Goal: Task Accomplishment & Management: Complete application form

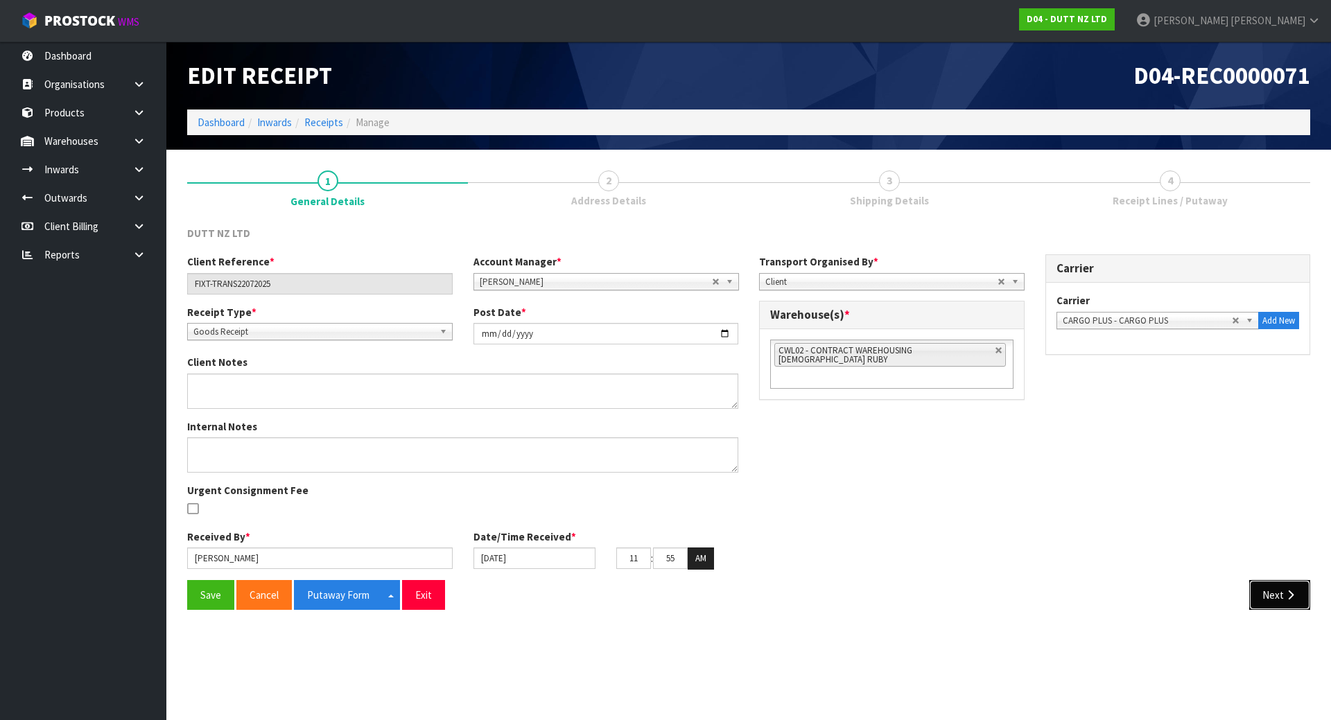
click at [1274, 593] on button "Next" at bounding box center [1279, 595] width 61 height 30
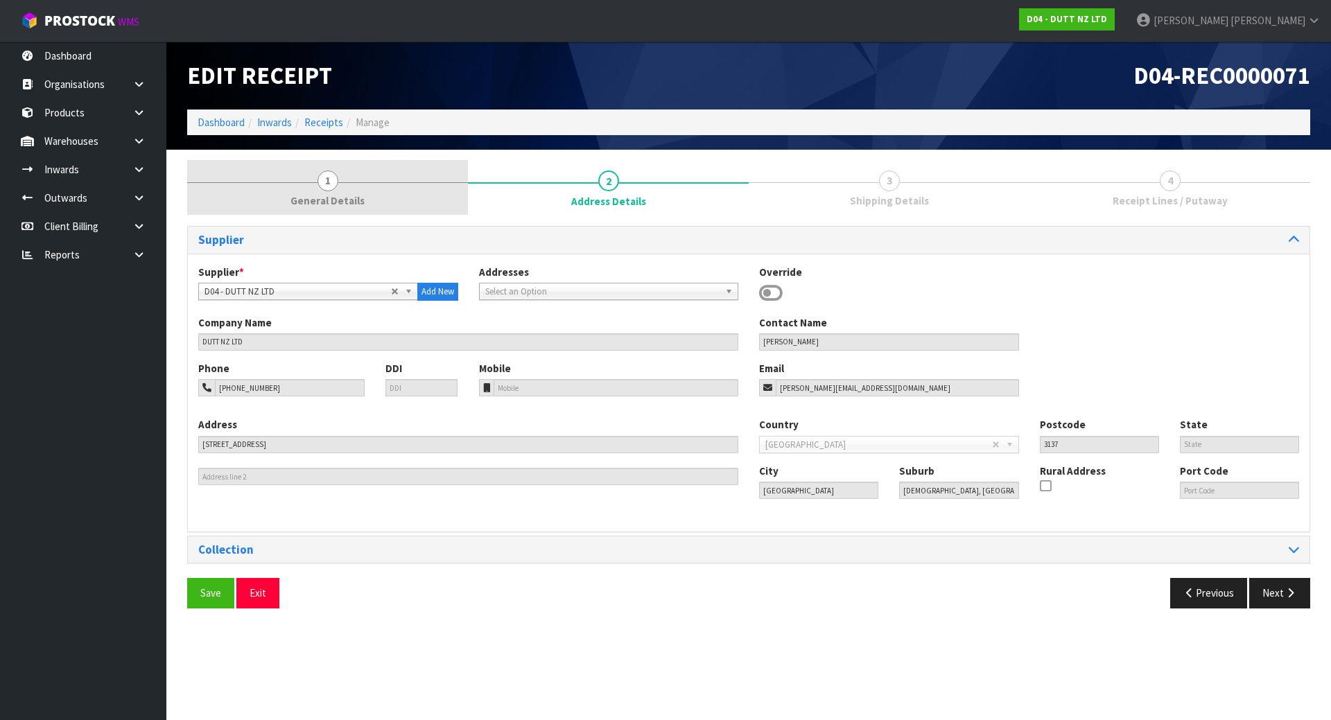
click at [379, 192] on link "1 General Details" at bounding box center [327, 187] width 281 height 55
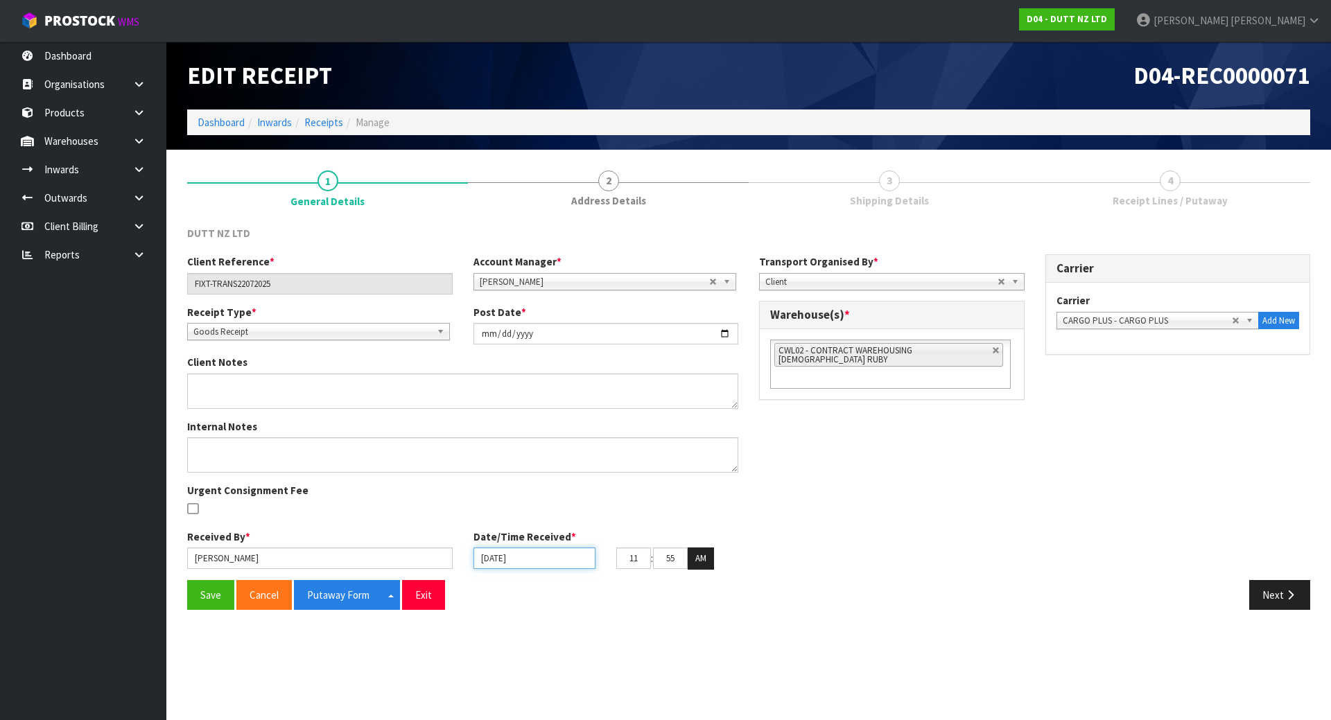
click at [526, 553] on input "[DATE]" at bounding box center [535, 558] width 122 height 21
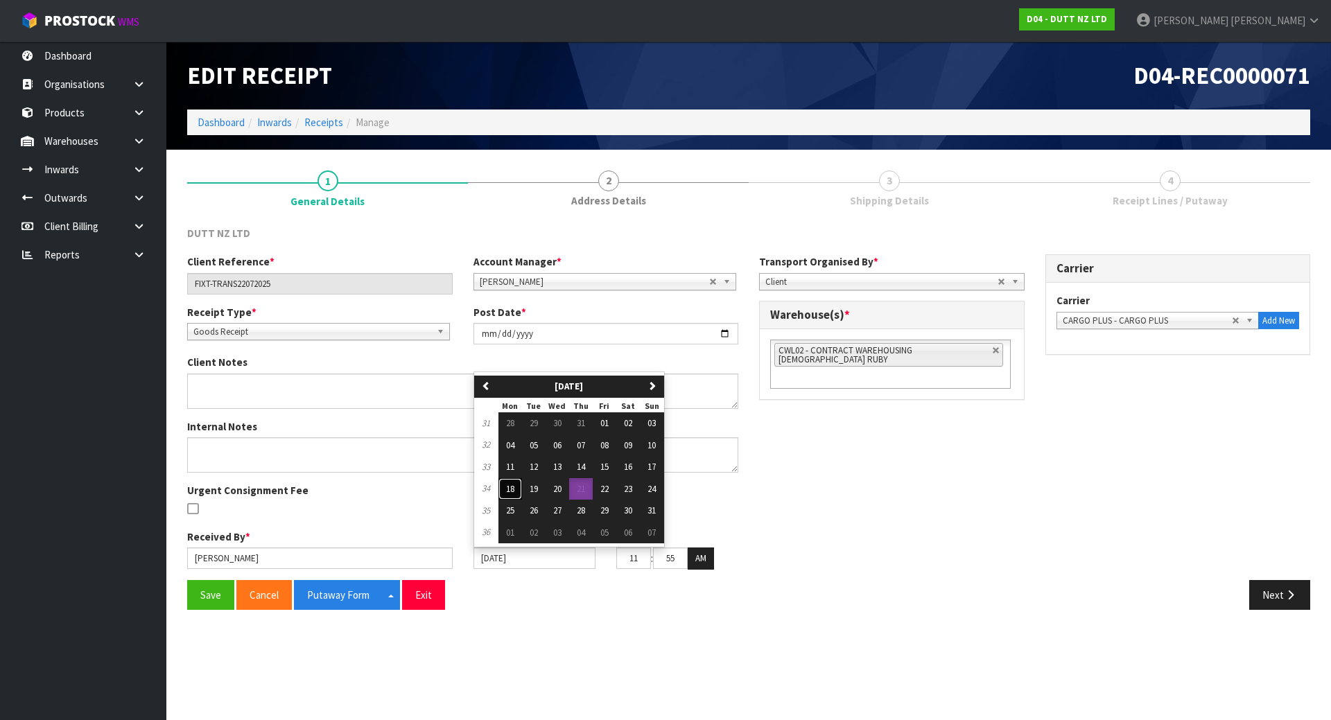
click at [512, 487] on span "18" at bounding box center [510, 489] width 8 height 12
type input "18/08/2025"
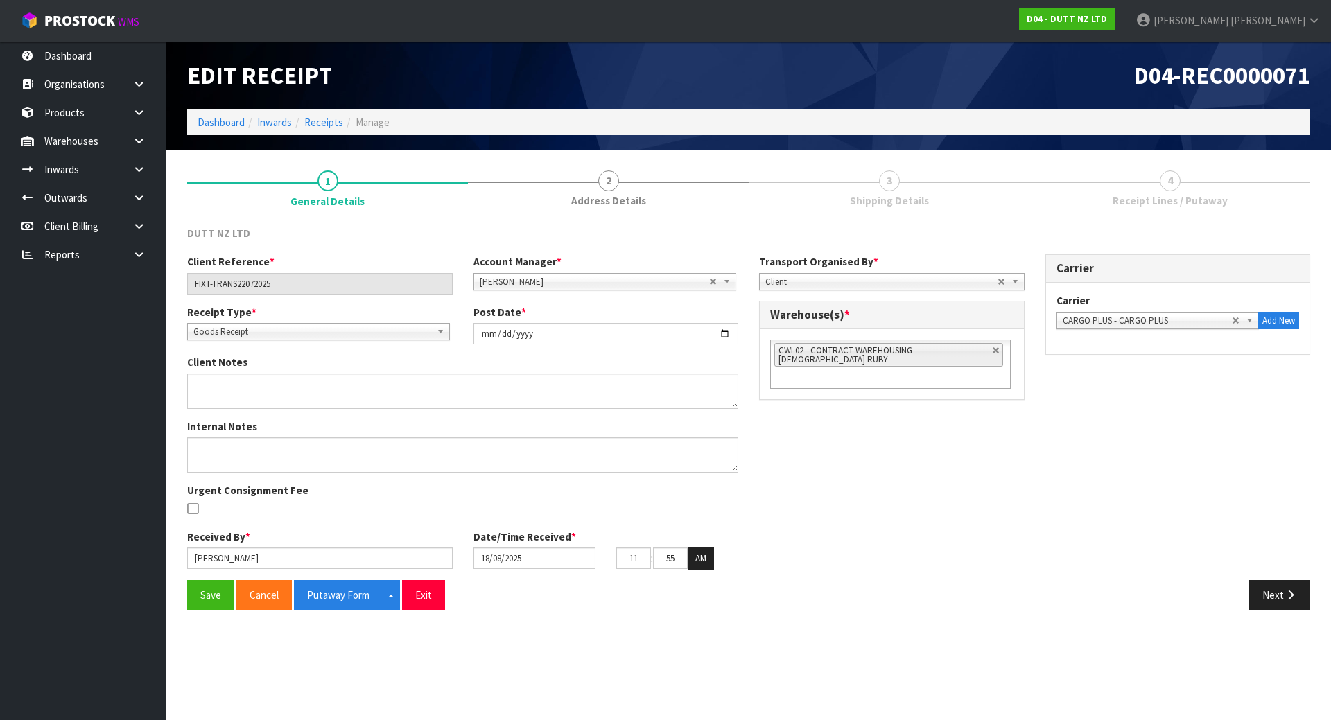
click at [933, 476] on div "Client Reference * FIXT-TRANS22072025 Account Manager * [PERSON_NAME] [PERSON_N…" at bounding box center [749, 416] width 1144 height 325
click at [1278, 588] on button "Next" at bounding box center [1279, 595] width 61 height 30
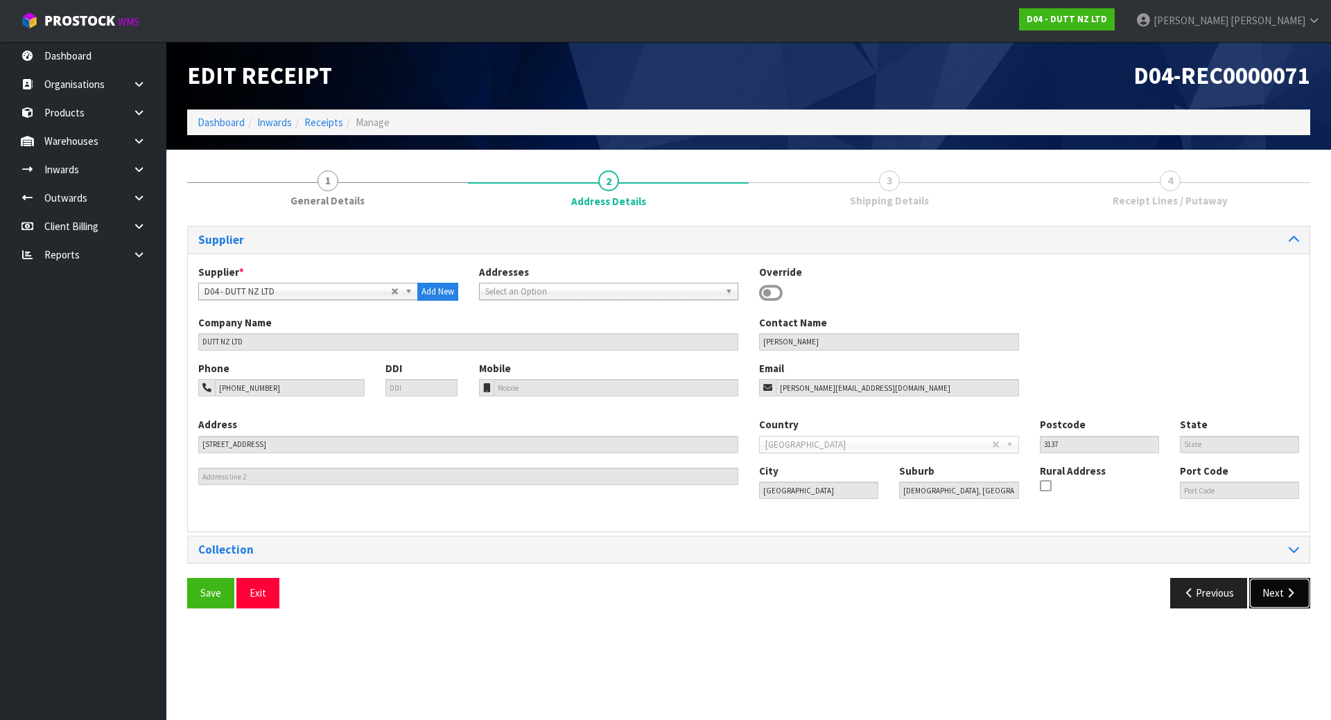
click at [1278, 588] on button "Next" at bounding box center [1279, 593] width 61 height 30
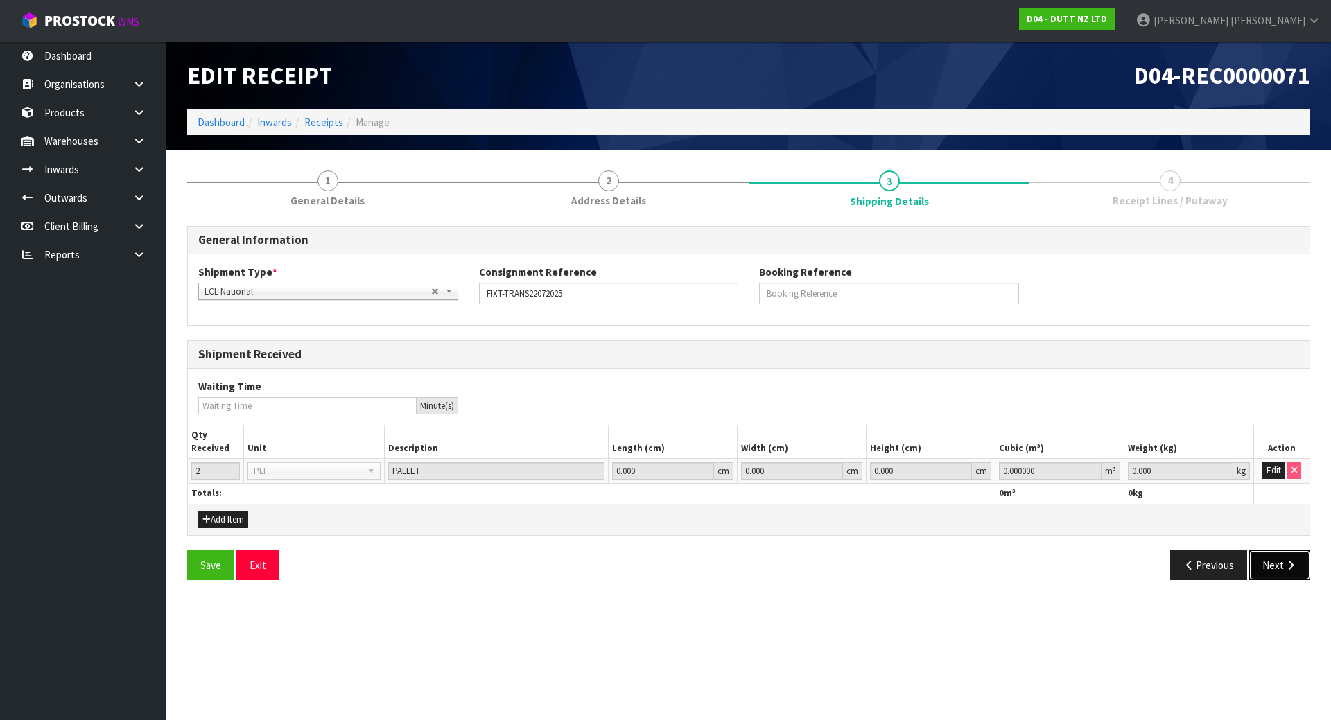
drag, startPoint x: 1272, startPoint y: 569, endPoint x: 1272, endPoint y: 559, distance: 9.7
click at [1272, 569] on button "Next" at bounding box center [1279, 565] width 61 height 30
click at [1275, 470] on button "Edit" at bounding box center [1274, 470] width 23 height 17
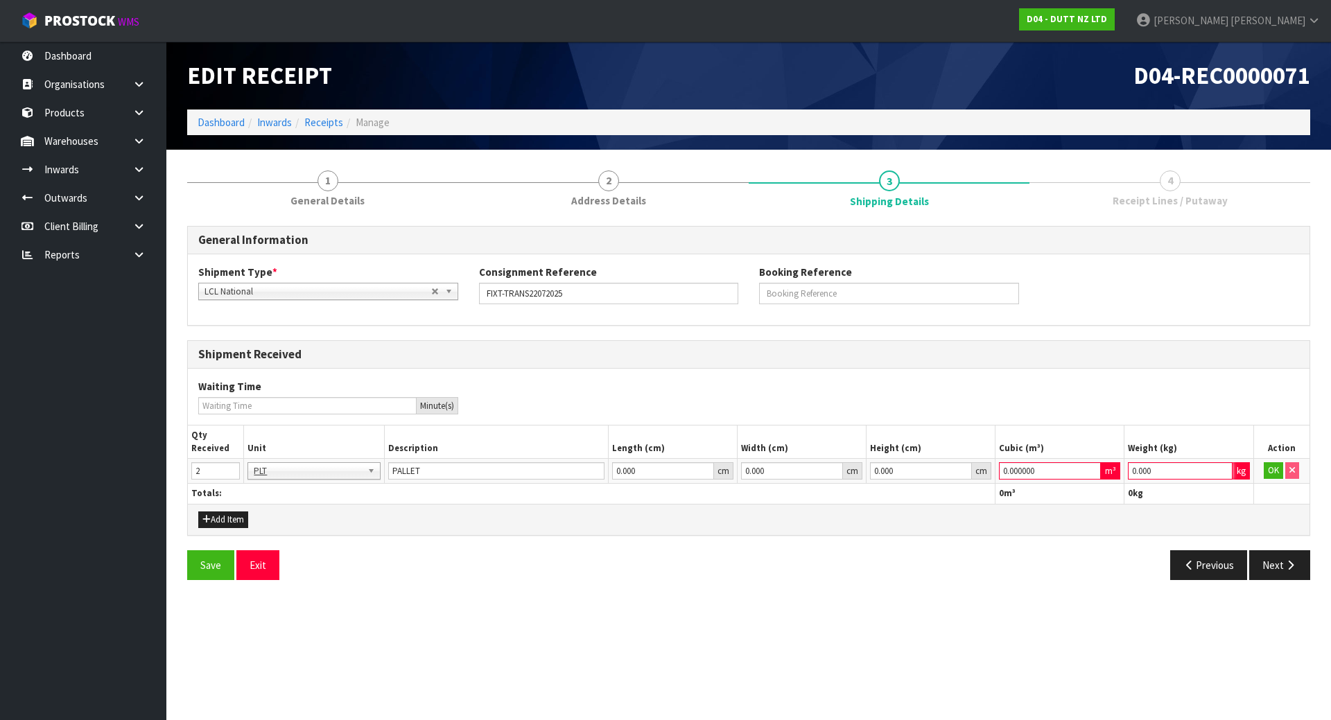
drag, startPoint x: 1186, startPoint y: 473, endPoint x: 871, endPoint y: 473, distance: 315.5
click at [880, 473] on tr "2 BAG BAR BSK BIN BTL BOX BDL CAB CGE CTN CSE COI CRA CRT CBE CYL DRM JAR MTR P…" at bounding box center [749, 471] width 1122 height 25
type input "1"
drag, startPoint x: 1061, startPoint y: 475, endPoint x: 856, endPoint y: 481, distance: 206.0
click at [856, 481] on tr "2 BAG BAR BSK BIN BTL BOX BDL CAB CGE CTN CSE COI CRA CRT CBE CYL DRM JAR MTR P…" at bounding box center [749, 471] width 1122 height 25
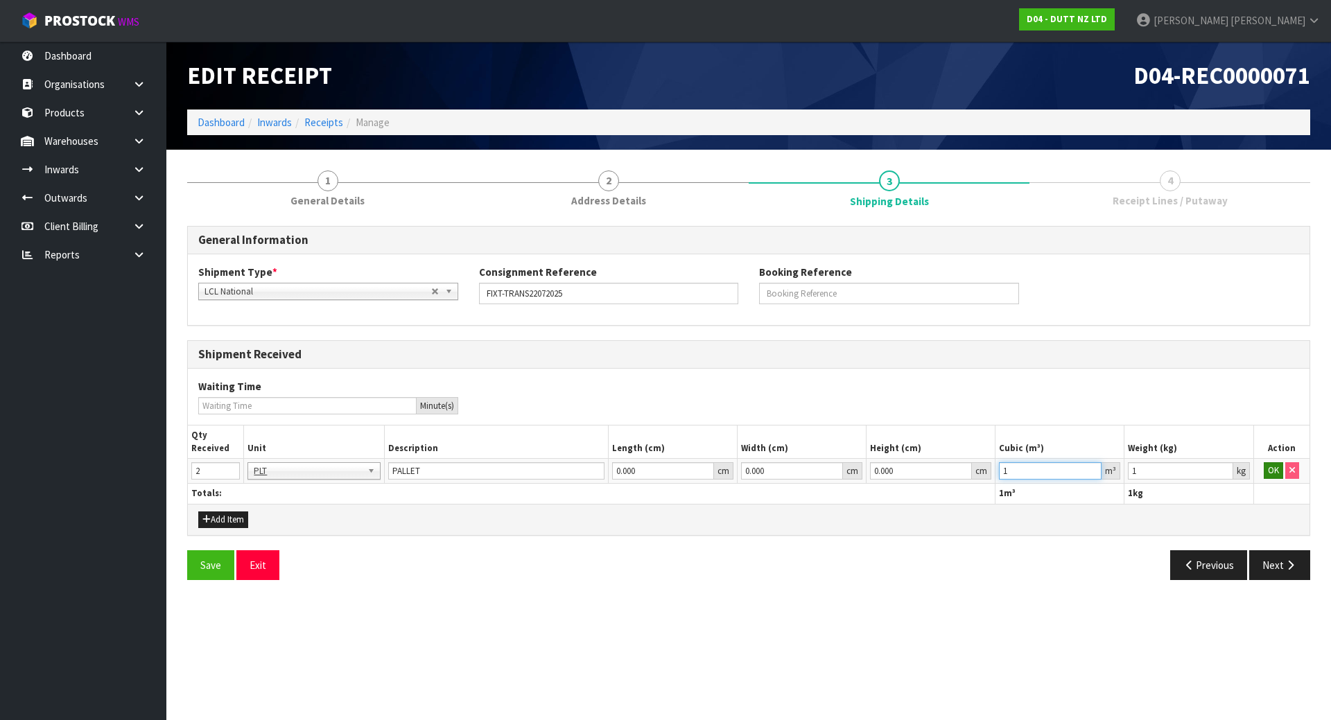
type input "1"
drag, startPoint x: 1272, startPoint y: 474, endPoint x: 1125, endPoint y: 483, distance: 146.6
click at [1271, 473] on button "OK" at bounding box center [1273, 470] width 19 height 17
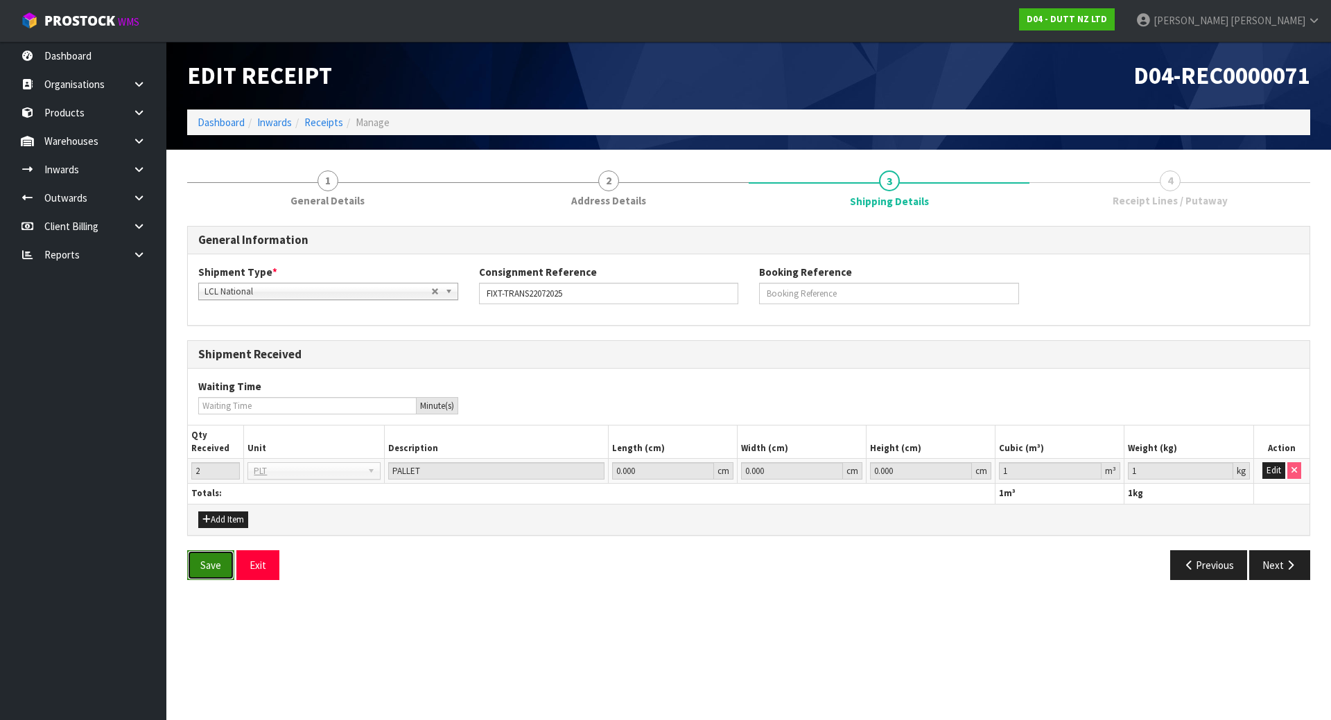
click at [219, 573] on button "Save" at bounding box center [210, 565] width 47 height 30
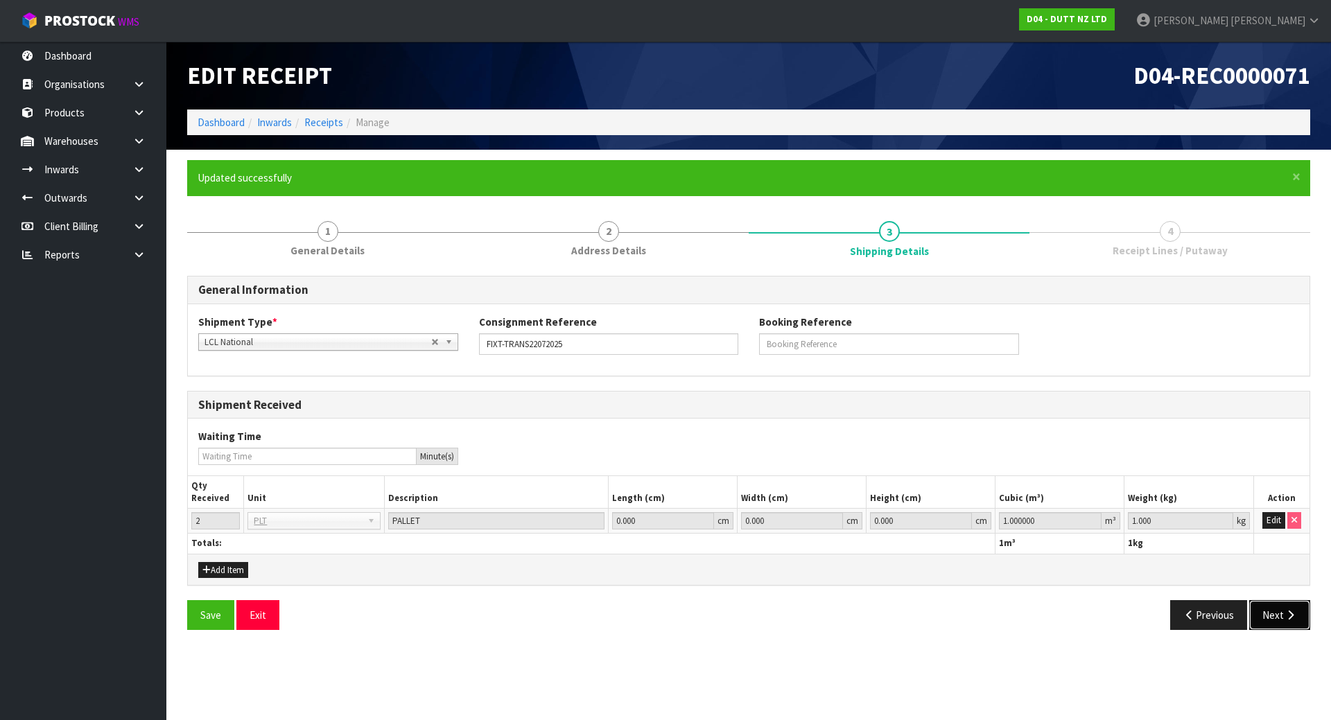
click at [1275, 614] on button "Next" at bounding box center [1279, 615] width 61 height 30
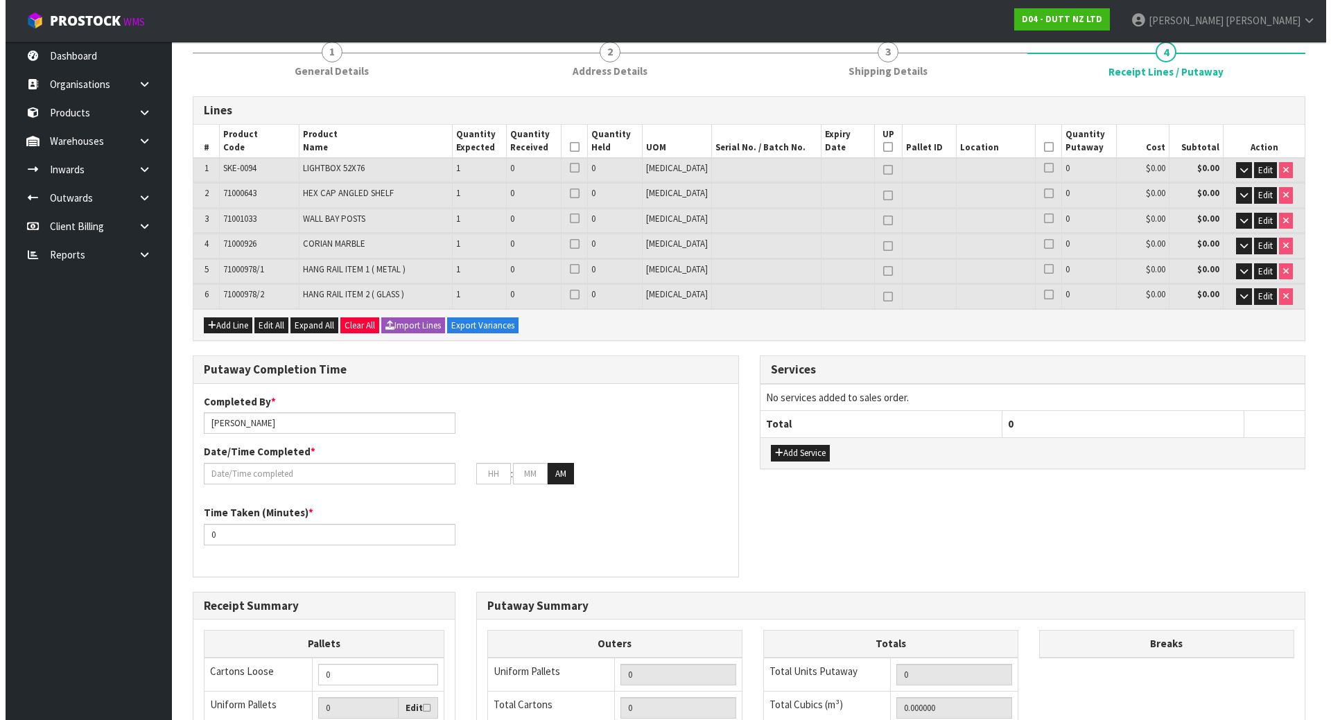
scroll to position [208, 0]
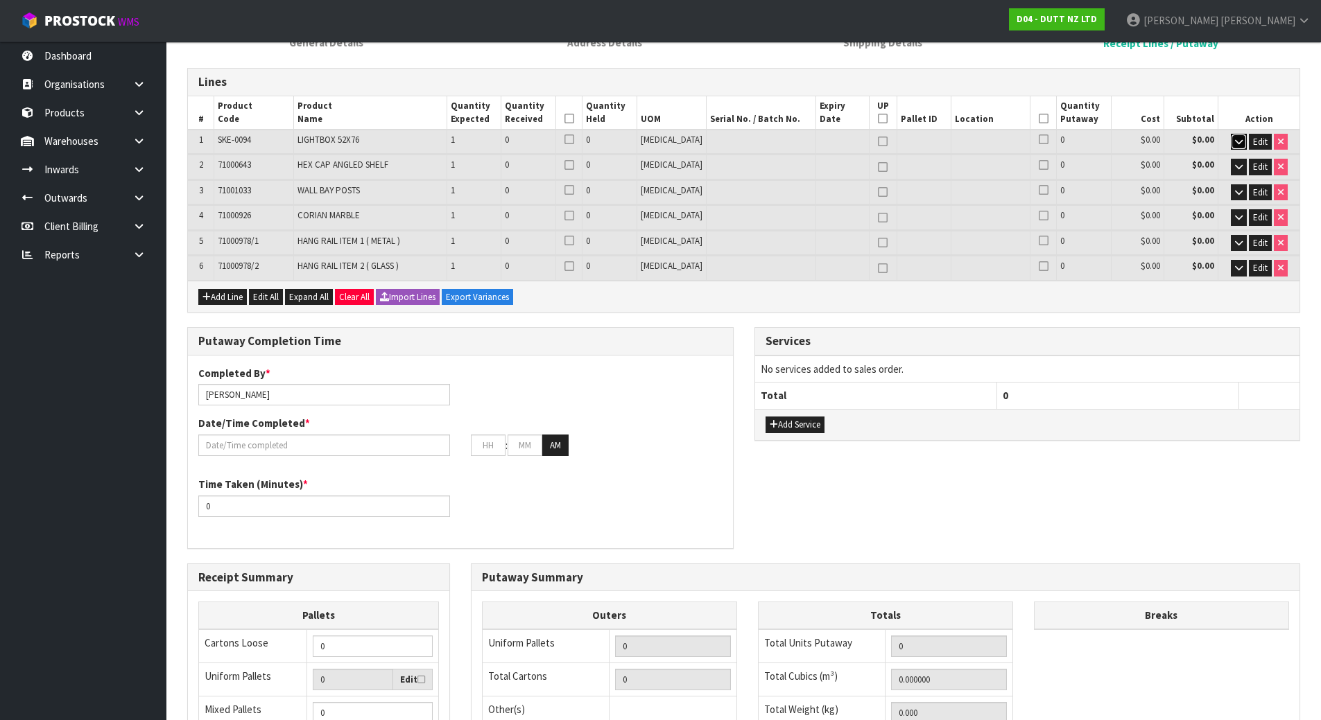
click at [1240, 144] on icon "button" at bounding box center [1239, 141] width 8 height 9
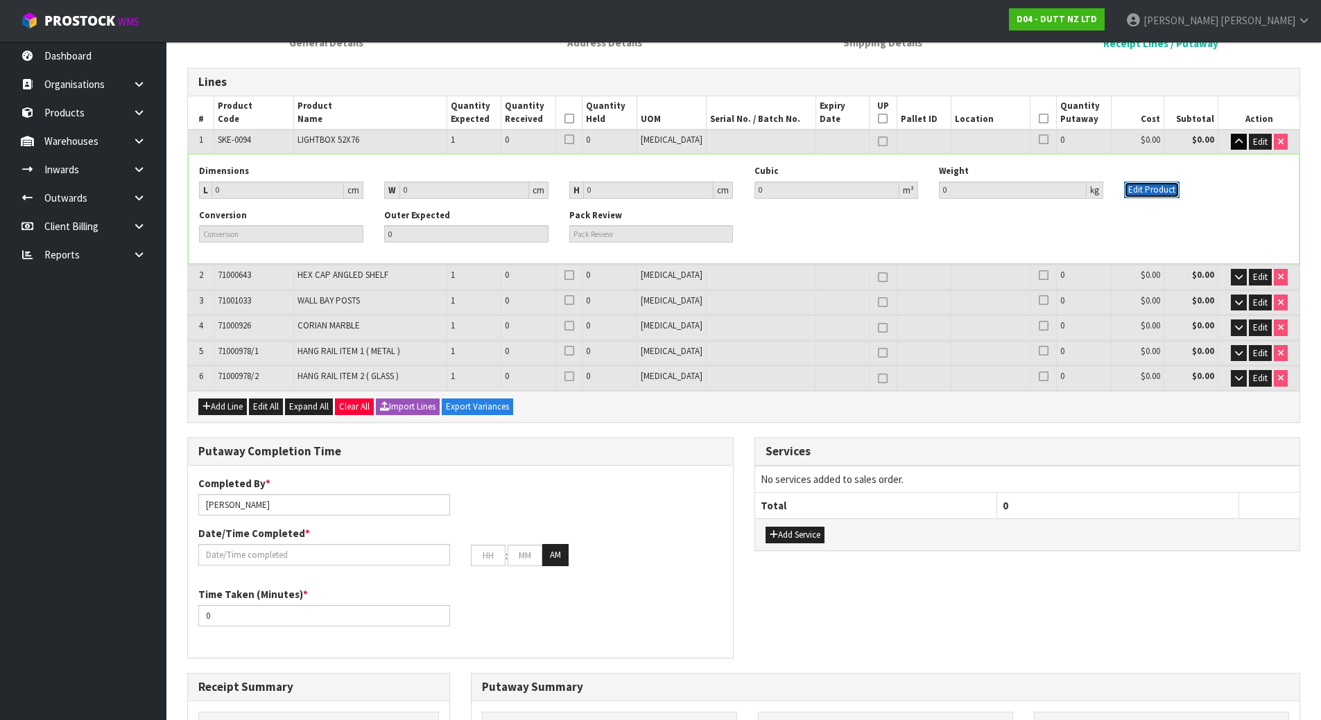
click at [1159, 191] on button "Edit Product" at bounding box center [1151, 190] width 55 height 17
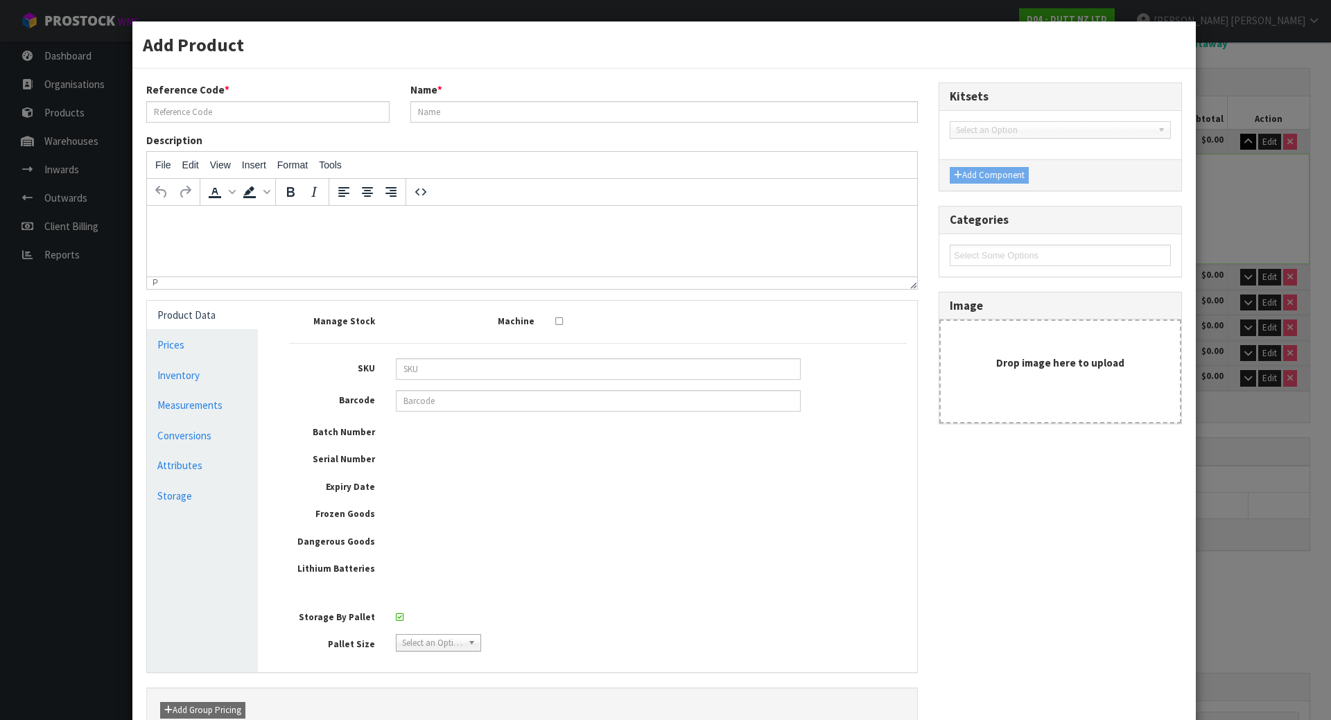
type input "SKE-0094"
type input "LIGHTBOX 52X76"
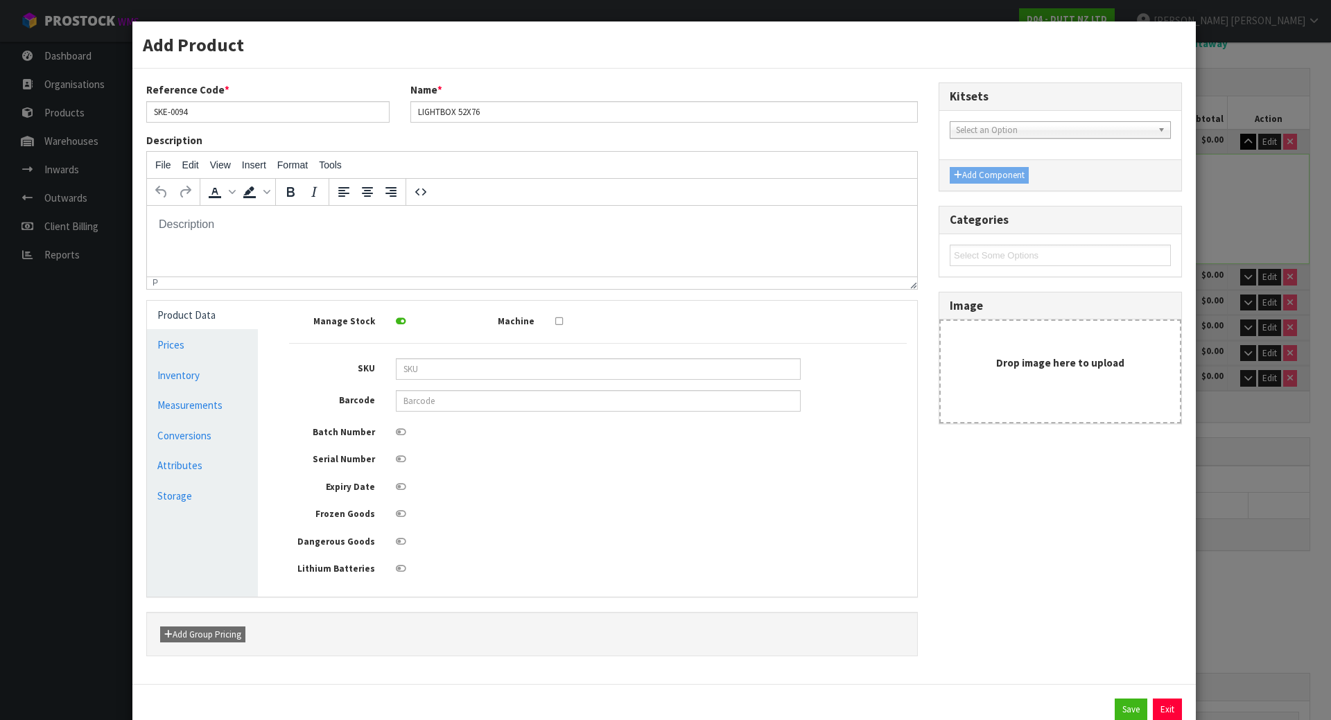
scroll to position [0, 0]
click at [197, 407] on link "Measurements" at bounding box center [202, 405] width 111 height 28
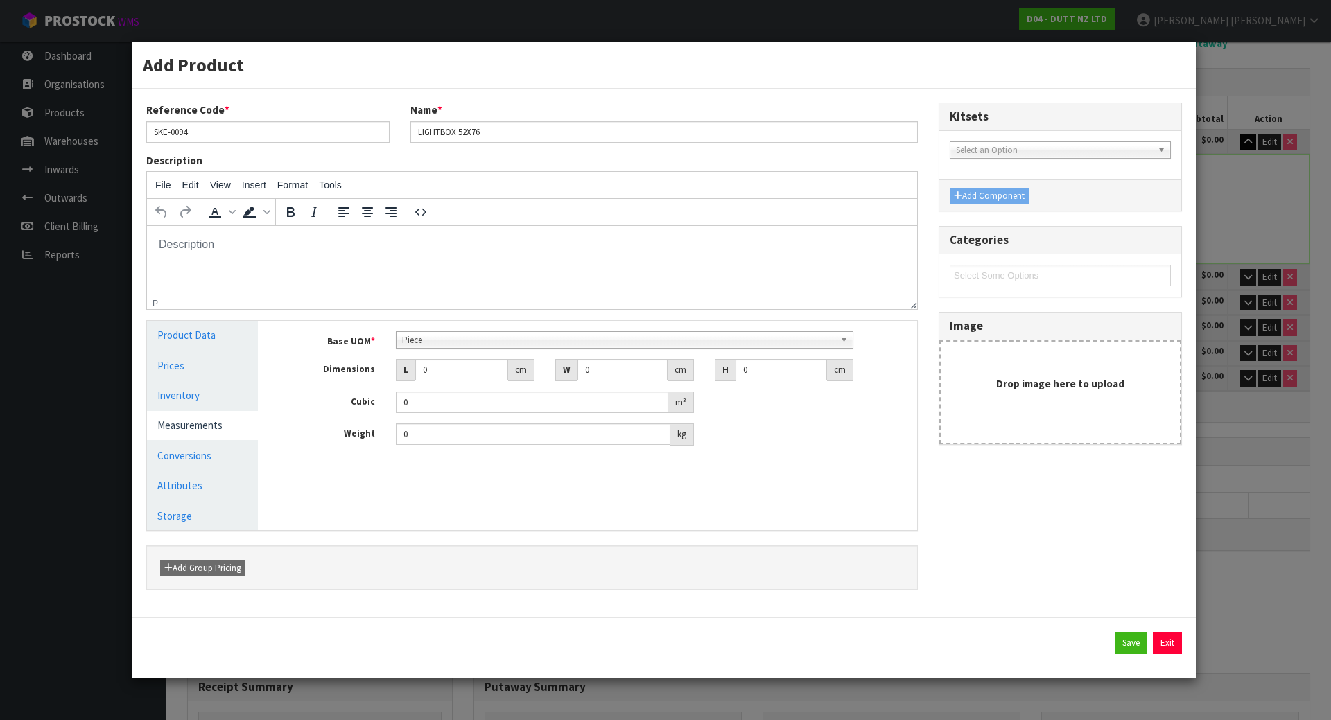
click at [458, 338] on span "Piece" at bounding box center [618, 340] width 433 height 17
type input "ca"
click at [465, 321] on div "Base UOM * Bag Bar Basket Bin Bottle Box Bundle Cabinet Cage Carton Case Coil C…" at bounding box center [598, 394] width 639 height 146
drag, startPoint x: 462, startPoint y: 376, endPoint x: 370, endPoint y: 381, distance: 93.0
click at [370, 381] on div "Dimensions L 0 cm W 0 cm H 0 cm" at bounding box center [598, 370] width 639 height 22
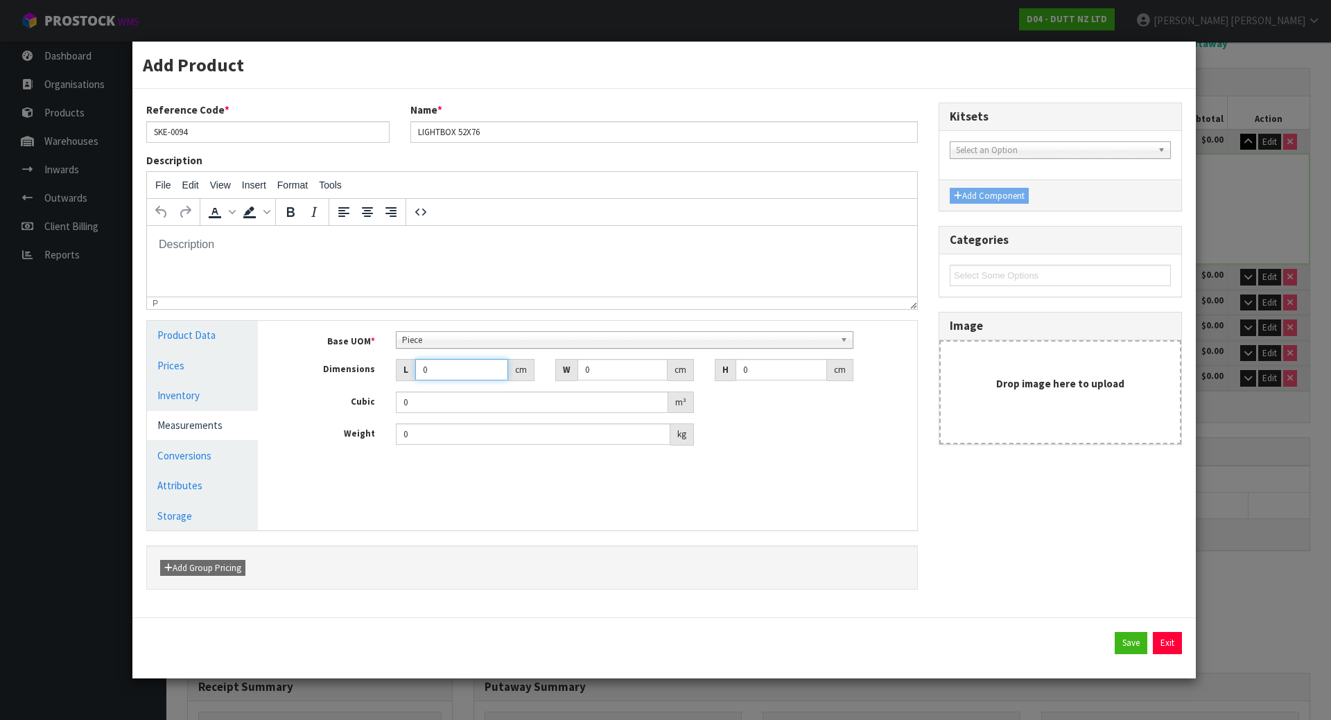
type input "1"
type input "0.000001"
type input "198"
type input "137"
type input "7"
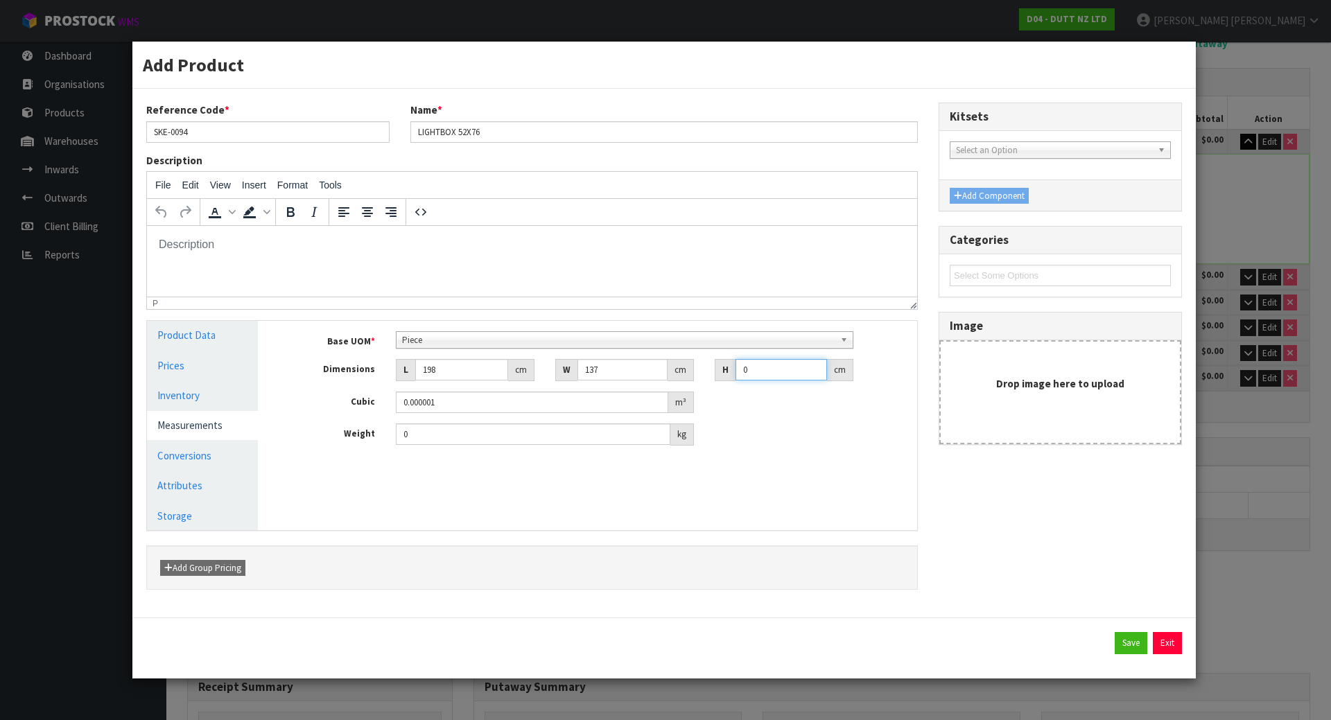
type input "0.189882"
type input "7"
type input "48"
click at [1126, 652] on button "Save" at bounding box center [1131, 643] width 33 height 22
type input "198"
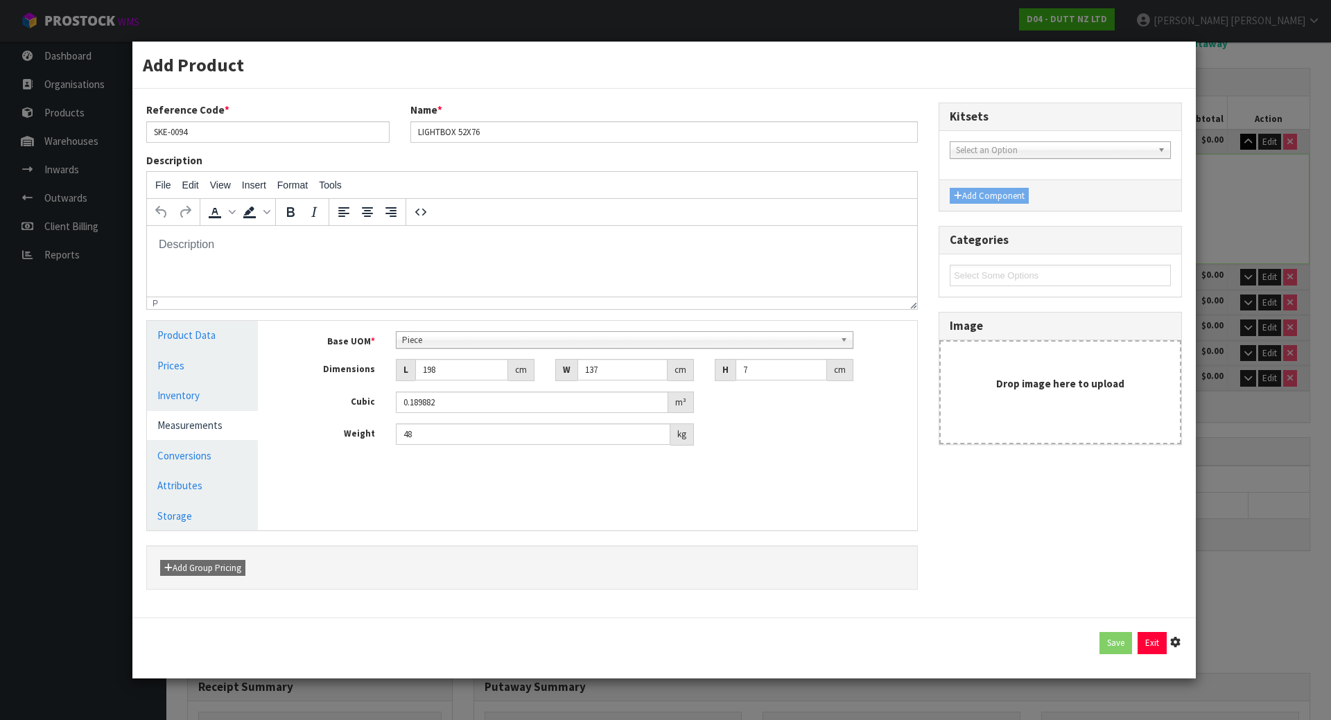
type input "137"
type input "7"
type input "0.189882"
type input "48"
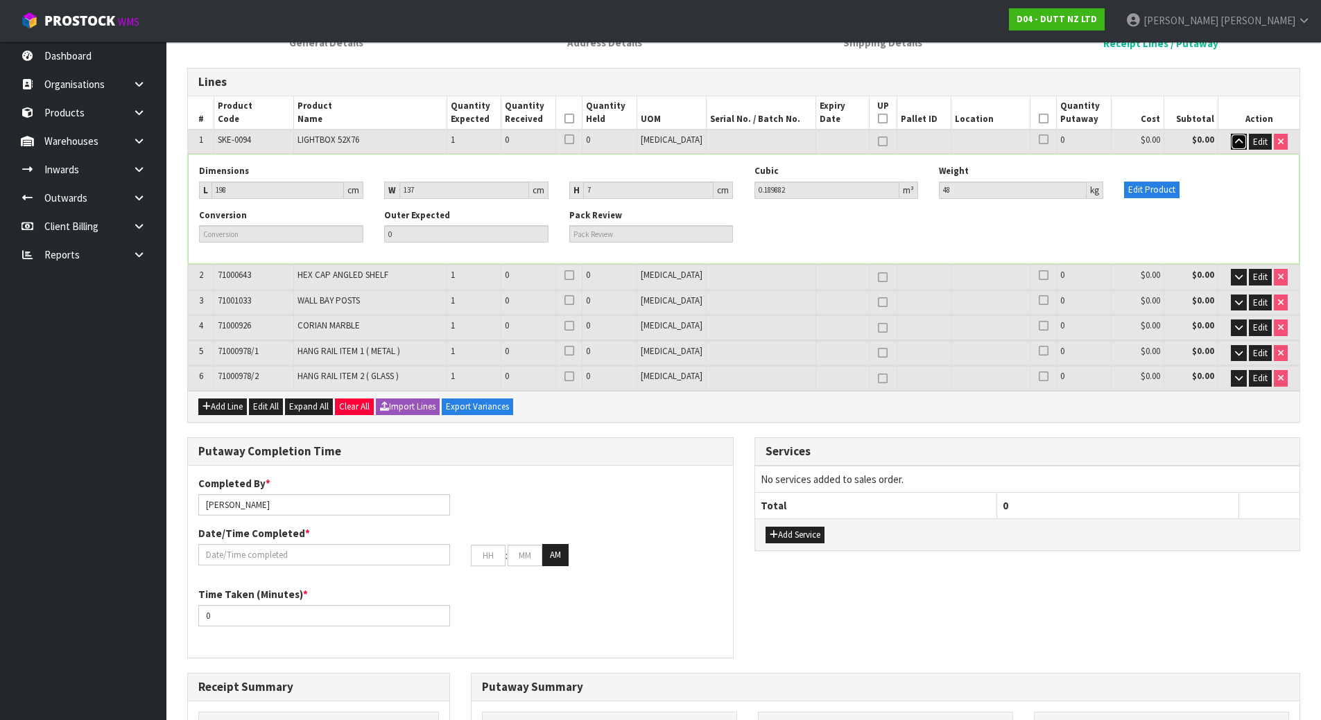
click at [1233, 135] on button "button" at bounding box center [1239, 142] width 16 height 17
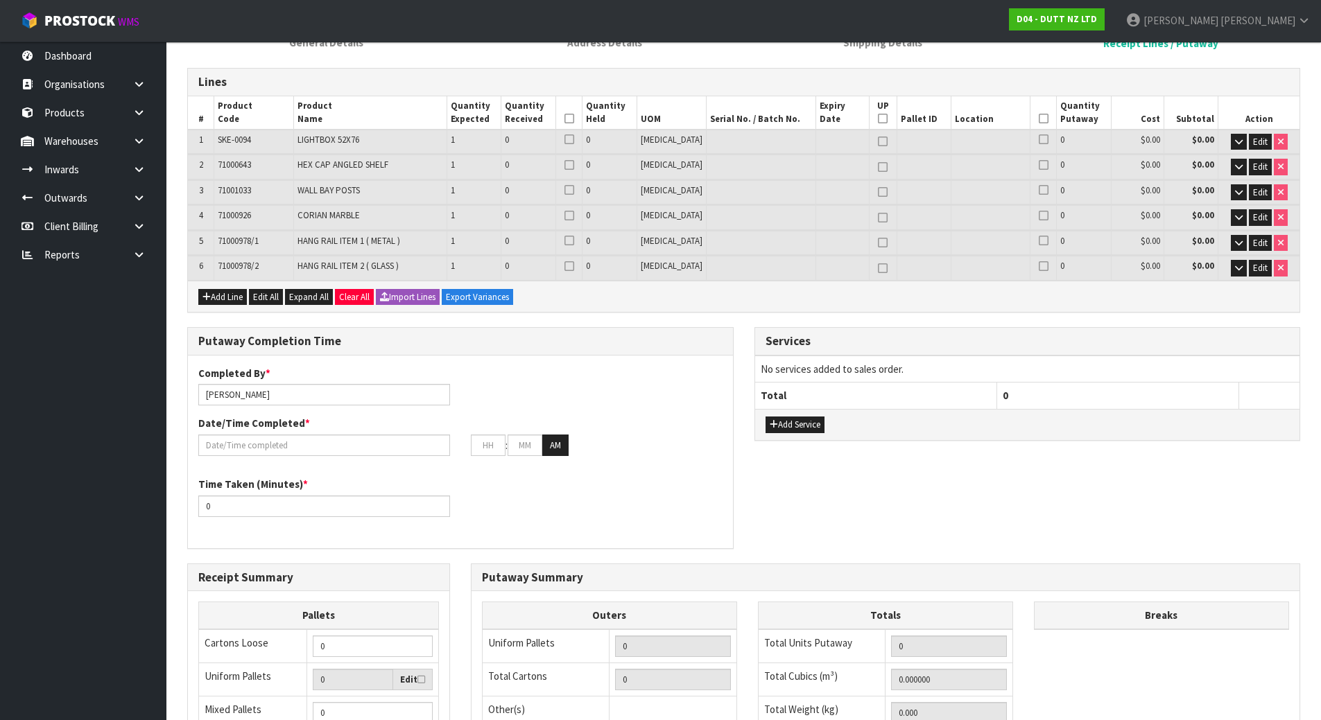
click at [1242, 175] on td "Edit" at bounding box center [1258, 167] width 81 height 24
click at [1243, 175] on td "Edit" at bounding box center [1258, 167] width 81 height 24
click at [1244, 168] on button "button" at bounding box center [1239, 167] width 16 height 17
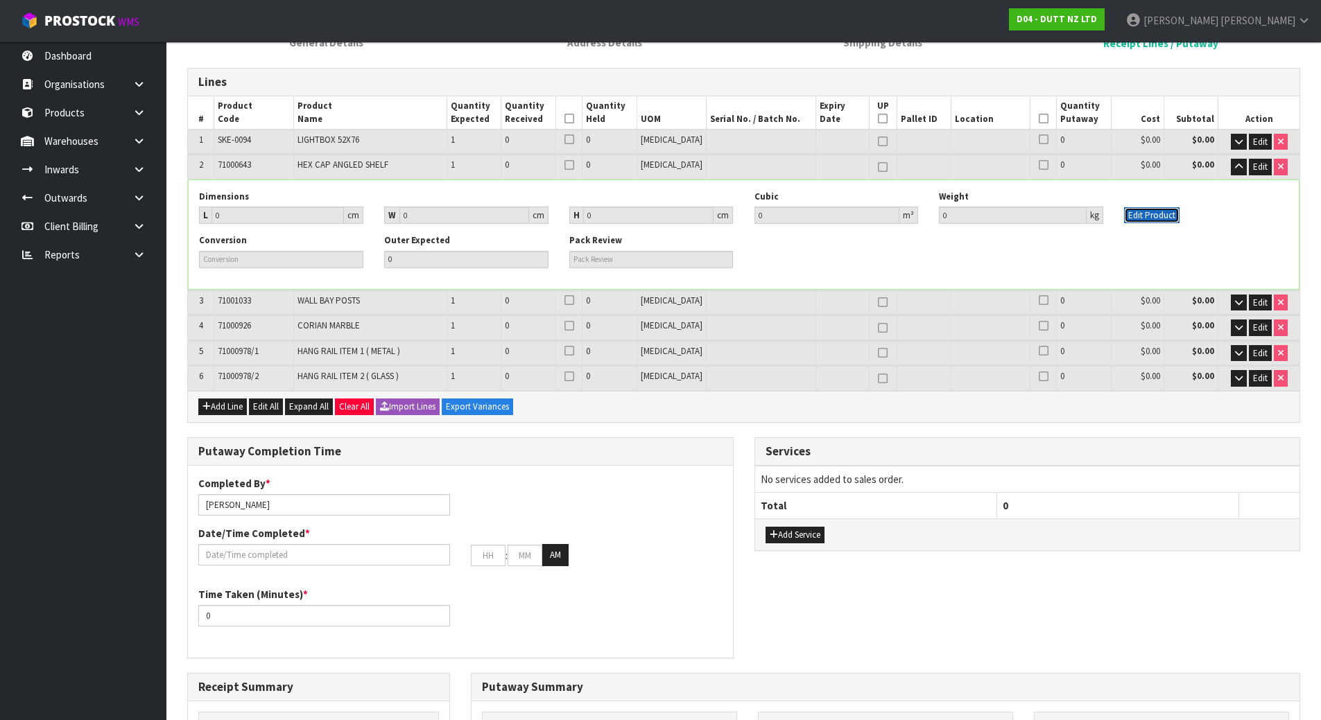
click at [1155, 213] on button "Edit Product" at bounding box center [1151, 215] width 55 height 17
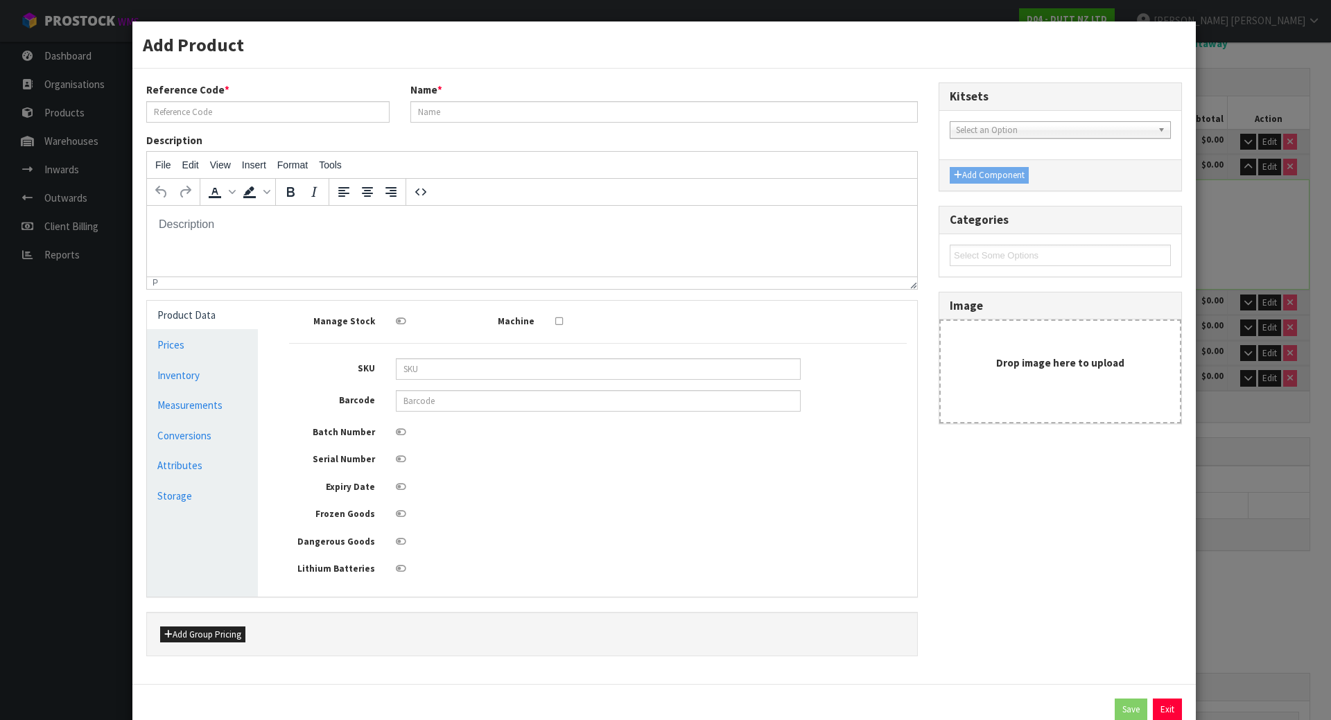
type input "71000643"
type input "HEX CAP ANGLED SHELF"
type input "0"
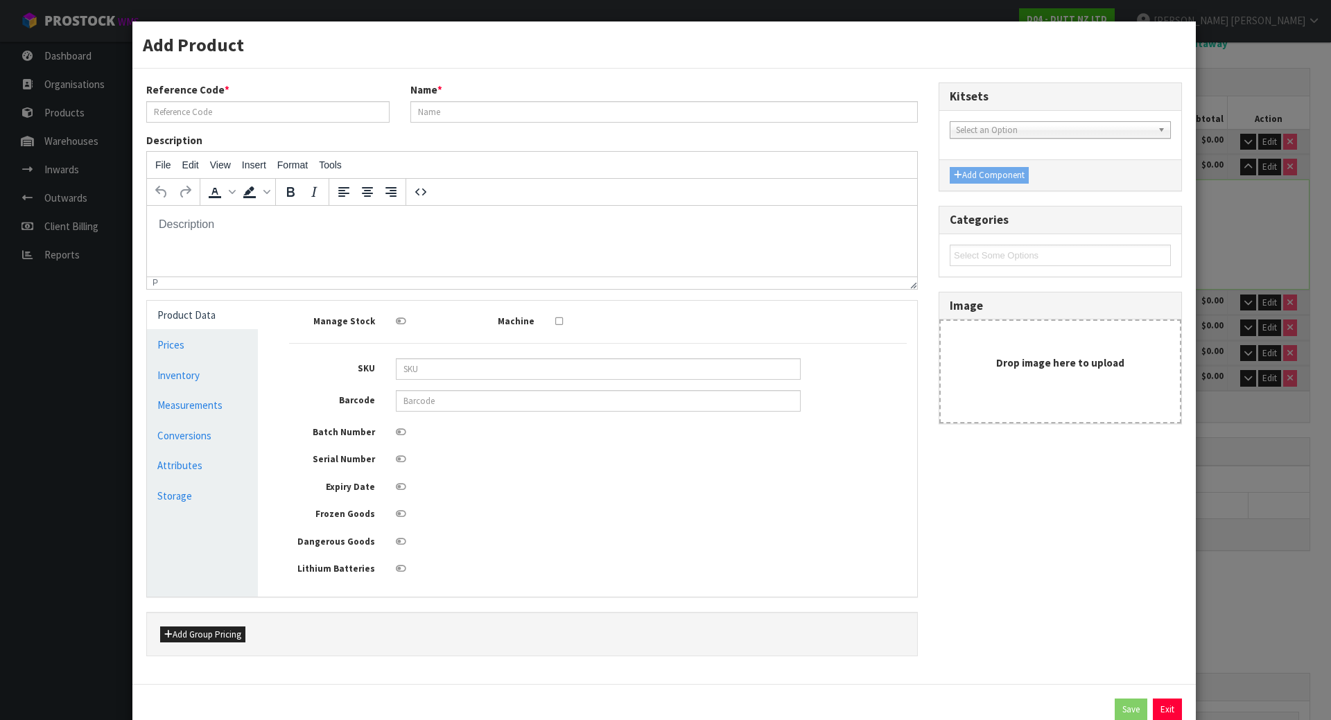
type input "0"
click at [206, 411] on link "Measurements" at bounding box center [202, 405] width 111 height 28
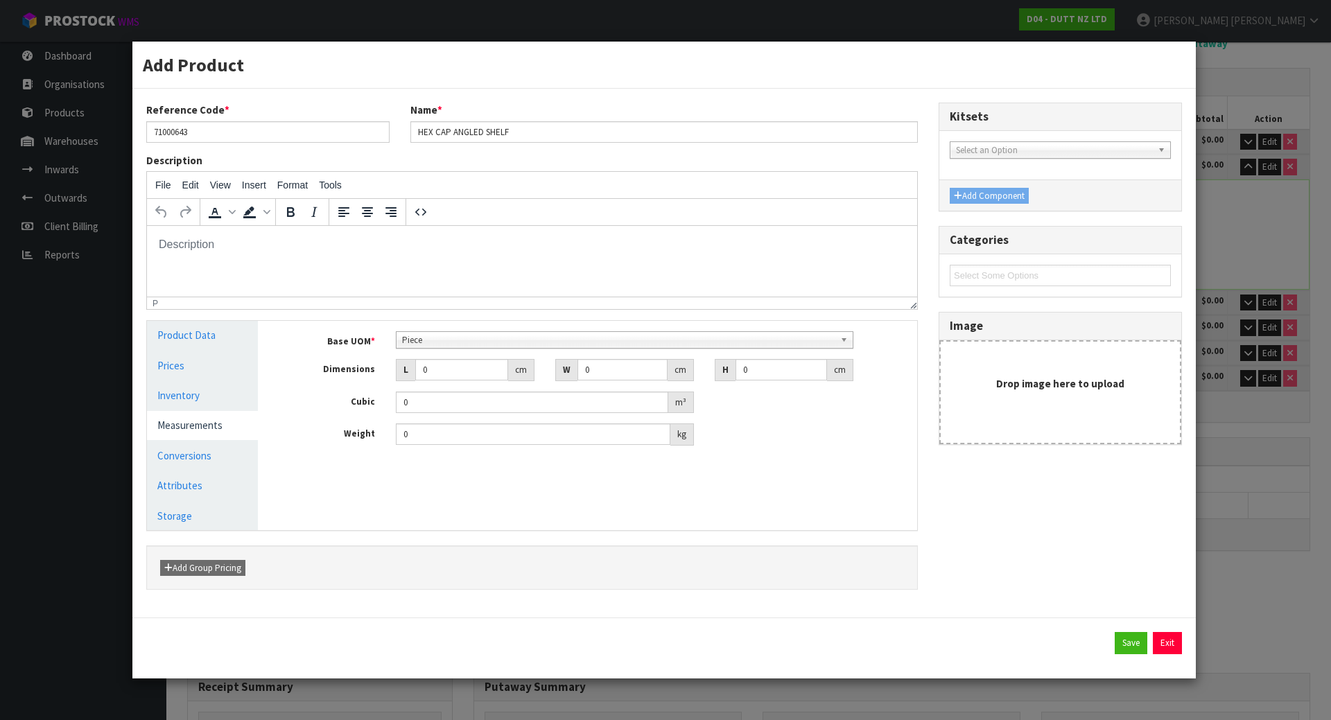
scroll to position [250, 0]
click at [459, 338] on span "Piece" at bounding box center [618, 340] width 433 height 17
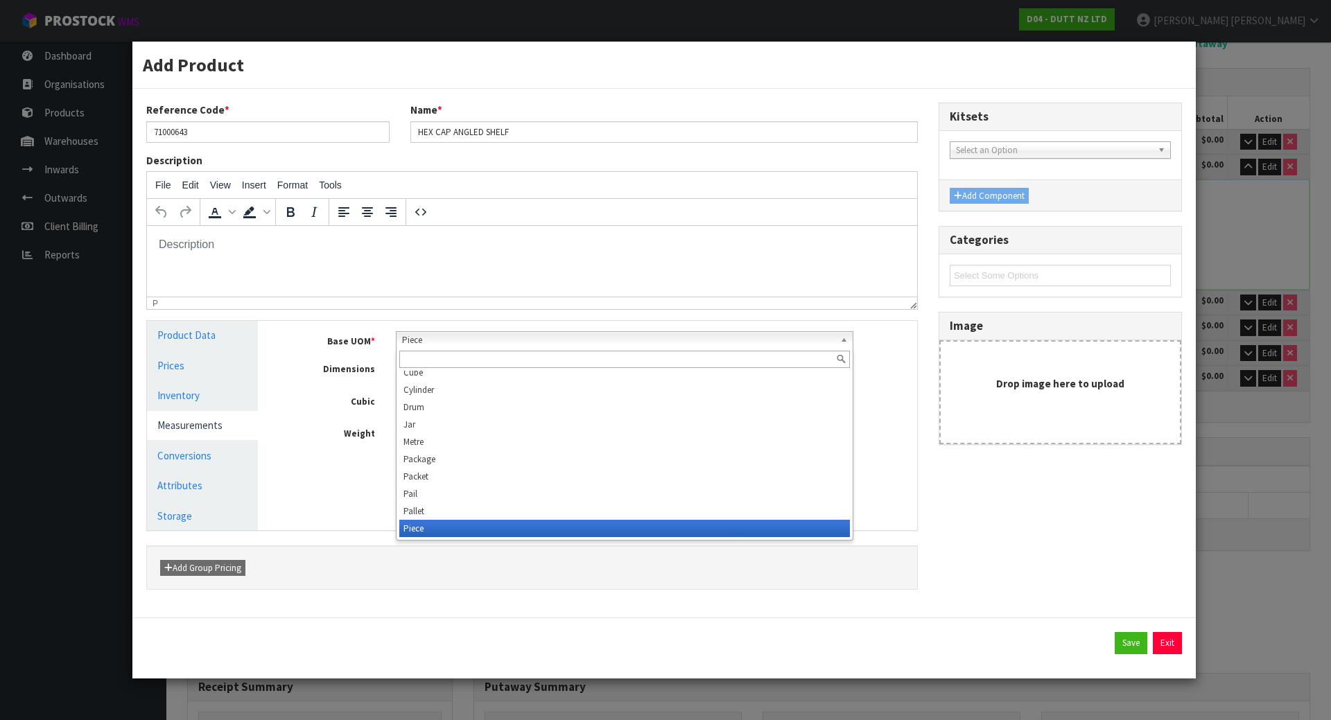
click at [459, 338] on span "Piece" at bounding box center [618, 340] width 433 height 17
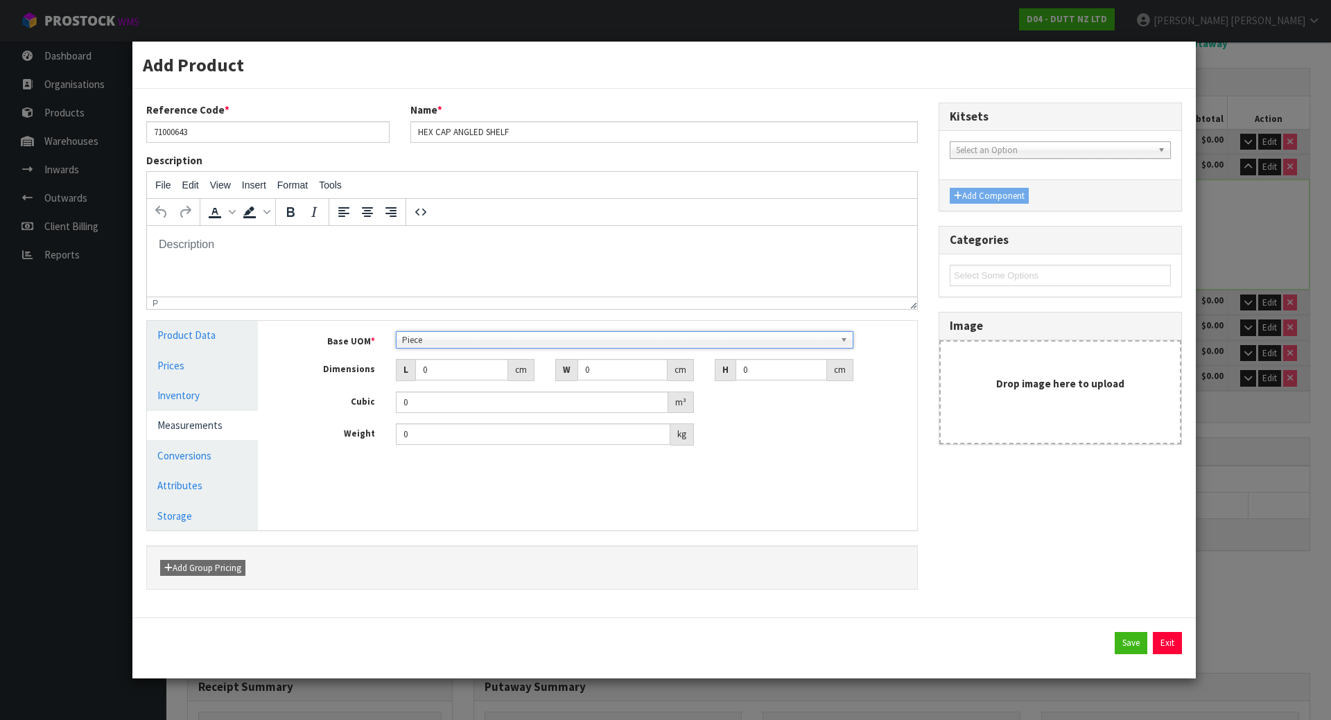
click at [462, 347] on span "Piece" at bounding box center [618, 340] width 433 height 17
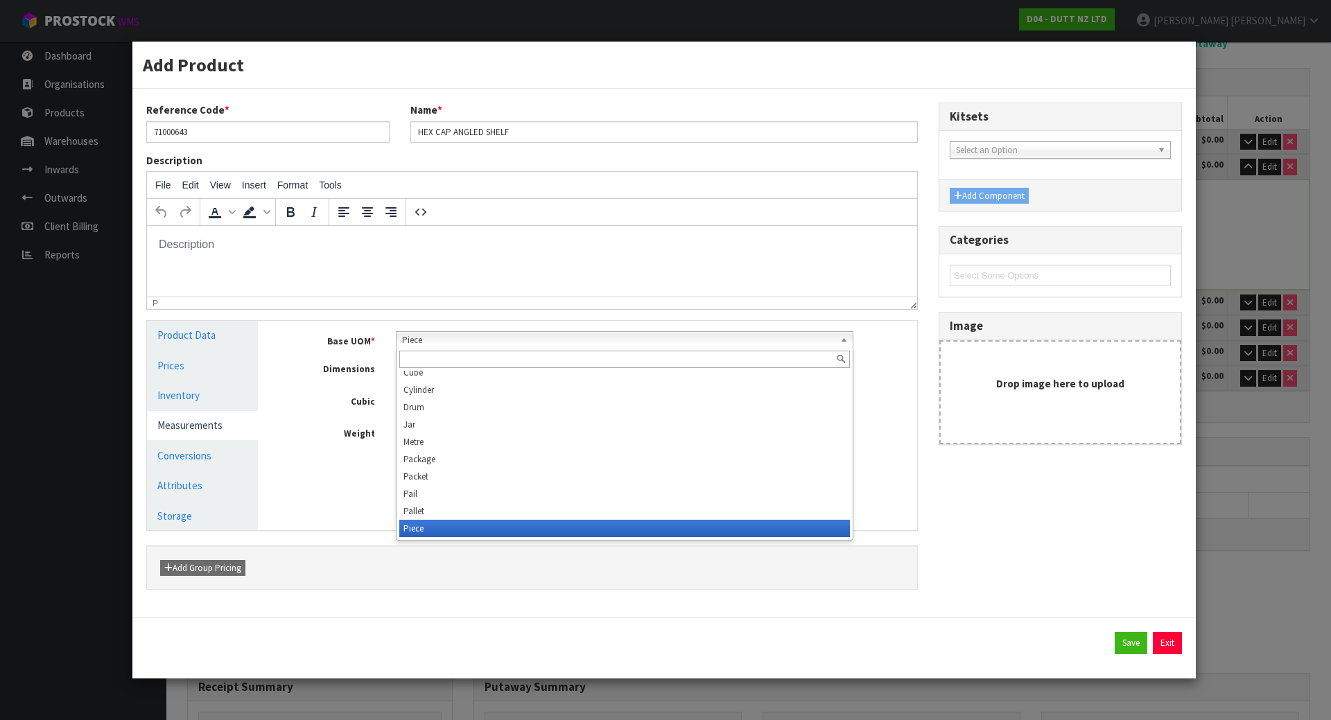
click at [458, 357] on input "text" at bounding box center [624, 359] width 451 height 17
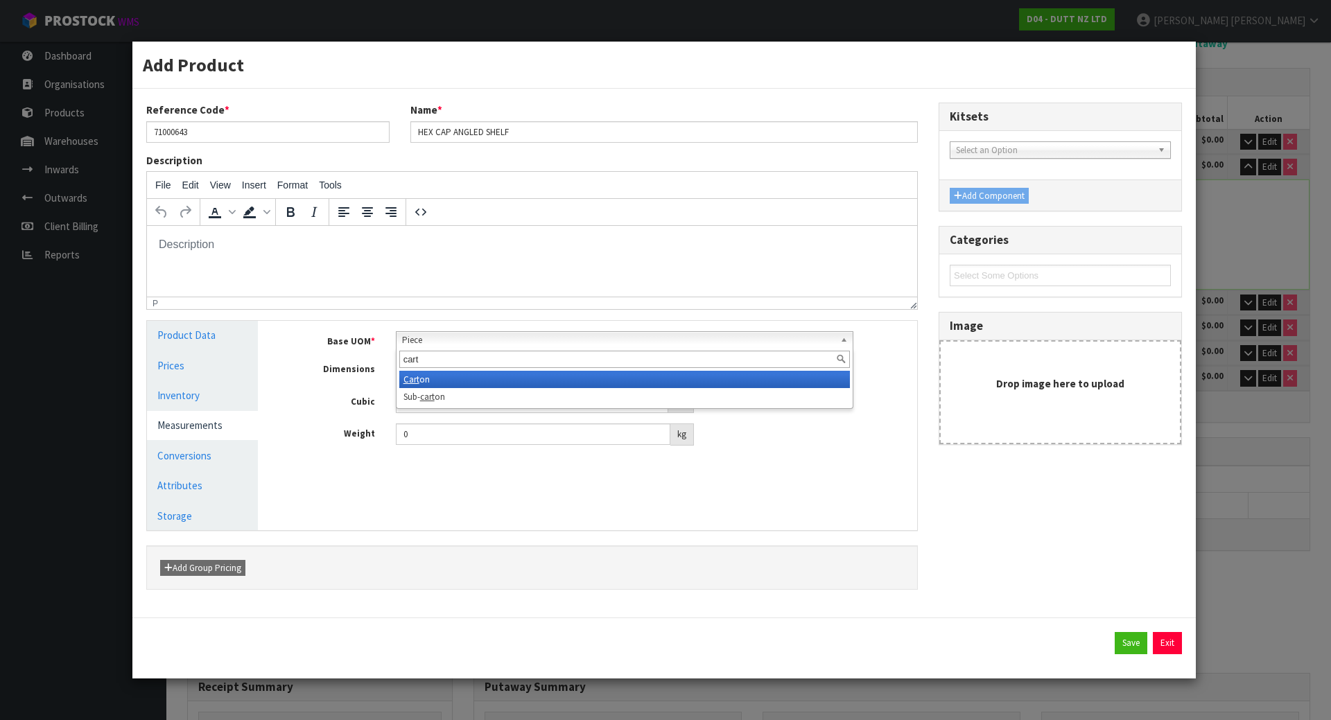
type input "cart"
click at [479, 374] on li "Cart on" at bounding box center [624, 379] width 451 height 17
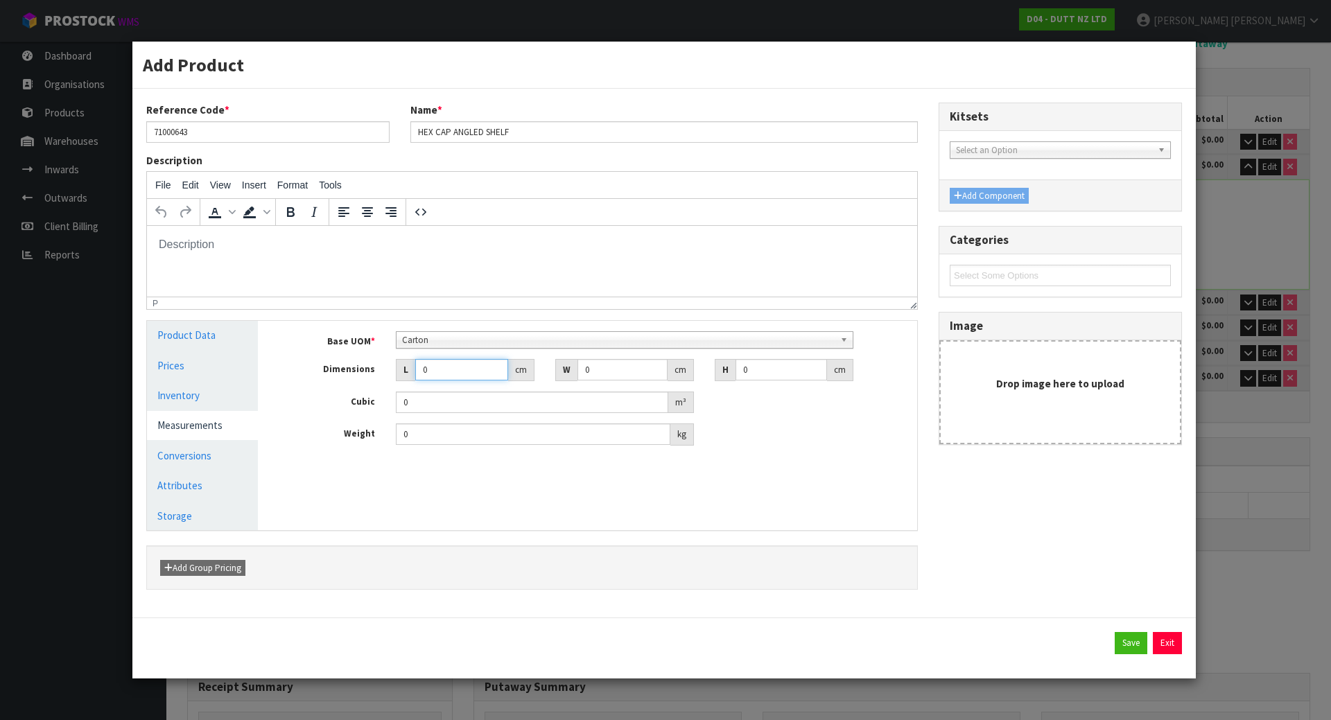
drag, startPoint x: 444, startPoint y: 379, endPoint x: 342, endPoint y: 363, distance: 103.1
click at [343, 363] on div "Dimensions L 0 cm W 0 cm H 0 cm" at bounding box center [598, 370] width 639 height 22
type input "1"
type input "0.000001"
type input "125"
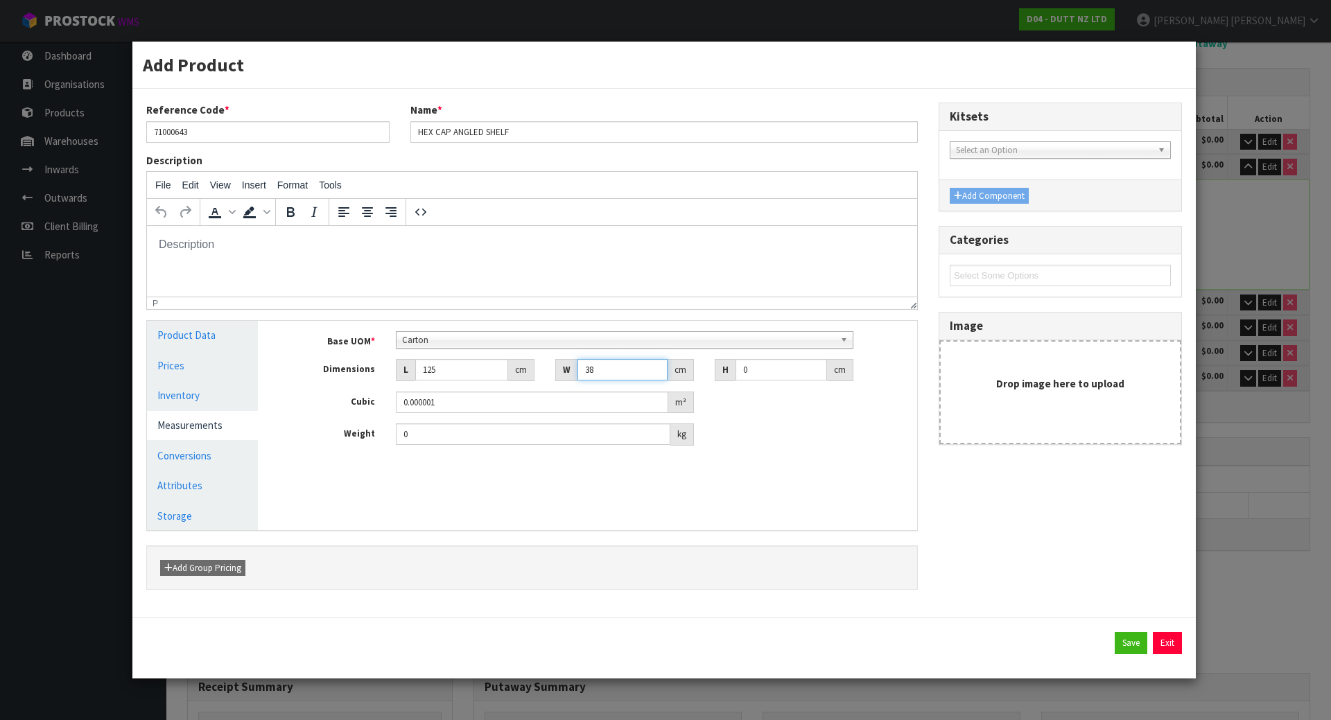
type input "38"
type input "1"
type input "0.00475"
type input "10"
type input "0.0475"
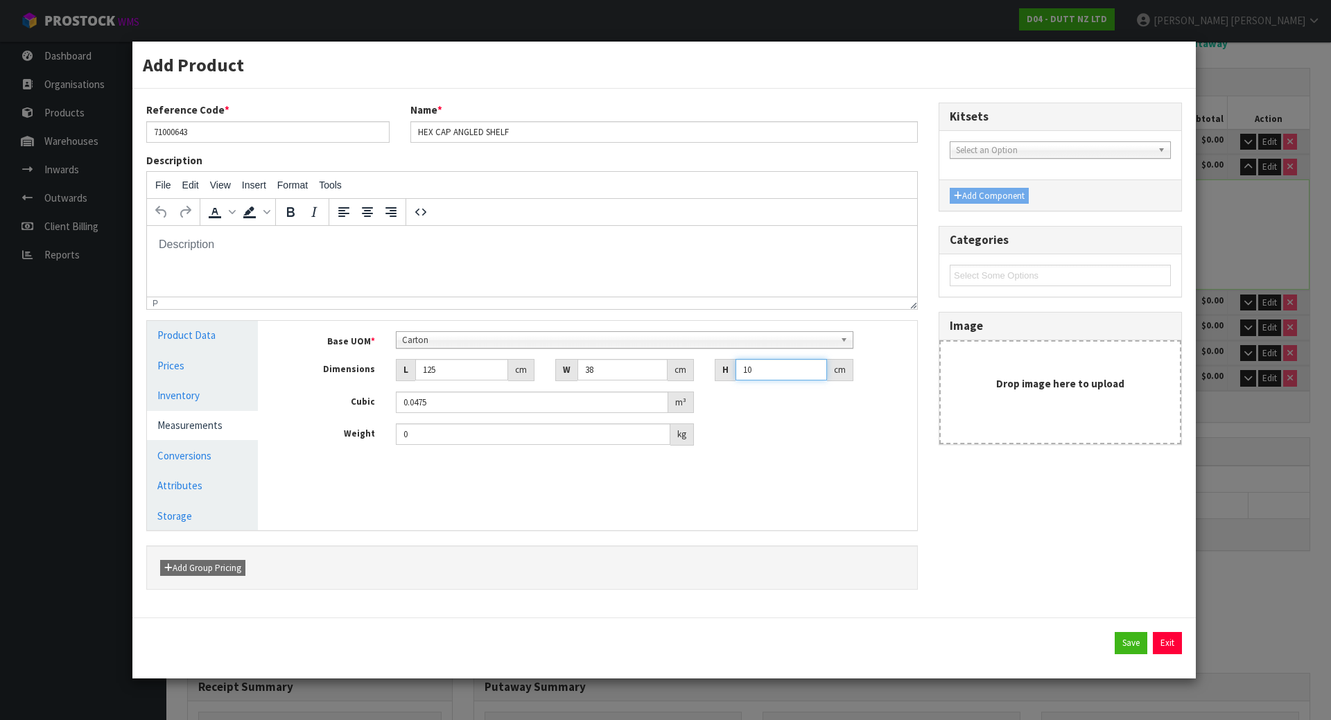
type input "10"
type input "16"
click at [1129, 651] on button "Save" at bounding box center [1131, 643] width 33 height 22
type input "125"
type input "38"
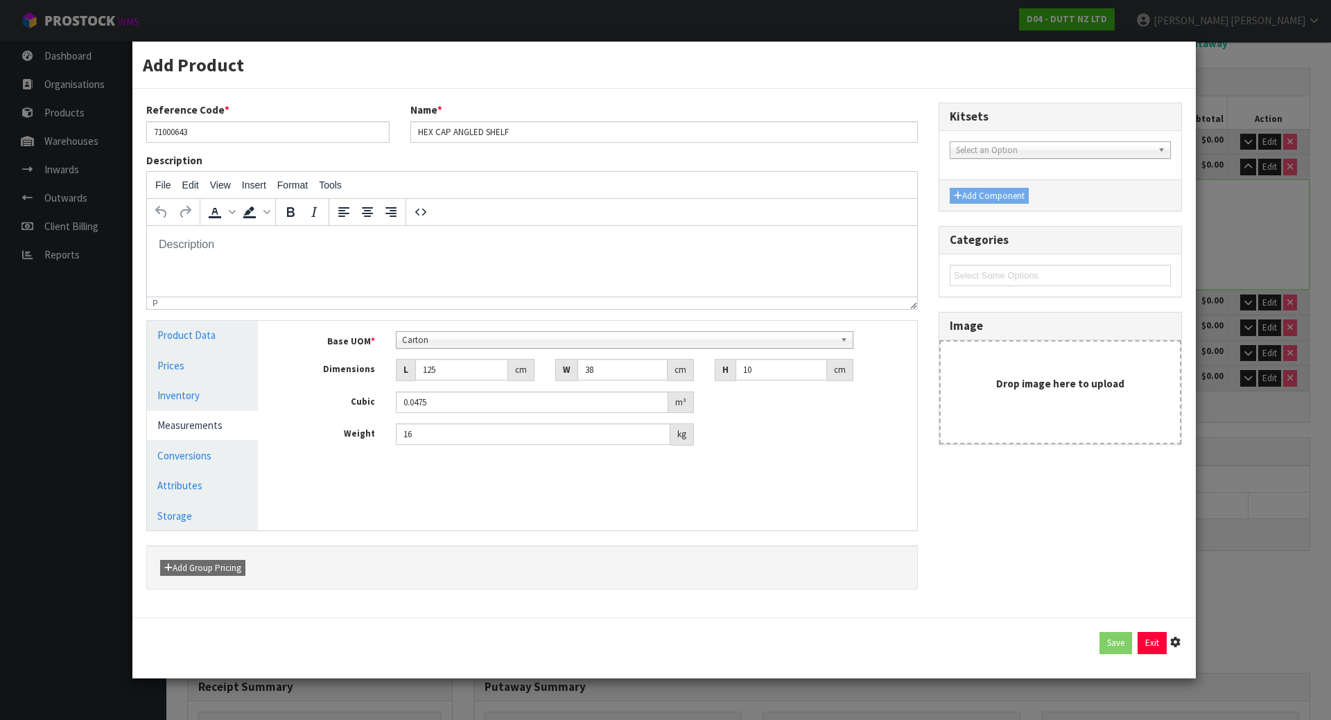
type input "10"
type input "0.0475"
type input "16"
type input "1 [MEDICAL_DATA] x CTN"
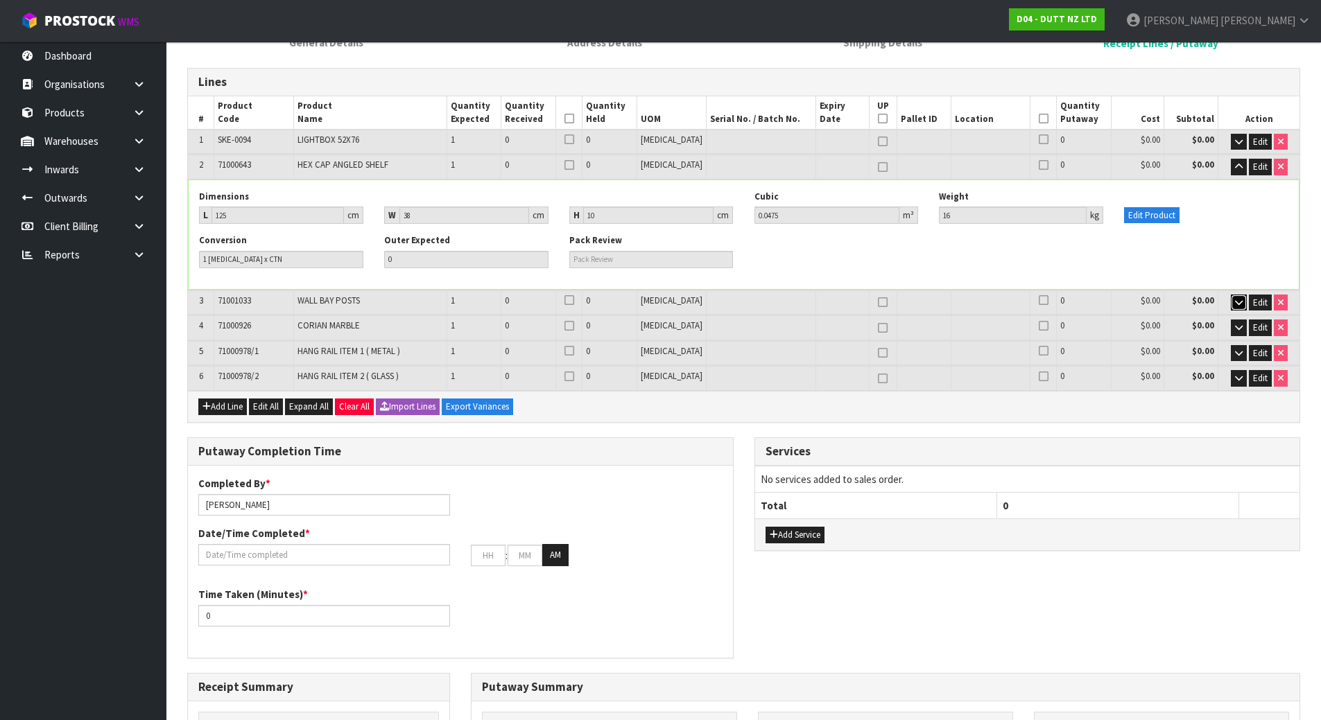
click at [1237, 300] on icon "button" at bounding box center [1239, 302] width 8 height 9
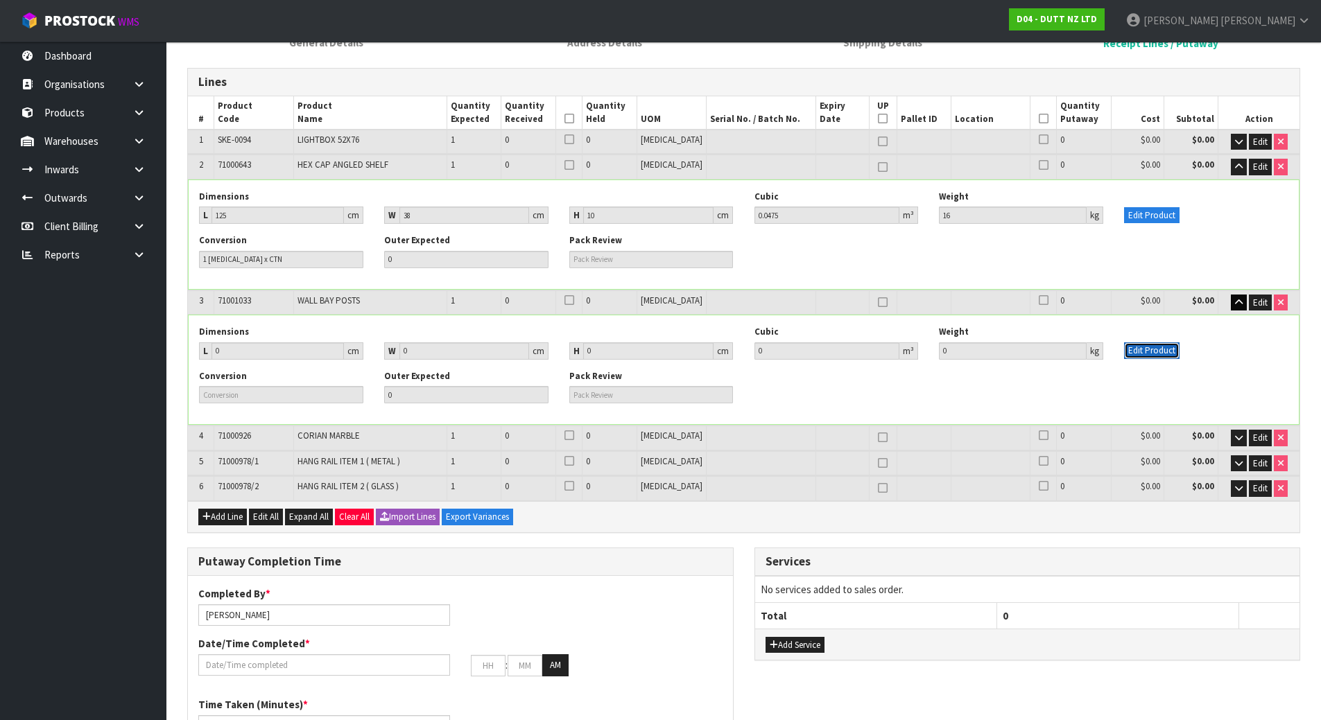
click at [1151, 353] on button "Edit Product" at bounding box center [1151, 350] width 55 height 17
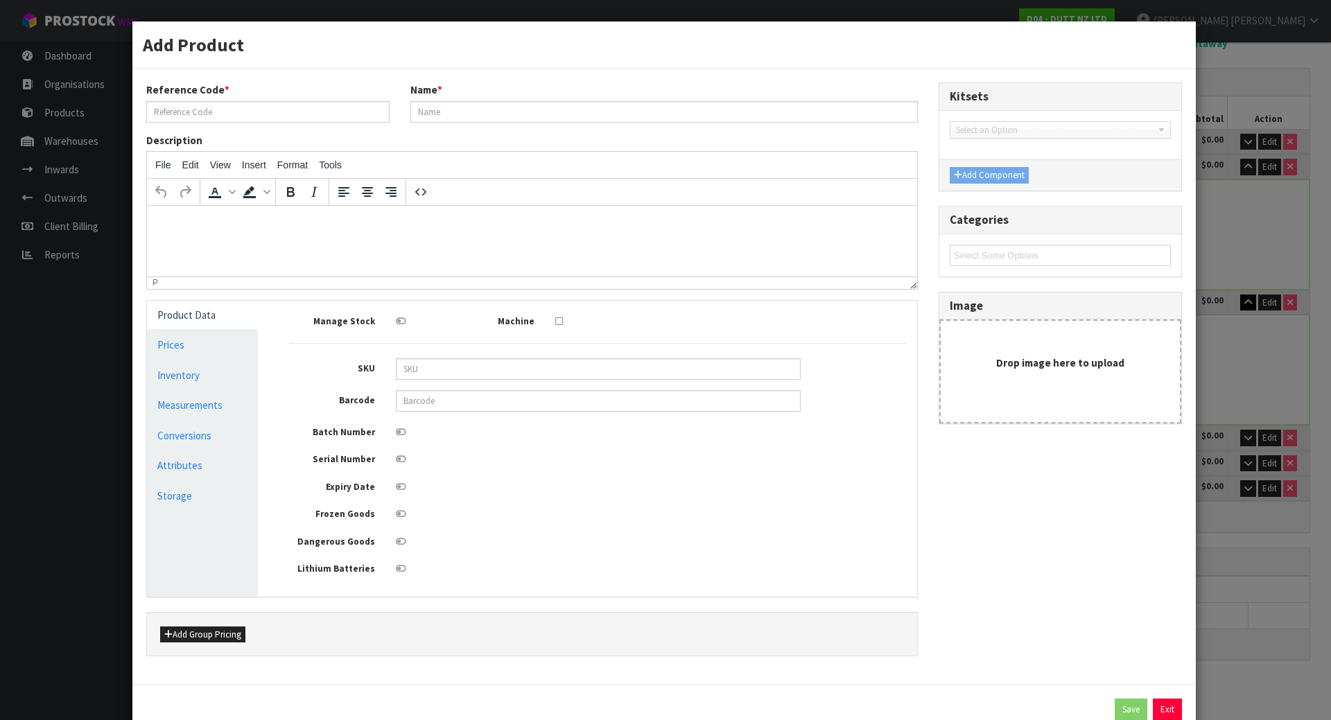
type input "71001033"
type input "WALL BAY POSTS"
type input "0"
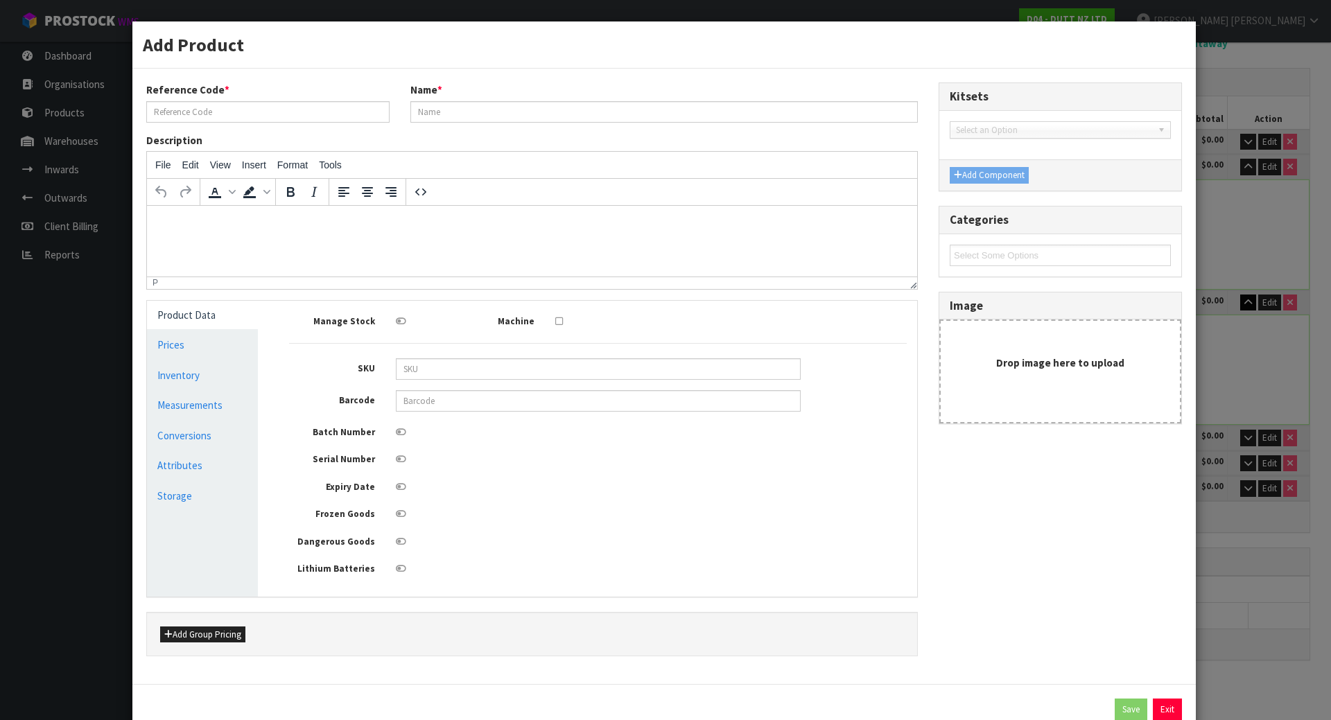
type input "0"
click at [191, 401] on link "Measurements" at bounding box center [202, 405] width 111 height 28
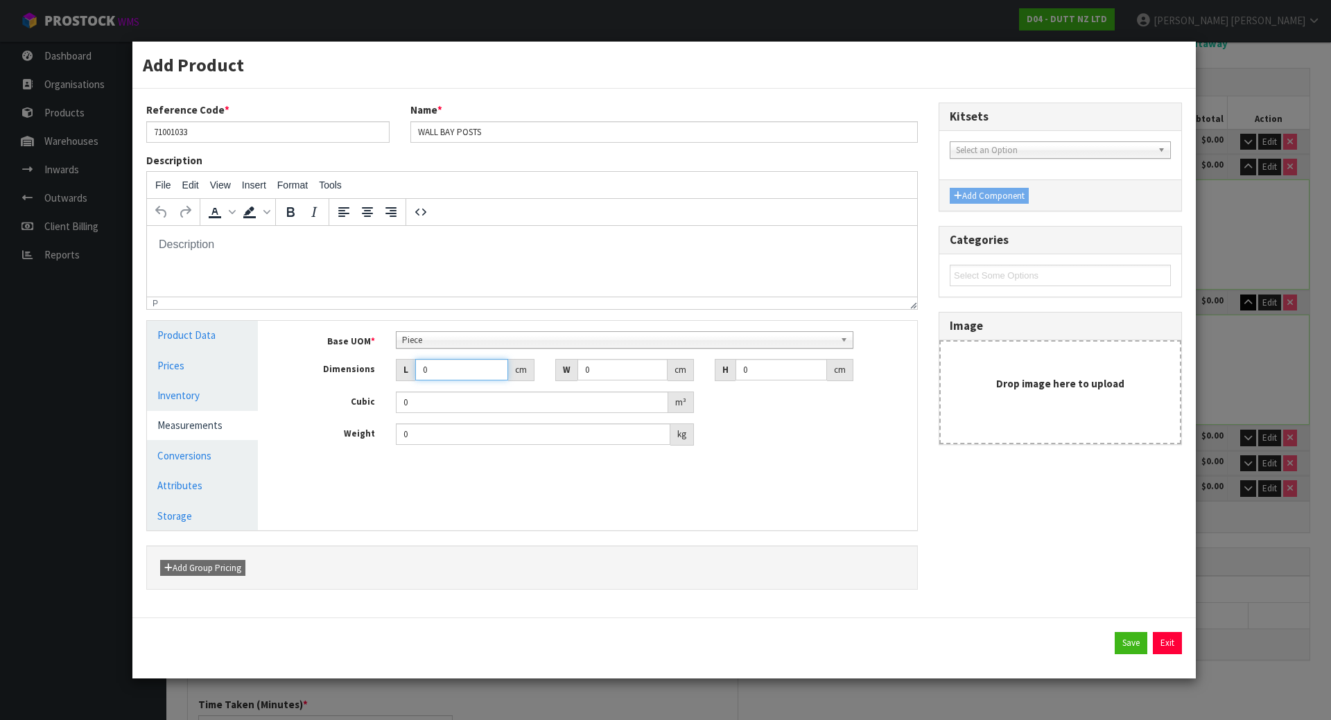
drag, startPoint x: 442, startPoint y: 365, endPoint x: 359, endPoint y: 367, distance: 82.5
click at [359, 367] on div "Dimensions L 0 cm W 0 cm H 0 cm" at bounding box center [598, 370] width 639 height 22
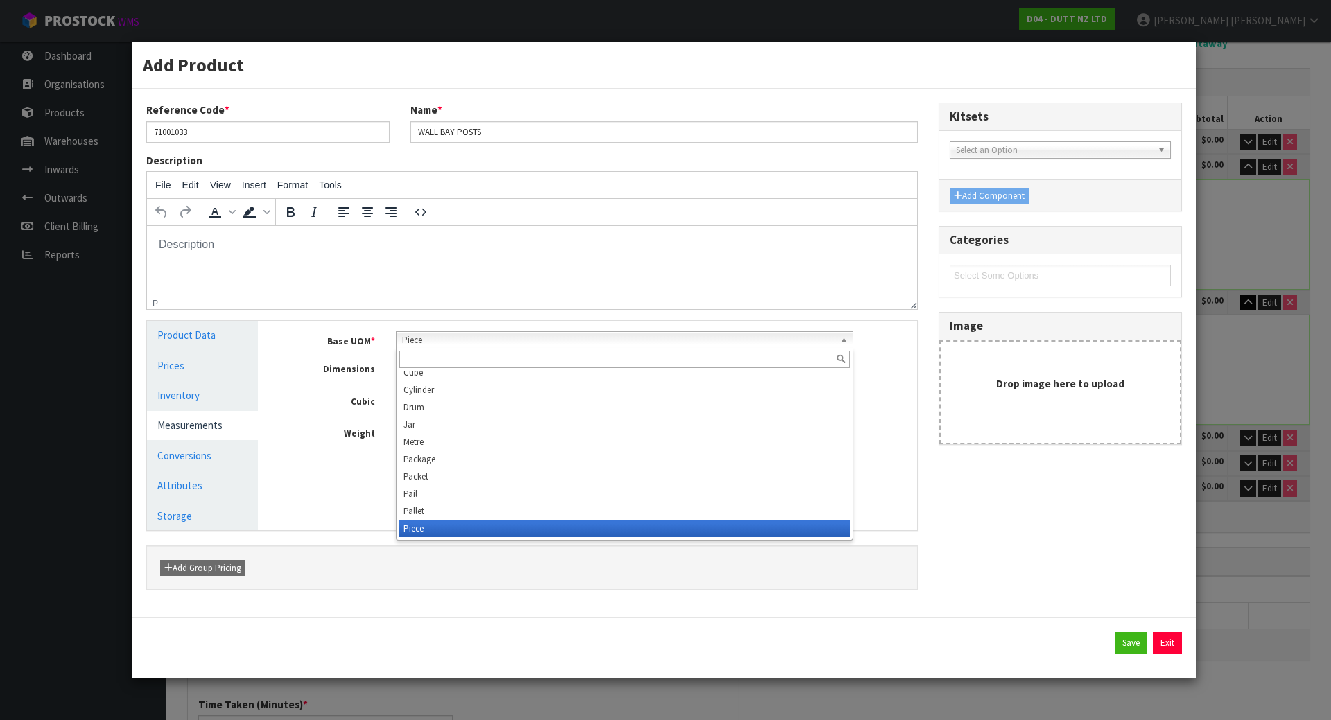
click at [408, 342] on span "Piece" at bounding box center [618, 340] width 433 height 17
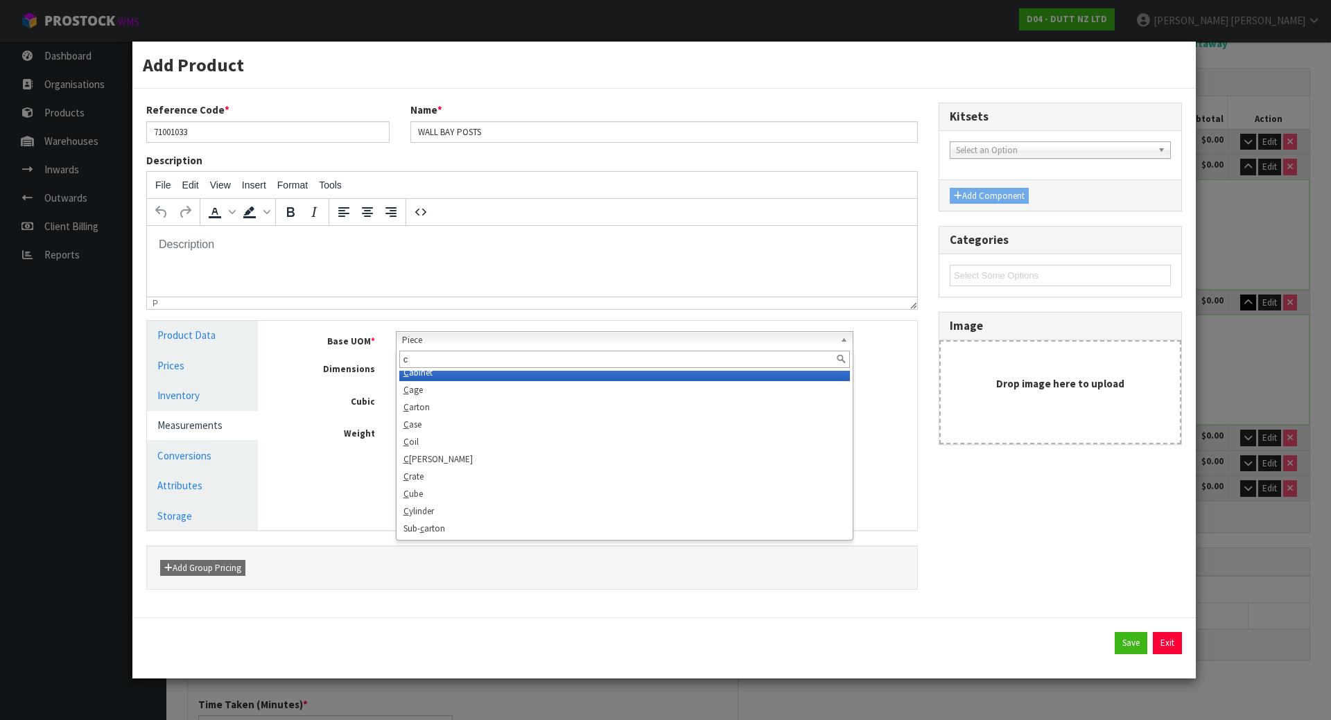
scroll to position [0, 0]
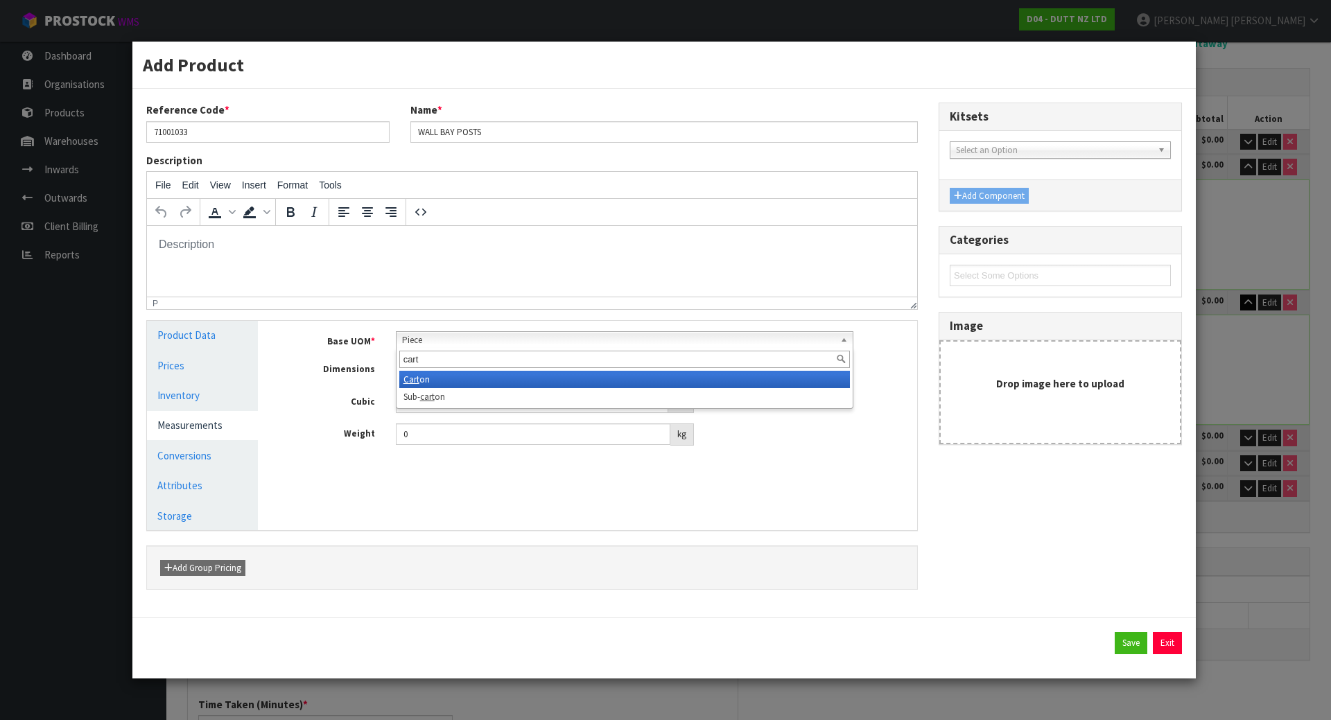
type input "cart"
click at [433, 381] on li "Cart on" at bounding box center [624, 379] width 451 height 17
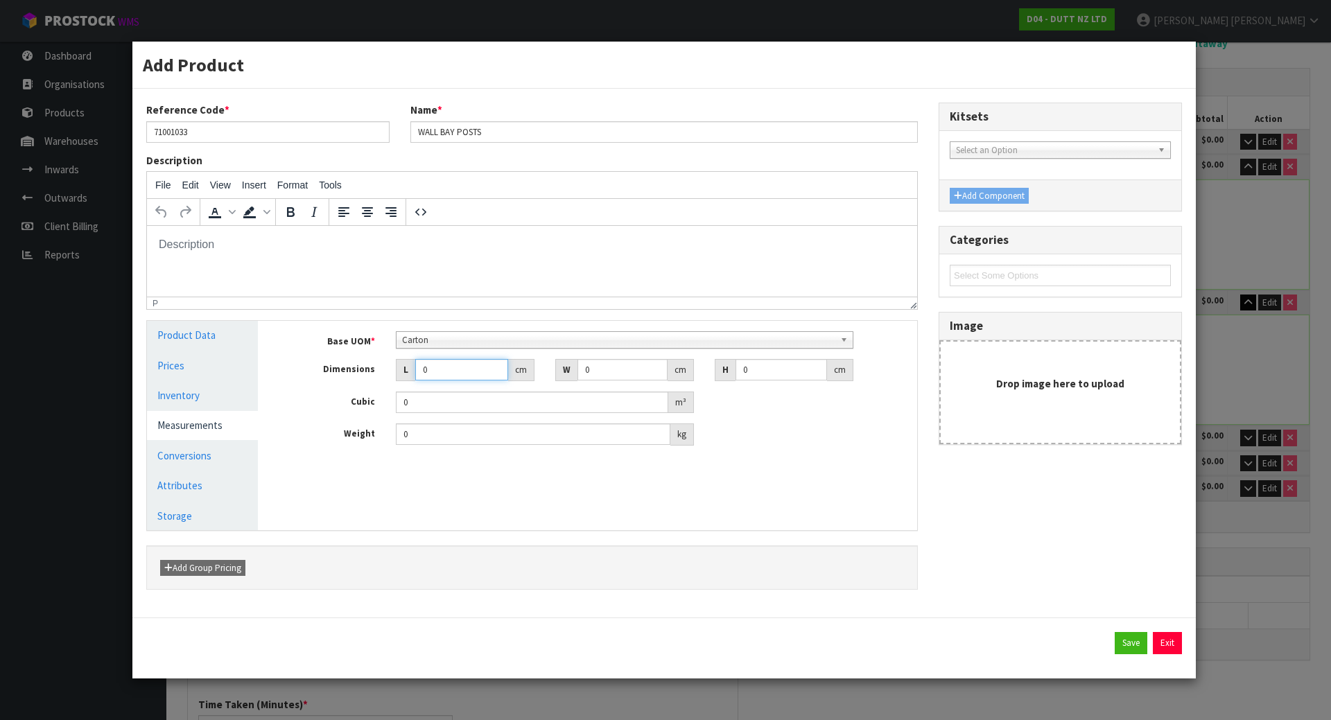
drag, startPoint x: 437, startPoint y: 369, endPoint x: 394, endPoint y: 365, distance: 42.4
click at [394, 365] on div "L 0 cm" at bounding box center [464, 370] width 159 height 22
type input "0.000001"
type input "3"
type input "406"
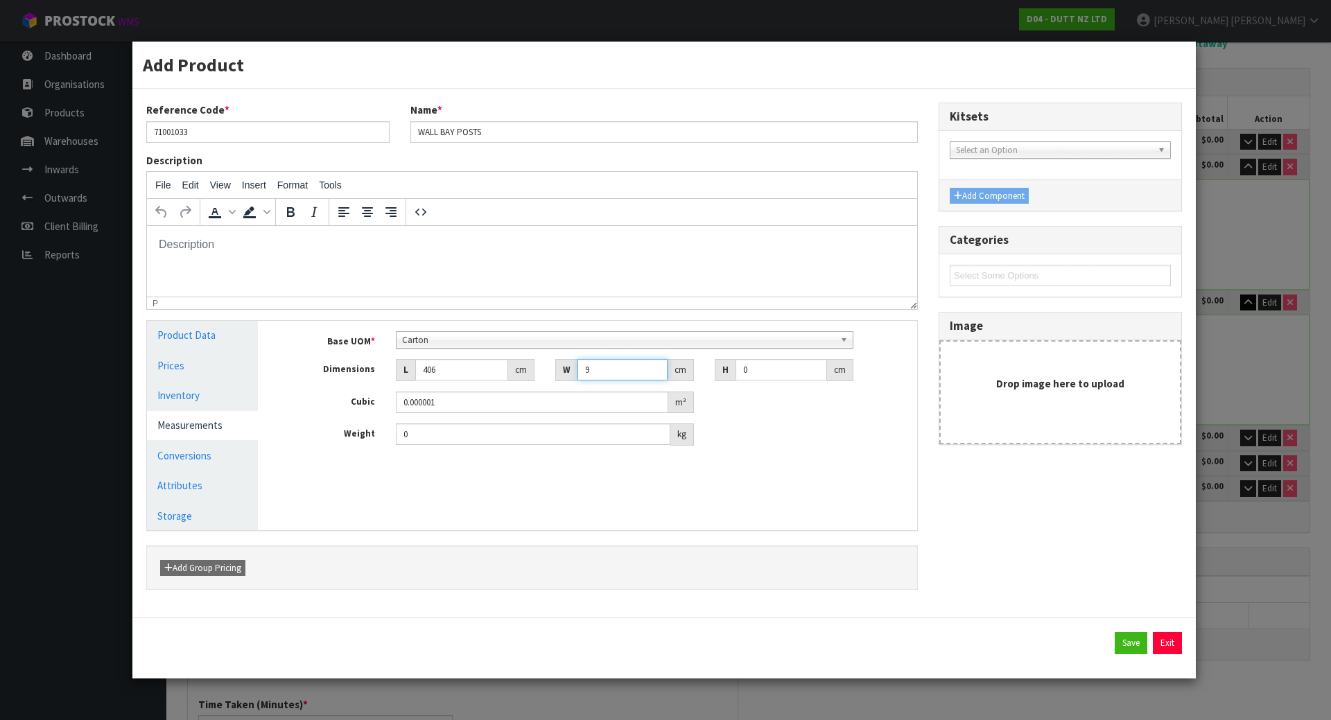
type input "9"
type input "1"
type input "0.003654"
type input "10"
type input "0.03654"
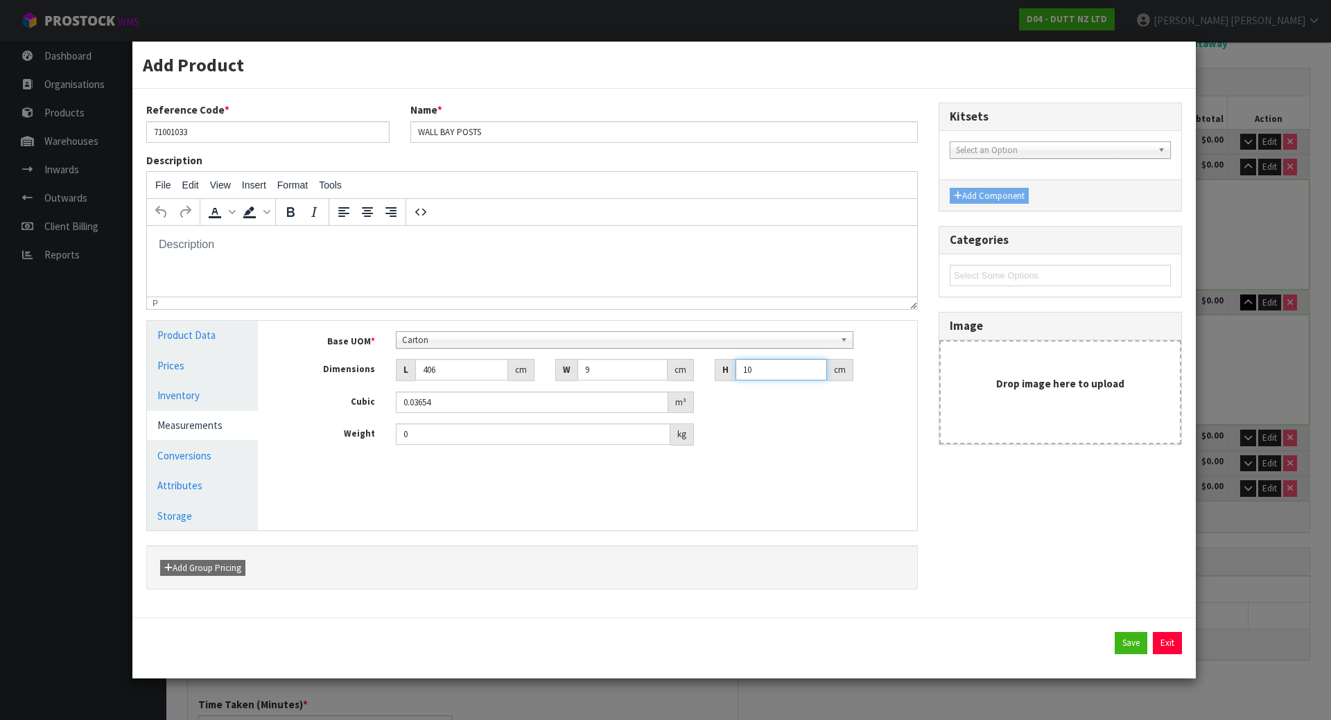
type input "10"
type input "29"
click at [1127, 645] on button "Save" at bounding box center [1131, 643] width 33 height 22
type input "406"
type input "9"
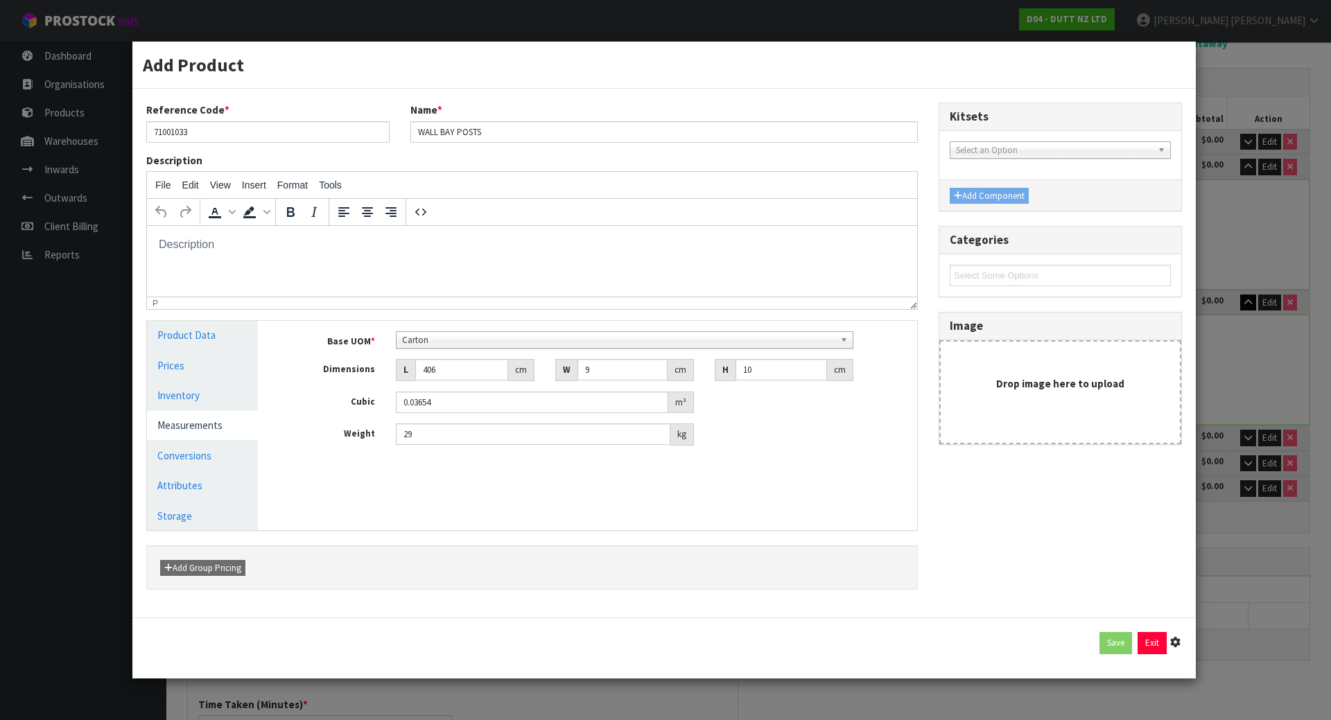
type input "10"
type input "0.03654"
type input "29"
type input "1 [MEDICAL_DATA] x CTN"
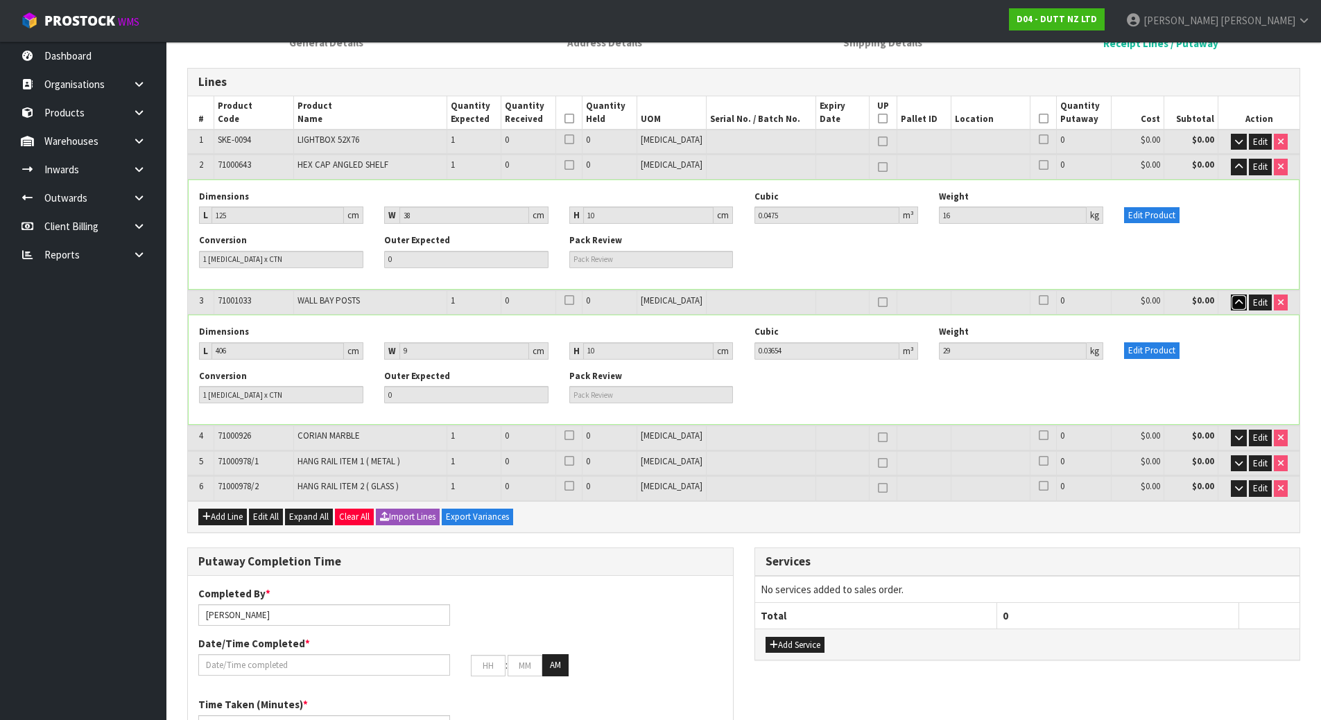
click at [1231, 302] on button "button" at bounding box center [1239, 303] width 16 height 17
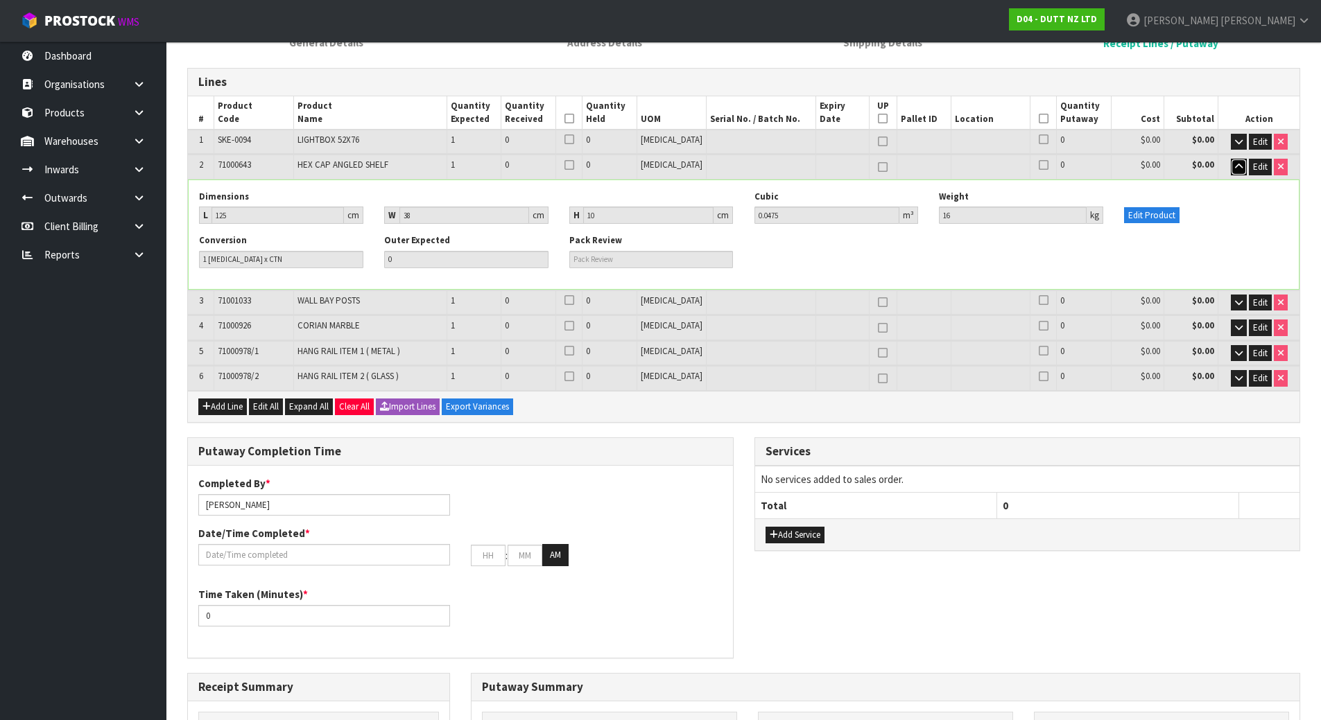
click at [1232, 169] on button "button" at bounding box center [1239, 167] width 16 height 17
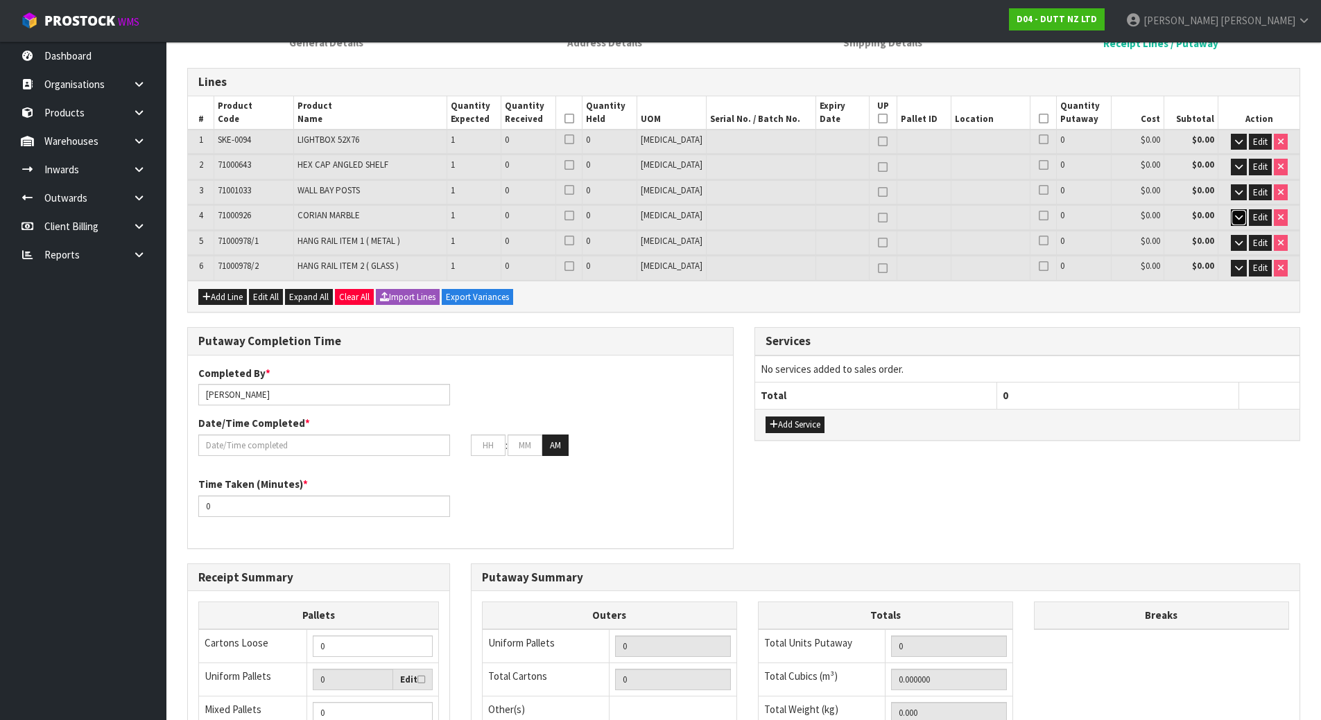
click at [1238, 220] on icon "button" at bounding box center [1239, 217] width 8 height 9
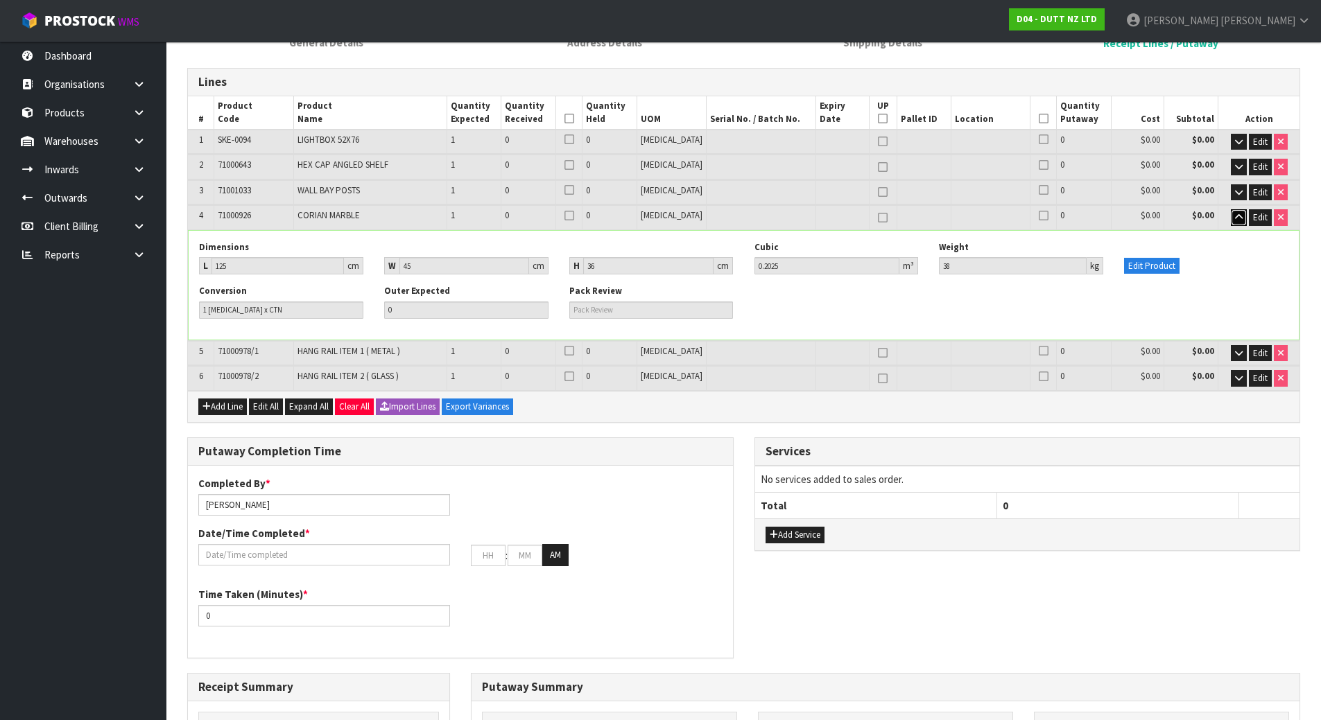
click at [1241, 221] on icon "button" at bounding box center [1239, 217] width 8 height 9
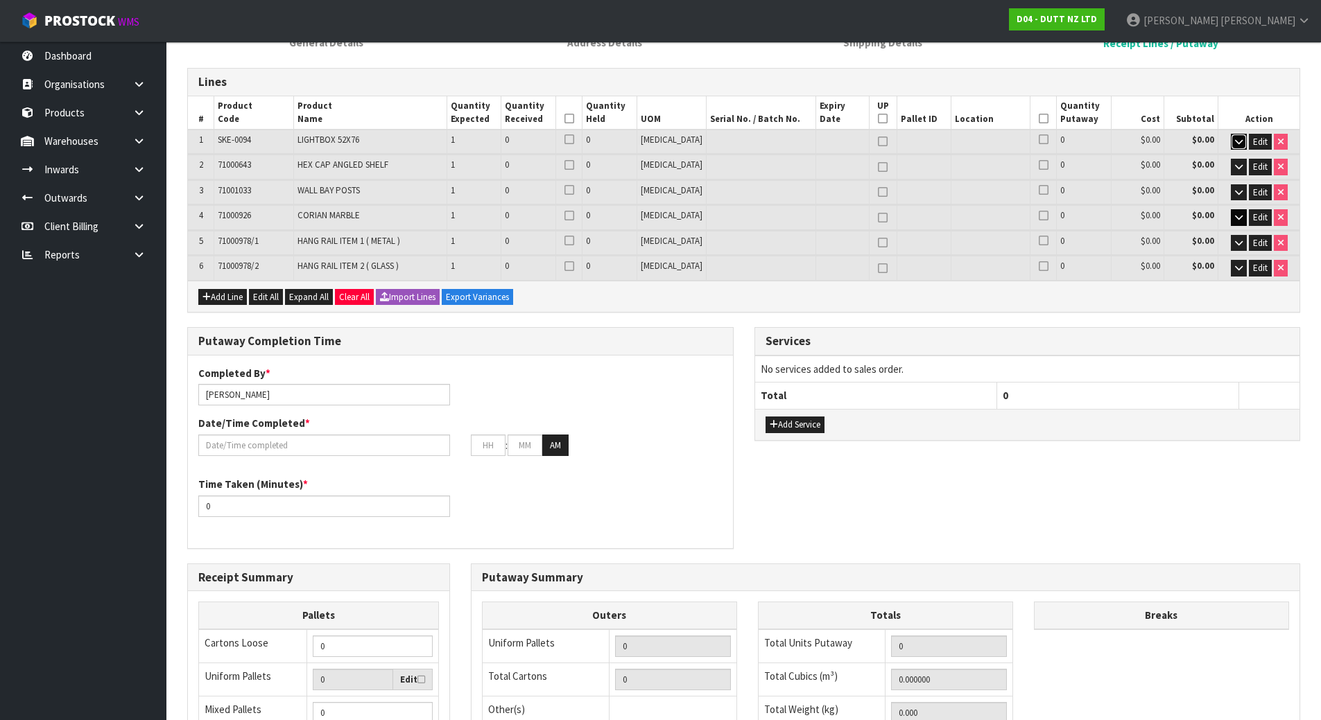
click at [1235, 140] on icon "button" at bounding box center [1239, 141] width 8 height 9
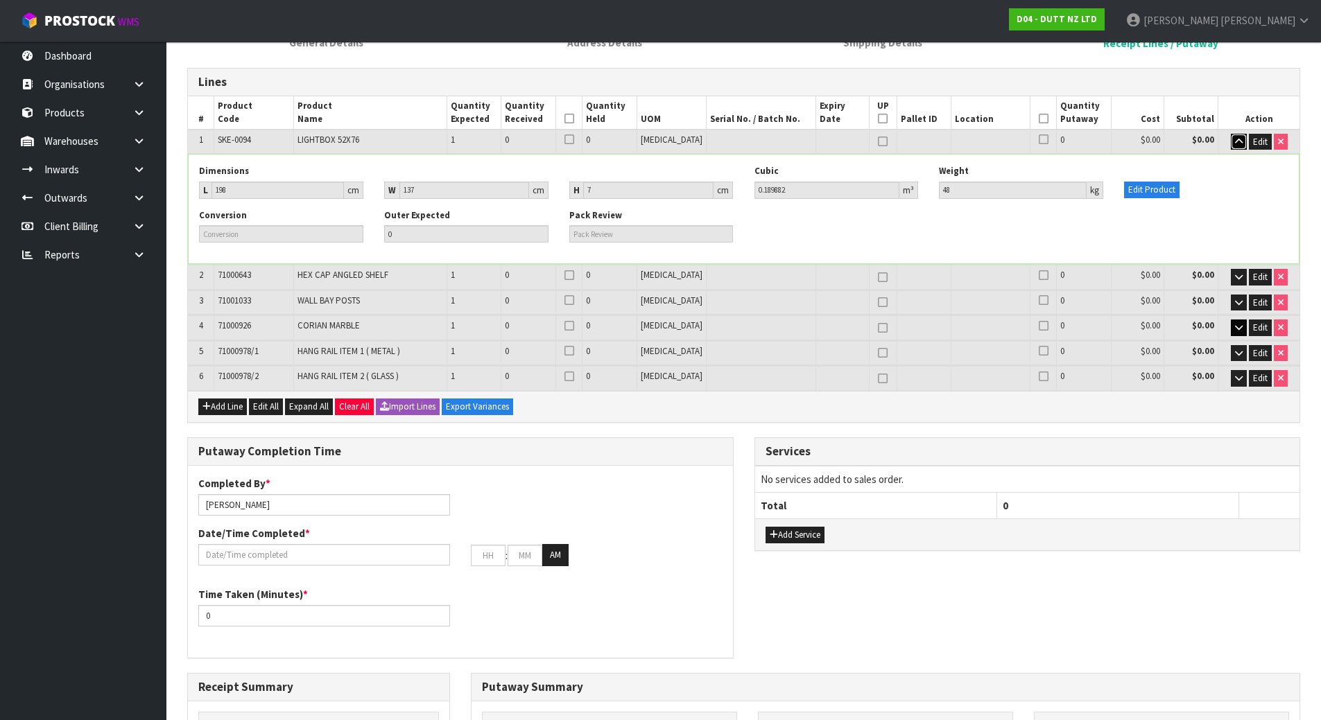
click at [1235, 140] on icon "button" at bounding box center [1239, 141] width 8 height 9
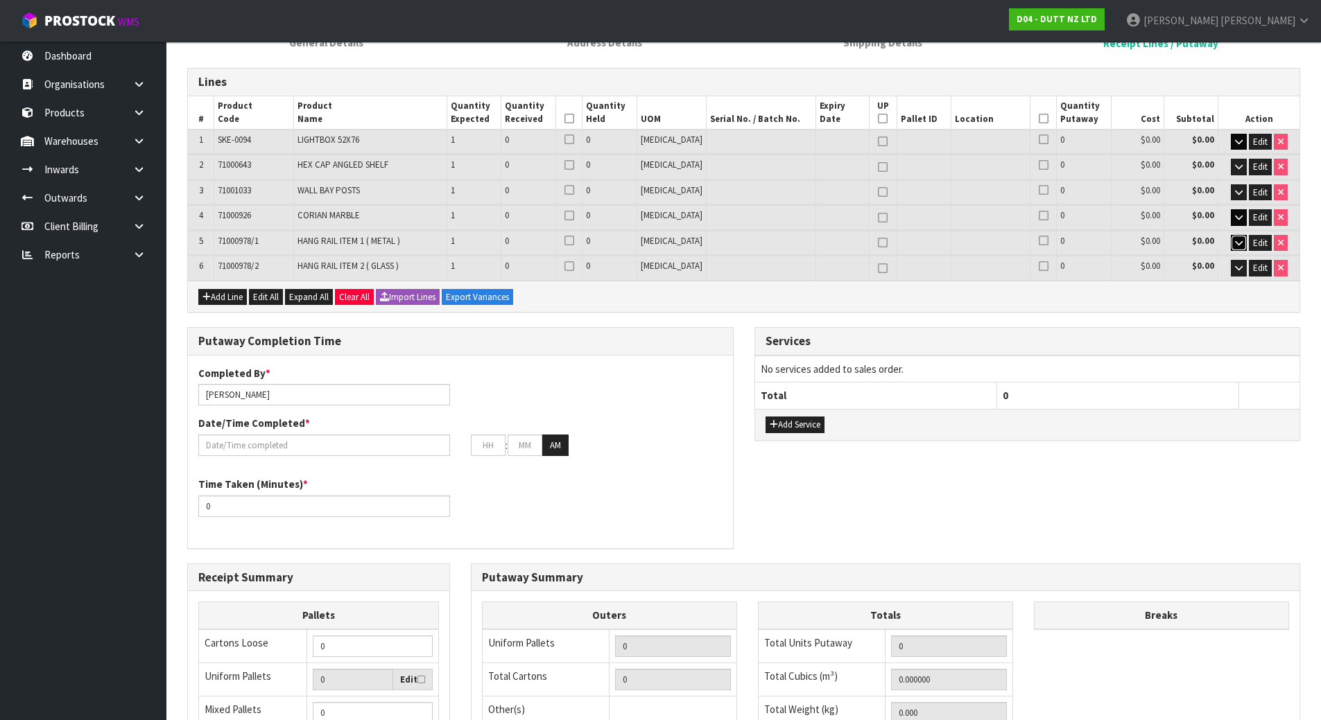
click at [1239, 241] on icon "button" at bounding box center [1239, 243] width 8 height 9
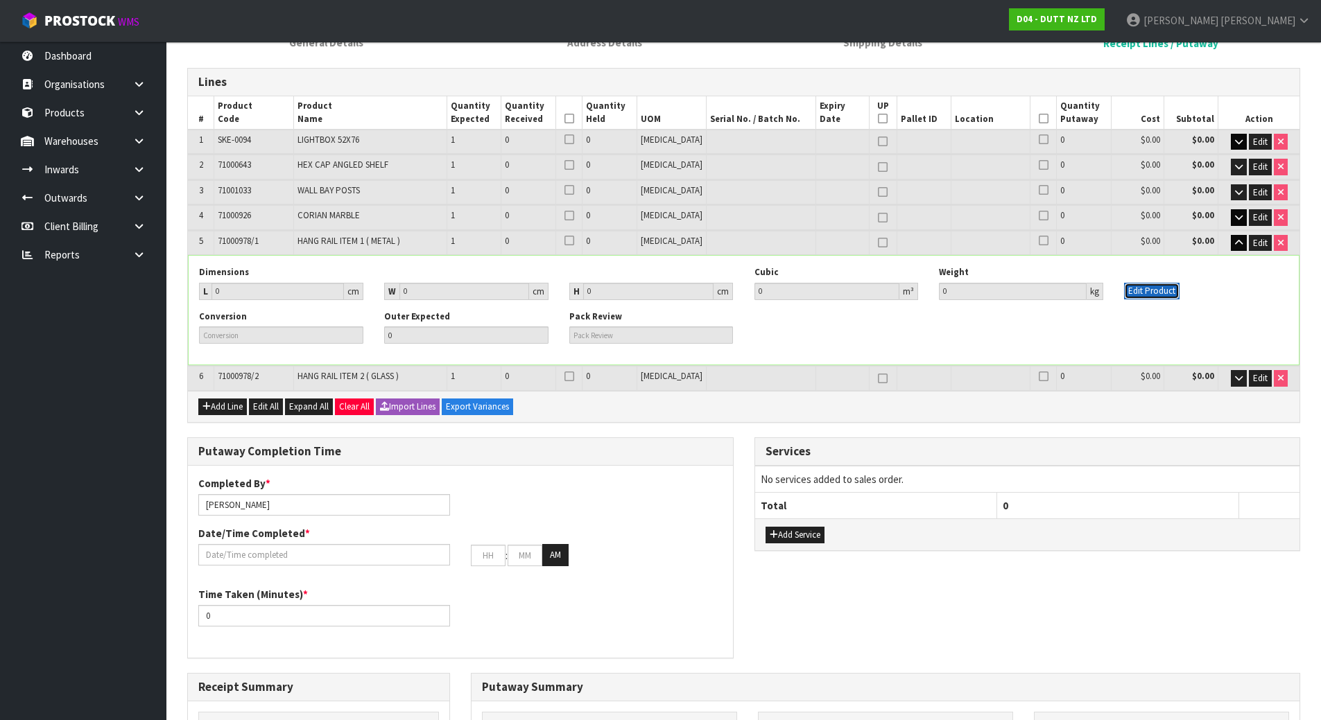
click at [1146, 288] on button "Edit Product" at bounding box center [1151, 291] width 55 height 17
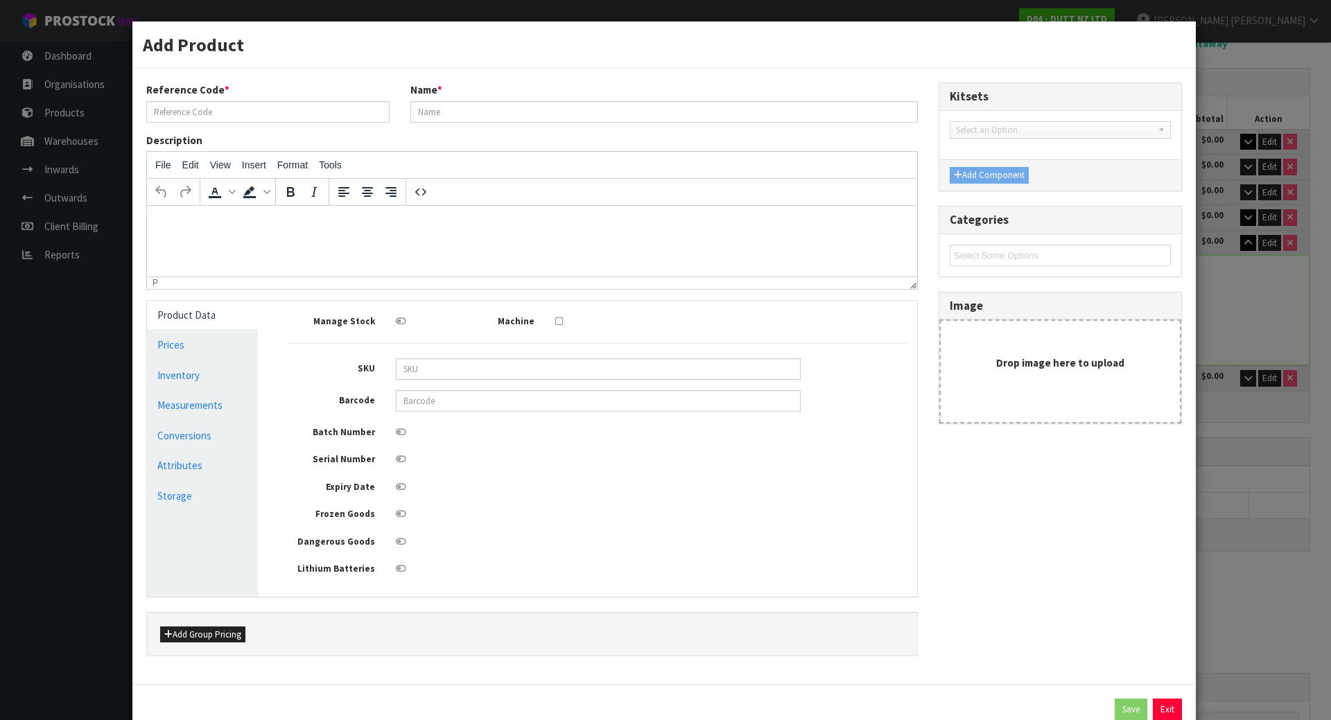
type input "71000978/1"
type input "HANG RAIL ITEM 1 ( METAL )"
type input "0"
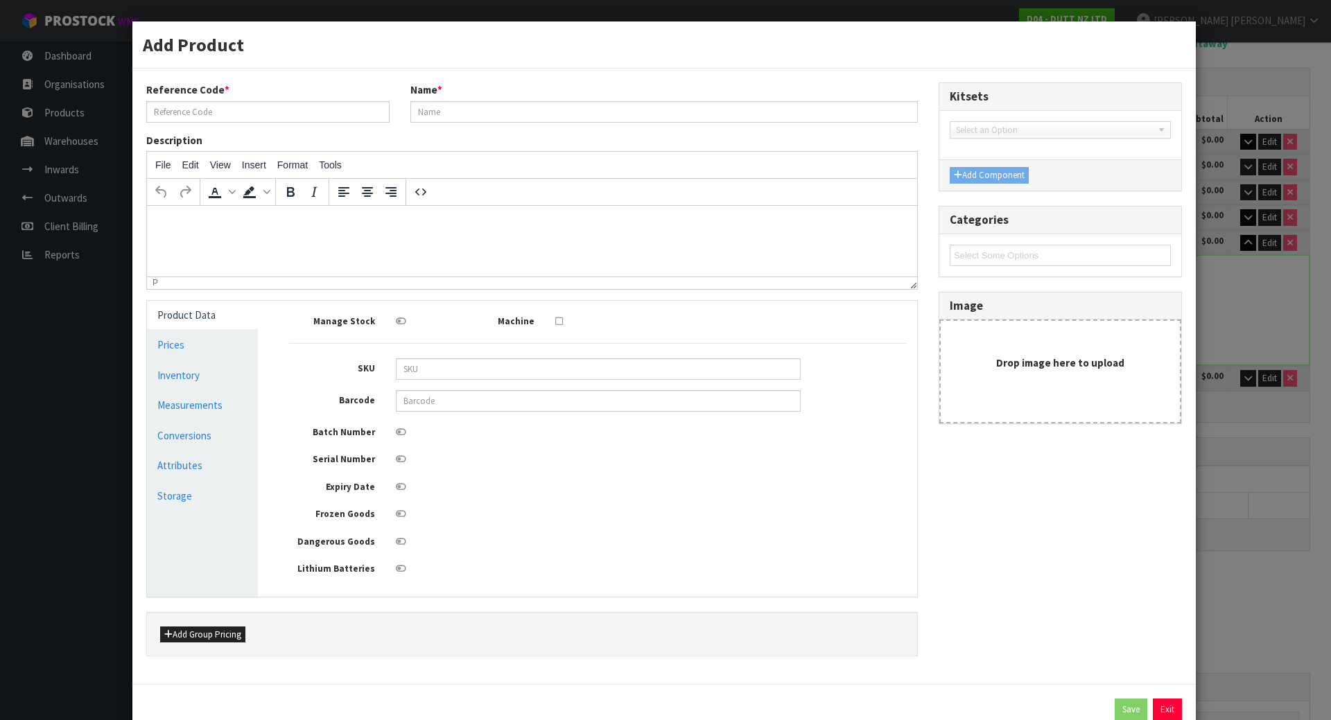
type input "0"
click at [168, 401] on link "Measurements" at bounding box center [202, 405] width 111 height 28
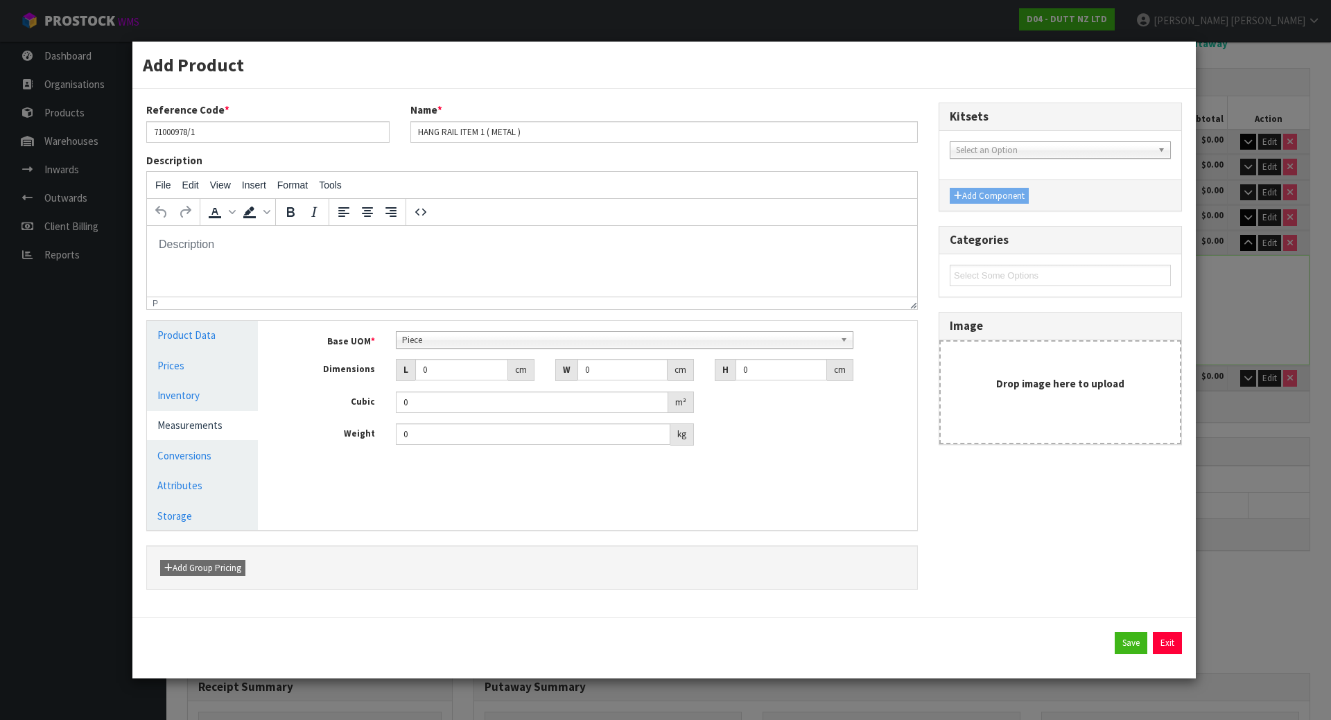
scroll to position [250, 0]
click at [423, 342] on span "Piece" at bounding box center [618, 340] width 433 height 17
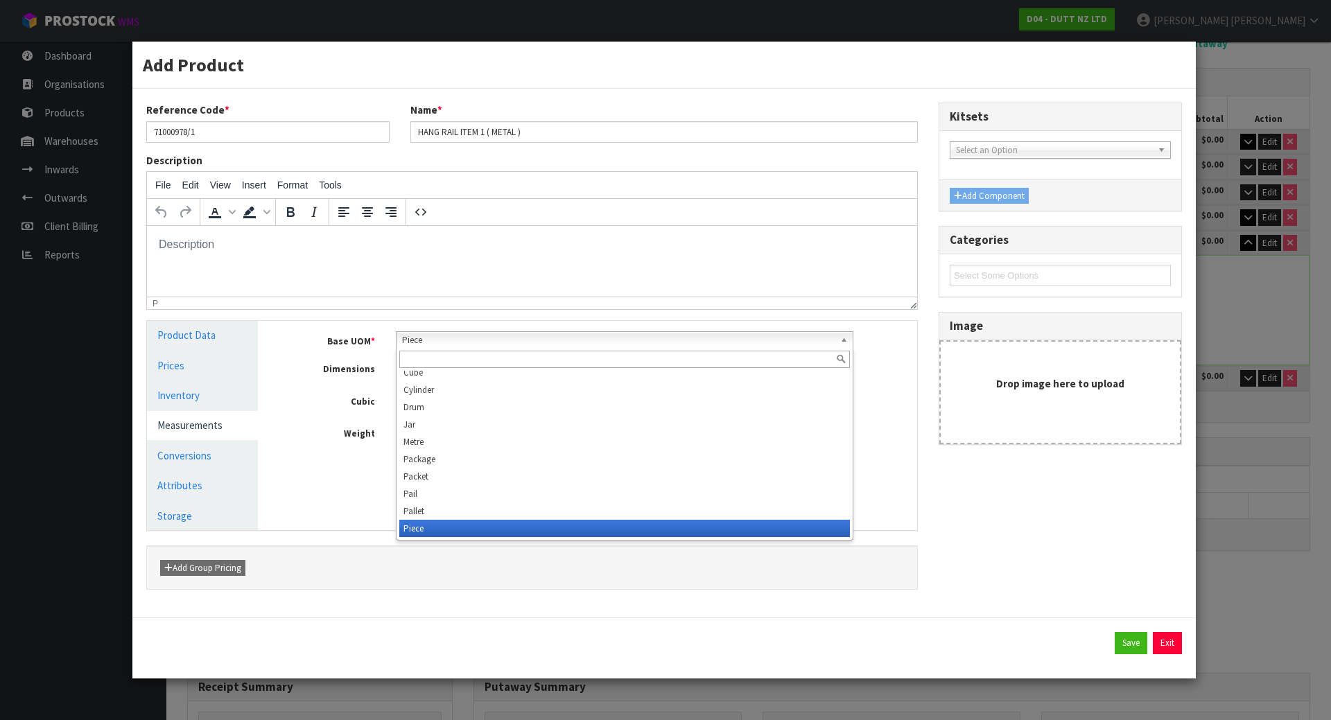
click at [423, 342] on span "Piece" at bounding box center [618, 340] width 433 height 17
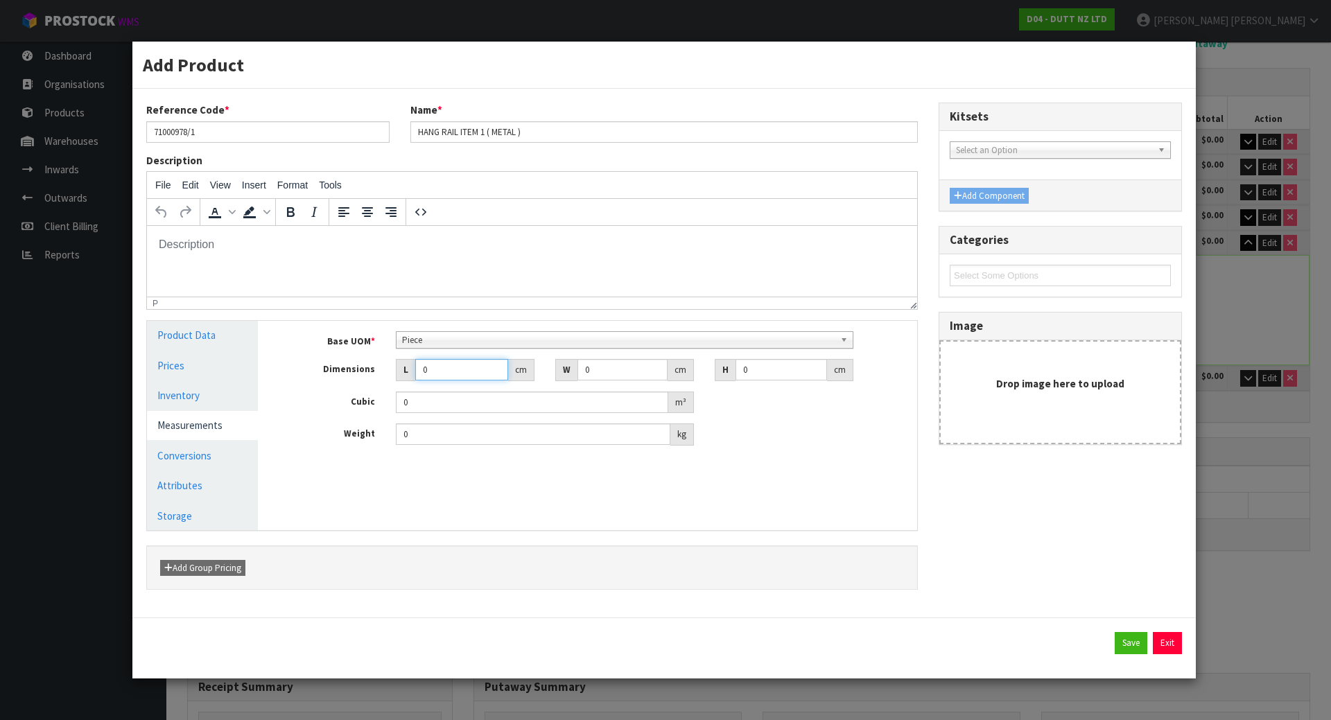
drag, startPoint x: 439, startPoint y: 370, endPoint x: 338, endPoint y: 372, distance: 100.6
click at [338, 372] on div "Dimensions L 0 cm W 0 cm H 0 cm" at bounding box center [598, 370] width 639 height 22
type input "1"
type input "0.000001"
type input "123"
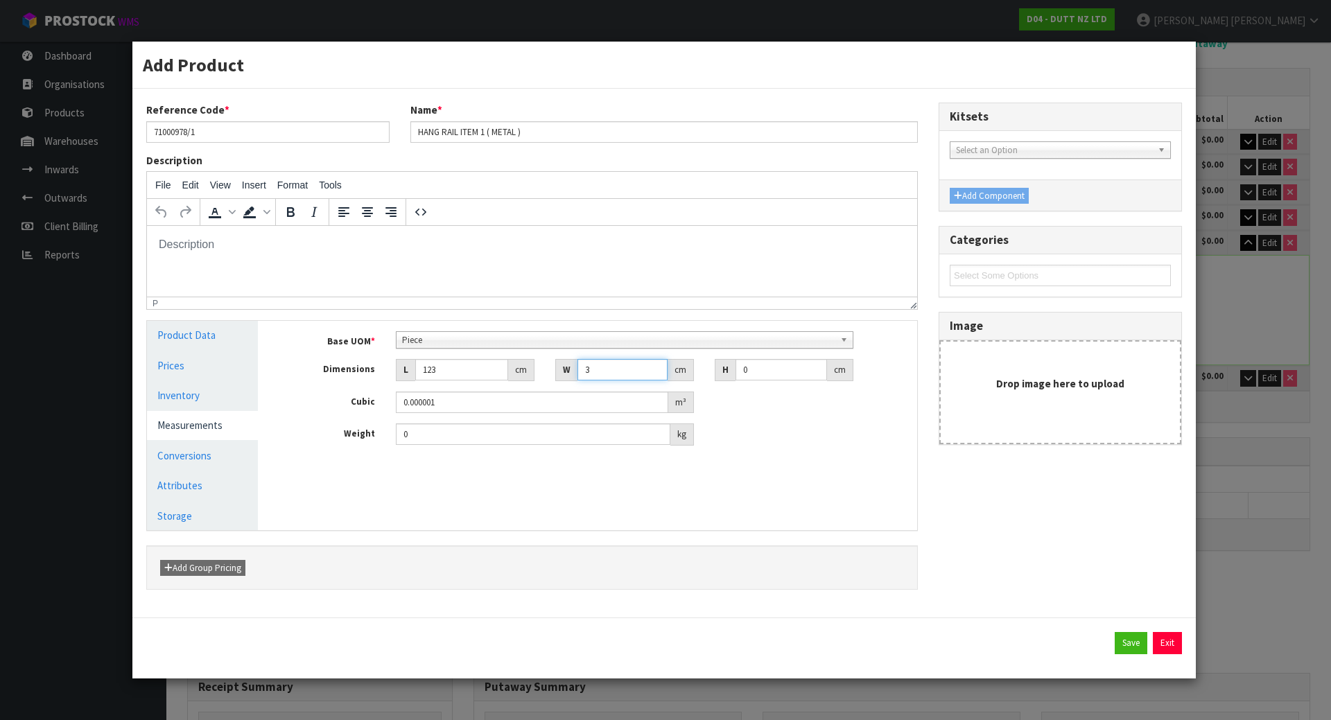
type input "3"
type input "2"
type input "0.000738"
type input "21"
type input "0.007749"
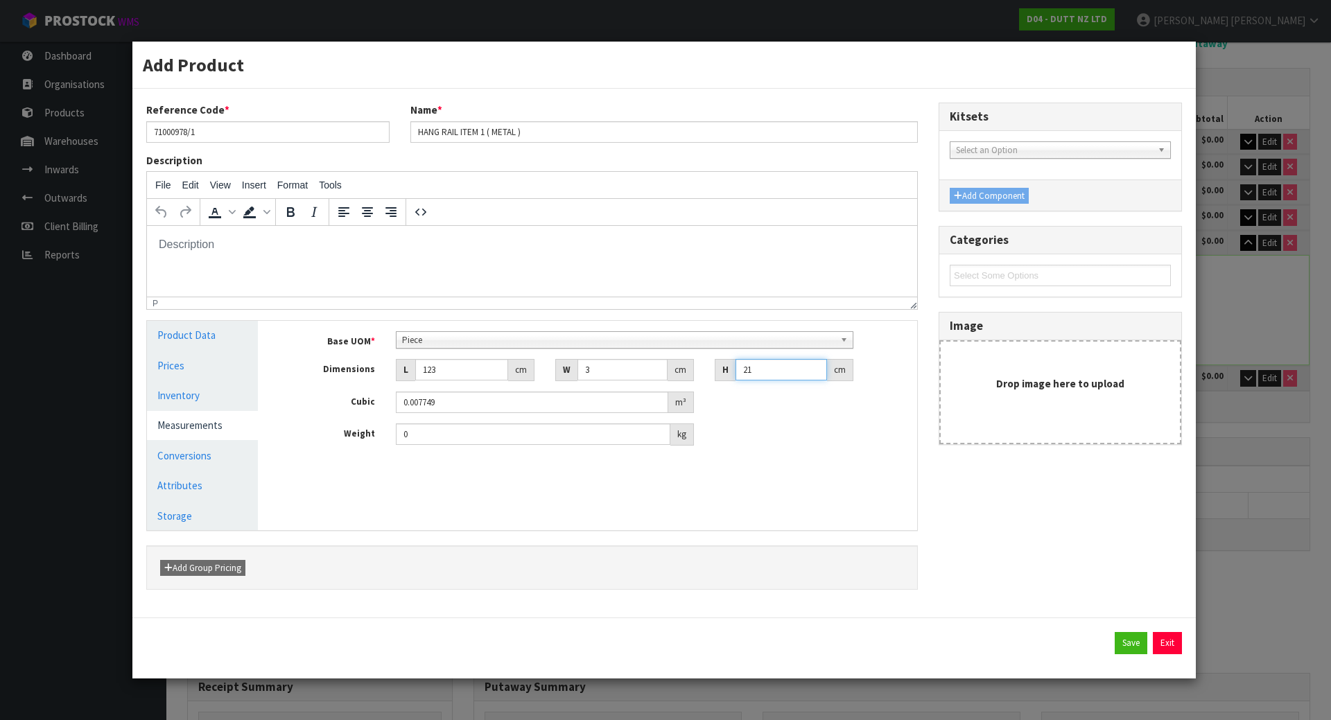
type input "214"
type input "0.078966"
type input "214"
type input "8"
click at [1134, 635] on button "Save" at bounding box center [1131, 643] width 33 height 22
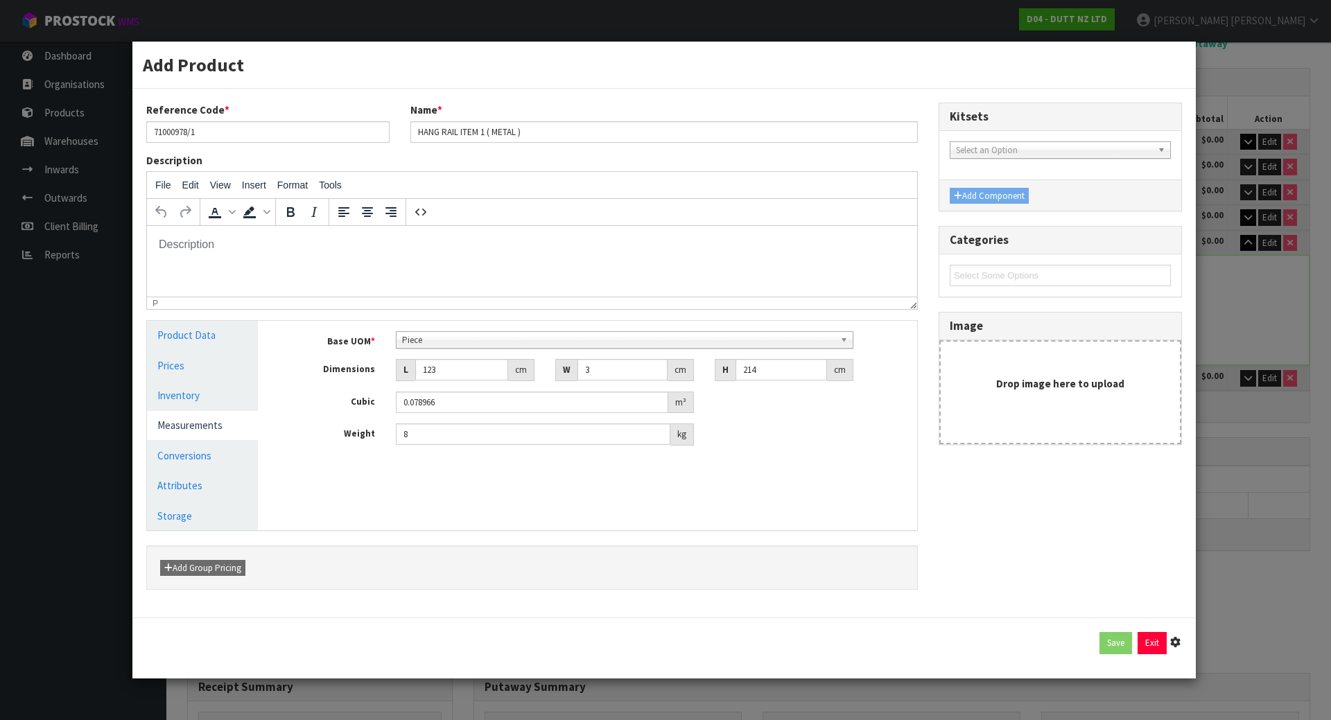
type input "123"
type input "3"
type input "214"
type input "0.078966"
type input "8"
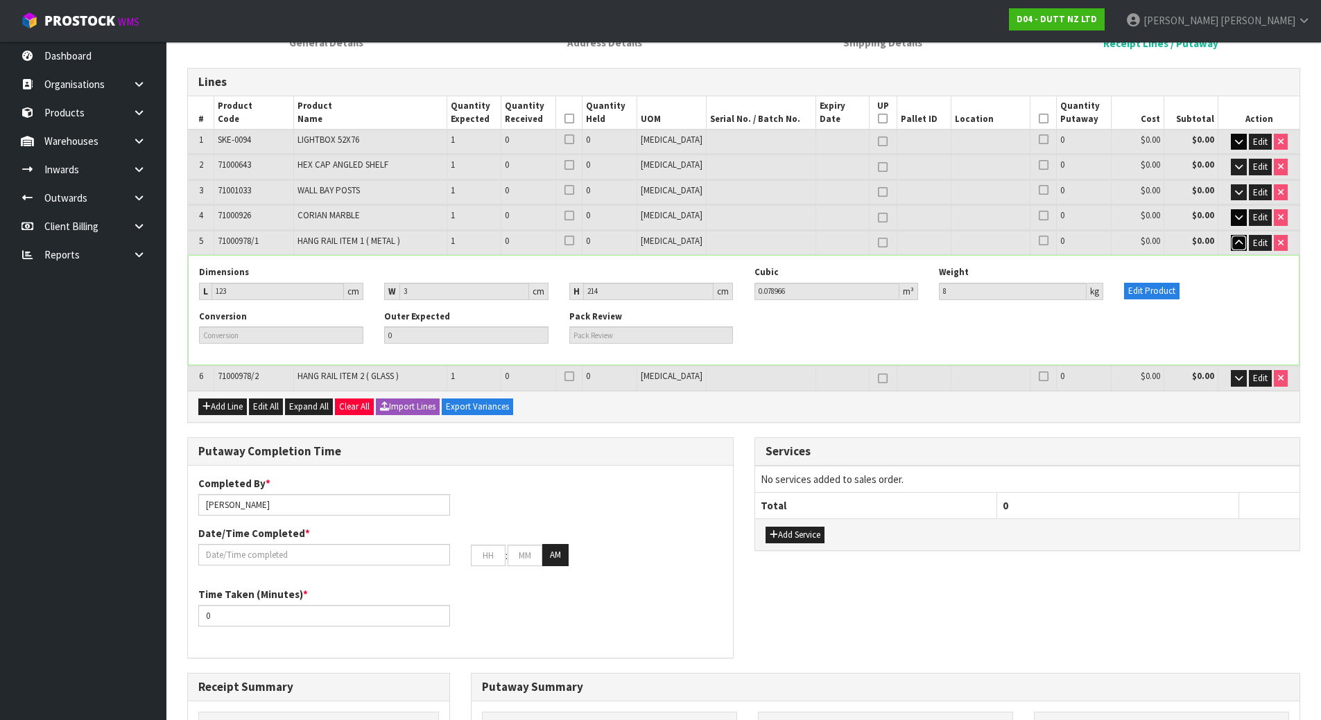
click at [1235, 246] on icon "button" at bounding box center [1239, 243] width 8 height 9
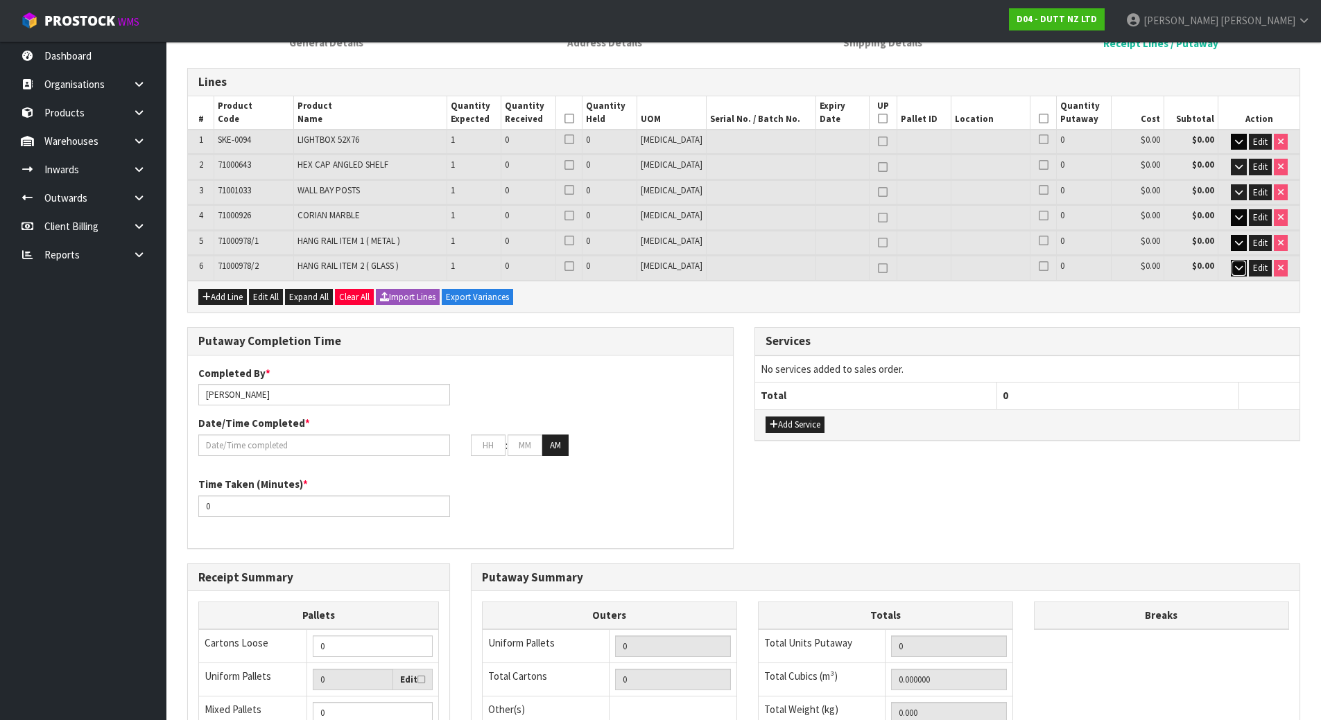
click at [1239, 270] on icon "button" at bounding box center [1239, 267] width 8 height 9
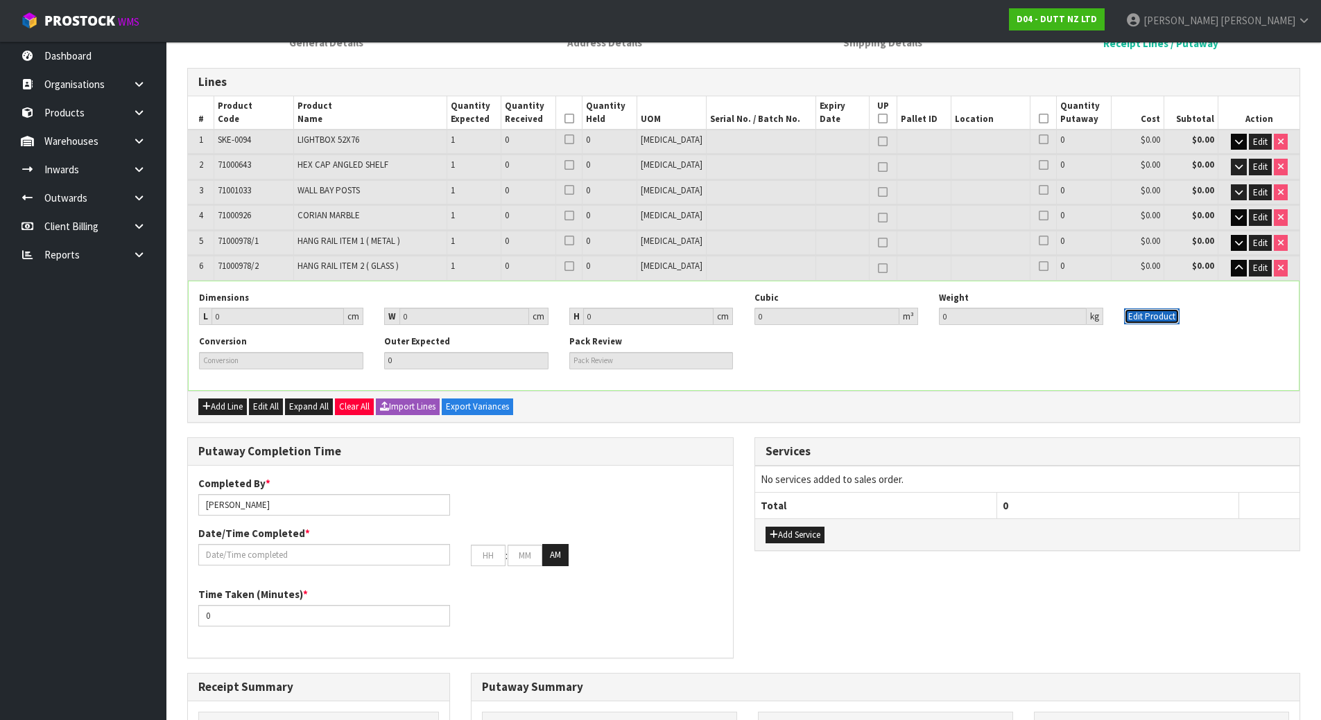
click at [1132, 317] on button "Edit Product" at bounding box center [1151, 317] width 55 height 17
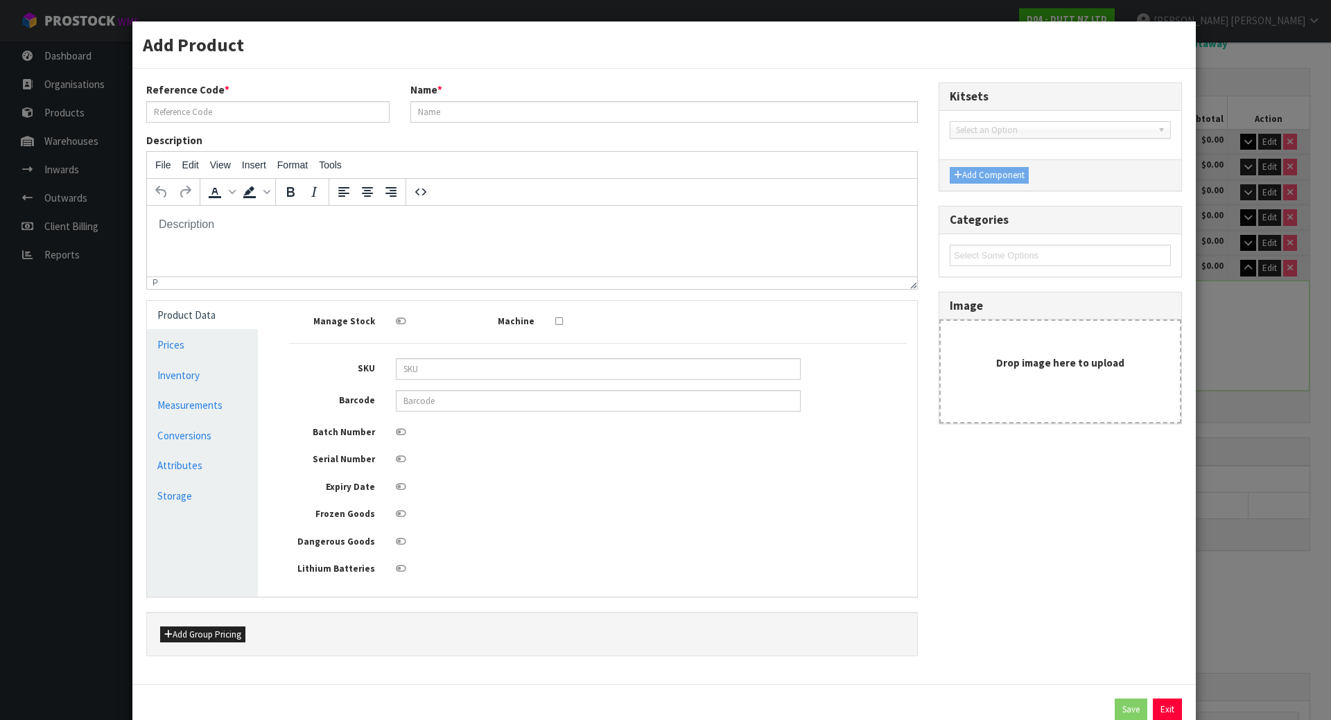
type input "71000978/2"
type input "HANG RAIL ITEM 2 ( GLASS )"
type input "0"
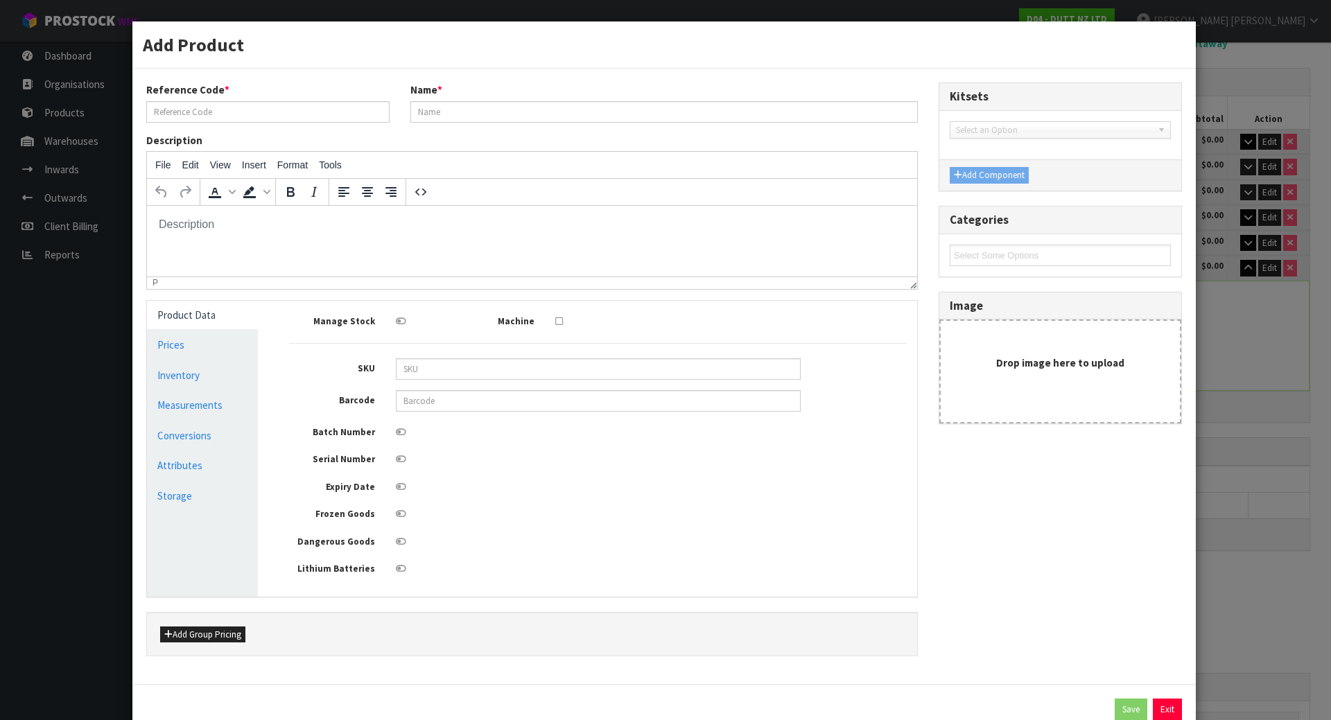
type input "0"
click at [195, 407] on link "Measurements" at bounding box center [202, 405] width 111 height 28
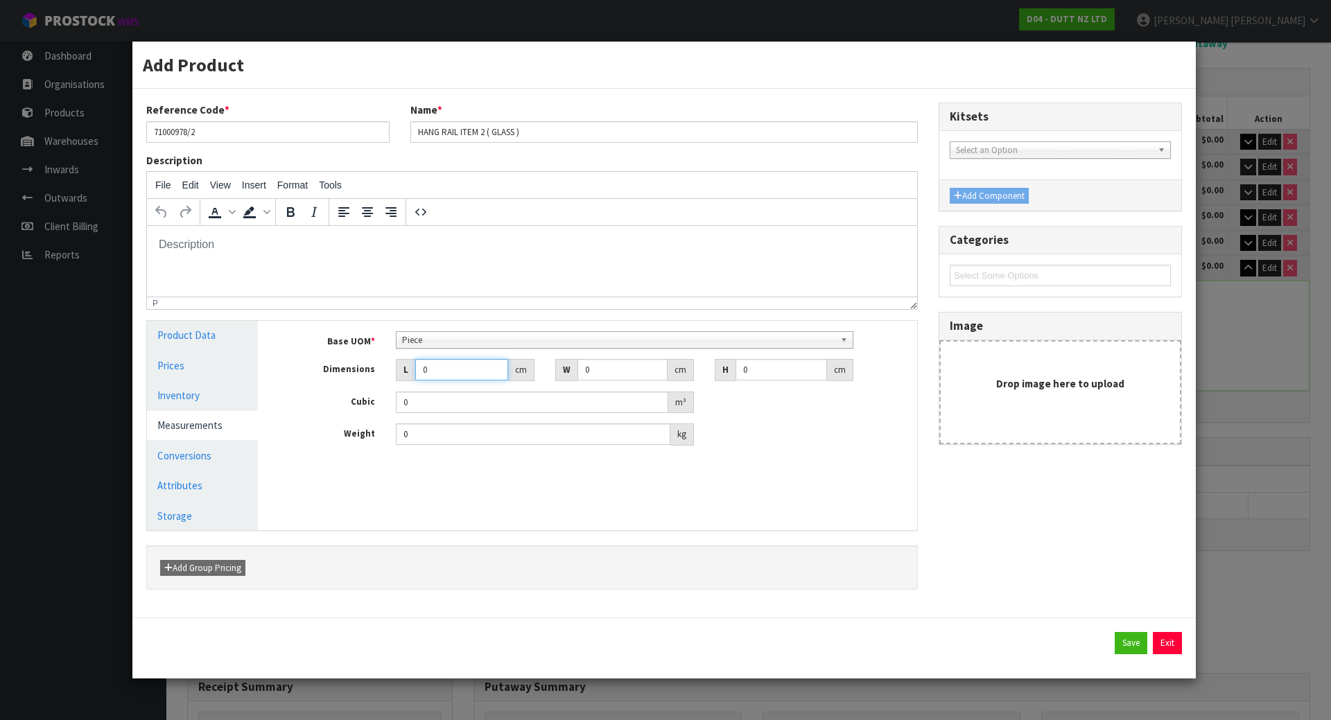
drag, startPoint x: 438, startPoint y: 367, endPoint x: 410, endPoint y: 375, distance: 28.8
click at [411, 375] on div "L 0 cm" at bounding box center [465, 370] width 139 height 22
click at [472, 333] on span "Piece" at bounding box center [618, 340] width 433 height 17
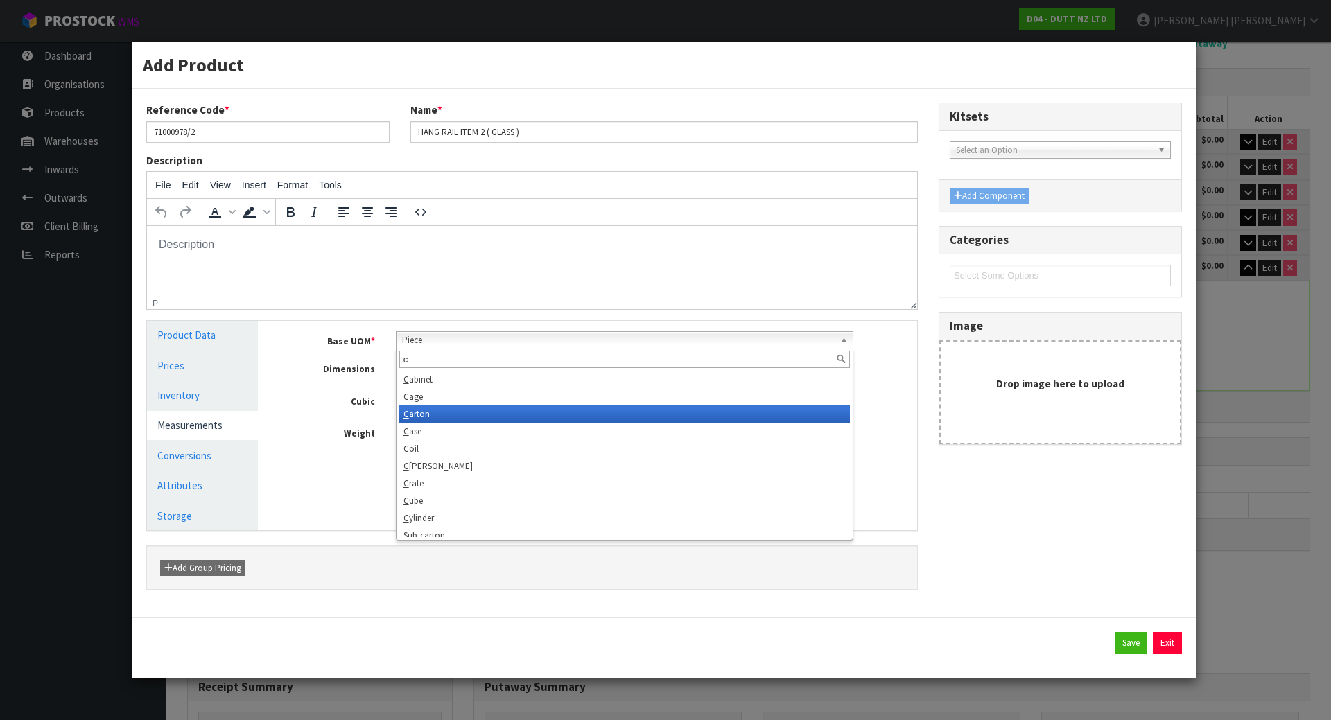
type input "c"
click at [426, 415] on li "C arton" at bounding box center [624, 414] width 451 height 17
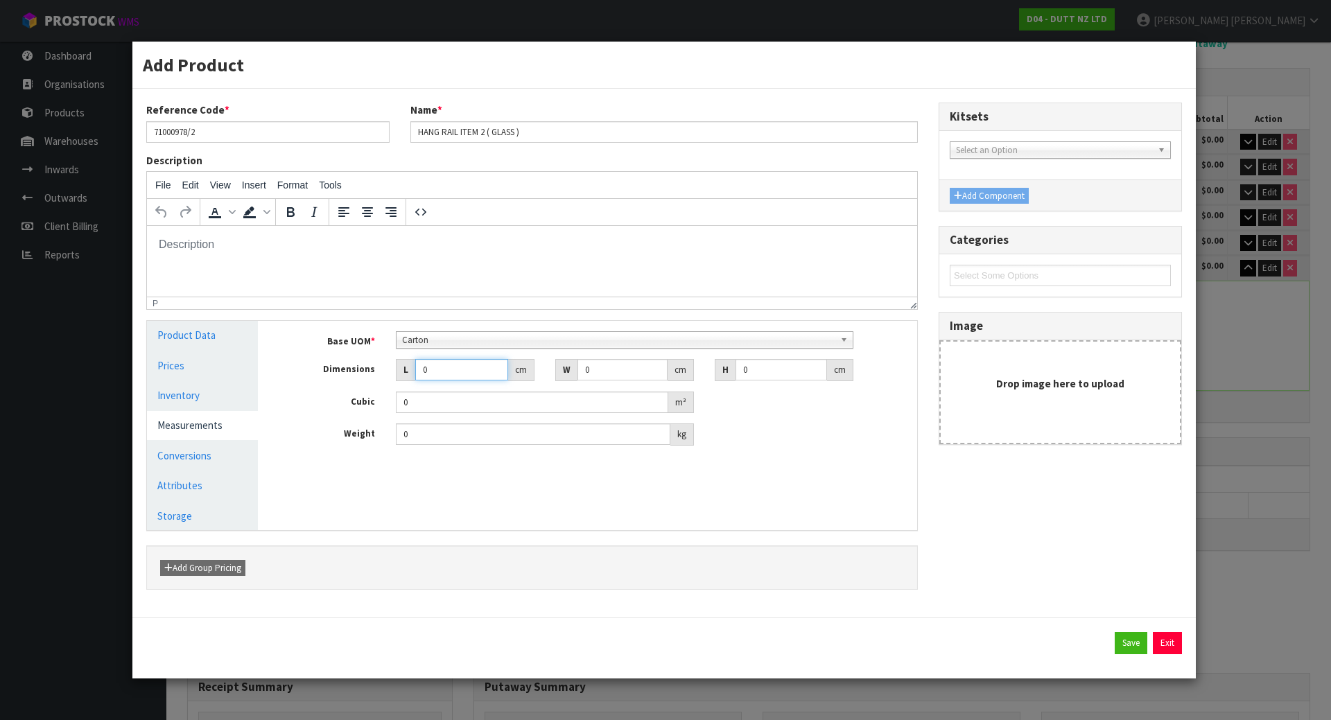
drag, startPoint x: 455, startPoint y: 374, endPoint x: 388, endPoint y: 374, distance: 66.6
click at [388, 374] on div "L 0 cm" at bounding box center [464, 370] width 159 height 22
type input "1"
type input "0.000001"
type input "120"
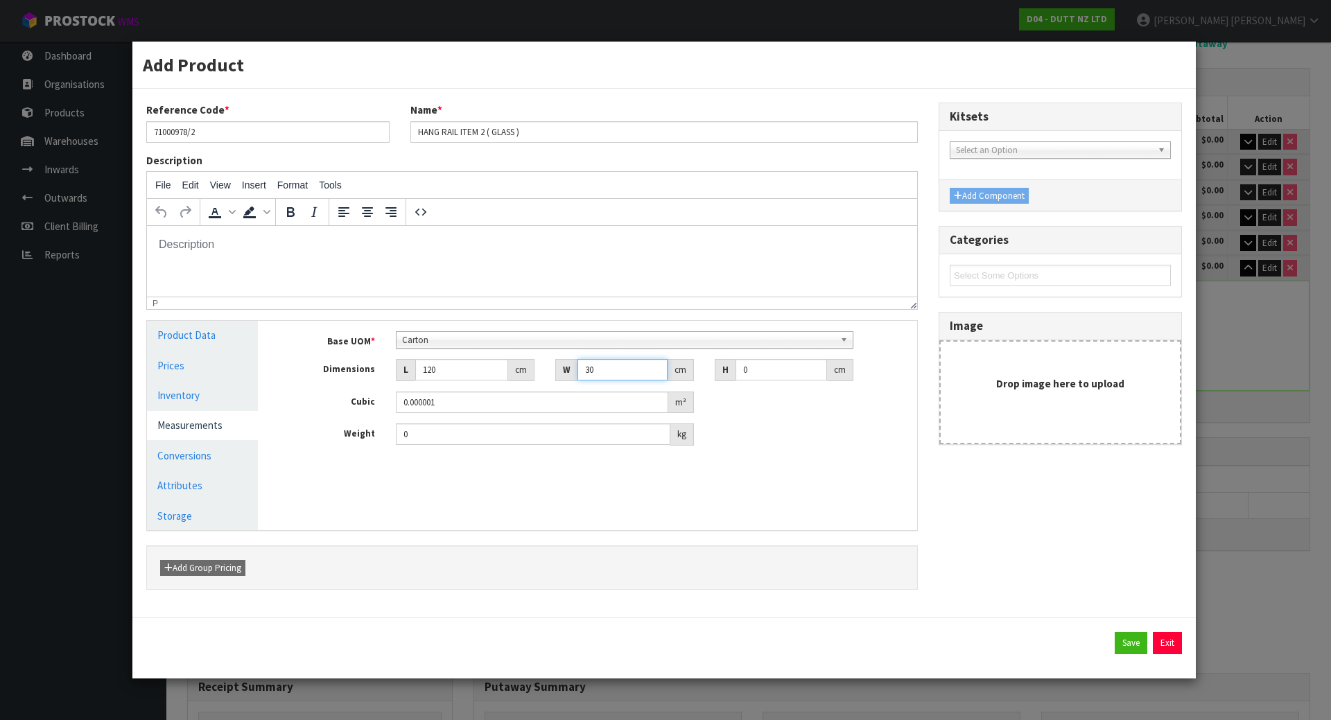
type input "30"
type input "6"
type input "0.0216"
type input "6"
type input "8"
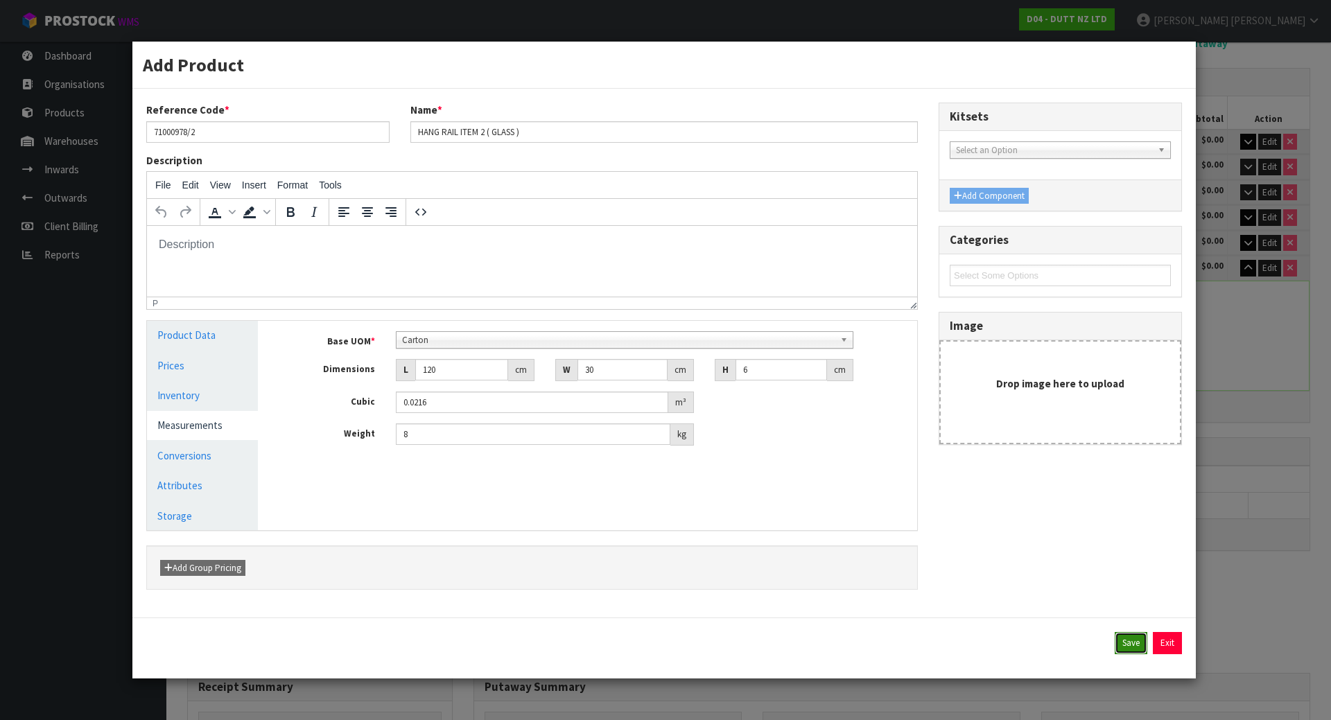
click at [1130, 640] on button "Save" at bounding box center [1131, 643] width 33 height 22
type input "120"
type input "30"
type input "6"
type input "0.0216"
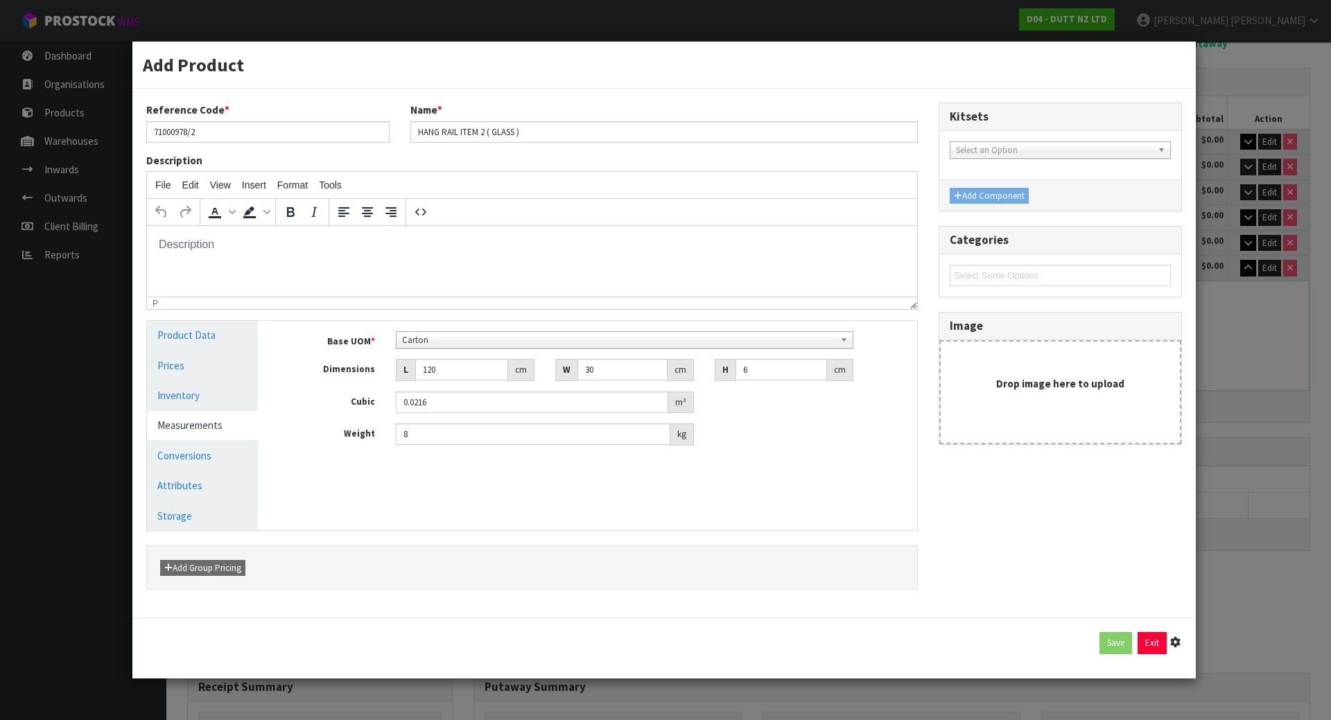
type input "8"
type input "1 [MEDICAL_DATA] x CTN"
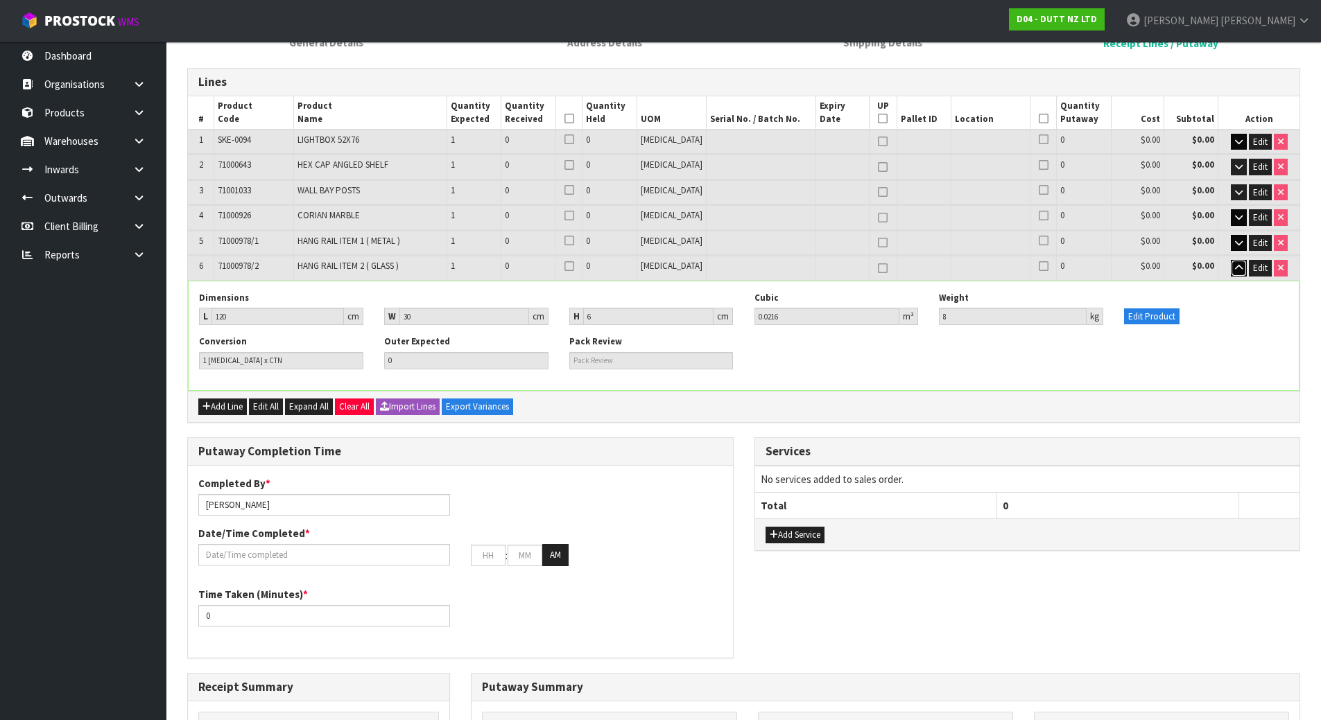
click at [1243, 271] on button "button" at bounding box center [1239, 268] width 16 height 17
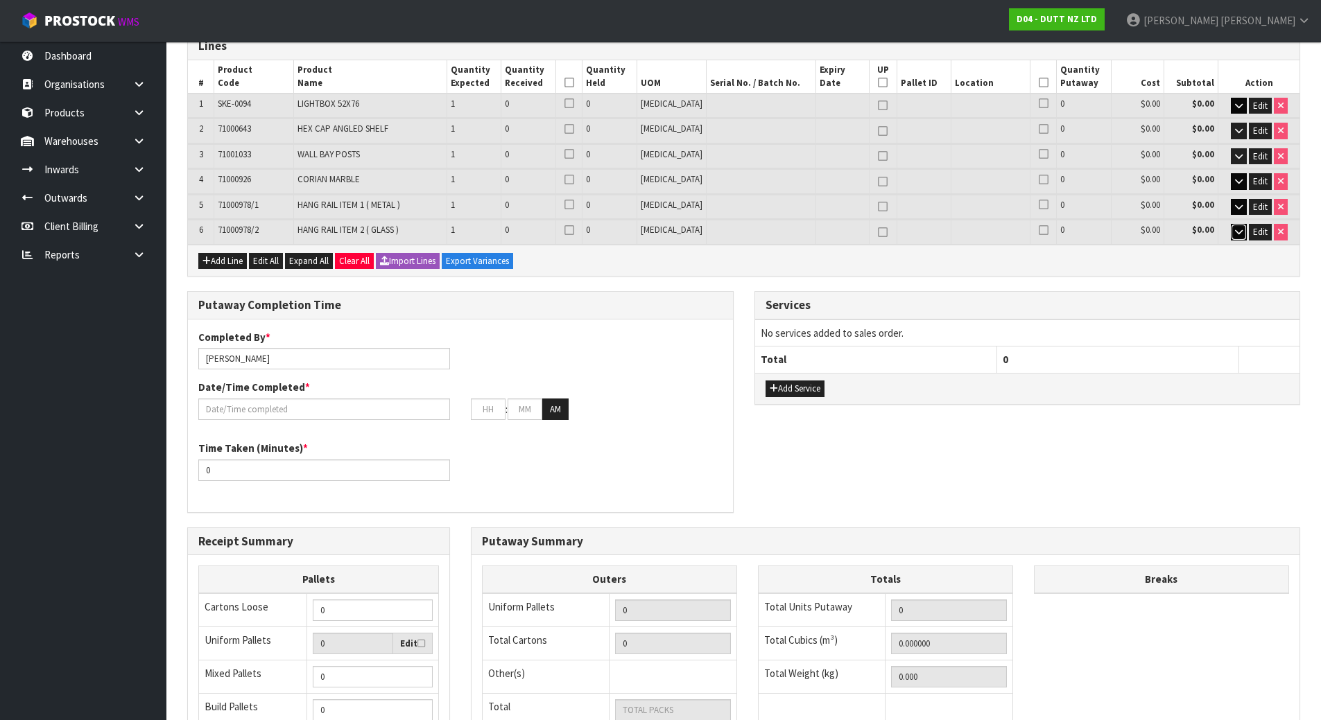
scroll to position [347, 0]
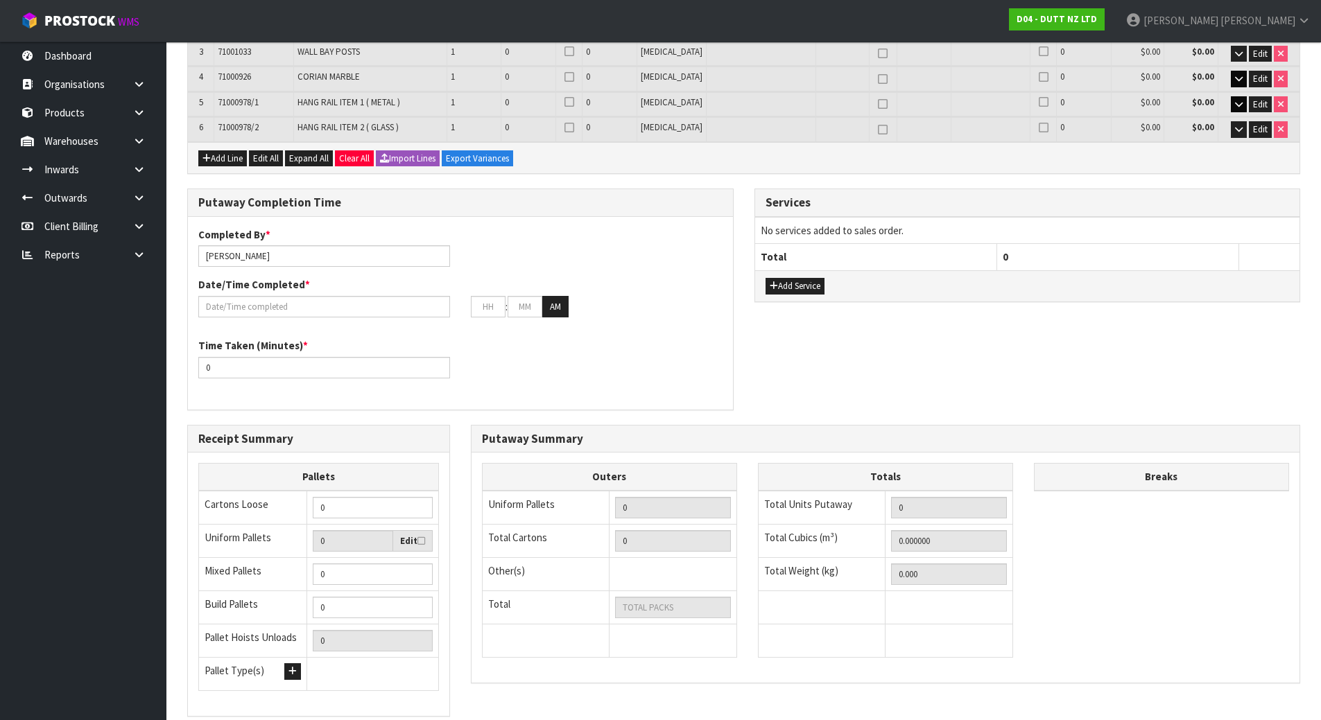
click at [480, 335] on div "Completed By * [PERSON_NAME] Date/Time Completed * : : AM Time Taken (Minutes) …" at bounding box center [460, 313] width 545 height 172
click at [587, 243] on div "Completed By * [PERSON_NAME] Date/Time Completed * : : AM" at bounding box center [460, 277] width 545 height 101
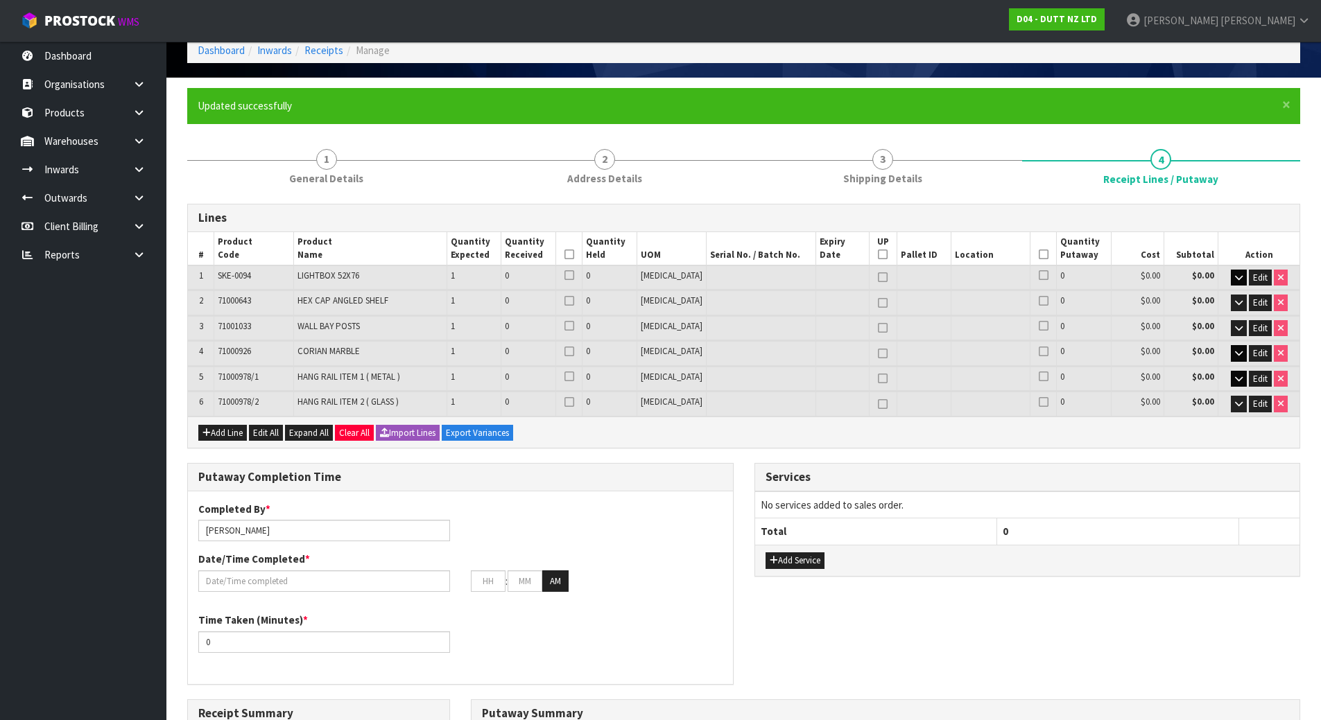
scroll to position [69, 0]
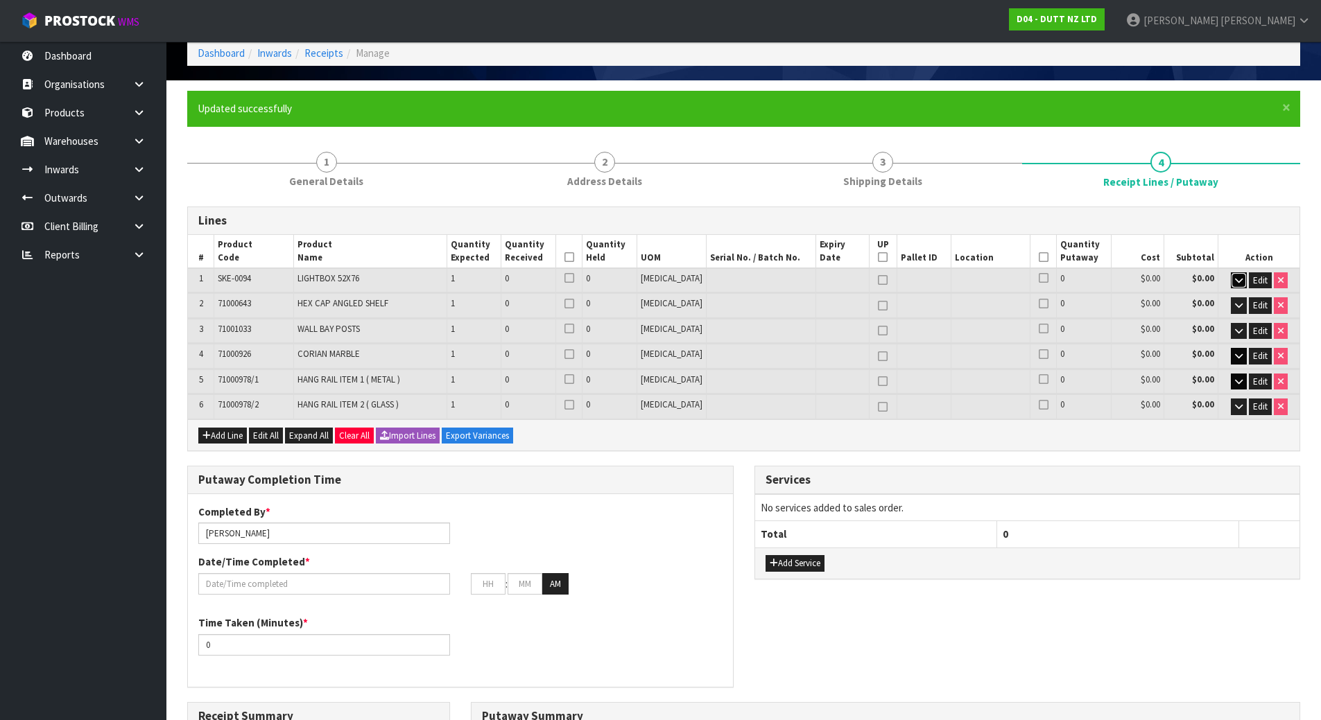
click at [1242, 281] on button "button" at bounding box center [1239, 280] width 16 height 17
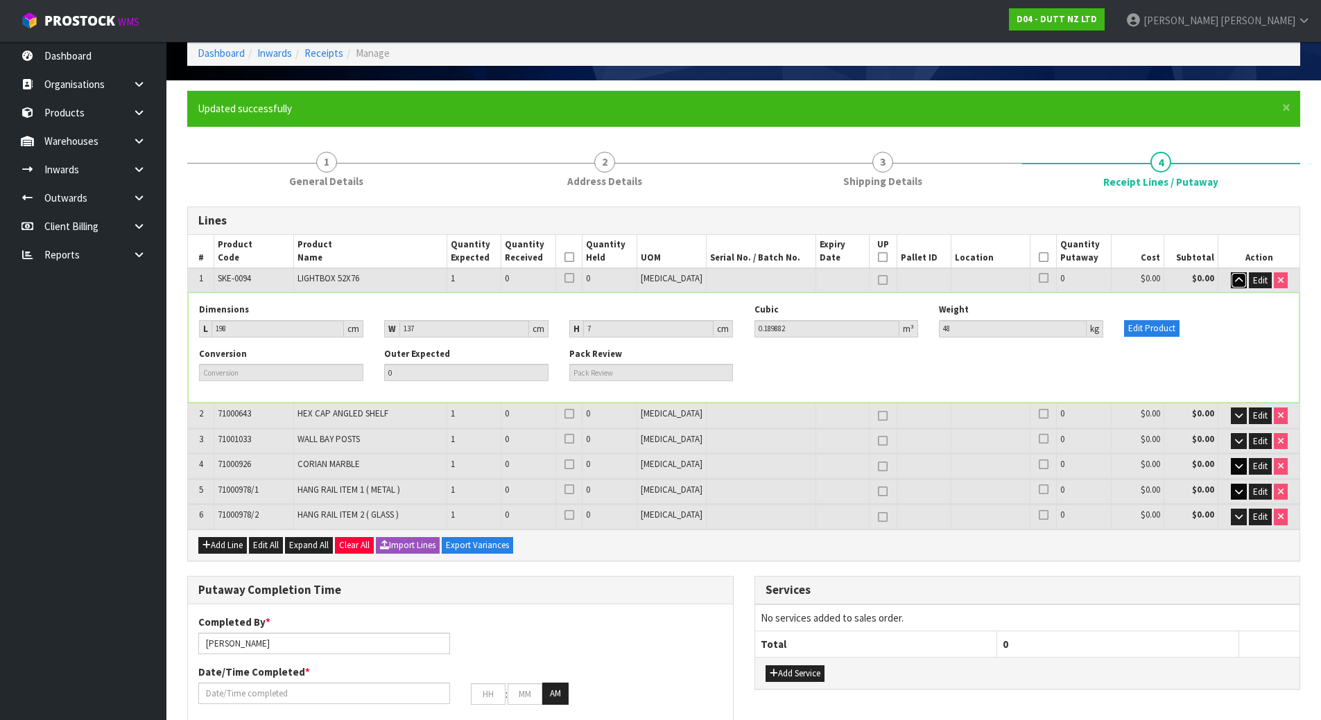
click at [1242, 281] on button "button" at bounding box center [1239, 280] width 16 height 17
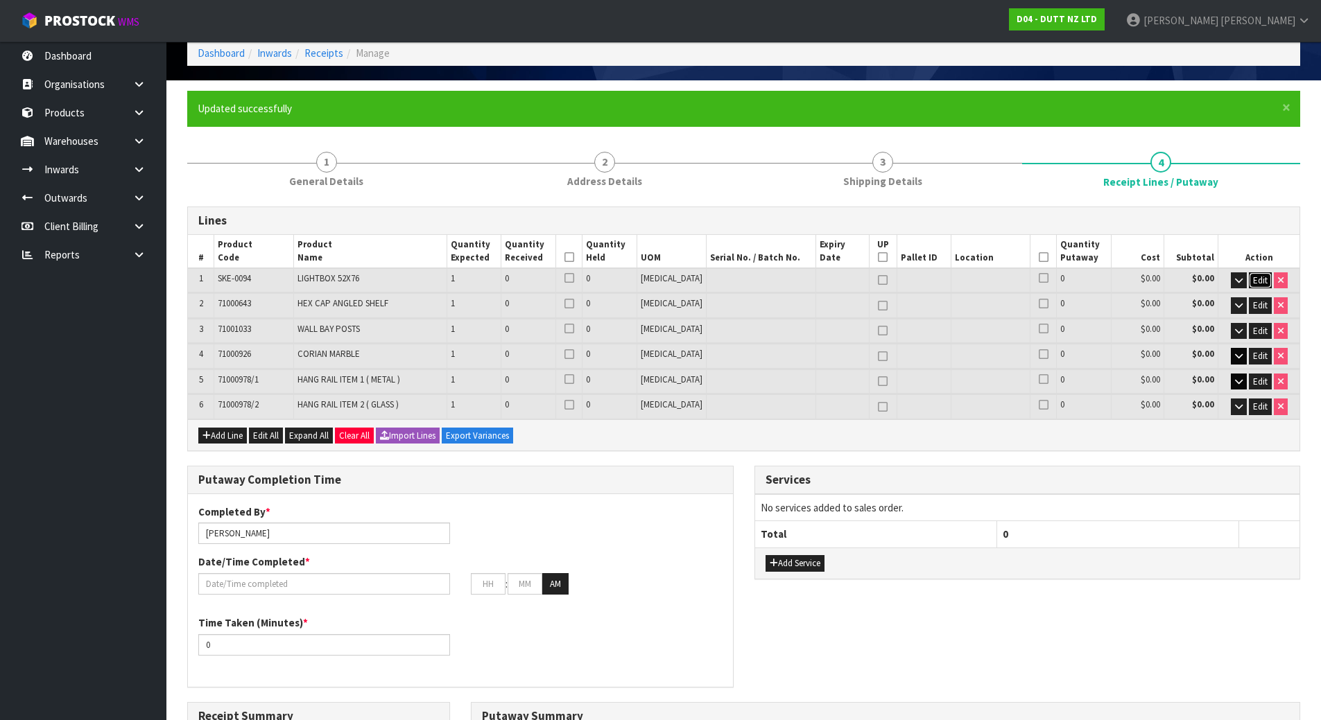
click at [1261, 280] on span "Edit" at bounding box center [1260, 281] width 15 height 12
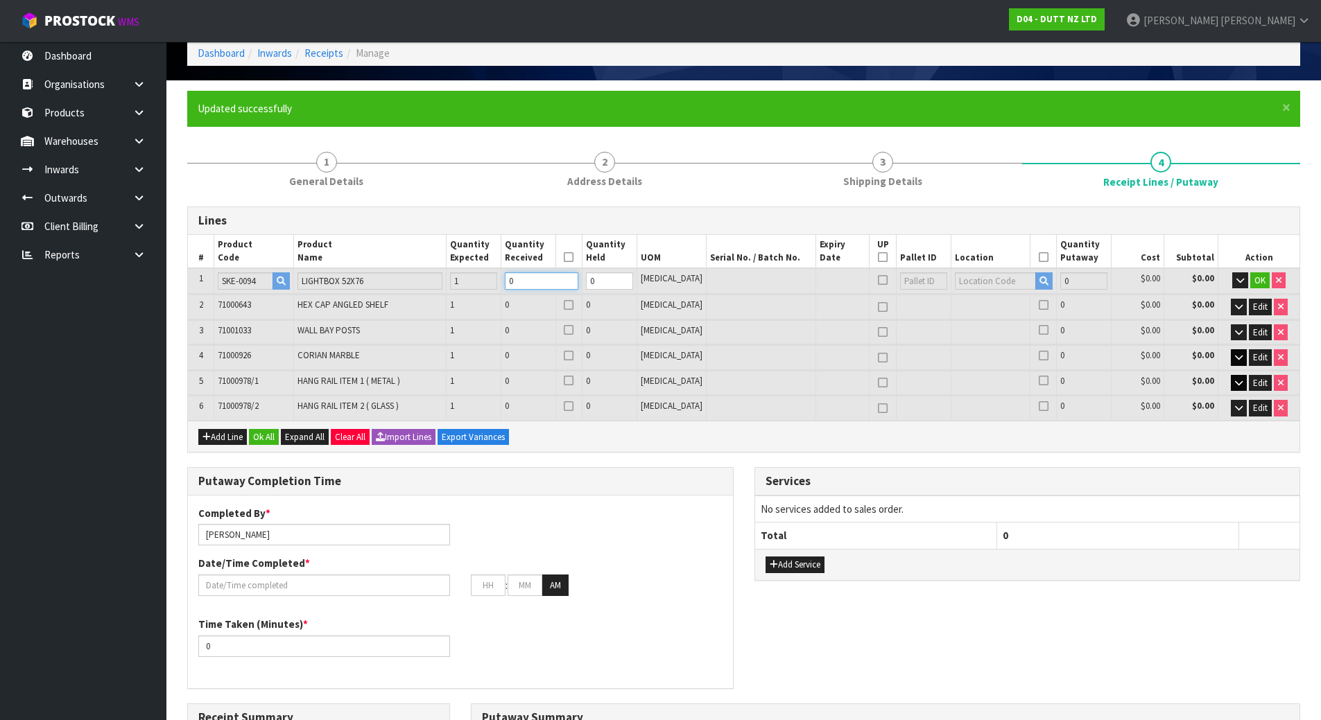
drag, startPoint x: 560, startPoint y: 284, endPoint x: 523, endPoint y: 282, distance: 36.8
click at [523, 282] on td "0" at bounding box center [541, 281] width 81 height 26
type input "0.189882"
type input "48"
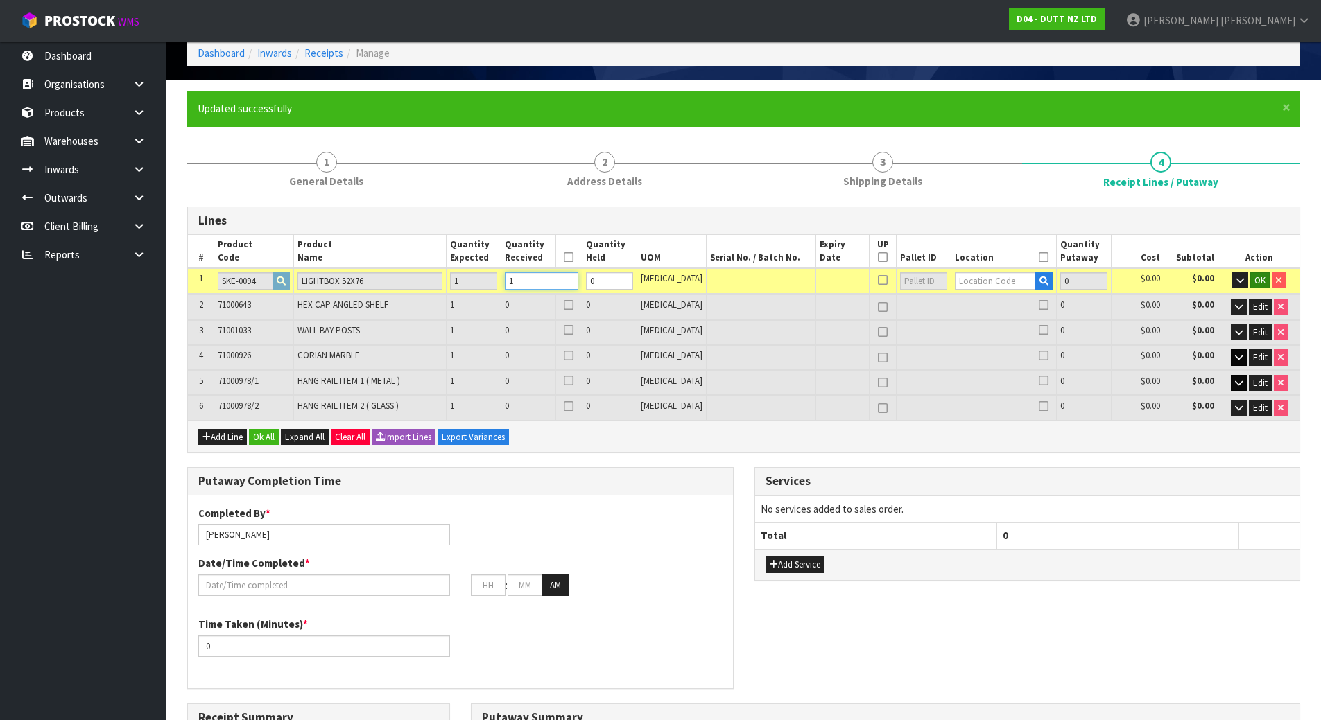
type input "1"
click at [1255, 276] on span "OK" at bounding box center [1259, 281] width 11 height 12
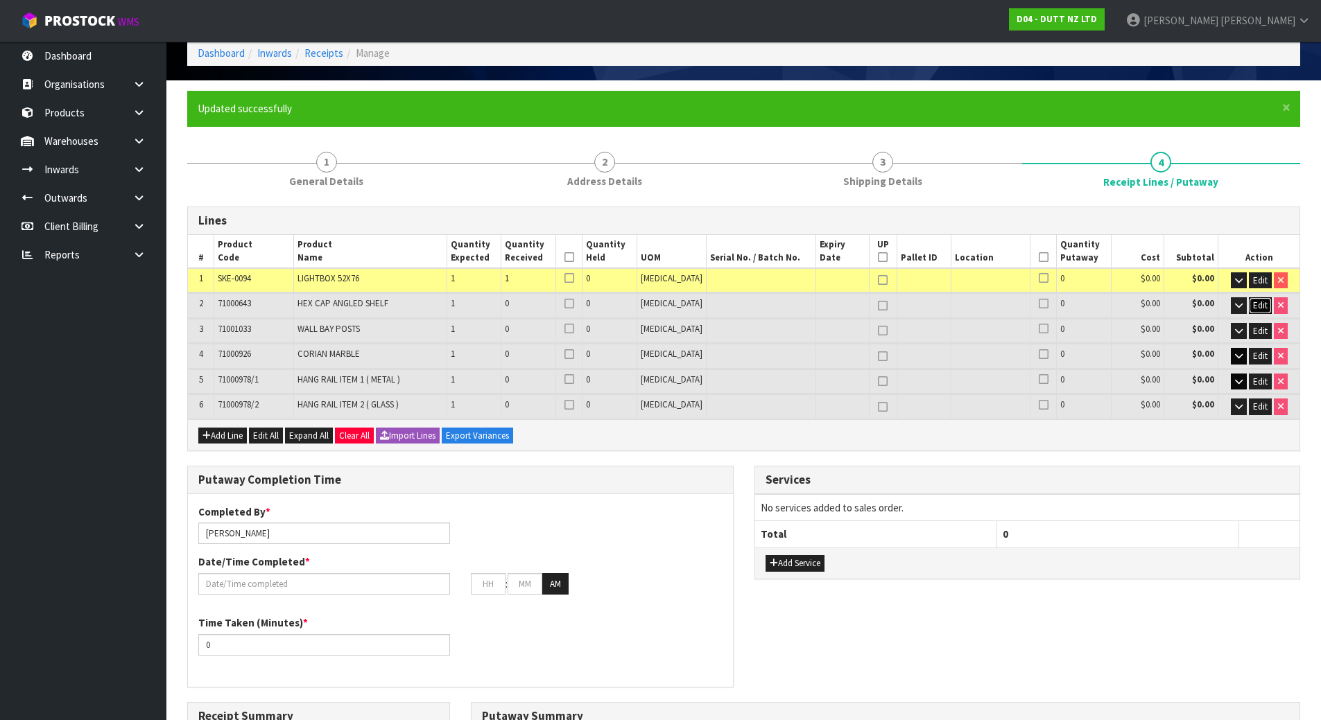
click at [1260, 297] on button "Edit" at bounding box center [1260, 305] width 23 height 17
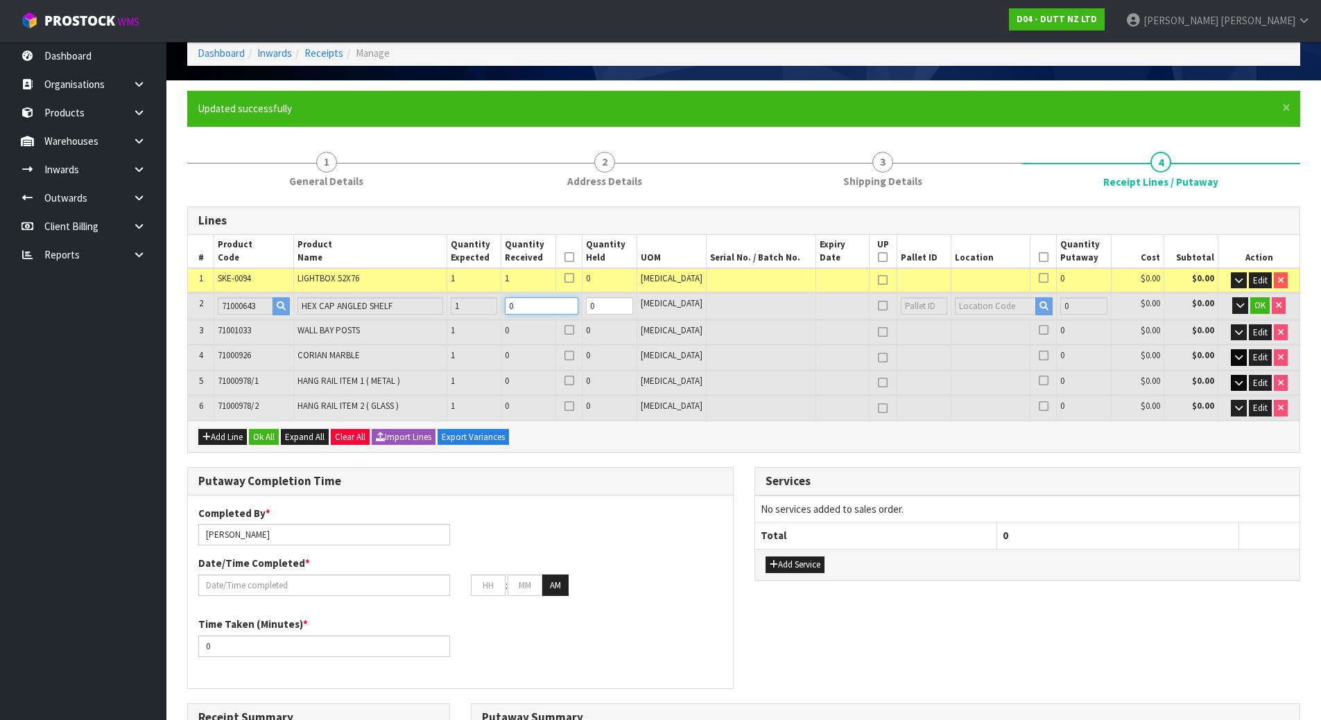
click at [499, 304] on tr "2 71000643 HEX CAP ANGLED SHELF 1 0 0 [MEDICAL_DATA] 0 $0.00 $0.00 OK" at bounding box center [743, 306] width 1111 height 26
type input "1"
type input "0.237382"
type input "64"
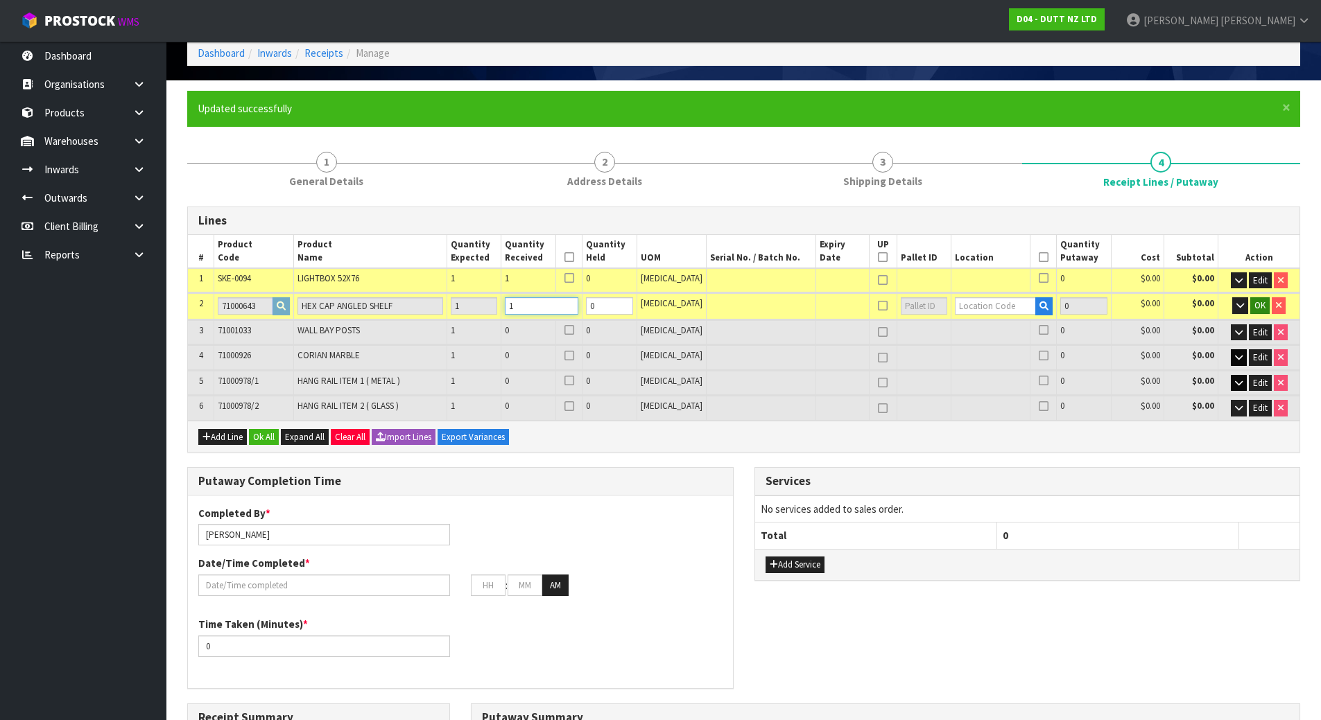
type input "1"
click at [1259, 306] on span "OK" at bounding box center [1259, 306] width 11 height 12
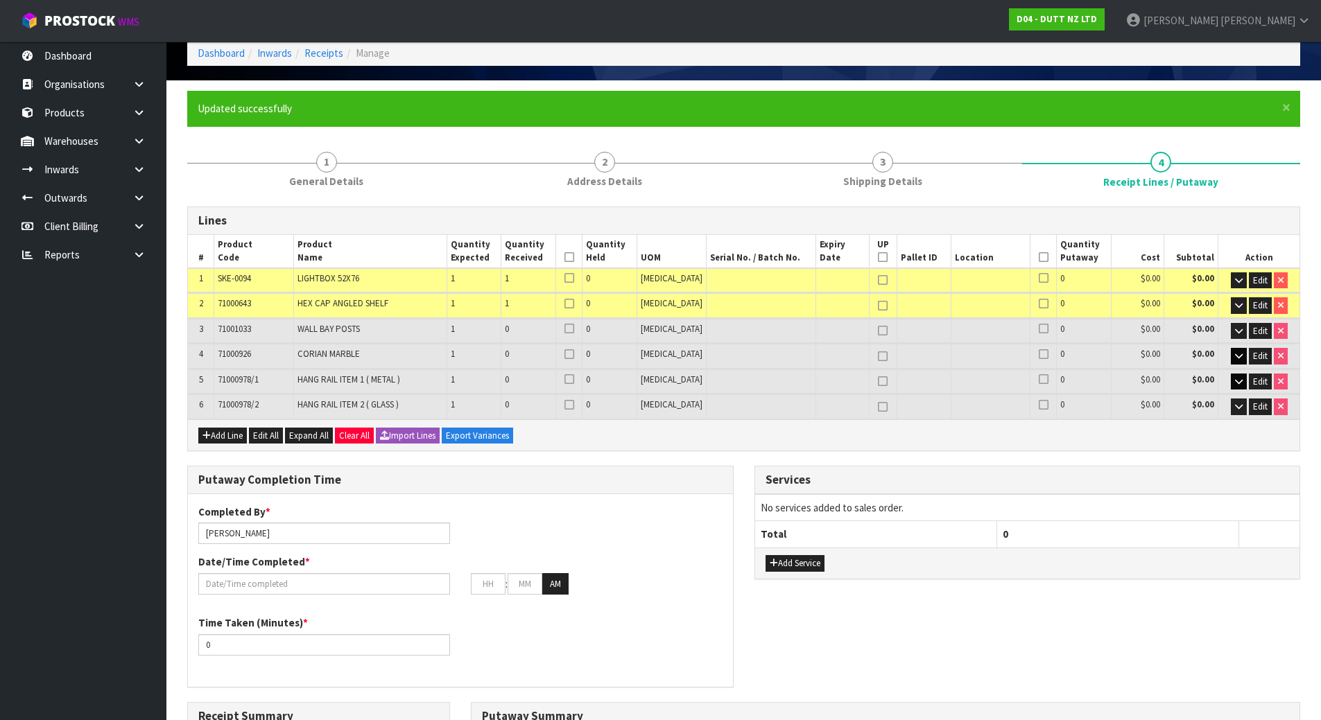
click at [1256, 322] on td "Edit" at bounding box center [1258, 331] width 81 height 24
click at [1254, 330] on span "Edit" at bounding box center [1260, 331] width 15 height 12
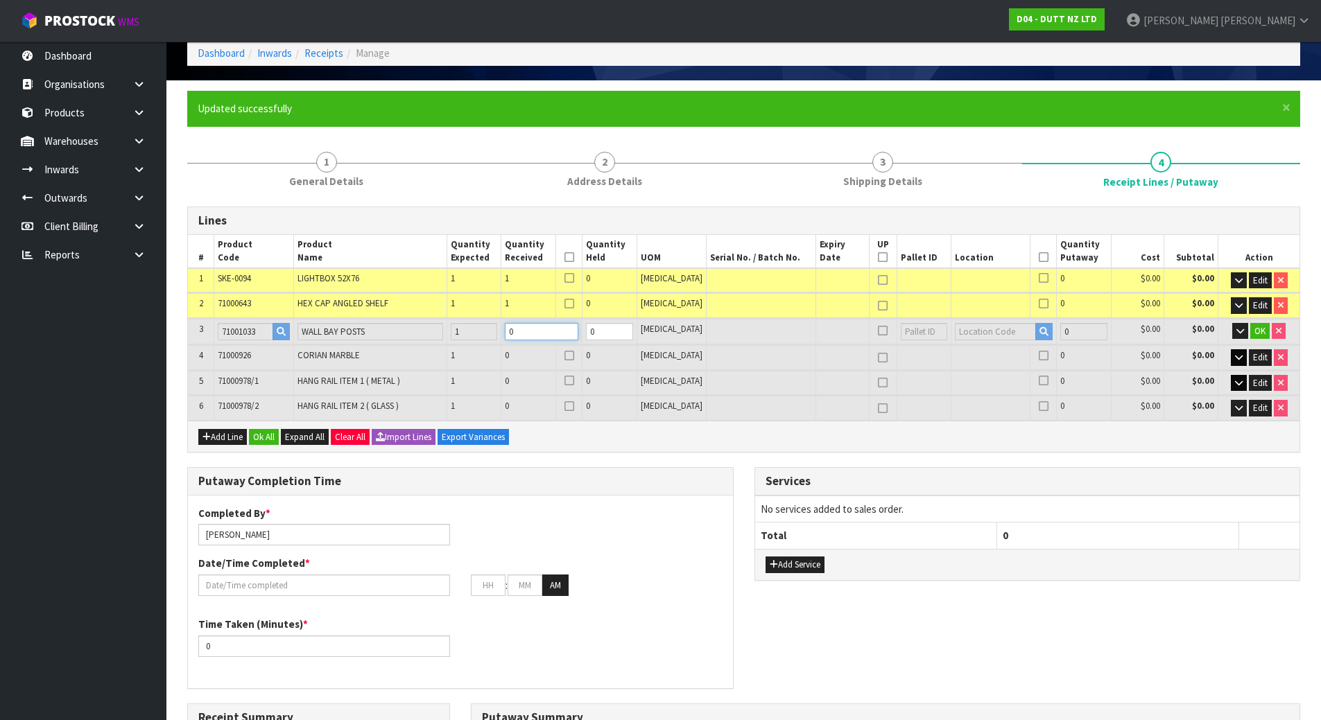
click at [478, 329] on tr "3 71001033 [GEOGRAPHIC_DATA] POSTS 1 0 0 [MEDICAL_DATA] 0 $0.00 $0.00 OK" at bounding box center [743, 332] width 1111 height 26
type input "2"
type input "0.273922"
type input "93"
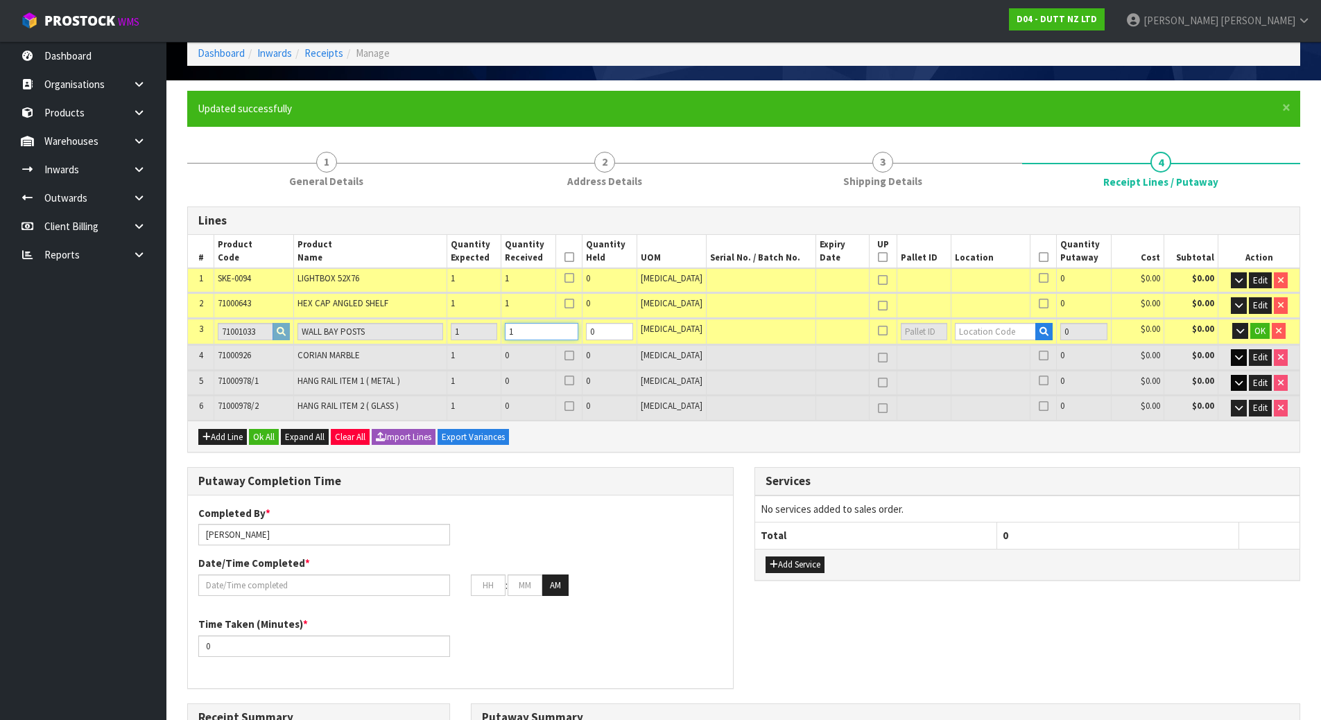
type input "1"
click at [998, 324] on input "text" at bounding box center [996, 331] width 82 height 17
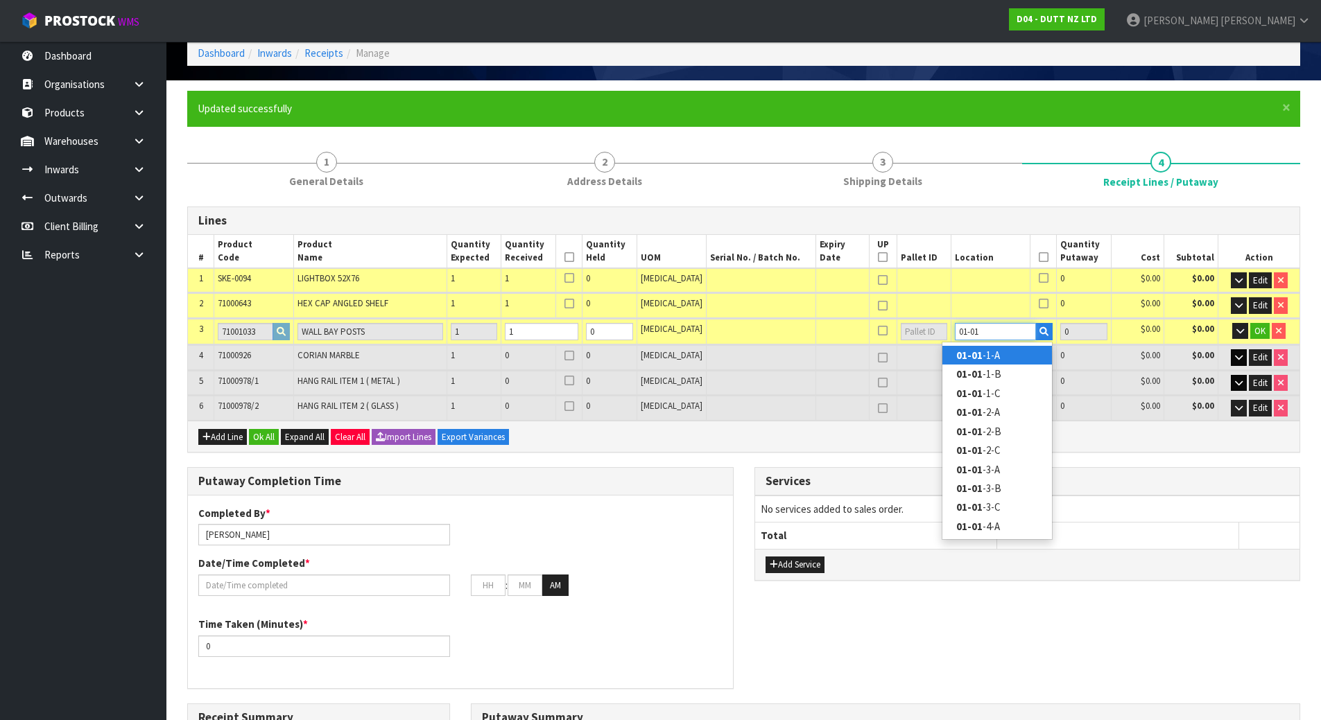
type input "01-01"
click at [996, 354] on link "01-01 -1-A" at bounding box center [997, 355] width 110 height 19
type input "1"
type input "01-01-1-A"
type input "1"
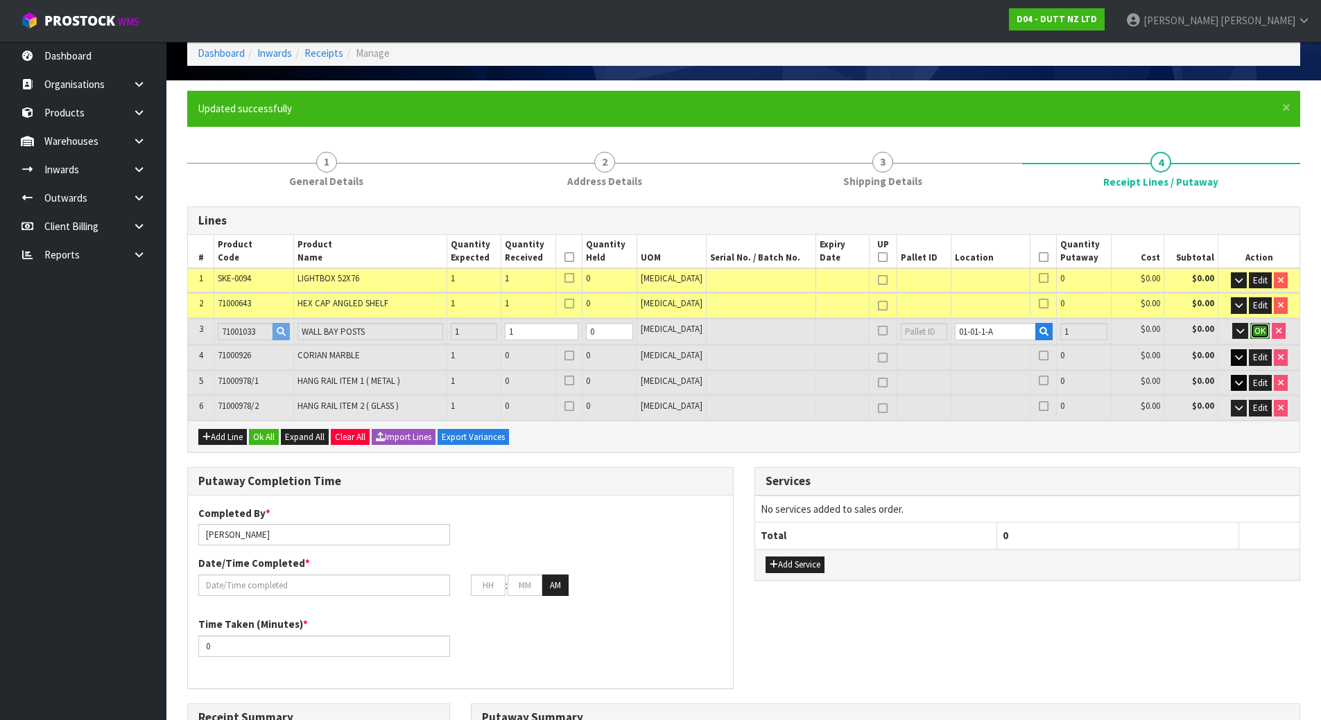
click at [1250, 329] on button "OK" at bounding box center [1259, 331] width 19 height 17
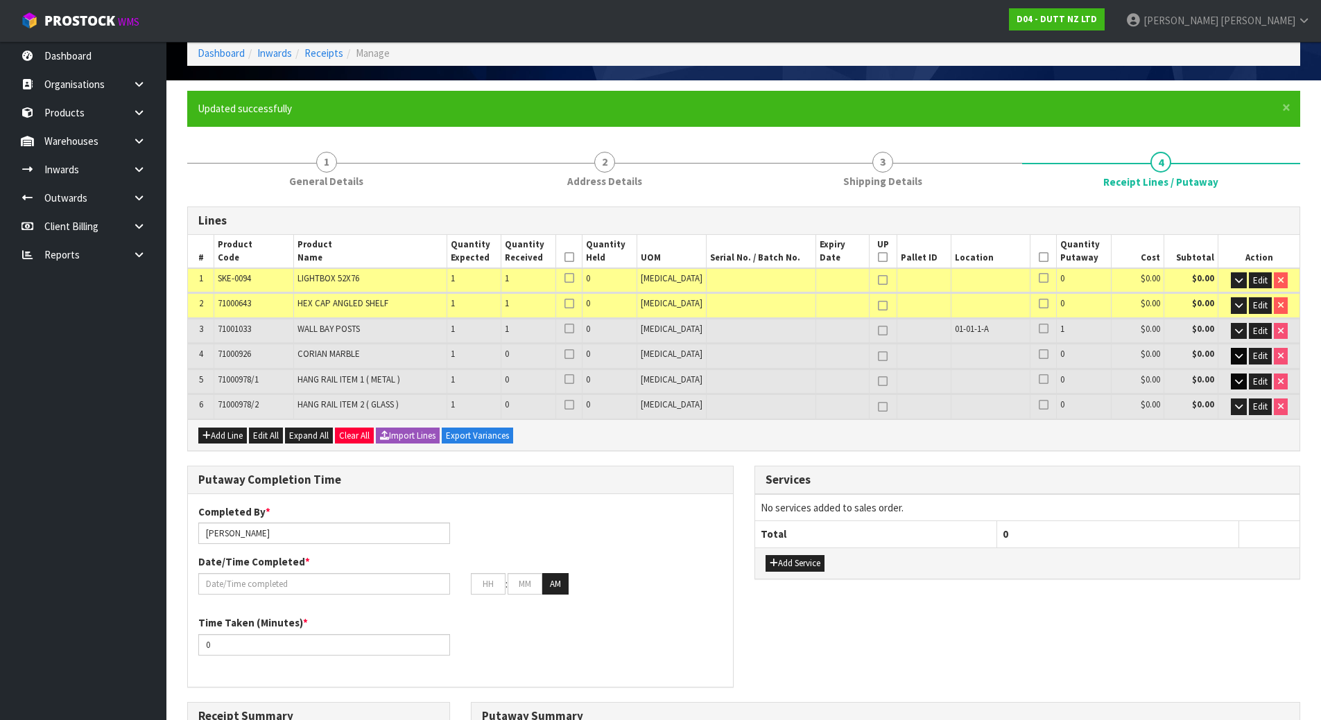
click at [1041, 324] on div at bounding box center [1043, 331] width 19 height 16
click at [1039, 329] on icon at bounding box center [1044, 329] width 10 height 1
click at [0, 0] on input "checkbox" at bounding box center [0, 0] width 0 height 0
click at [574, 329] on icon at bounding box center [569, 329] width 10 height 1
click at [0, 0] on input "checkbox" at bounding box center [0, 0] width 0 height 0
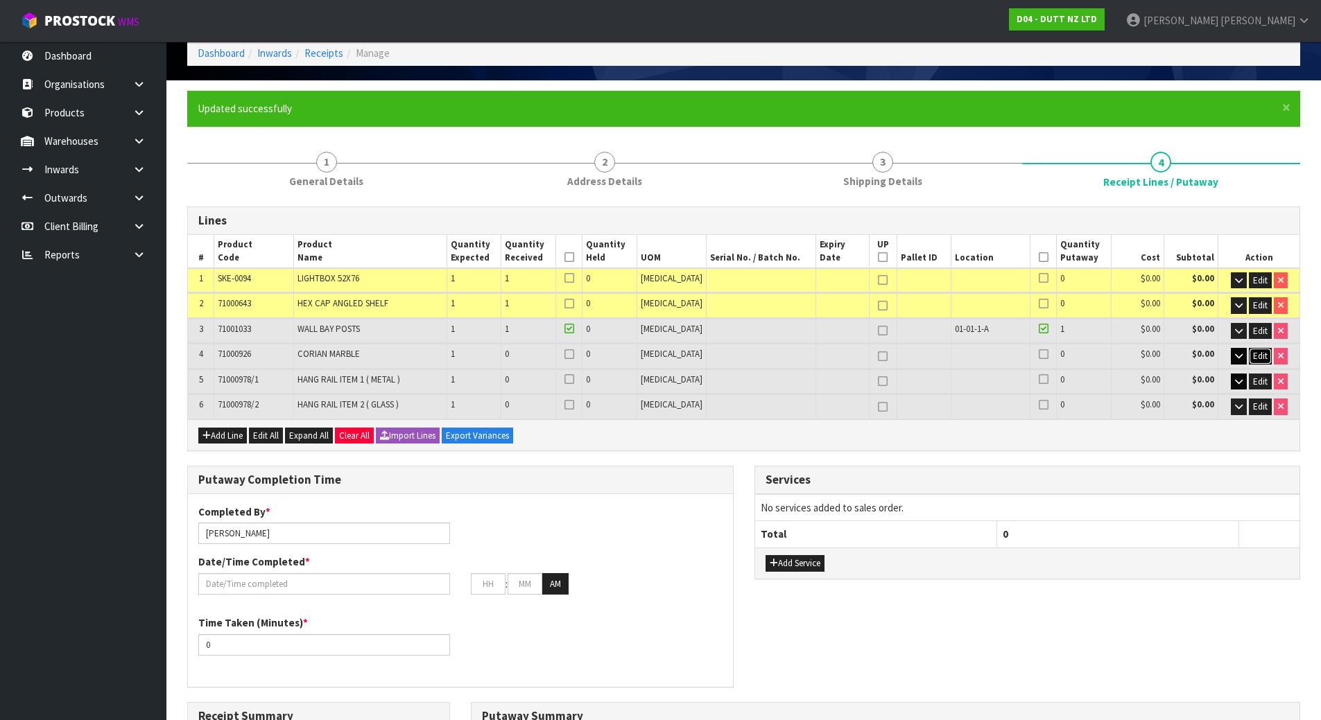
click at [1261, 353] on span "Edit" at bounding box center [1260, 356] width 15 height 12
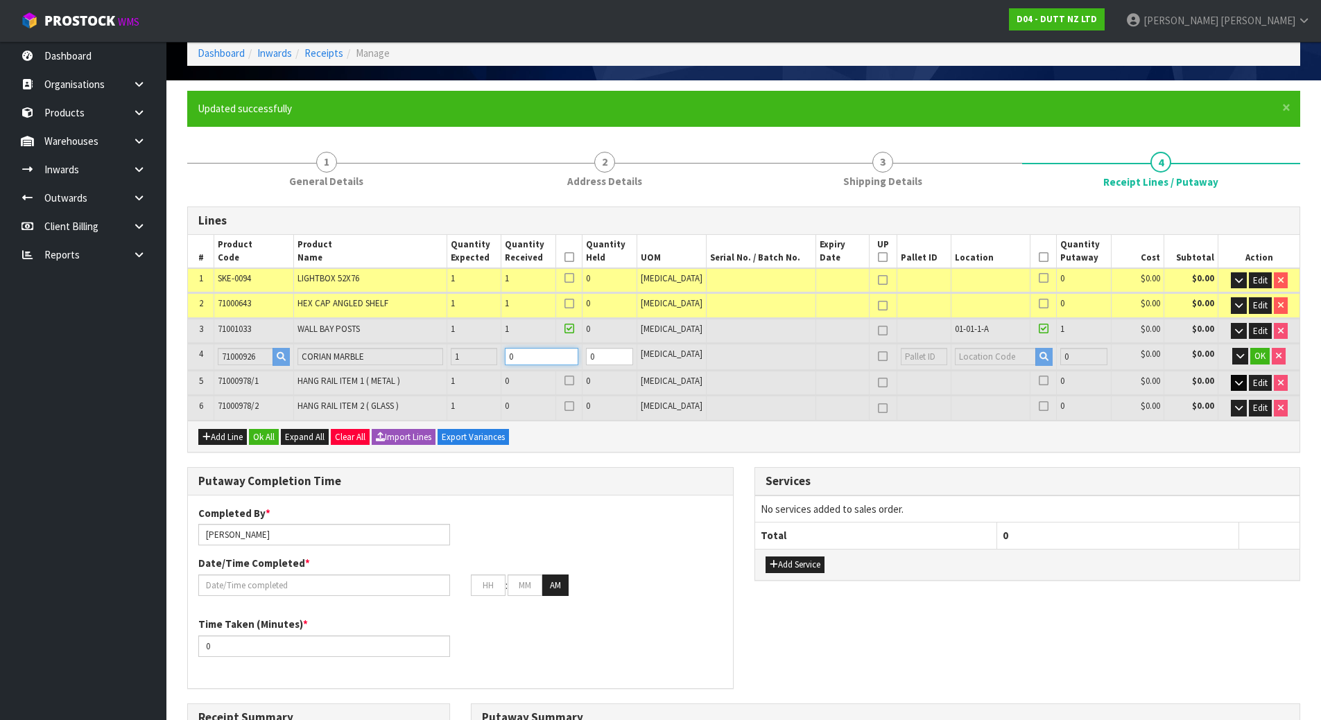
click at [474, 361] on tr "4 71000926 CORIAN MARBLE 1 0 0 [MEDICAL_DATA] 0 $0.00 $0.00 OK" at bounding box center [743, 357] width 1111 height 26
type input "3"
type input "0.476422"
type input "131"
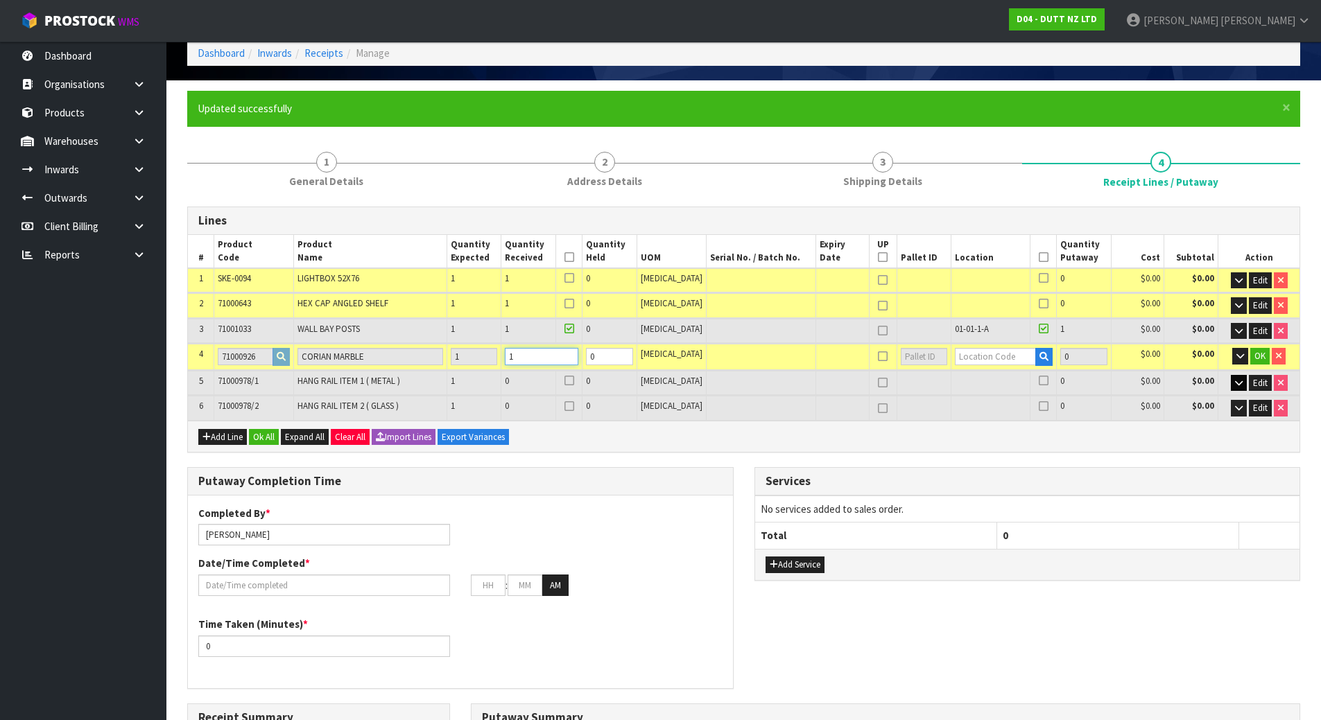
type input "1"
click at [955, 355] on input "text" at bounding box center [996, 356] width 82 height 17
type input "05-11-1-"
click at [988, 378] on strong "05-11-1-" at bounding box center [976, 380] width 40 height 13
type input "2"
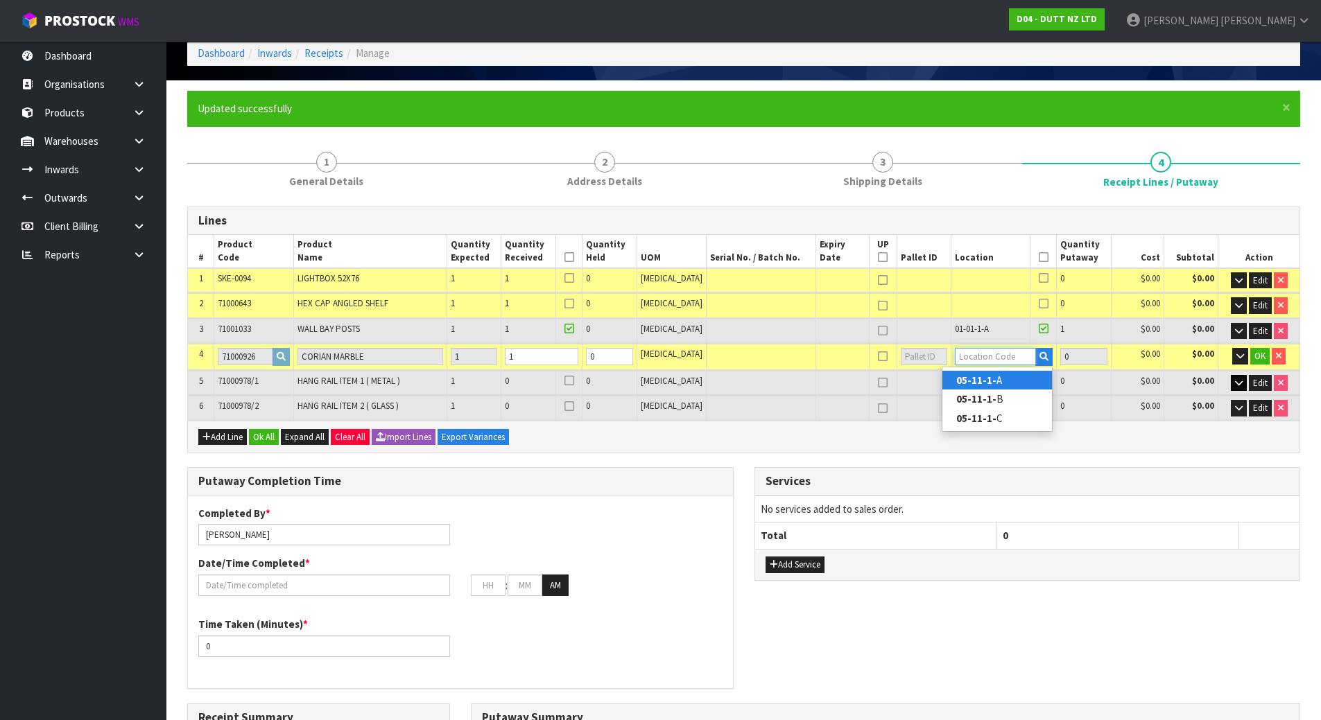
type input "05-11-1-A"
type input "1"
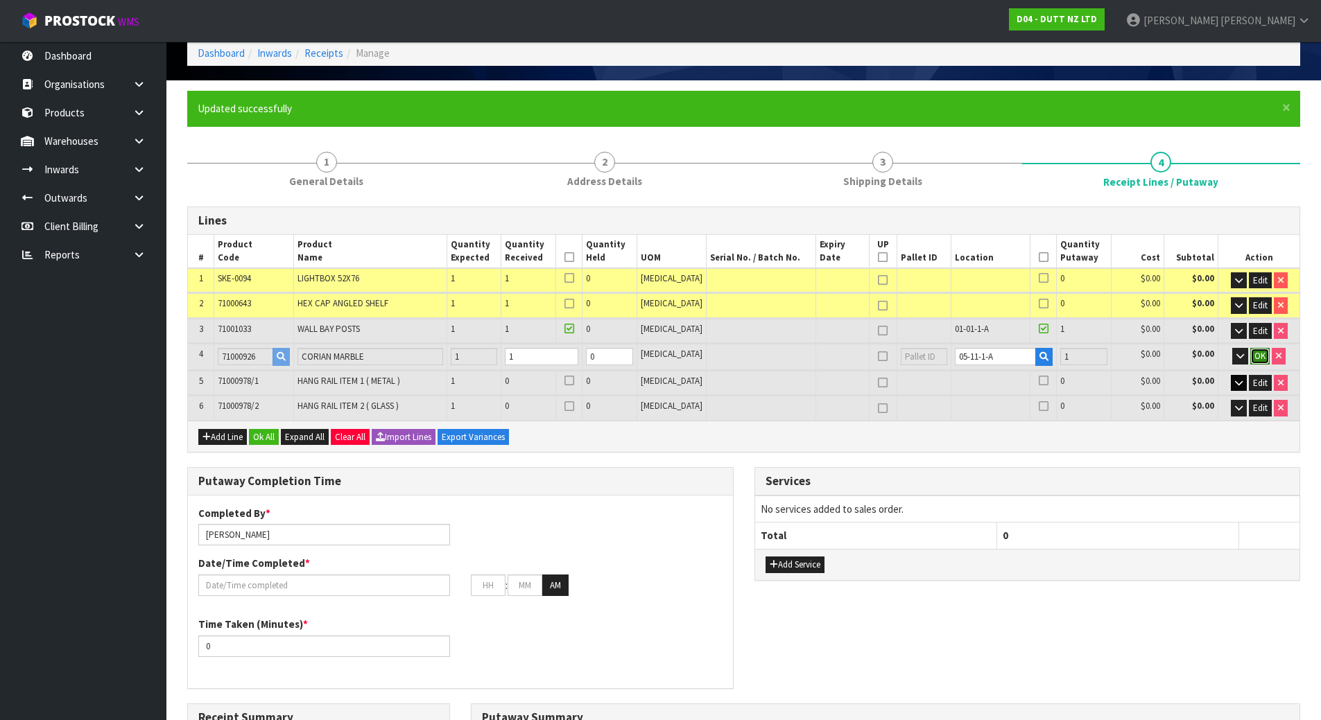
click at [1255, 356] on span "OK" at bounding box center [1259, 356] width 11 height 12
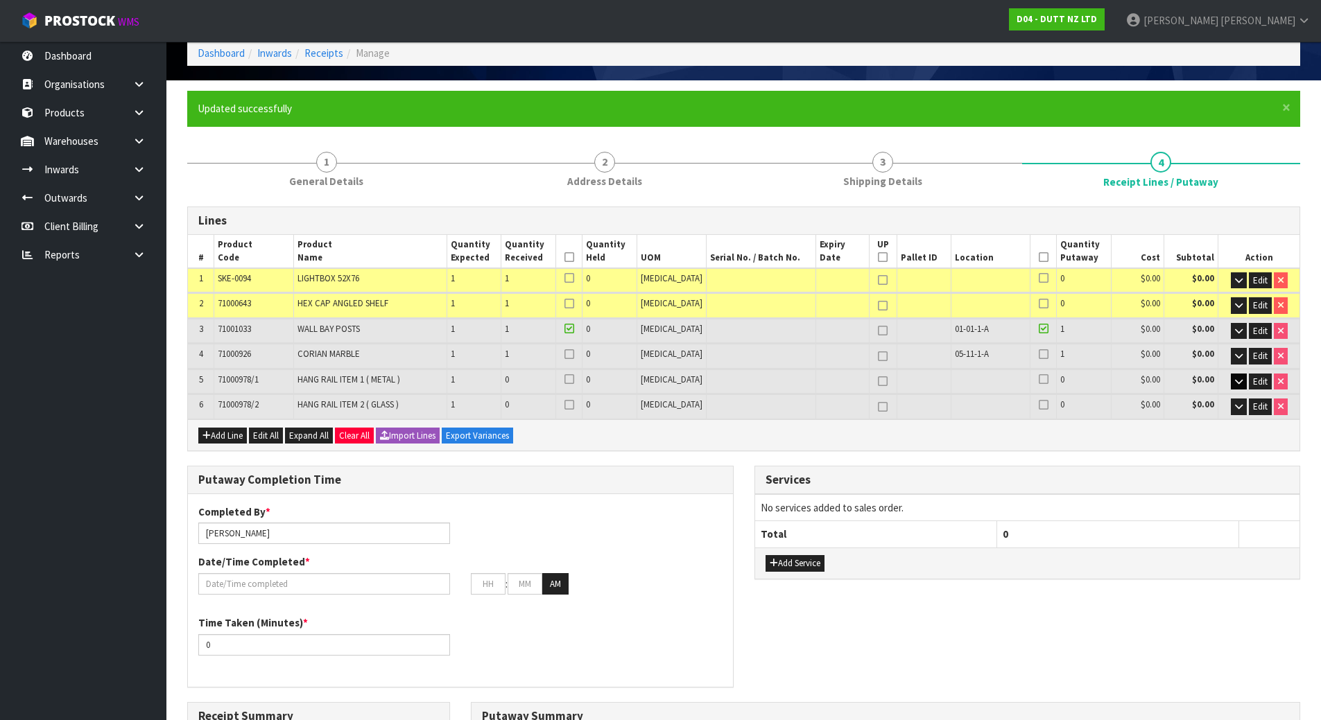
click at [1039, 354] on icon at bounding box center [1044, 354] width 10 height 1
click at [0, 0] on input "checkbox" at bounding box center [0, 0] width 0 height 0
click at [878, 356] on icon at bounding box center [883, 356] width 10 height 1
type input "1"
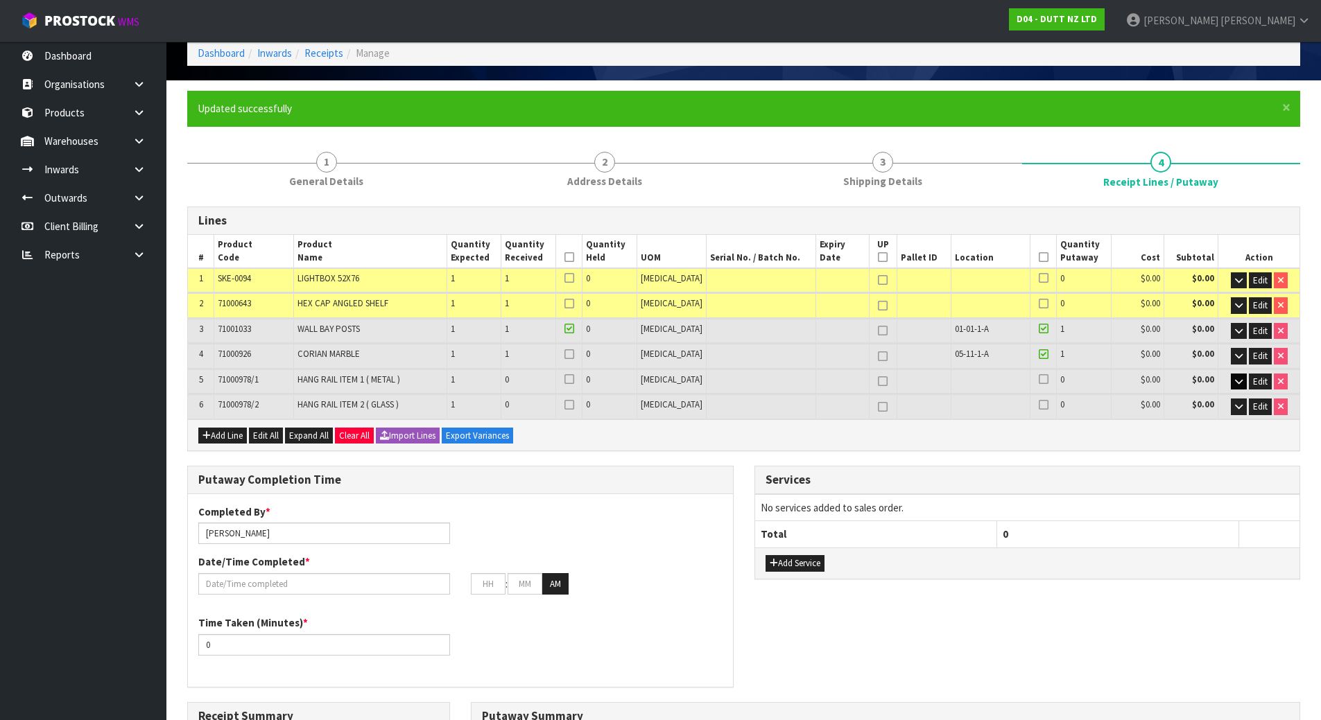
type input "1"
type input "2"
click at [578, 355] on div at bounding box center [569, 356] width 19 height 16
click at [574, 354] on icon at bounding box center [569, 354] width 10 height 1
click at [0, 0] on input "checkbox" at bounding box center [0, 0] width 0 height 0
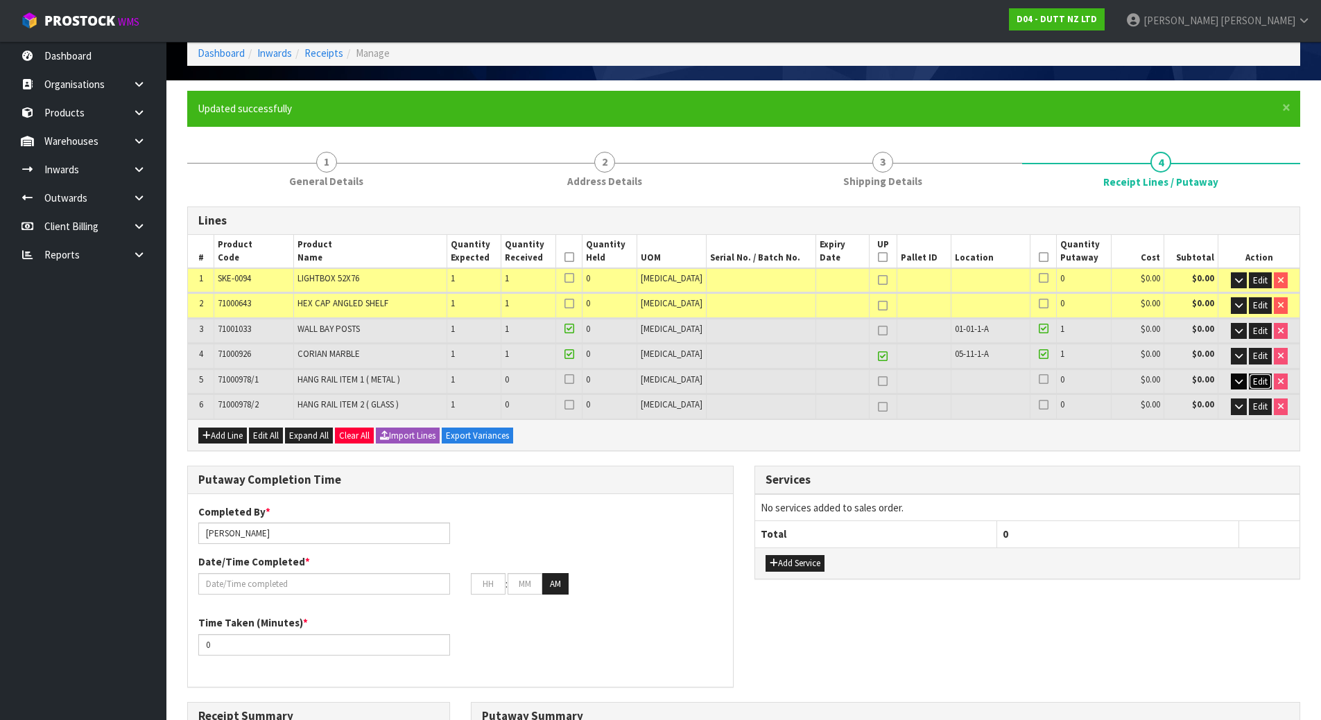
click at [1258, 382] on span "Edit" at bounding box center [1260, 382] width 15 height 12
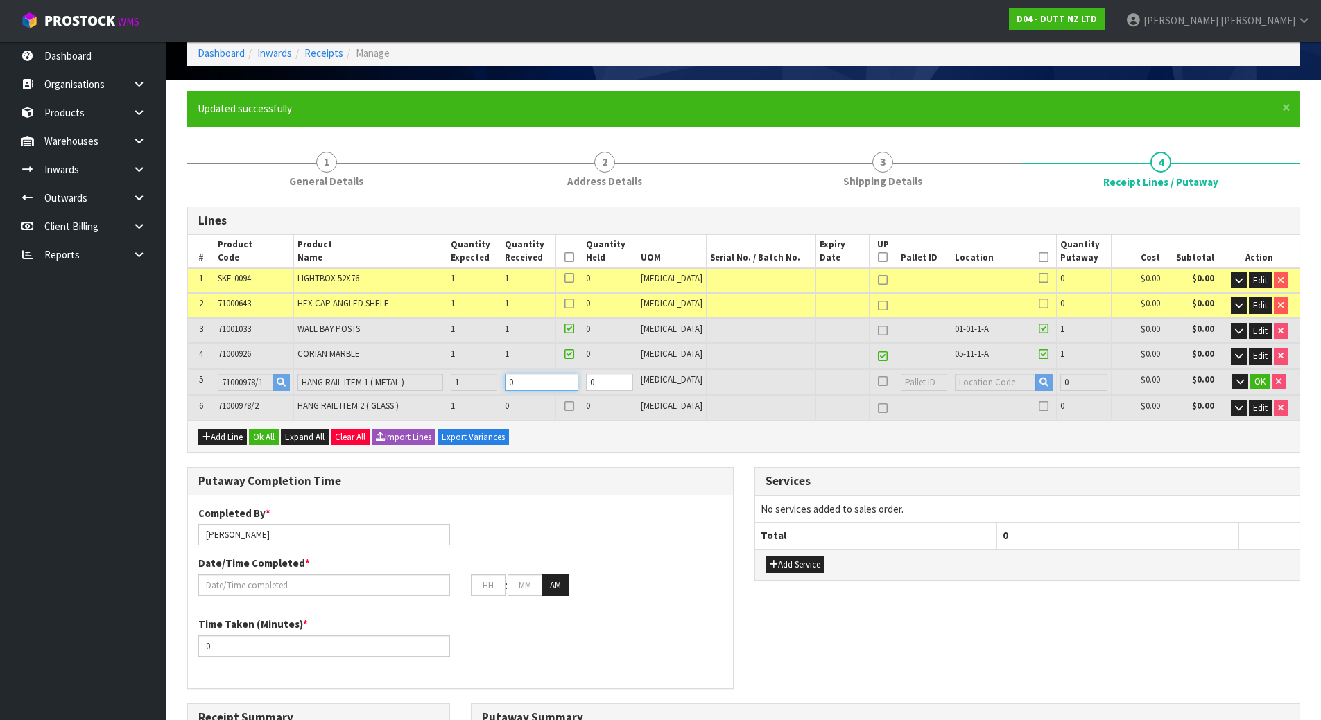
click at [514, 386] on tr "5 71000978/1 HANG RAIL ITEM 1 ( METAL ) 1 0 0 [MEDICAL_DATA] 0 $0.00 $0.00 OK" at bounding box center [743, 383] width 1111 height 26
type input "0.555388"
type input "139"
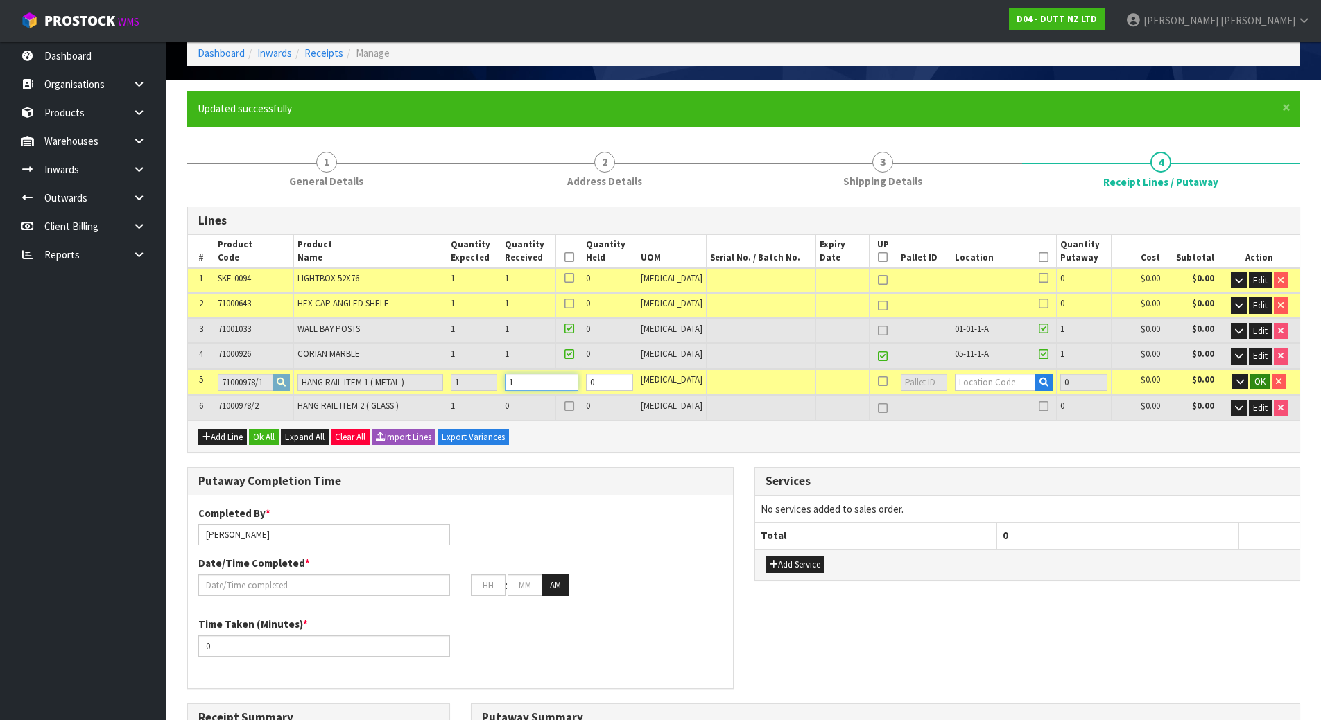
type input "1"
click at [1263, 384] on span "OK" at bounding box center [1259, 382] width 11 height 12
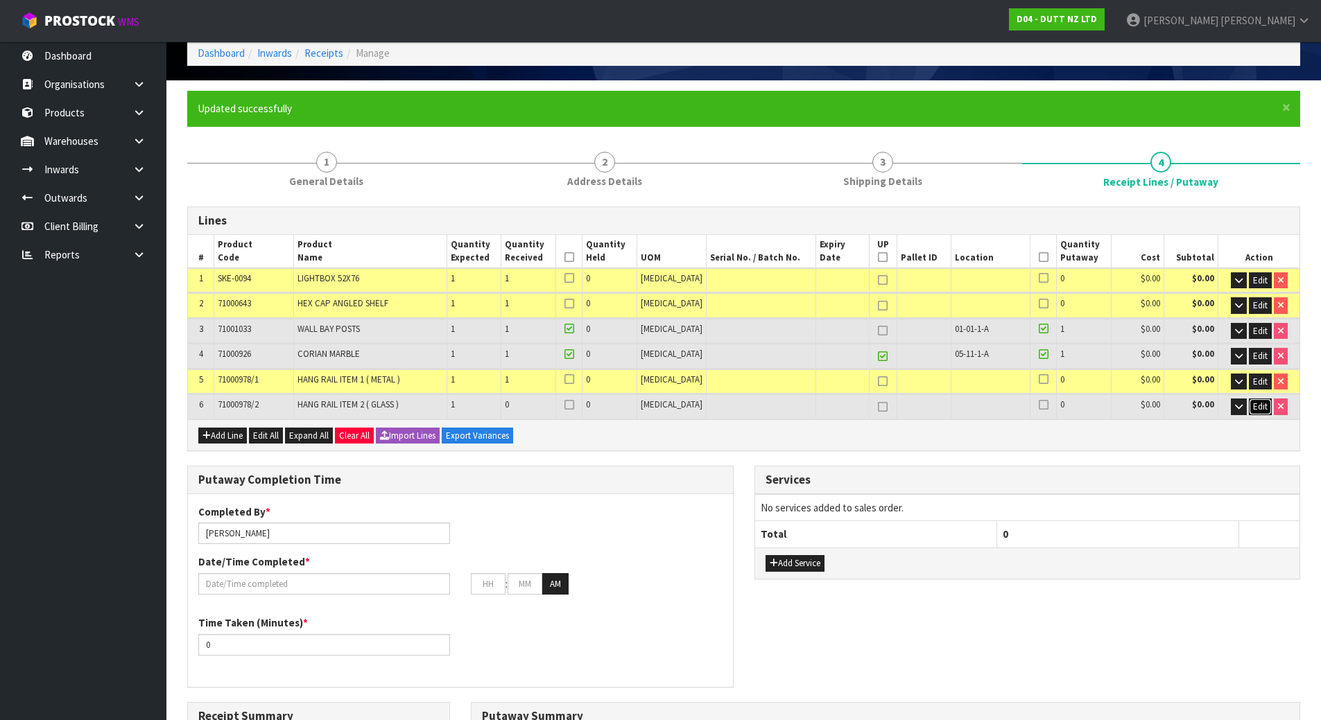
click at [1260, 410] on span "Edit" at bounding box center [1260, 407] width 15 height 12
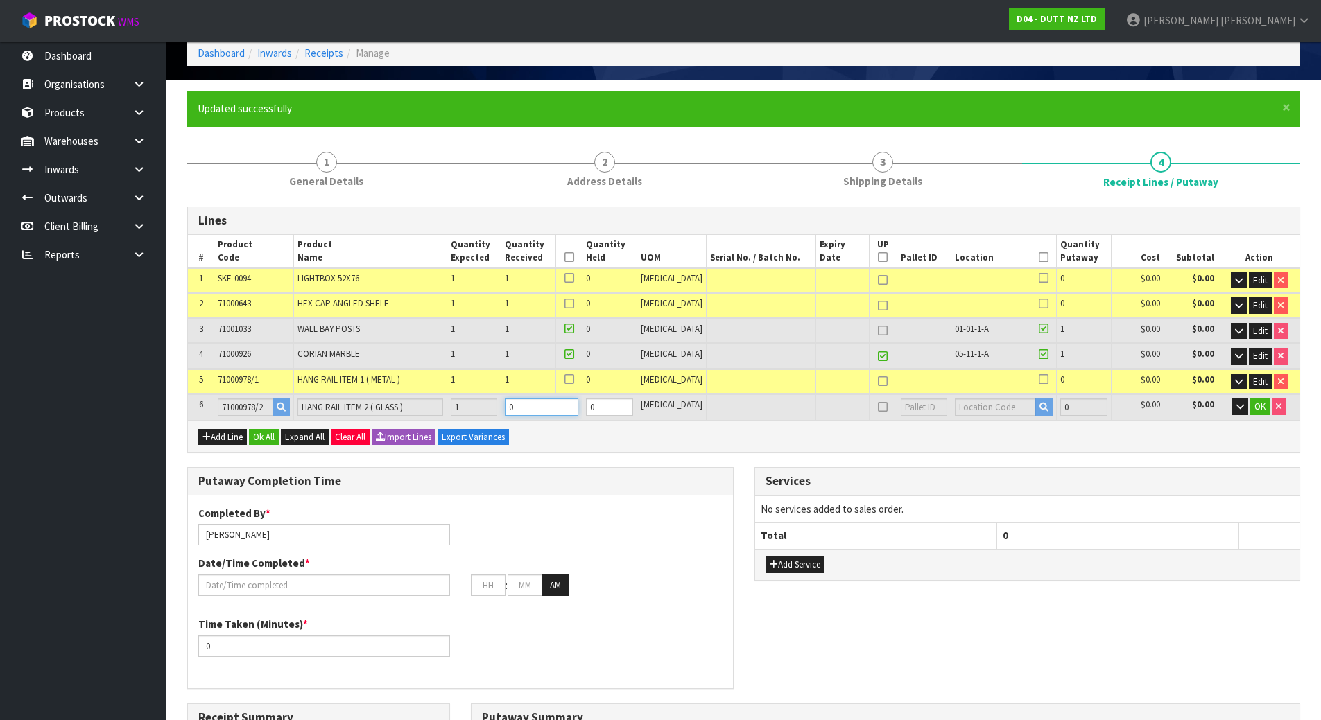
click at [478, 408] on tr "6 71000978/2 HANG RAIL ITEM 2 ( GLASS ) 1 0 0 [MEDICAL_DATA] 0 $0.00 $0.00 OK" at bounding box center [743, 407] width 1111 height 26
type input "3"
type input "0.576988"
type input "147"
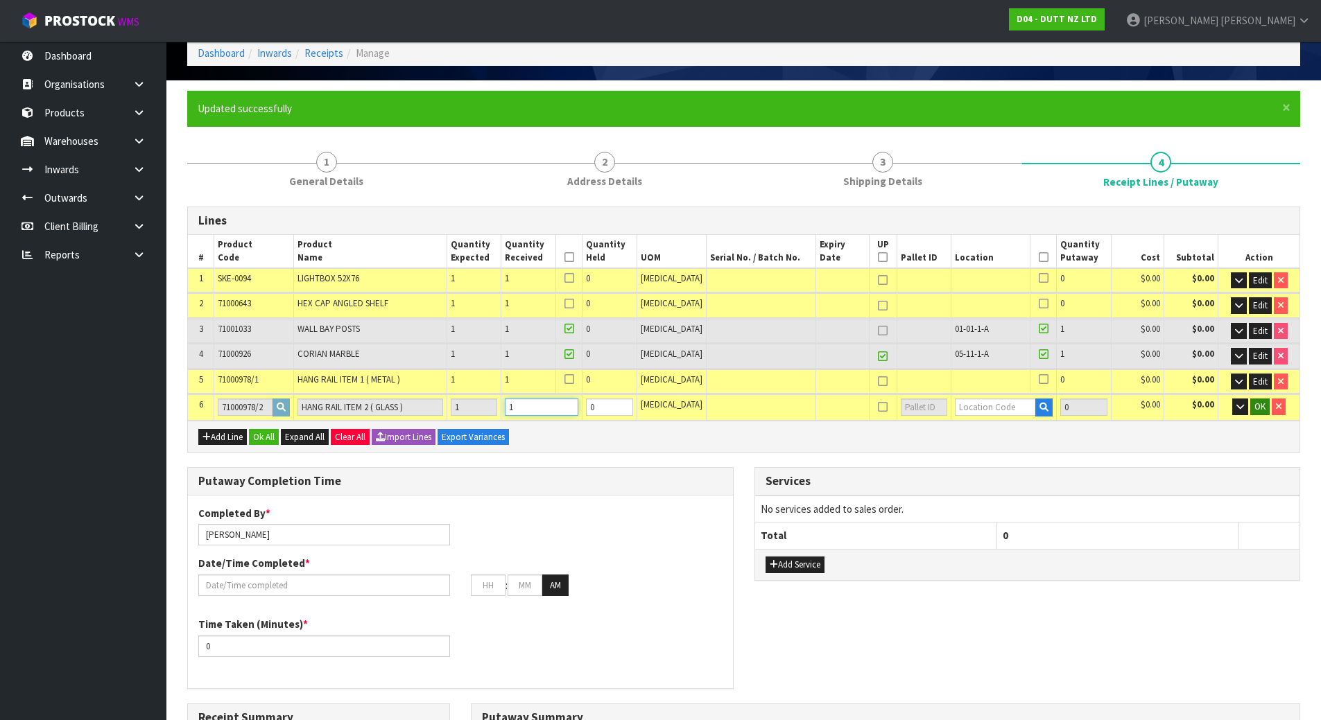
type input "1"
click at [1264, 407] on span "OK" at bounding box center [1259, 407] width 11 height 12
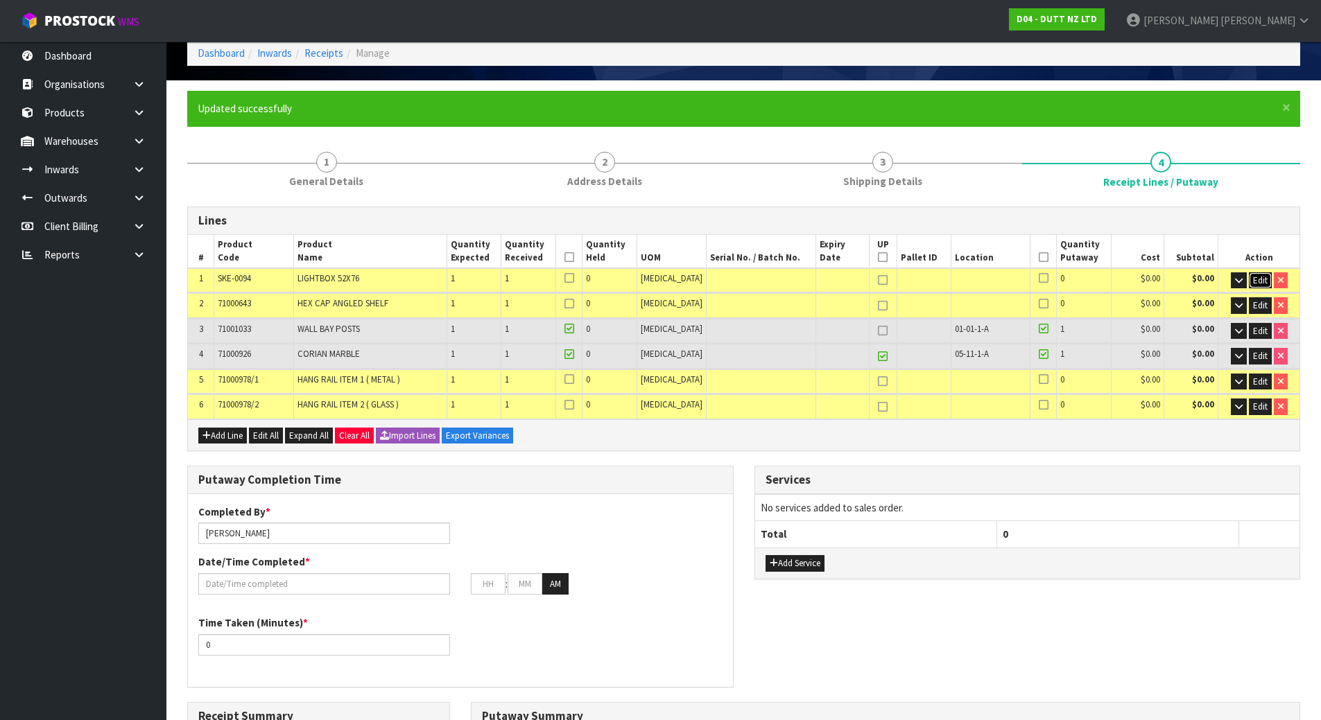
click at [1256, 282] on span "Edit" at bounding box center [1260, 281] width 15 height 12
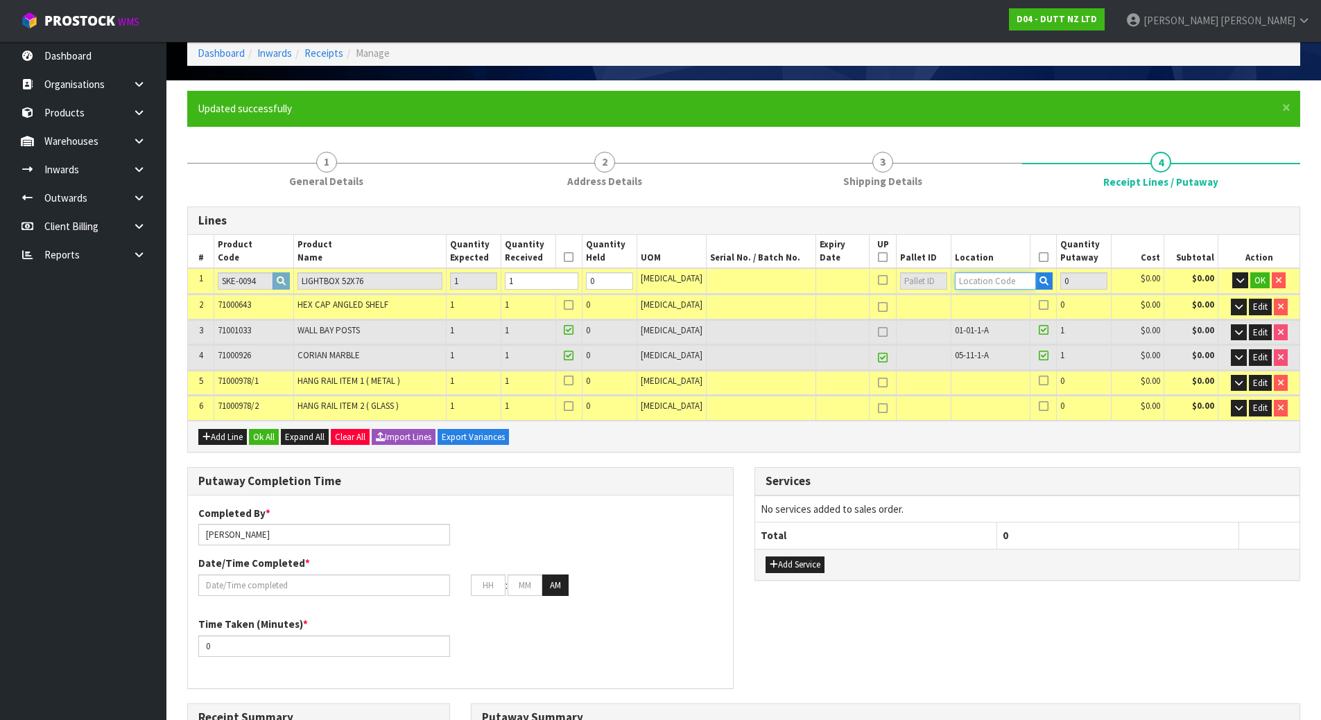
click at [986, 280] on input "text" at bounding box center [996, 280] width 82 height 17
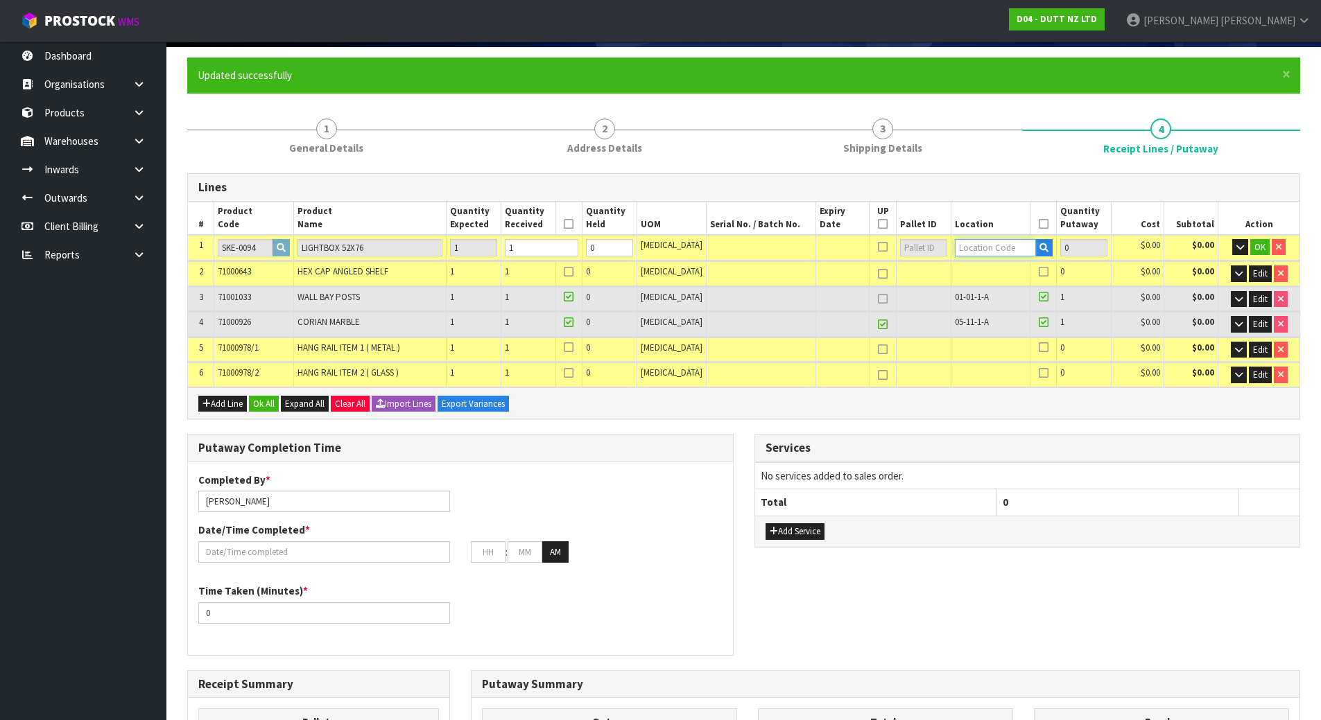
scroll to position [96, 0]
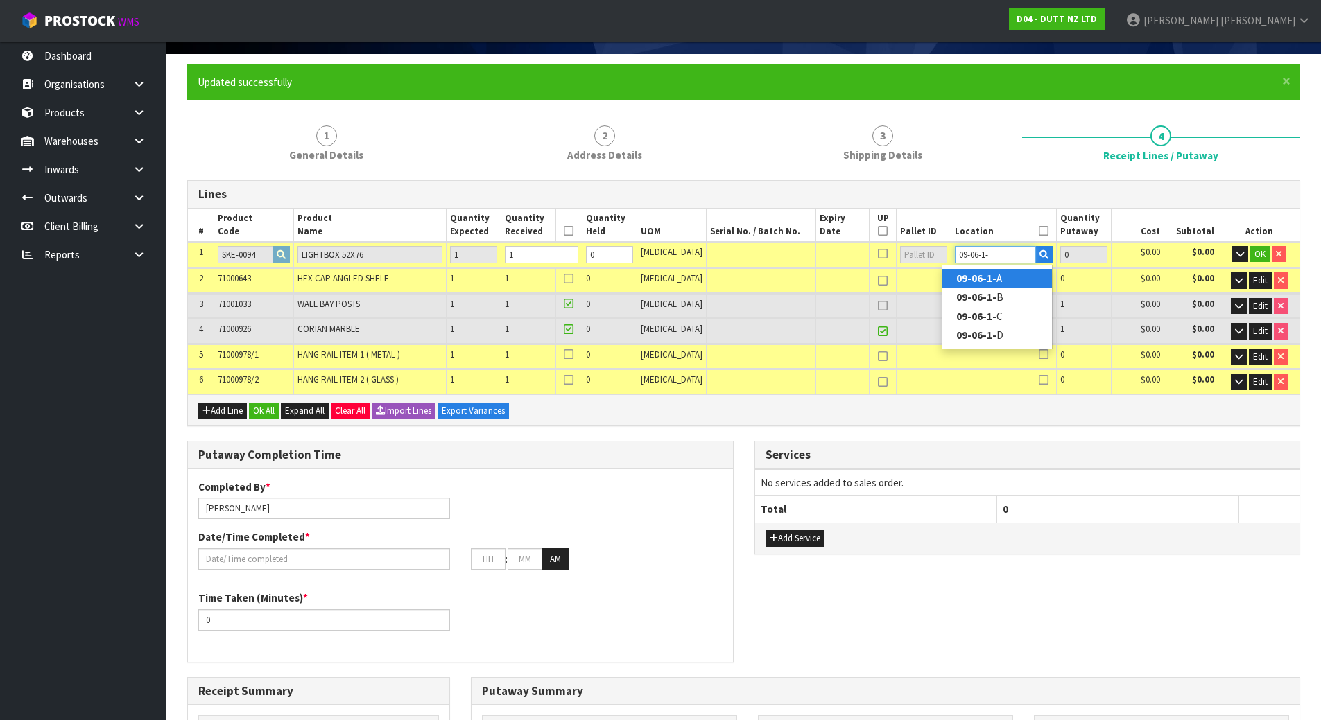
type input "09-06-1-"
click at [994, 282] on strong "09-06-1-" at bounding box center [976, 278] width 40 height 13
type input "3"
type input "09-06-1-A"
type input "1"
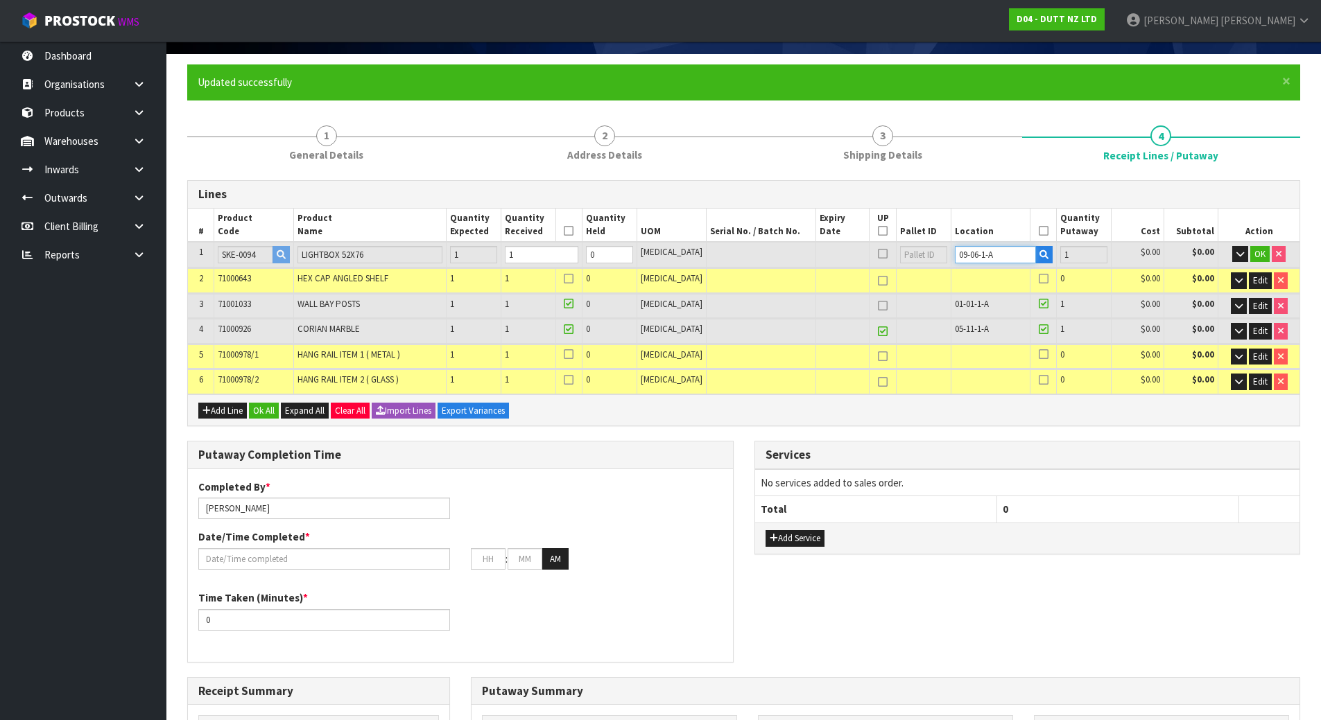
drag, startPoint x: 1014, startPoint y: 257, endPoint x: 791, endPoint y: 242, distance: 223.1
click at [791, 242] on tr "1 SKE-0094 LIGHTBOX 52X76 1 1 0 [MEDICAL_DATA] 09-06-1-A 1 $0.00 $0.00 OK" at bounding box center [743, 255] width 1111 height 26
click at [1261, 252] on span "OK" at bounding box center [1259, 254] width 11 height 12
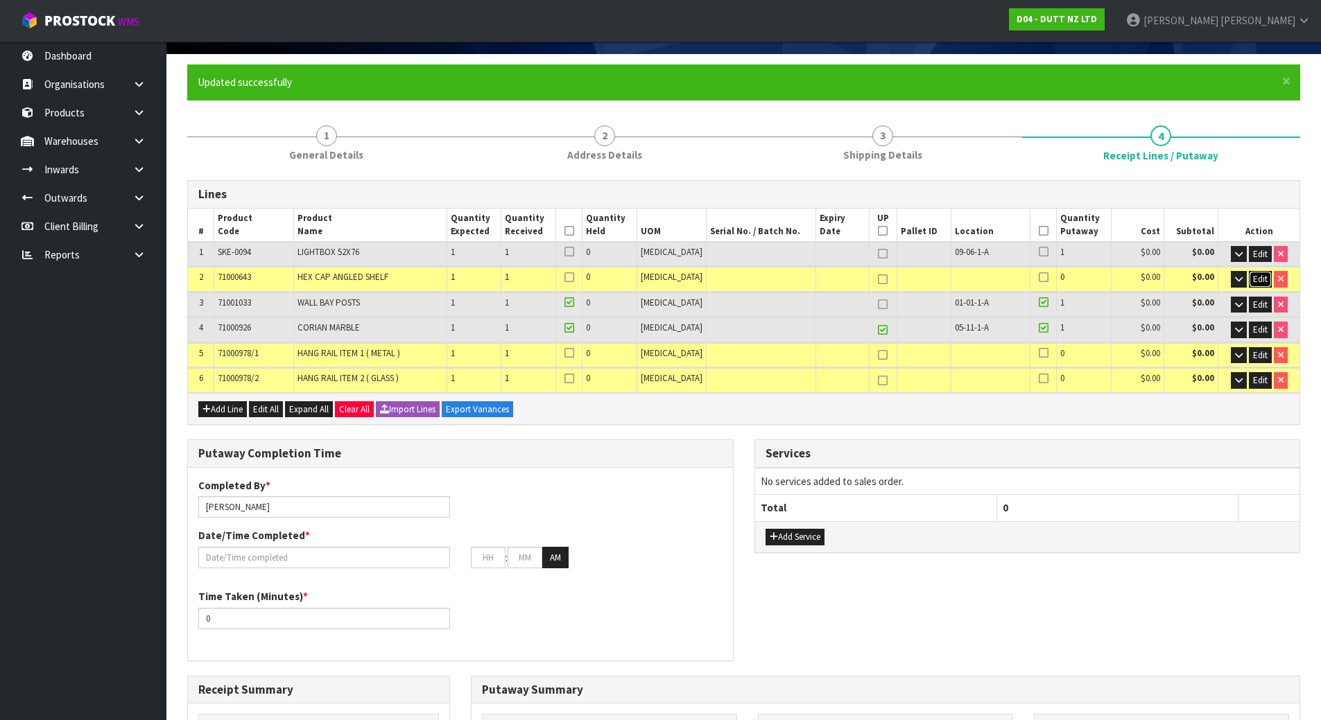
click at [1257, 280] on span "Edit" at bounding box center [1260, 279] width 15 height 12
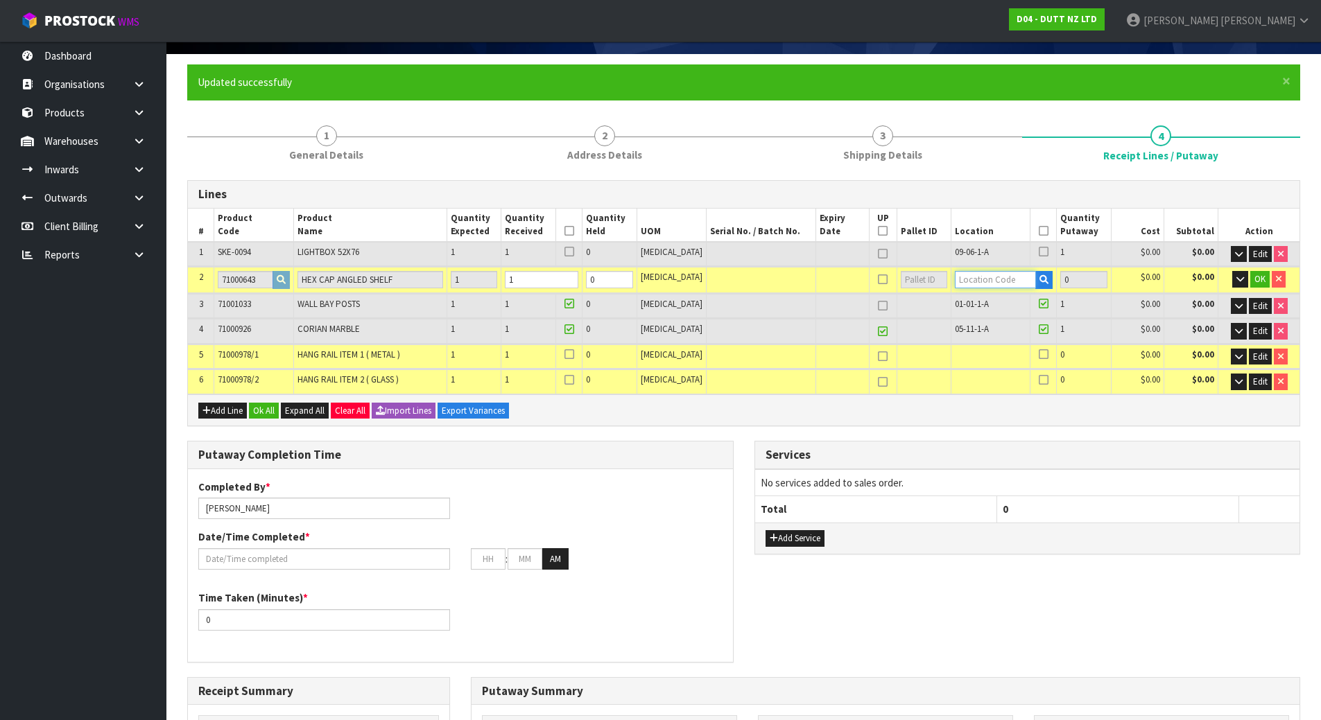
click at [982, 274] on input "text" at bounding box center [996, 279] width 82 height 17
paste input "09-06-1-A"
type input "09-06-1-A"
type input "4"
type input "1"
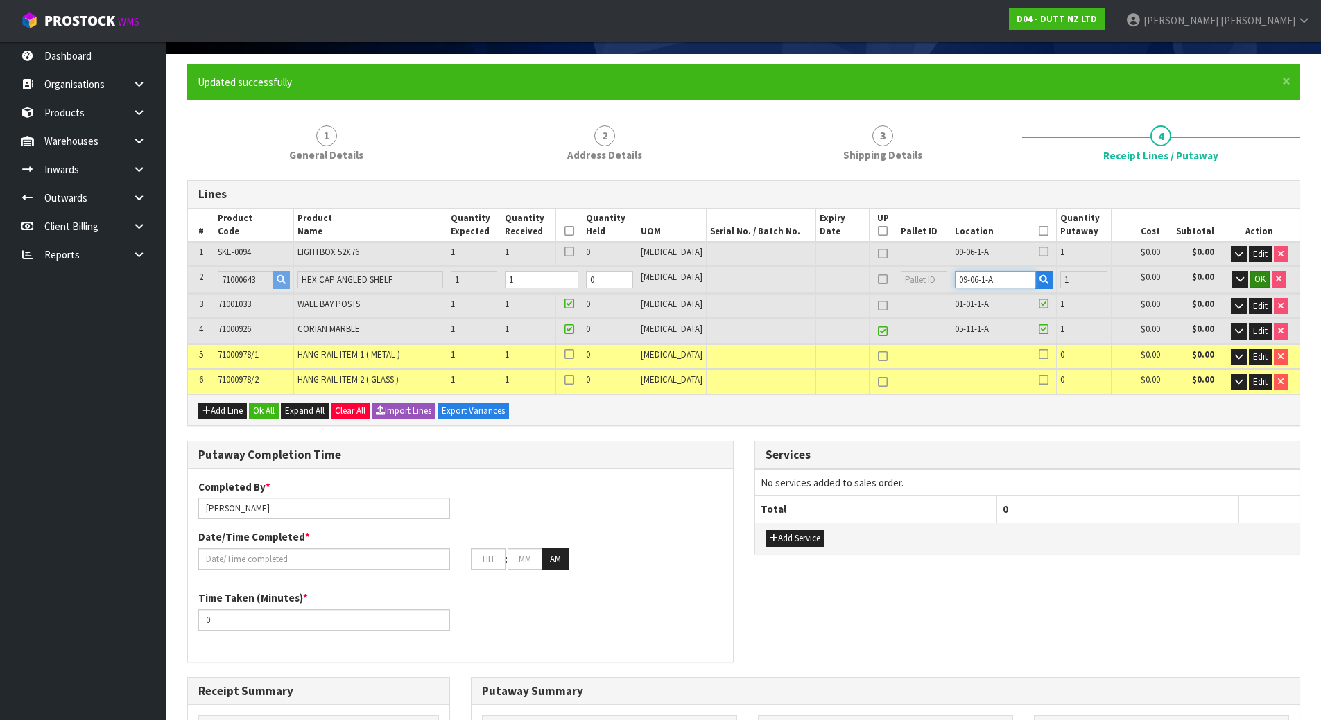
type input "09-06-1-A"
click at [1264, 280] on span "OK" at bounding box center [1259, 279] width 11 height 12
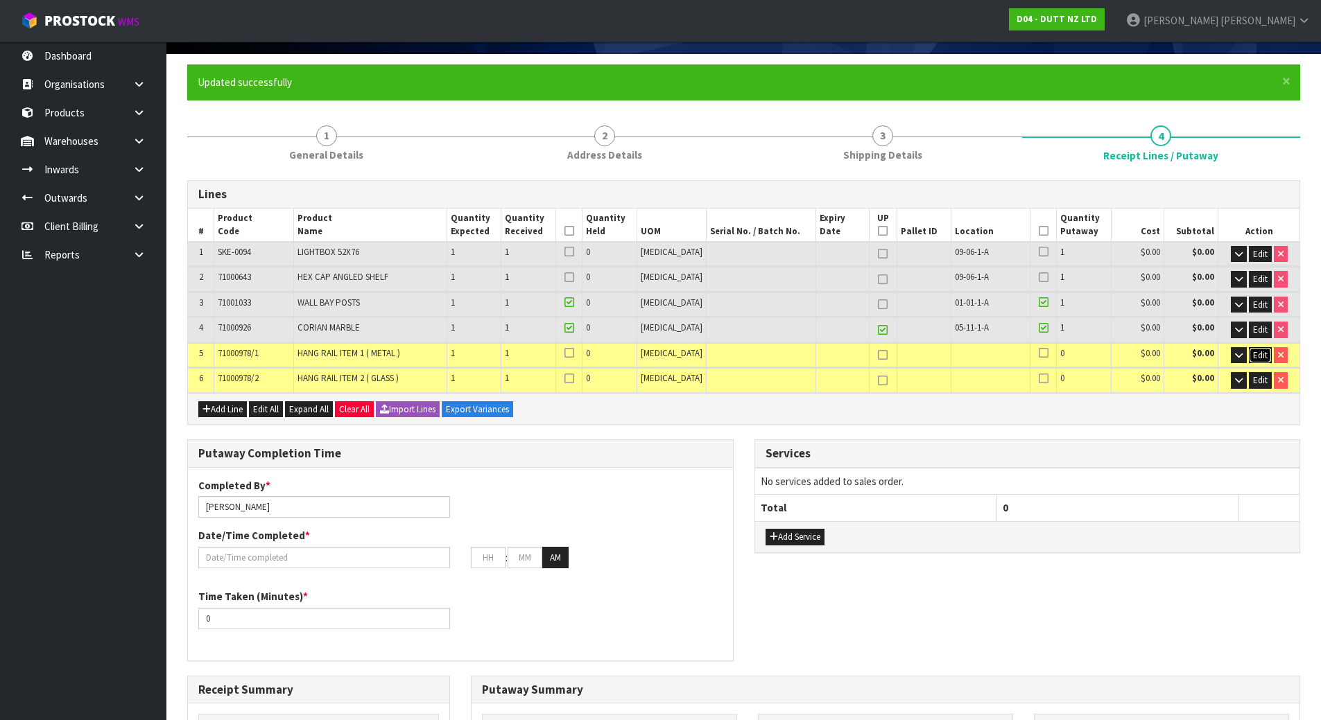
click at [1260, 356] on span "Edit" at bounding box center [1260, 355] width 15 height 12
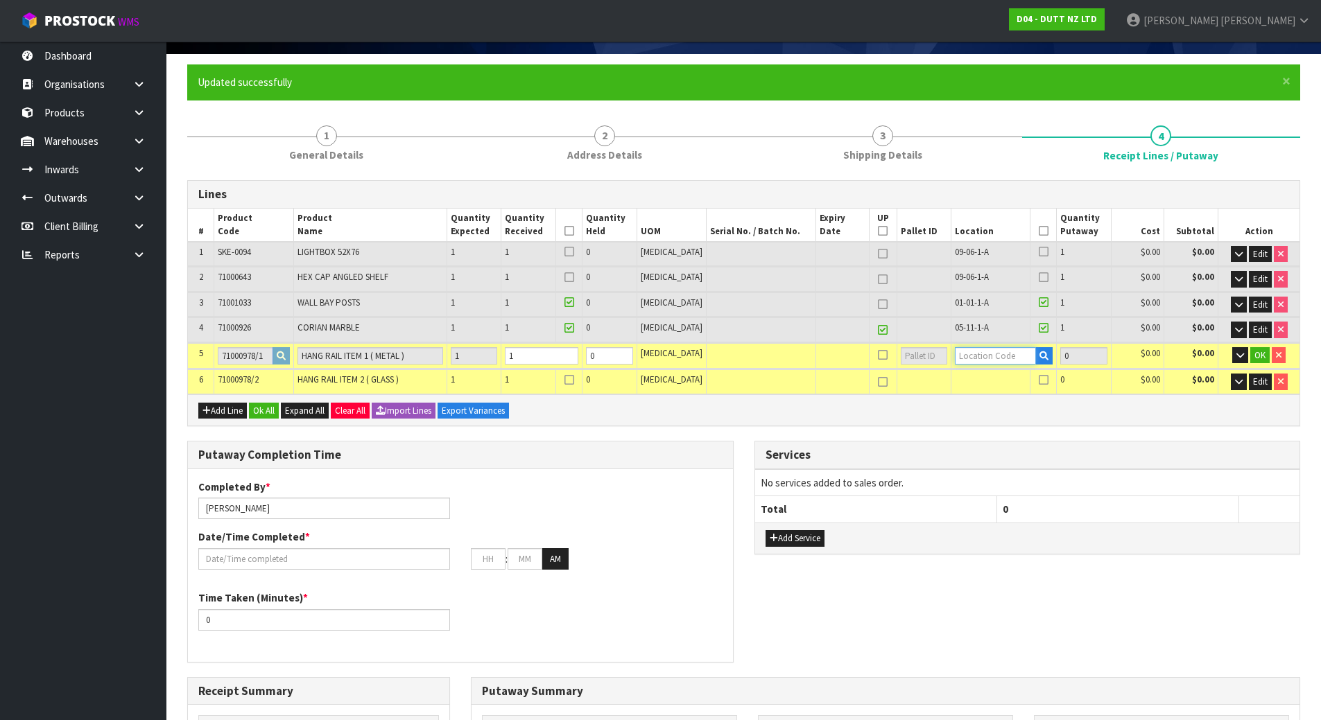
click at [1005, 352] on input "text" at bounding box center [996, 355] width 82 height 17
paste input "09-06-1-A"
type input "09-06-1-A"
type input "5"
type input "1"
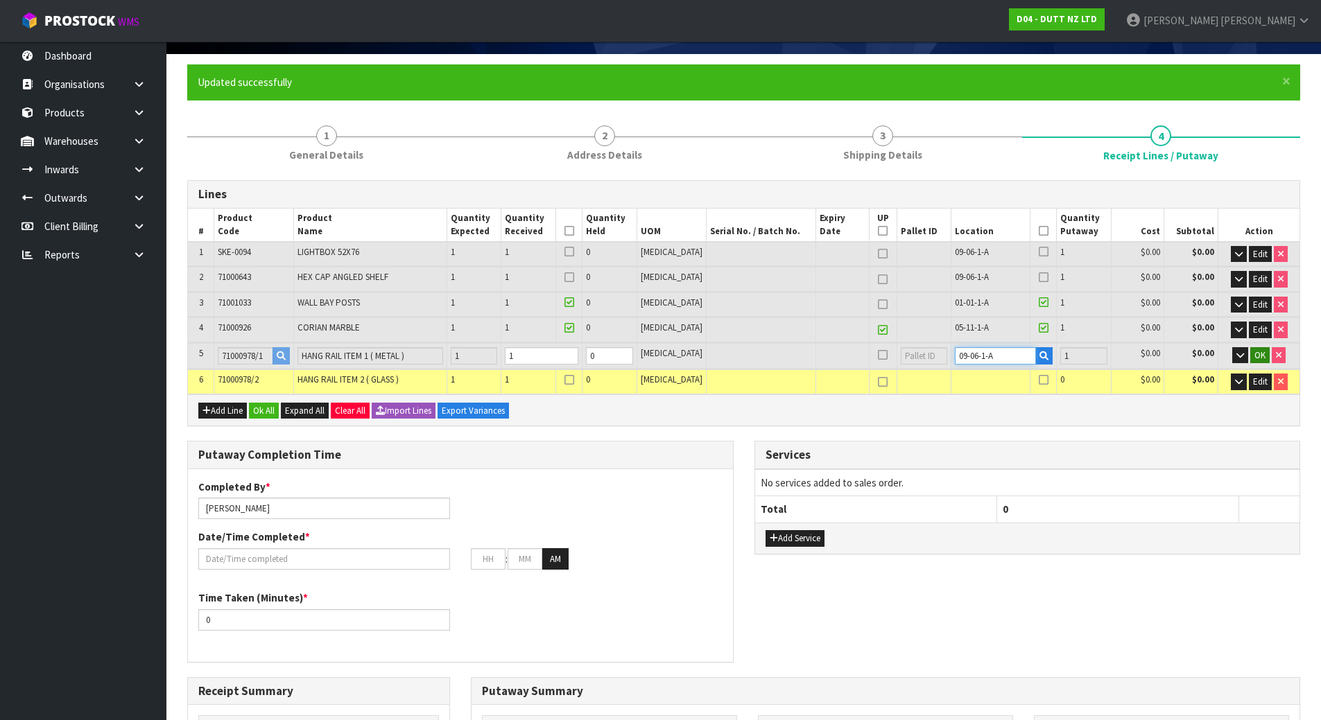
type input "09-06-1-A"
click at [1254, 356] on span "OK" at bounding box center [1259, 355] width 11 height 12
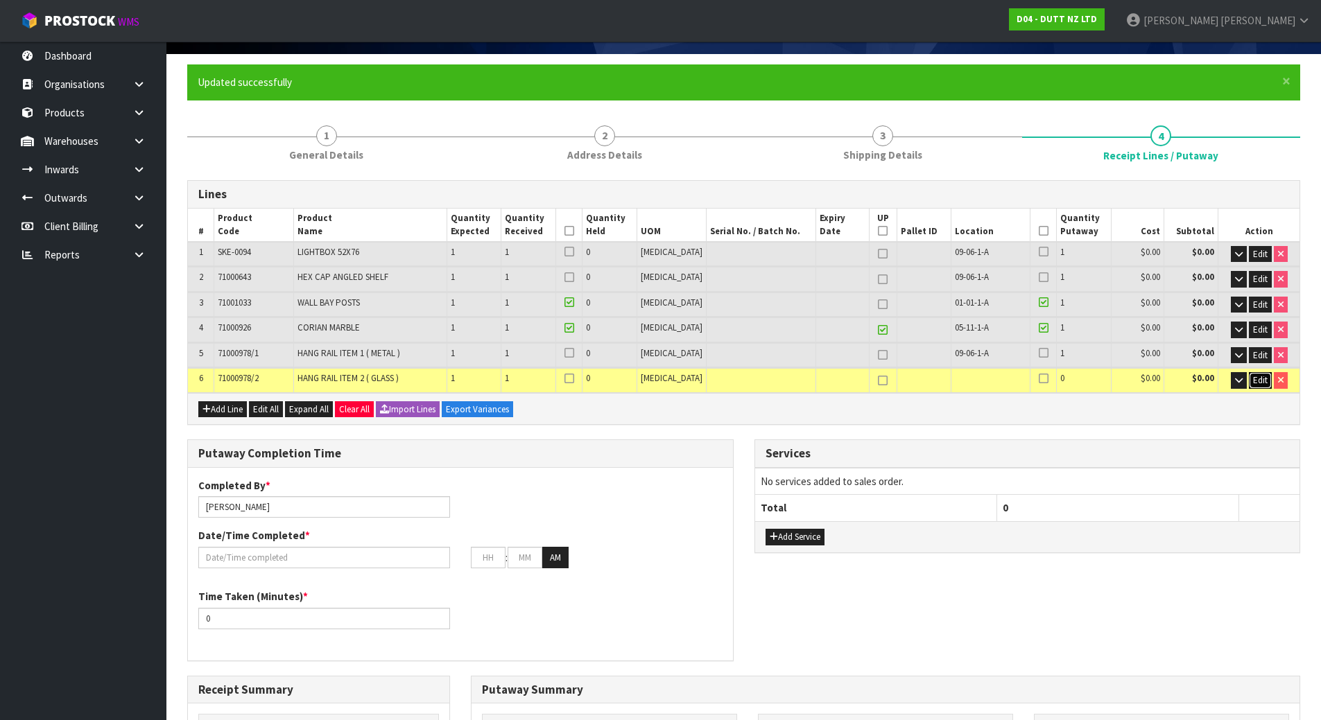
click at [1254, 378] on span "Edit" at bounding box center [1260, 380] width 15 height 12
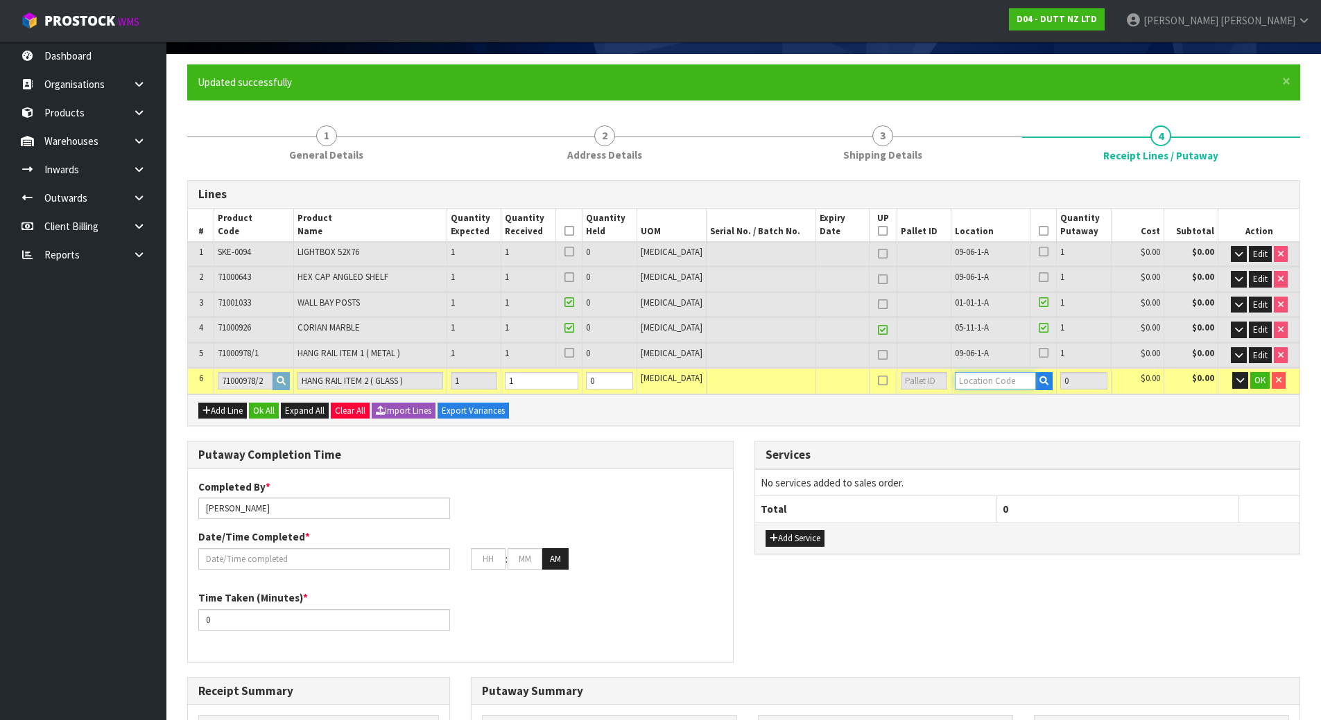
click at [992, 381] on input "text" at bounding box center [996, 380] width 82 height 17
paste input "09-06-1-A"
type input "09-06-1-A"
type input "6"
type input "1"
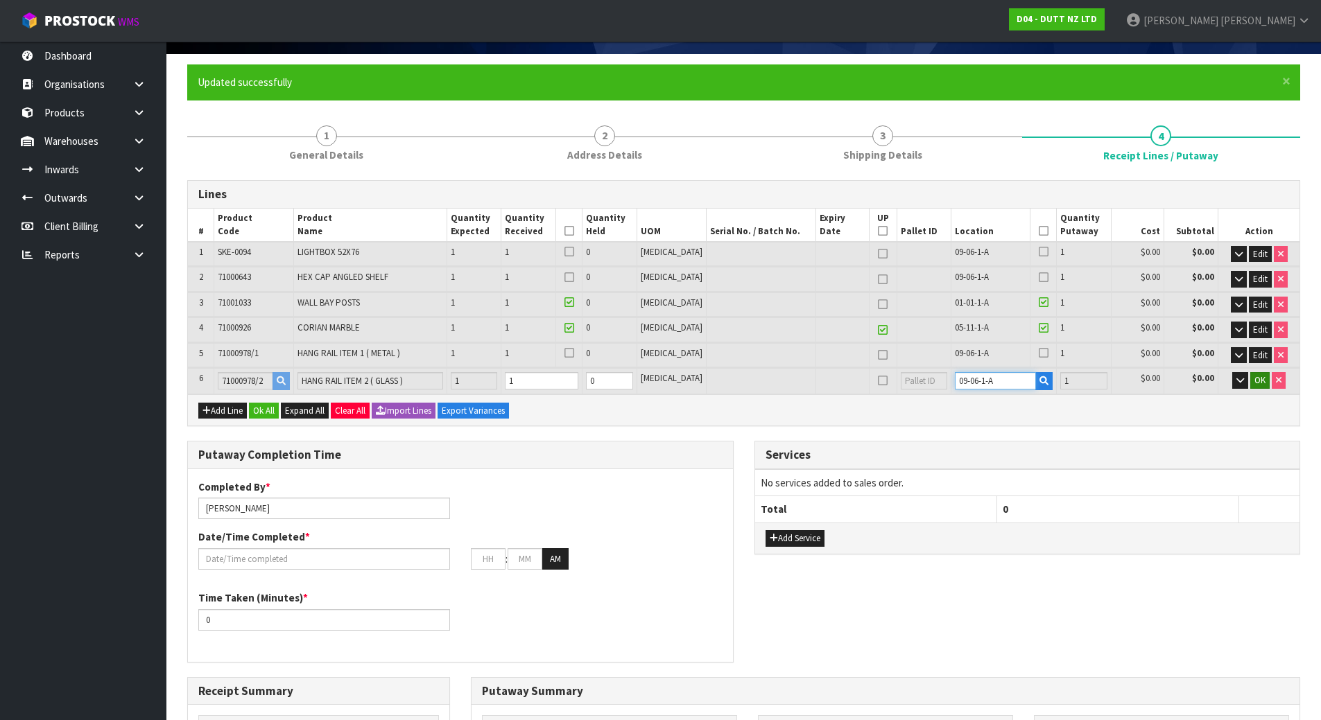
type input "09-06-1-A"
click at [1250, 379] on button "OK" at bounding box center [1259, 380] width 19 height 17
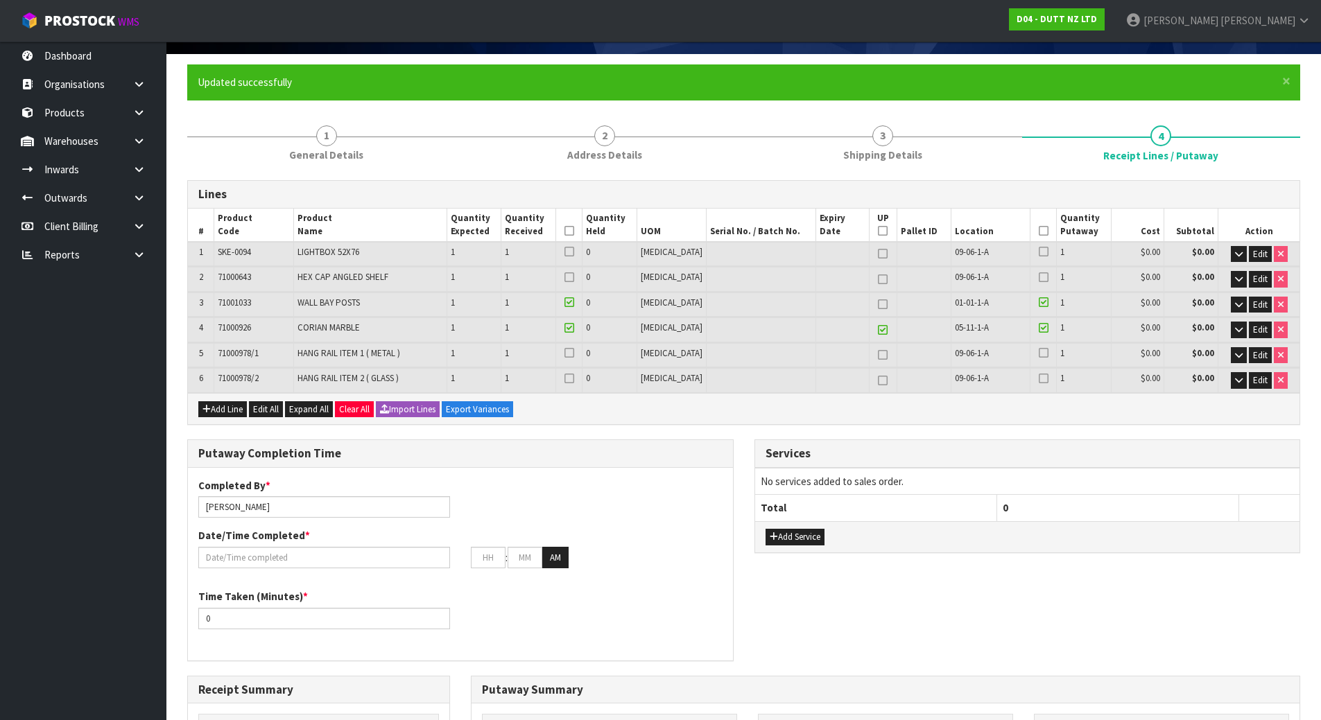
click at [578, 252] on div at bounding box center [569, 254] width 19 height 16
click at [578, 248] on div at bounding box center [569, 254] width 19 height 16
click at [574, 252] on icon at bounding box center [569, 252] width 10 height 1
click at [0, 0] on input "checkbox" at bounding box center [0, 0] width 0 height 0
click at [574, 277] on icon at bounding box center [569, 277] width 10 height 1
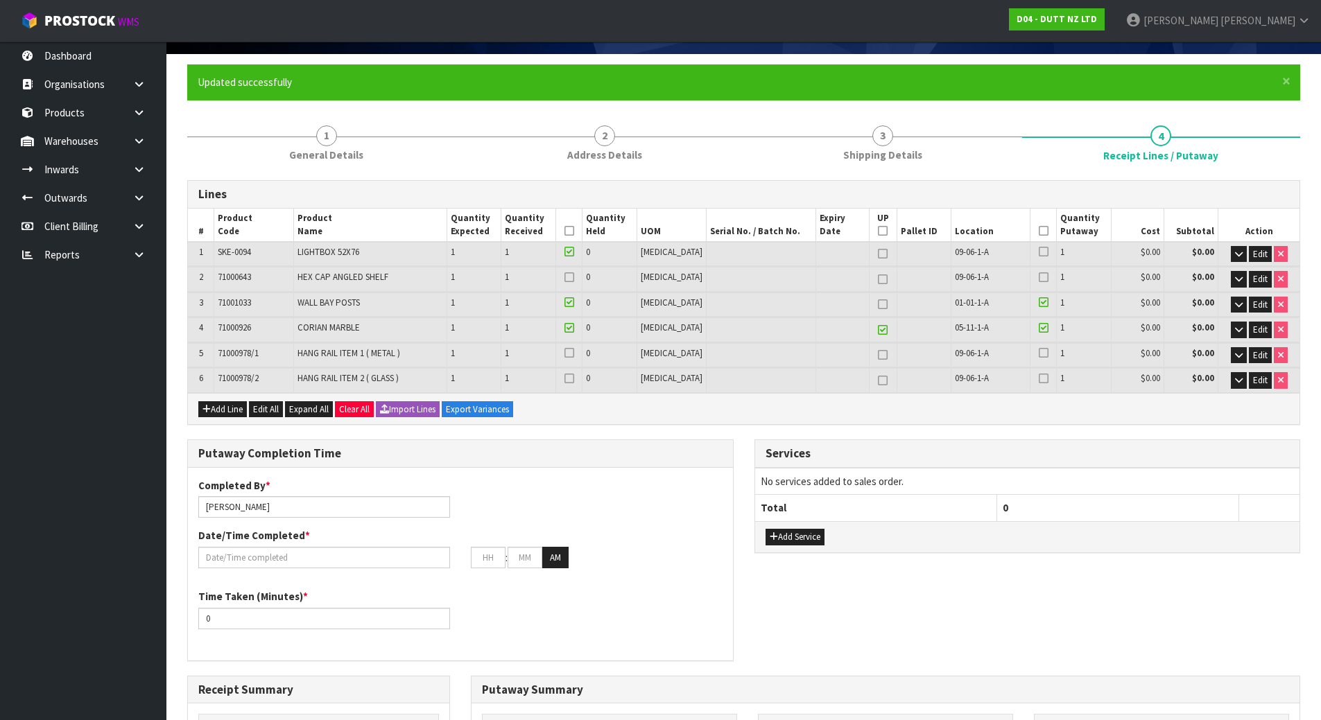
click at [0, 0] on input "checkbox" at bounding box center [0, 0] width 0 height 0
click at [574, 353] on icon at bounding box center [569, 353] width 10 height 1
click at [0, 0] on input "checkbox" at bounding box center [0, 0] width 0 height 0
click at [578, 387] on div at bounding box center [569, 380] width 19 height 16
click at [1039, 354] on icon at bounding box center [1044, 353] width 10 height 1
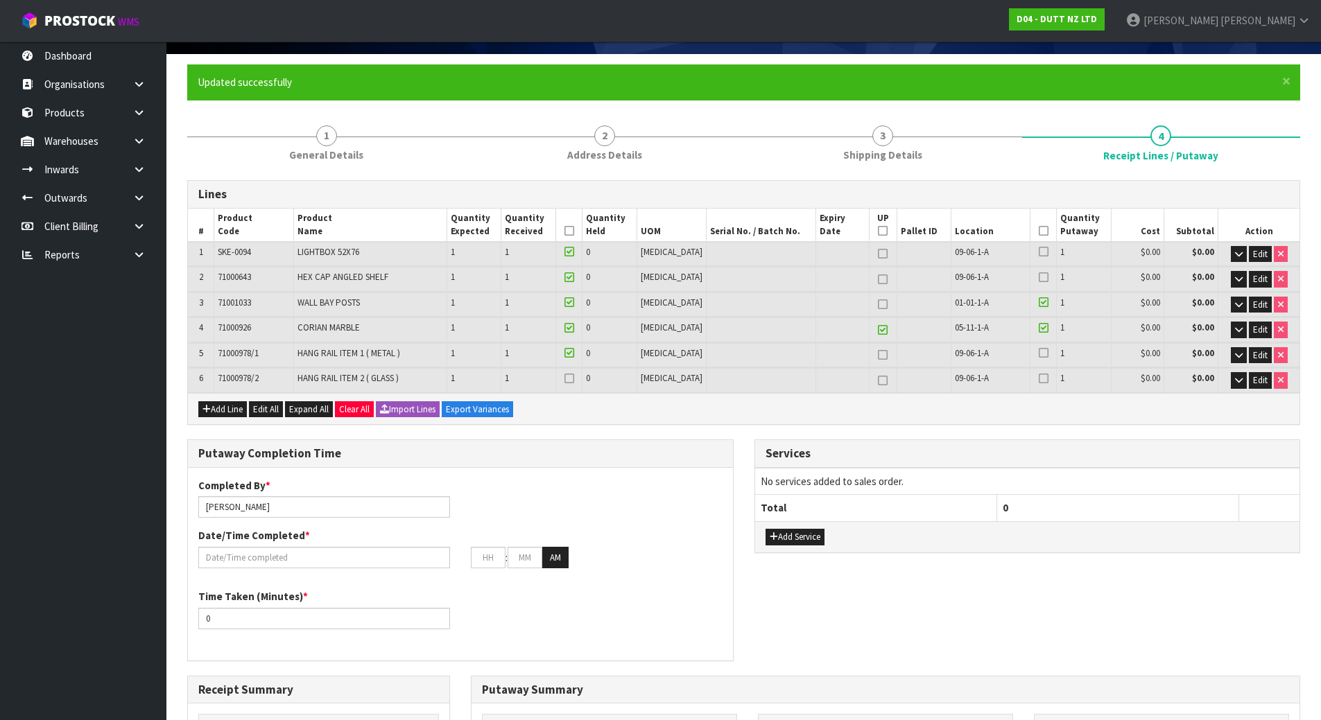
click at [0, 0] on input "checkbox" at bounding box center [0, 0] width 0 height 0
click at [1039, 379] on icon at bounding box center [1044, 379] width 10 height 1
click at [0, 0] on input "checkbox" at bounding box center [0, 0] width 0 height 0
click at [1039, 277] on icon at bounding box center [1044, 277] width 10 height 1
click at [0, 0] on input "checkbox" at bounding box center [0, 0] width 0 height 0
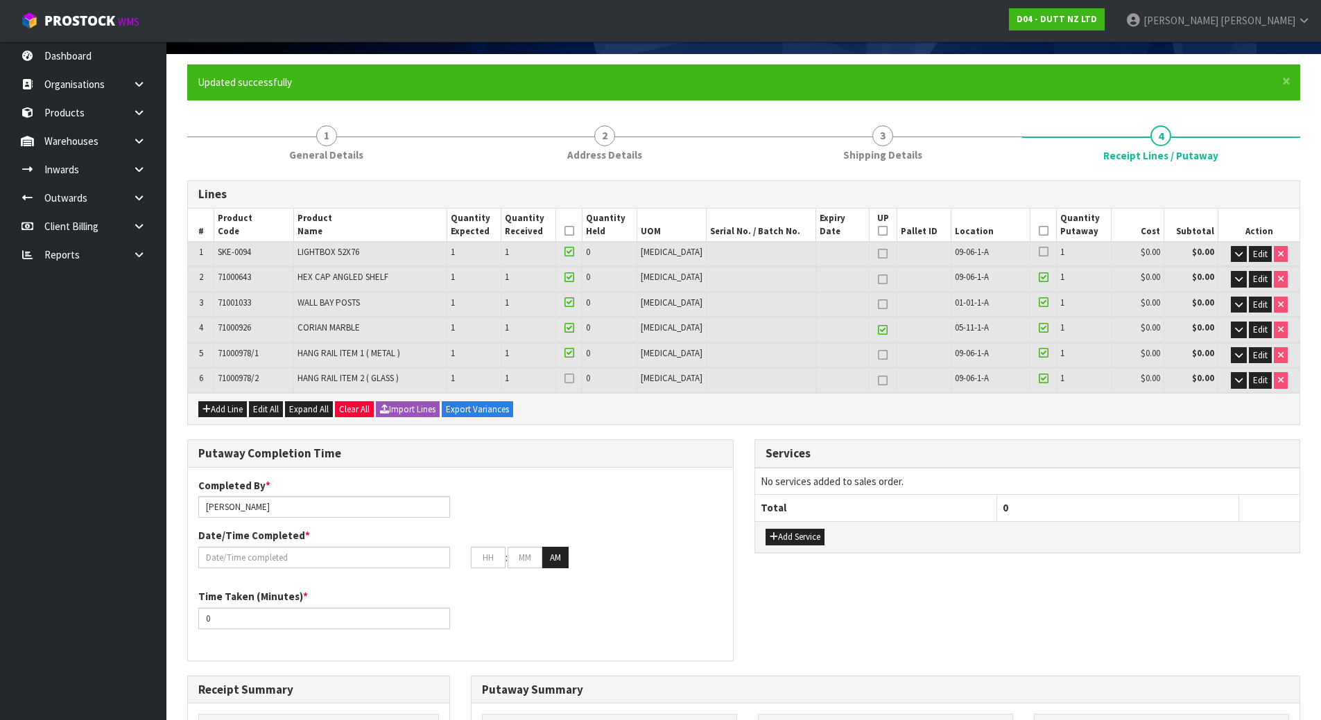
click at [1039, 252] on icon at bounding box center [1044, 252] width 10 height 1
click at [0, 0] on input "checkbox" at bounding box center [0, 0] width 0 height 0
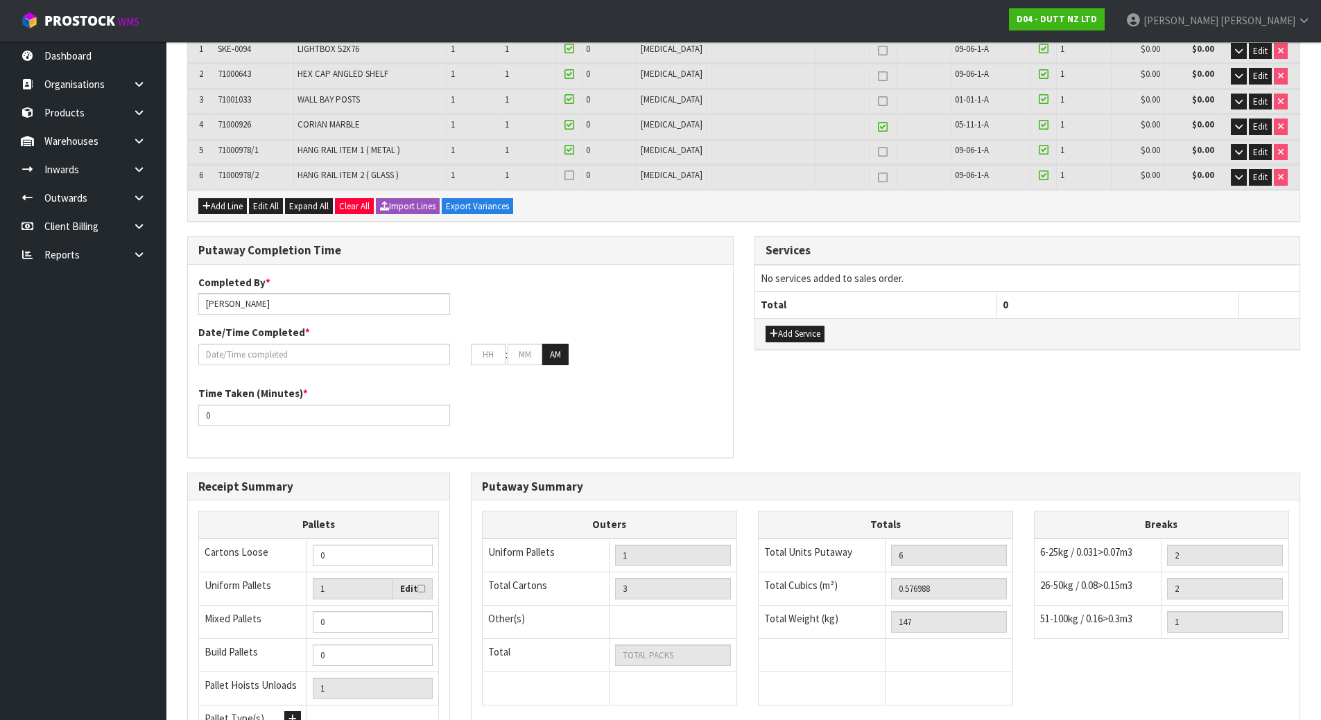
scroll to position [304, 0]
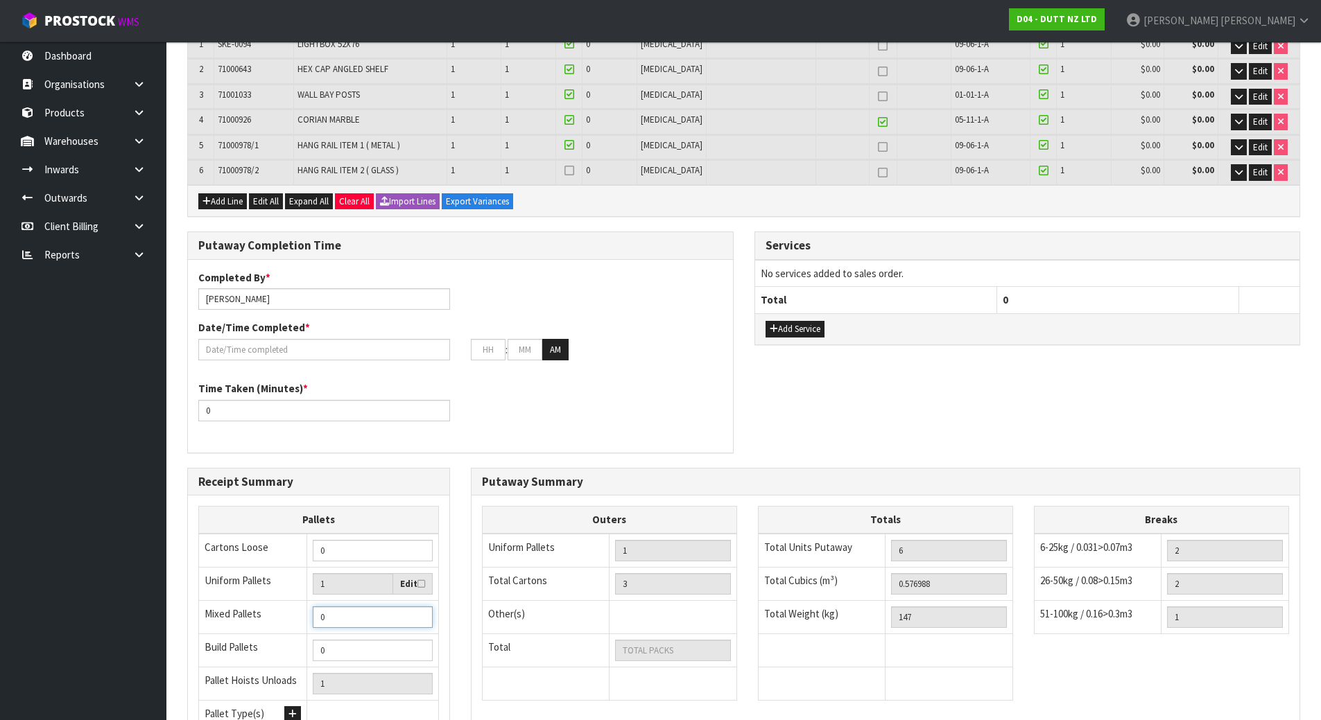
drag, startPoint x: 345, startPoint y: 623, endPoint x: 282, endPoint y: 617, distance: 62.7
click at [282, 617] on tr "Mixed Pallets 0" at bounding box center [319, 617] width 240 height 33
type input "1"
type input "2"
type input "1"
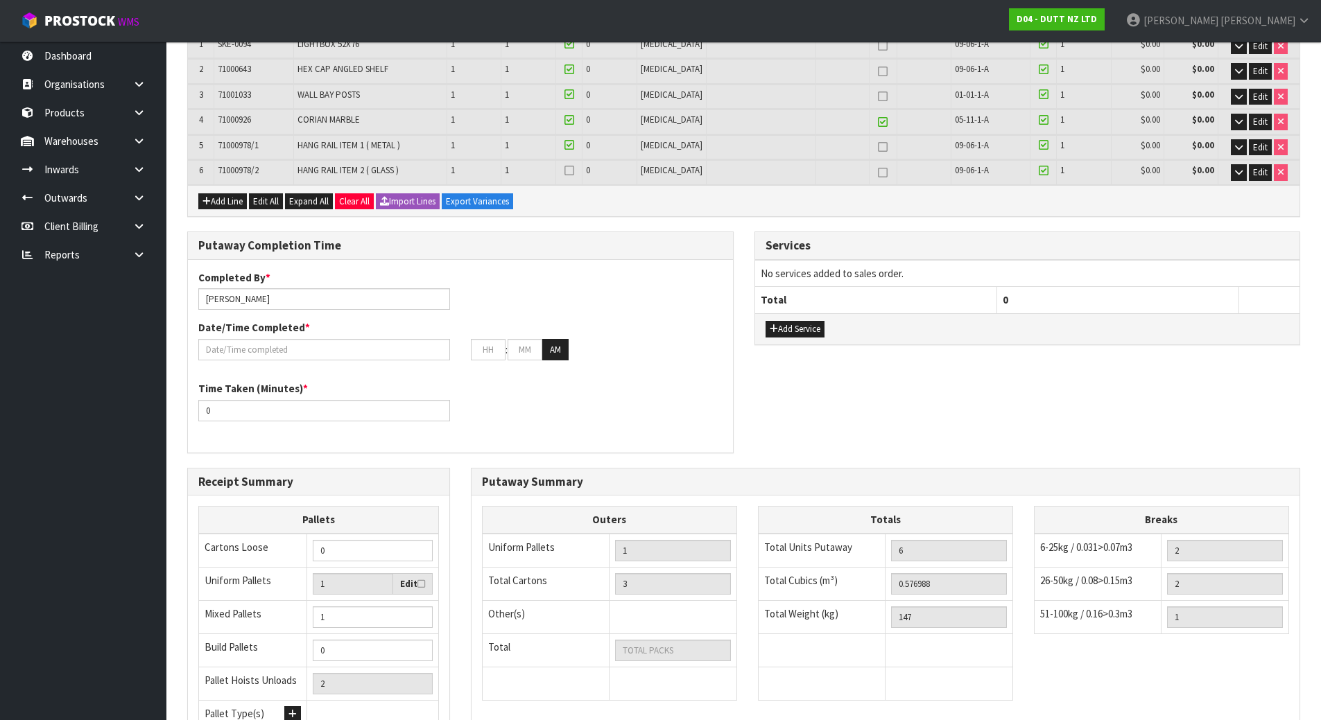
click at [458, 465] on div "Putaway Completion Time Completed By * [PERSON_NAME] Date/Time Completed * : : …" at bounding box center [460, 350] width 567 height 236
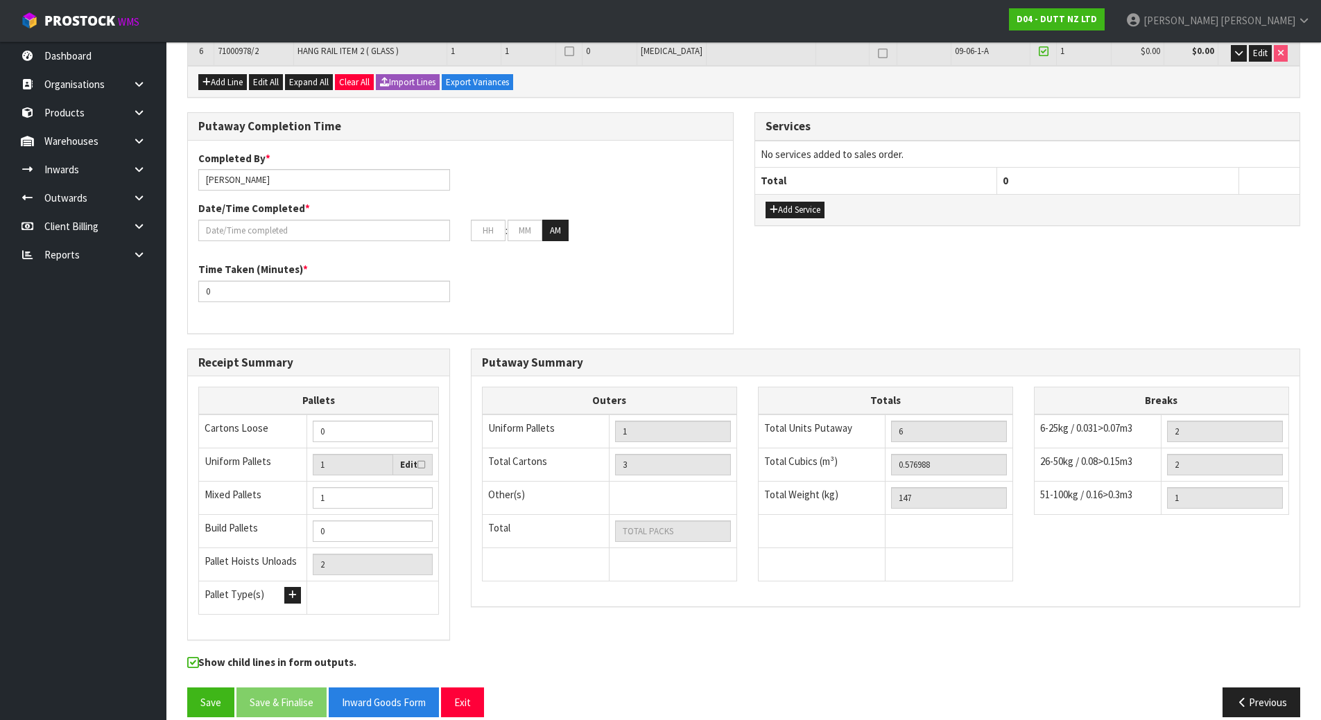
scroll to position [441, 0]
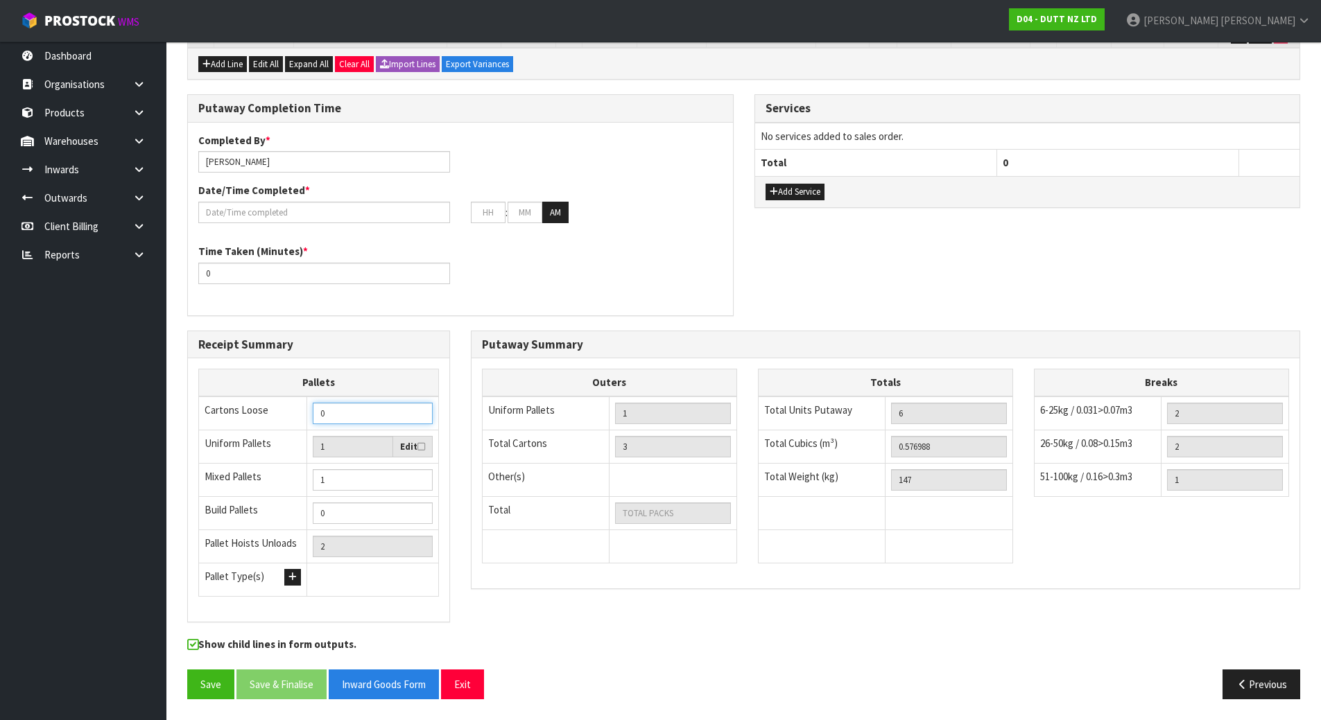
drag, startPoint x: 344, startPoint y: 412, endPoint x: 267, endPoint y: 413, distance: 77.0
click at [267, 413] on tr "Cartons Loose 0" at bounding box center [319, 414] width 240 height 34
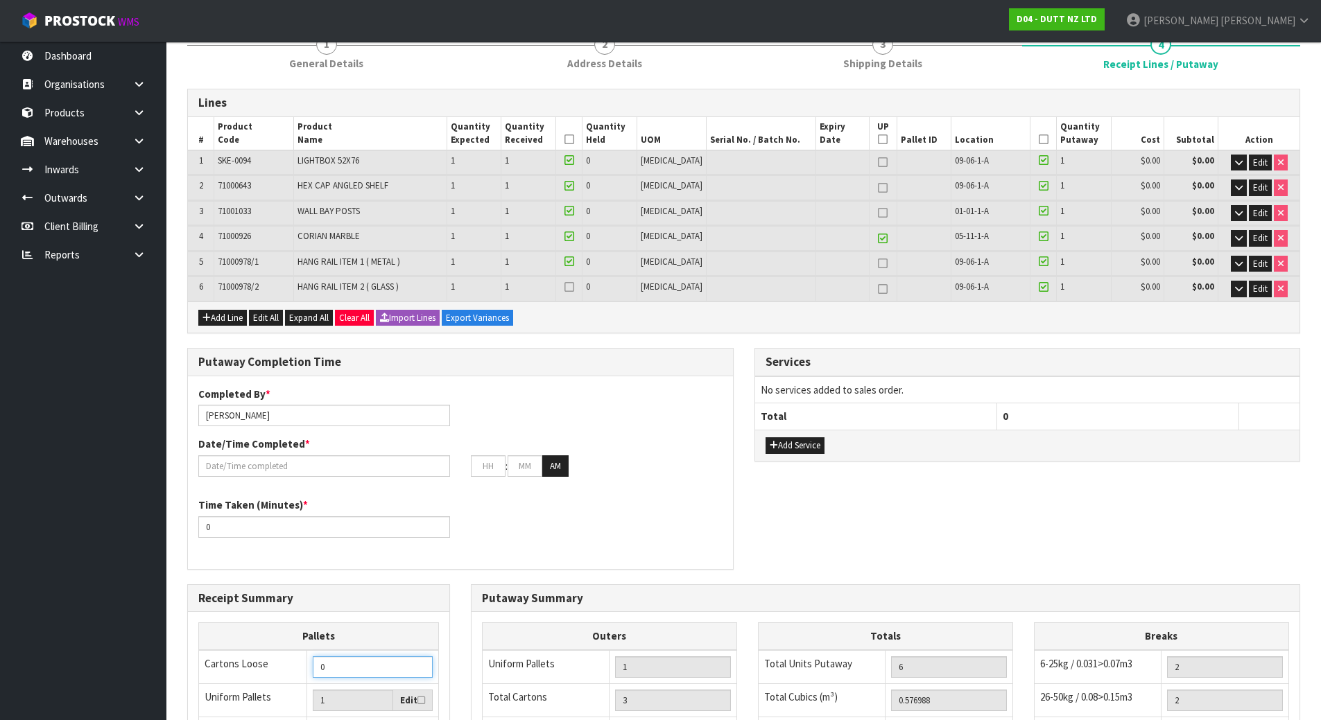
scroll to position [164, 0]
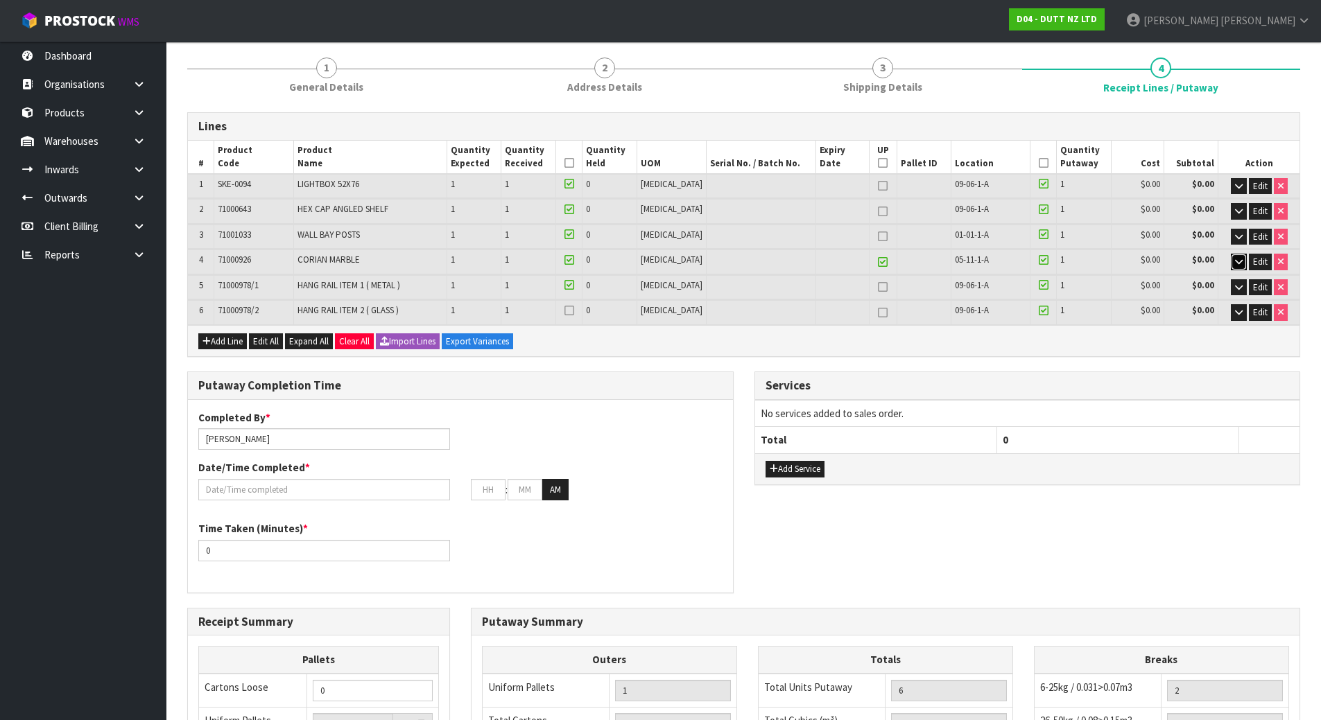
click at [1235, 263] on icon "button" at bounding box center [1239, 261] width 8 height 9
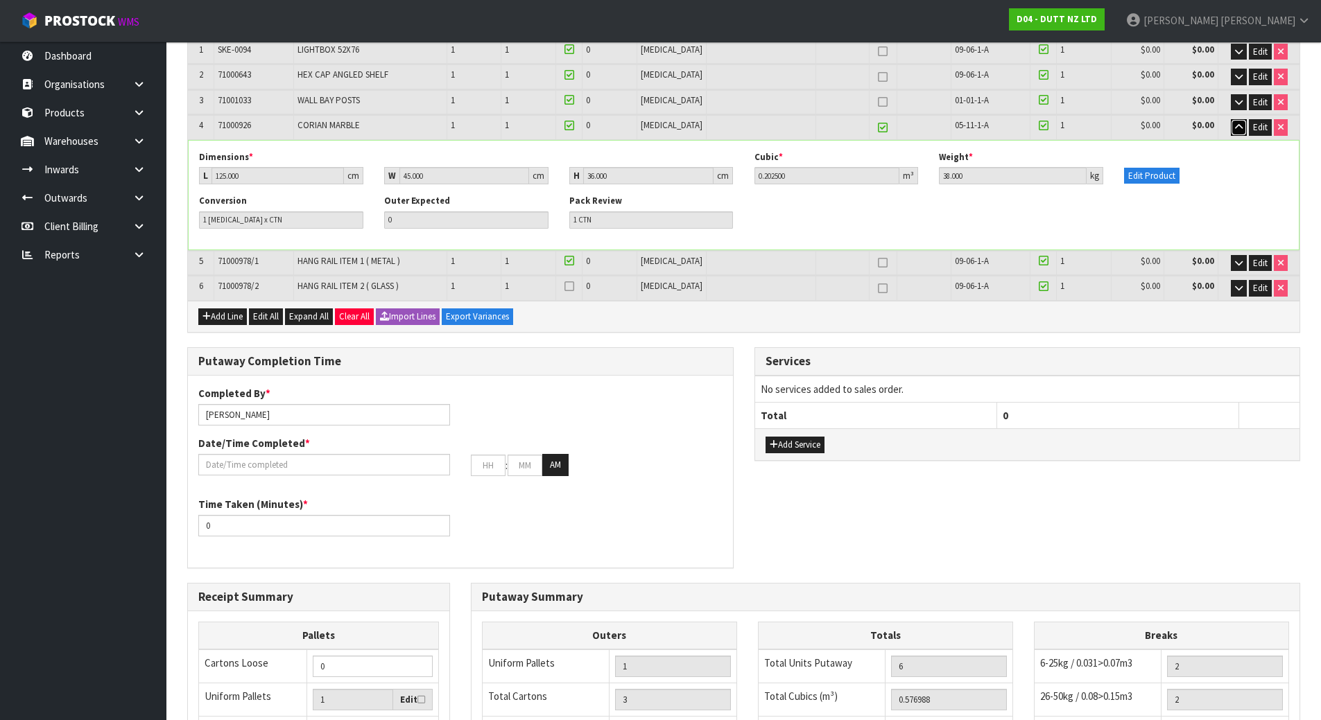
scroll to position [233, 0]
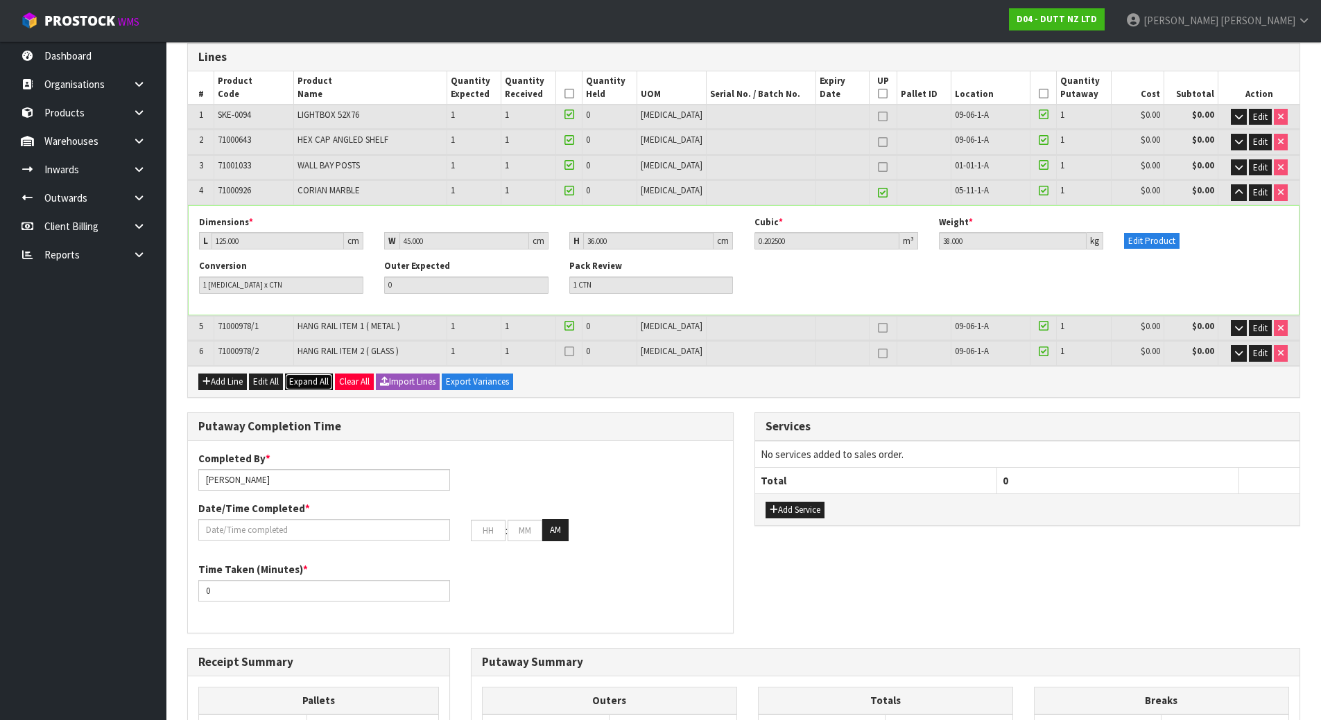
click at [295, 381] on span "Expand All" at bounding box center [309, 382] width 40 height 12
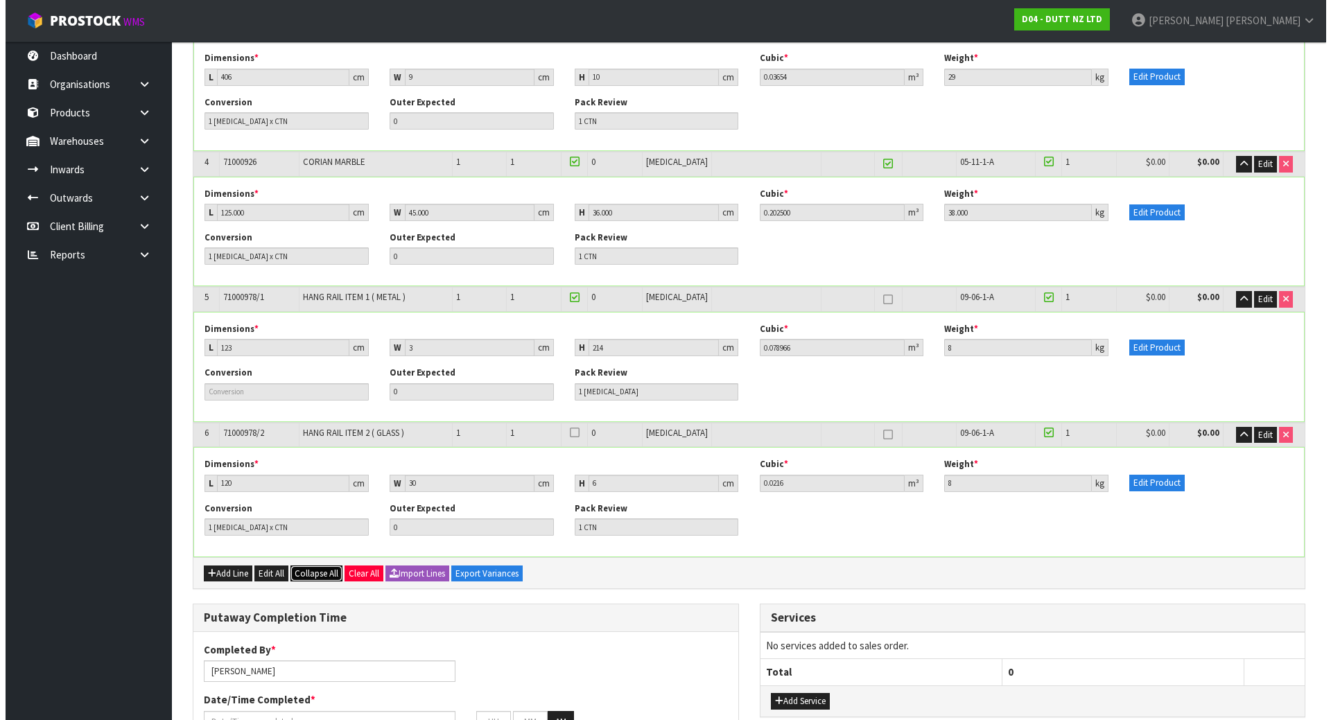
scroll to position [510, 0]
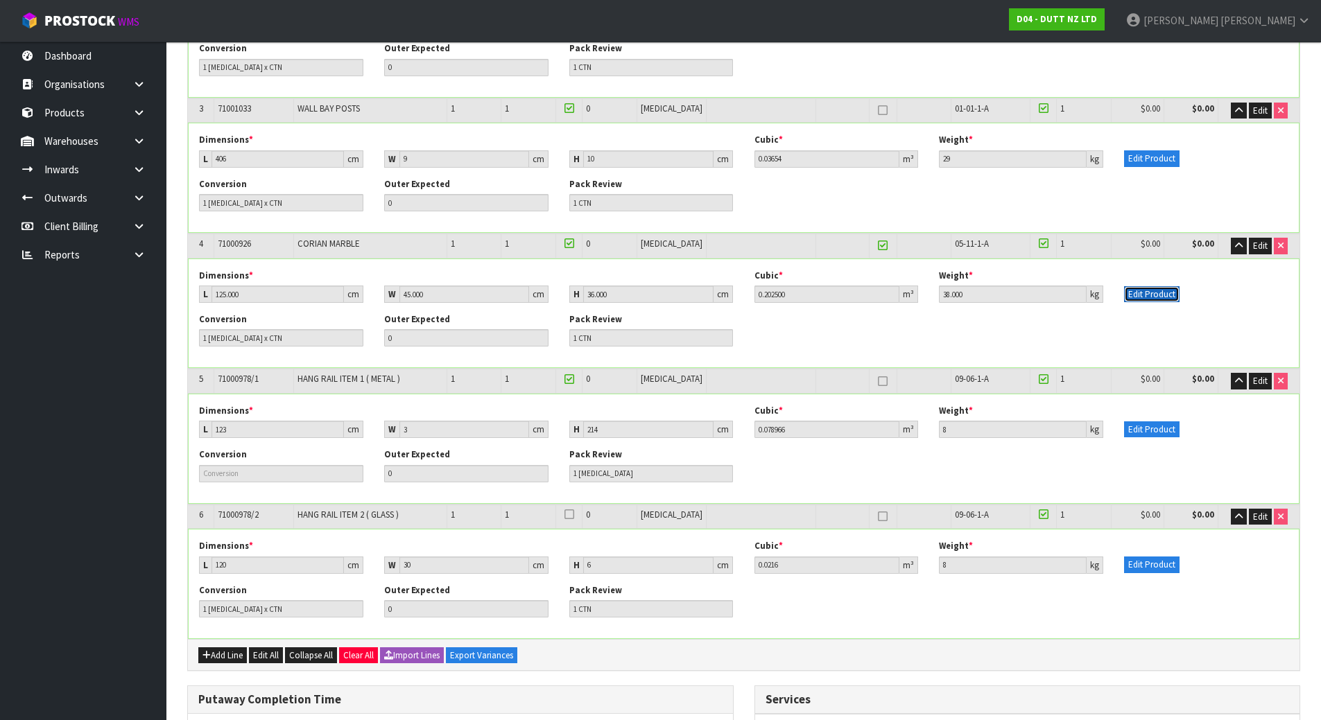
click at [1149, 291] on button "Edit Product" at bounding box center [1151, 294] width 55 height 17
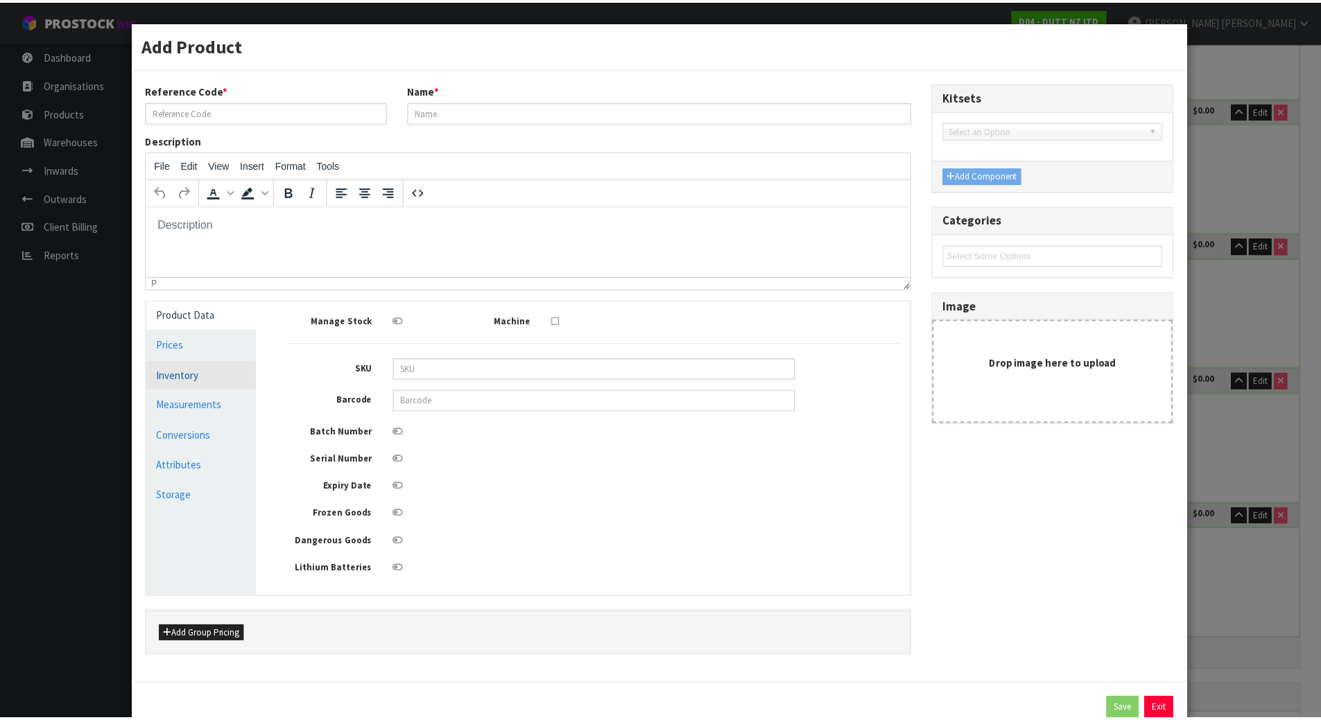
scroll to position [0, 0]
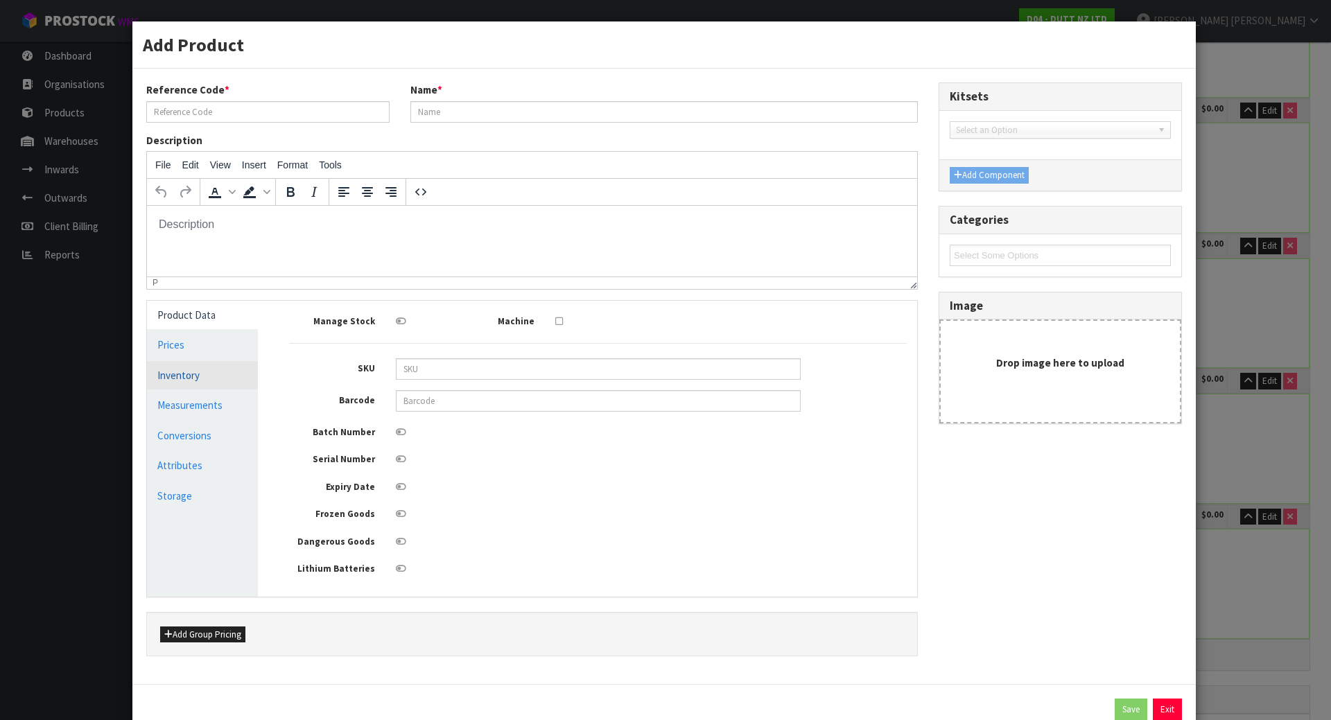
type input "71000926"
type input "CORIAN MARBLE"
type input "125"
type input "45"
type input "36"
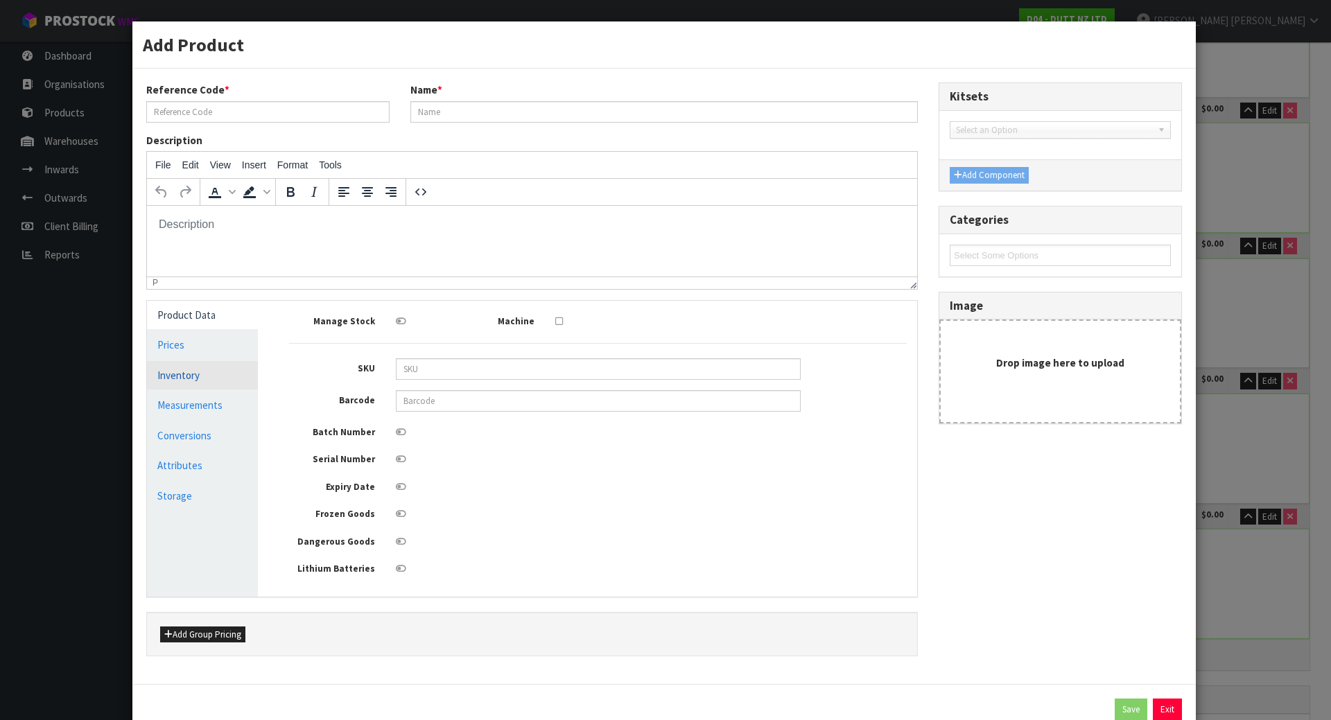
type input "0.2025"
type input "38"
click at [164, 408] on link "Measurements" at bounding box center [202, 405] width 111 height 28
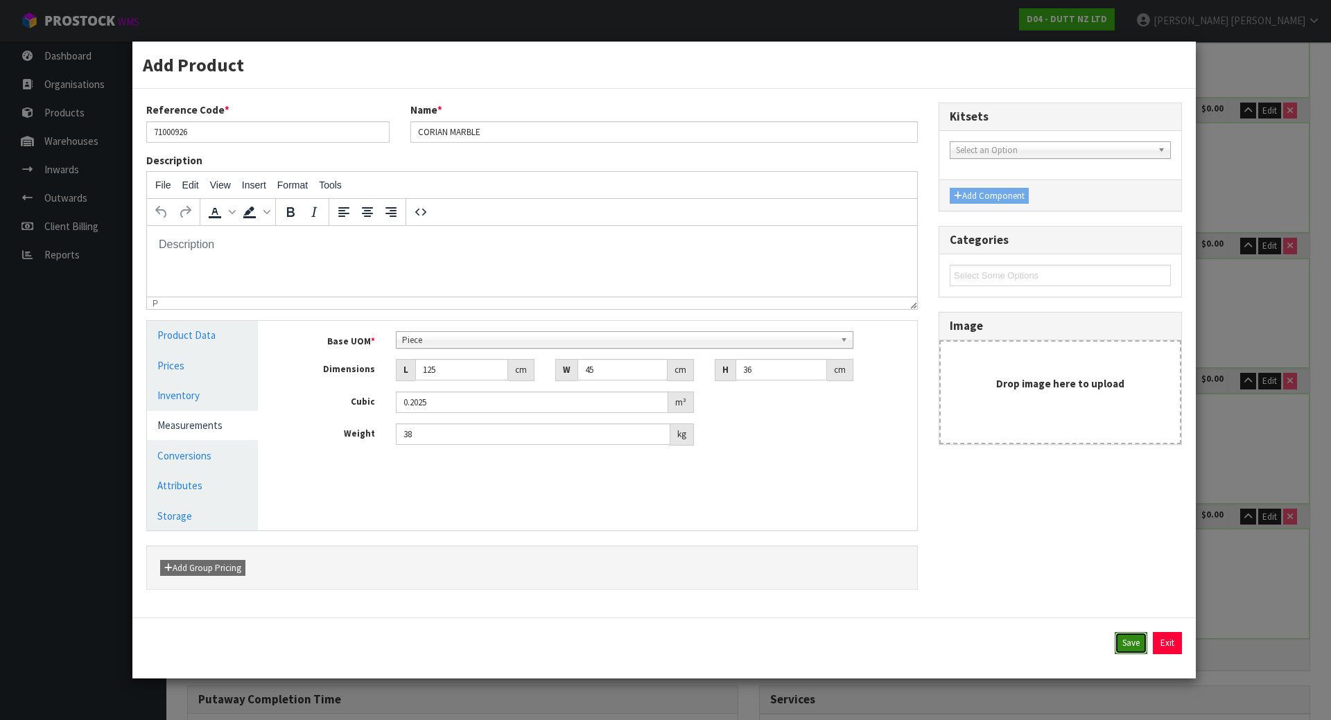
click at [1134, 646] on button "Save" at bounding box center [1131, 643] width 33 height 22
type input "125"
type input "45"
type input "36"
type input "0.2025"
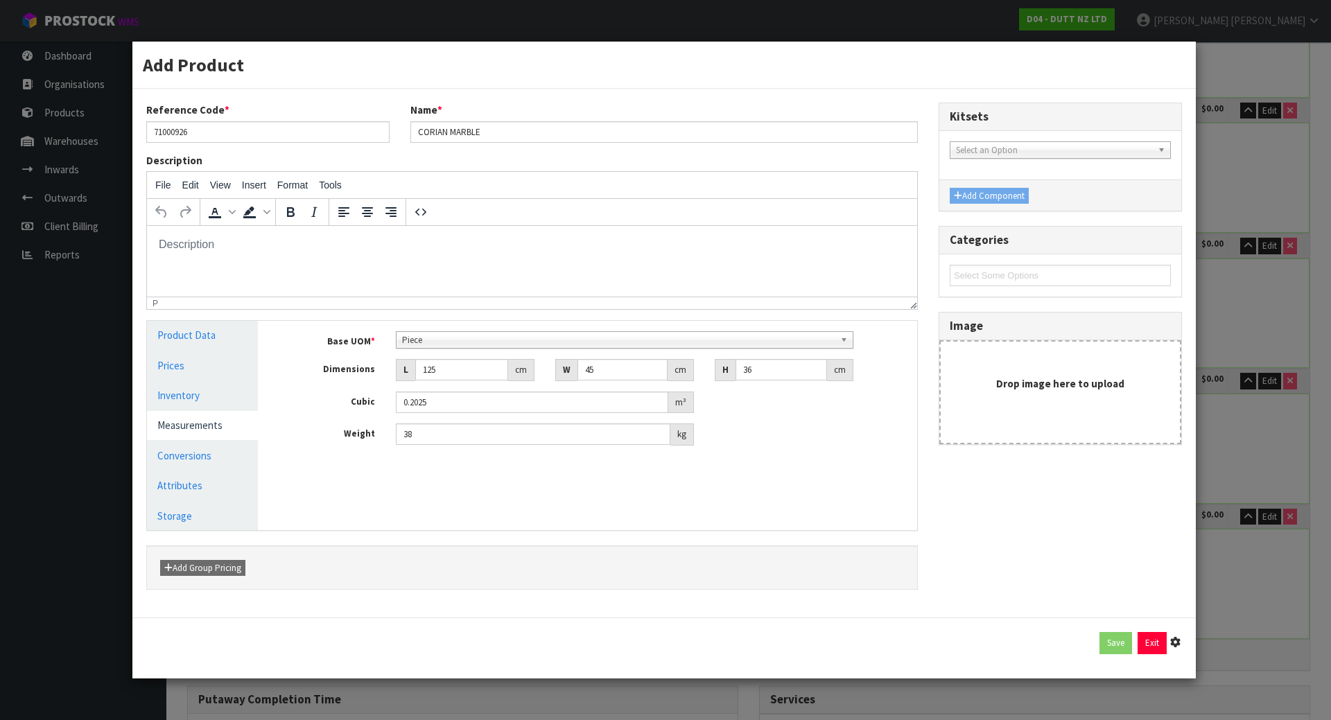
type input "38"
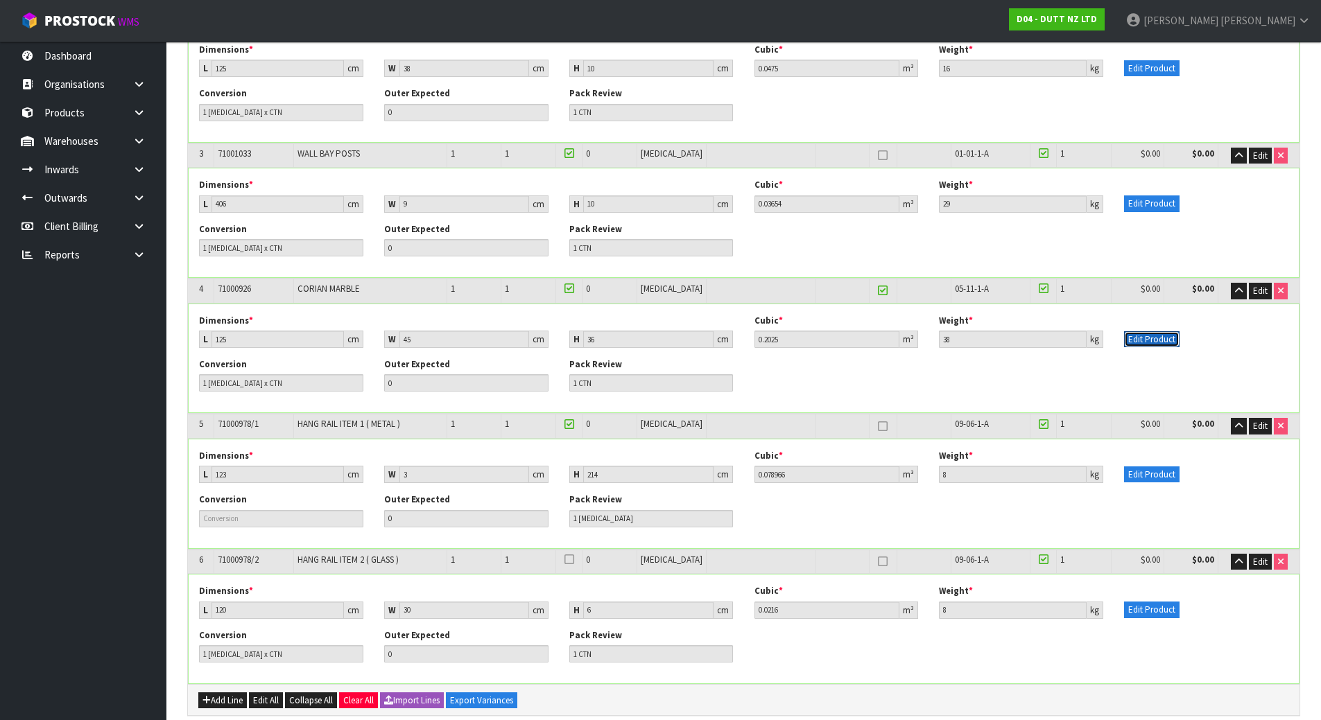
scroll to position [441, 0]
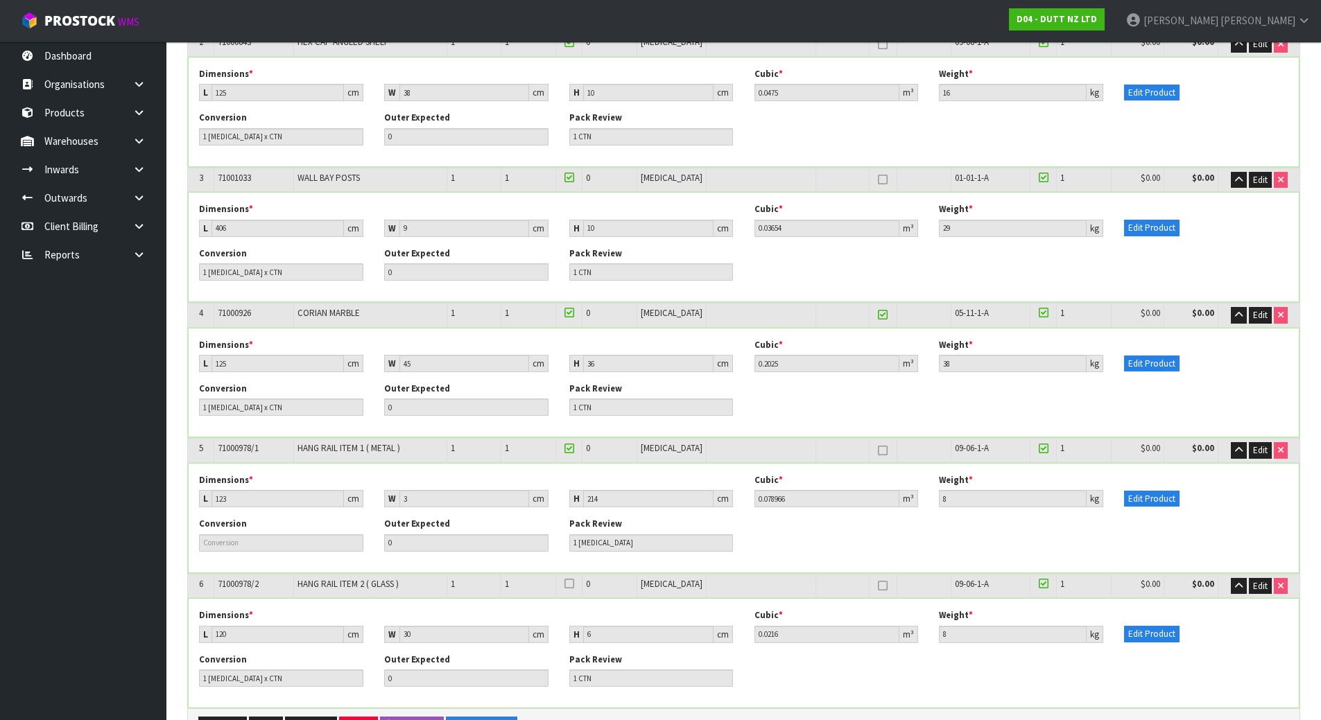
click at [574, 584] on icon at bounding box center [569, 584] width 10 height 1
click at [0, 0] on input "checkbox" at bounding box center [0, 0] width 0 height 0
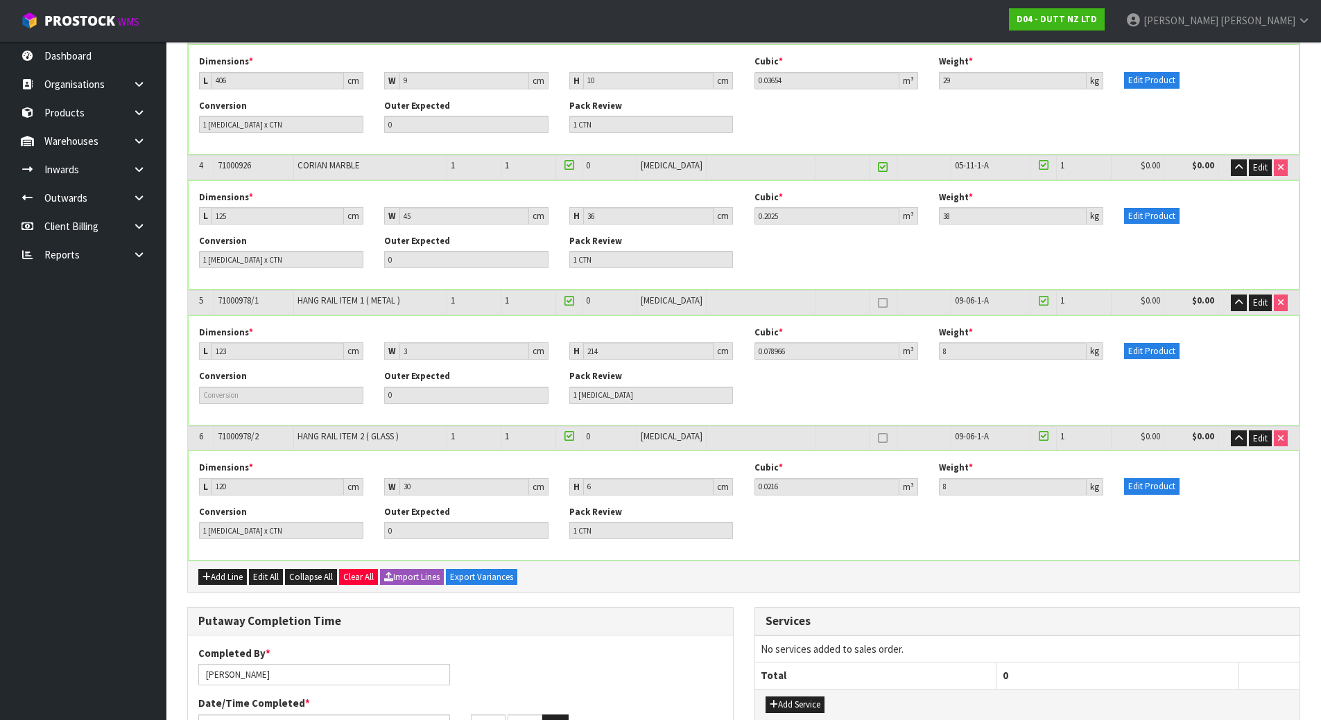
scroll to position [649, 0]
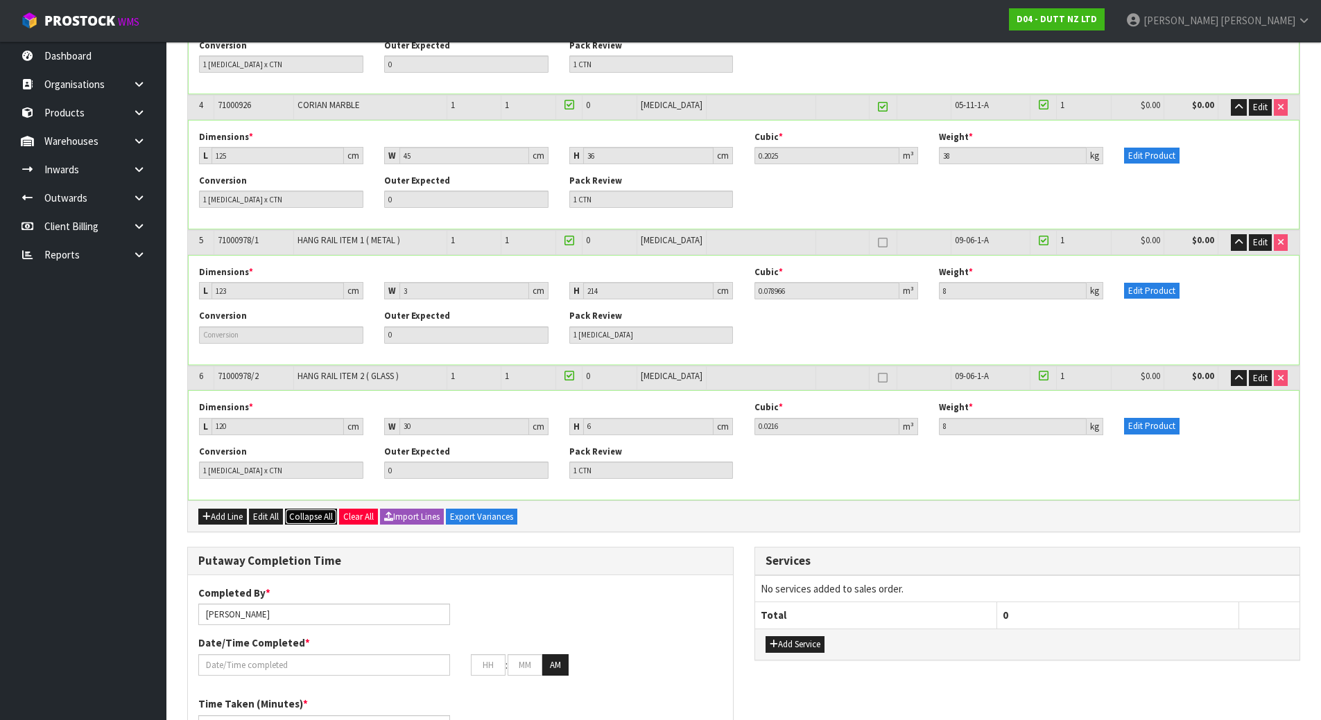
click at [302, 518] on span "Collapse All" at bounding box center [311, 517] width 44 height 12
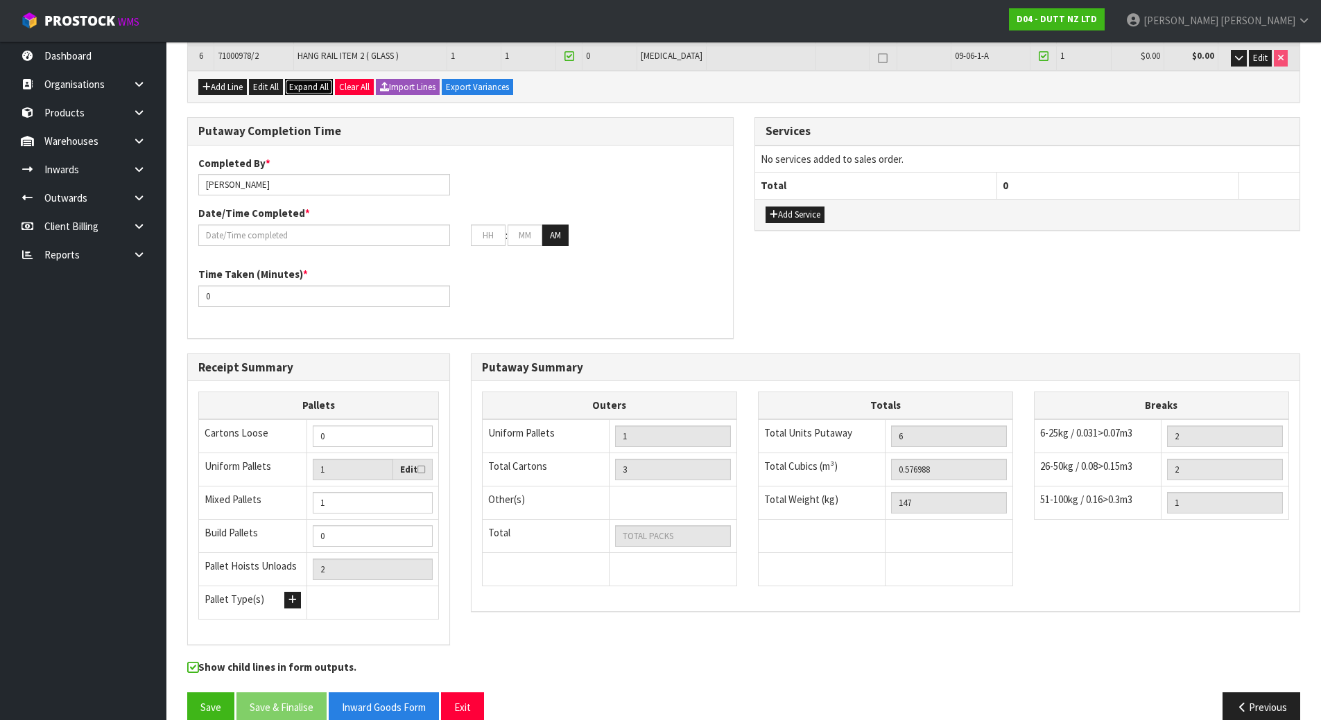
scroll to position [441, 0]
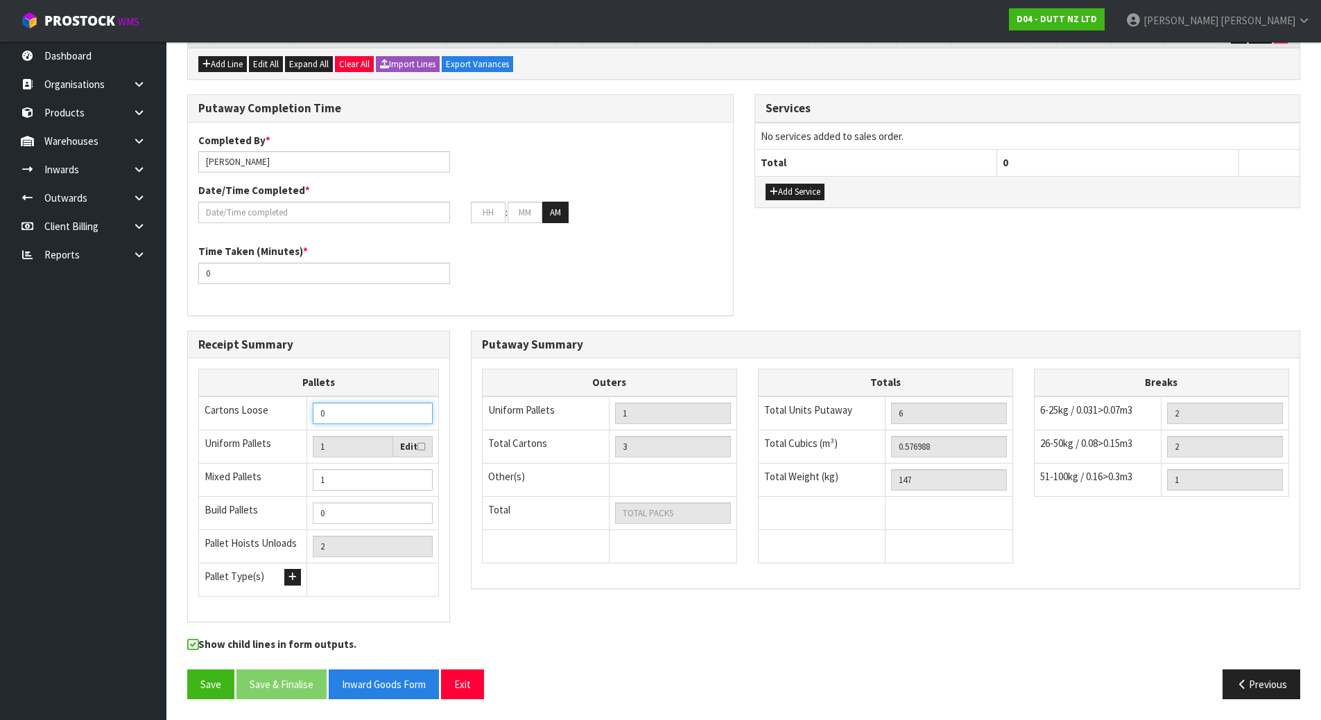
click at [379, 420] on input "0" at bounding box center [373, 413] width 120 height 21
drag, startPoint x: 366, startPoint y: 417, endPoint x: 287, endPoint y: 417, distance: 79.0
click at [287, 417] on tr "Cartons Loose 0" at bounding box center [319, 414] width 240 height 34
type input "4"
click at [363, 419] on input "4" at bounding box center [373, 413] width 120 height 21
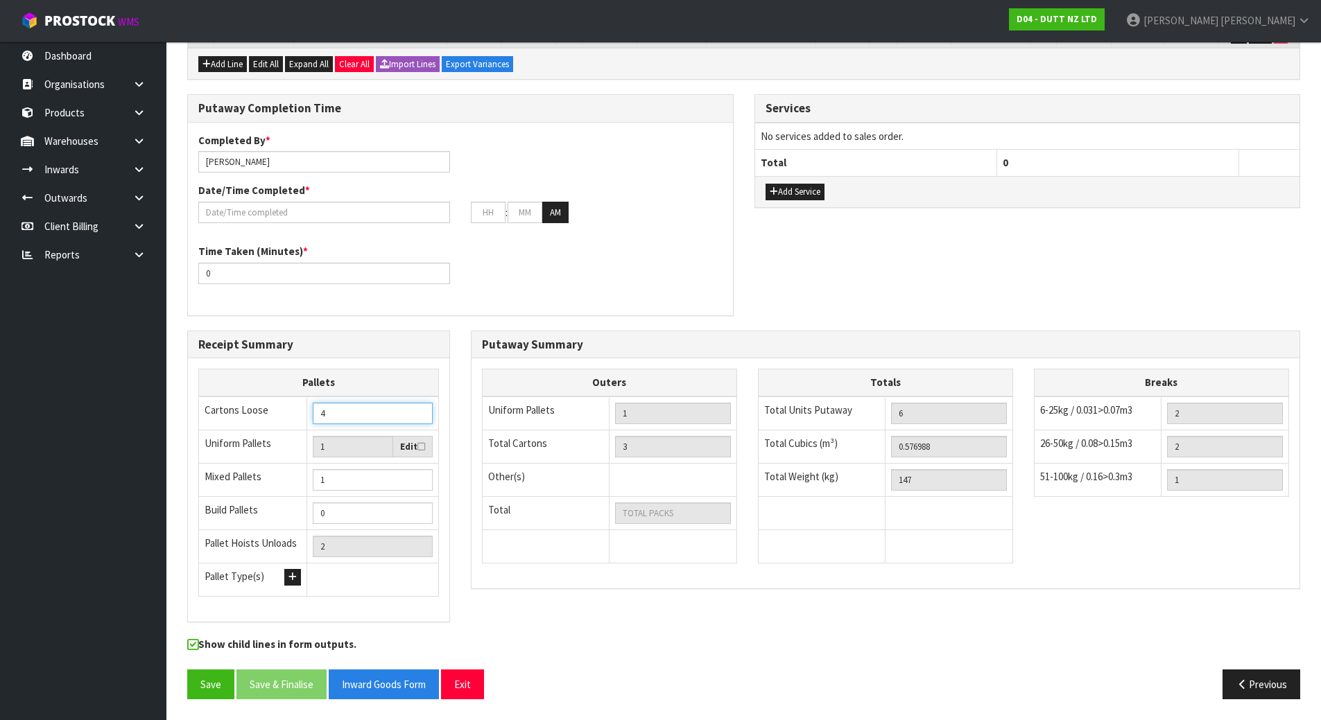
drag, startPoint x: 363, startPoint y: 419, endPoint x: 275, endPoint y: 421, distance: 88.8
click at [275, 423] on tr "Cartons Loose 4" at bounding box center [319, 414] width 240 height 34
click at [599, 263] on div "Time Taken (Minutes) * 0" at bounding box center [460, 269] width 545 height 50
click at [196, 680] on button "Save" at bounding box center [210, 685] width 47 height 30
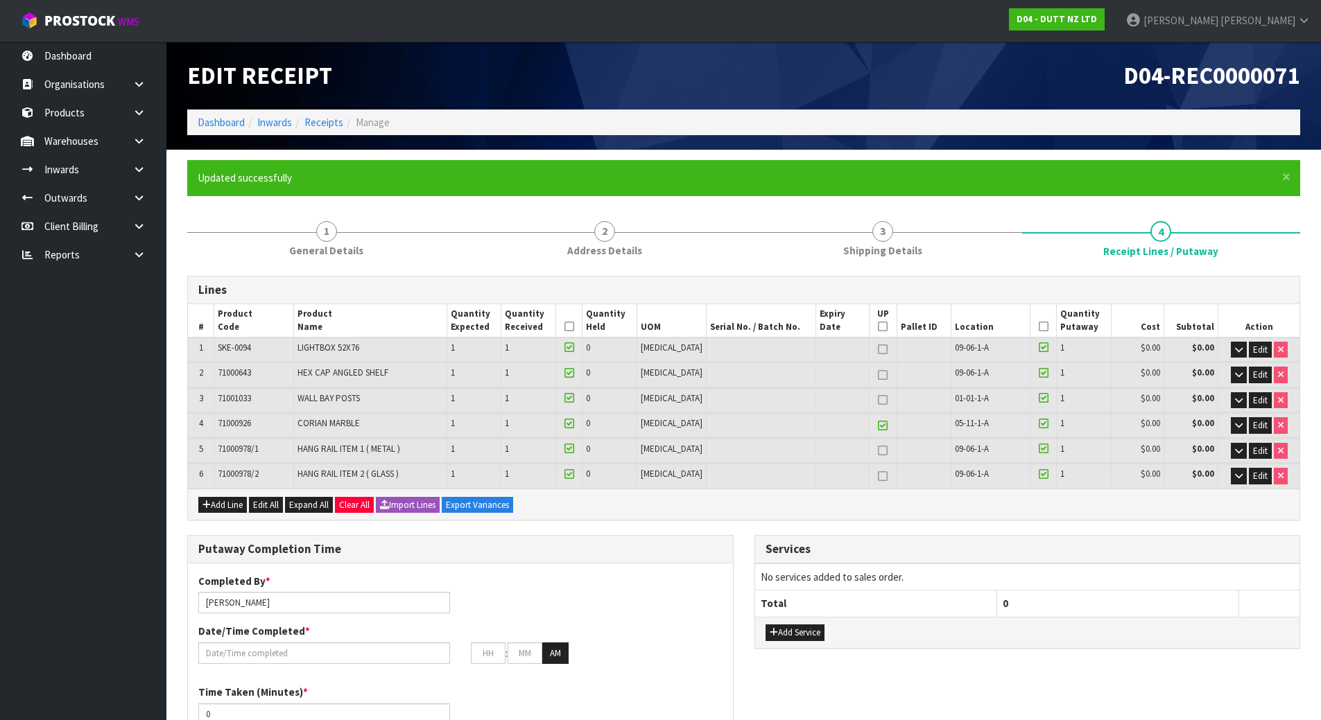
type input "0"
type input "4"
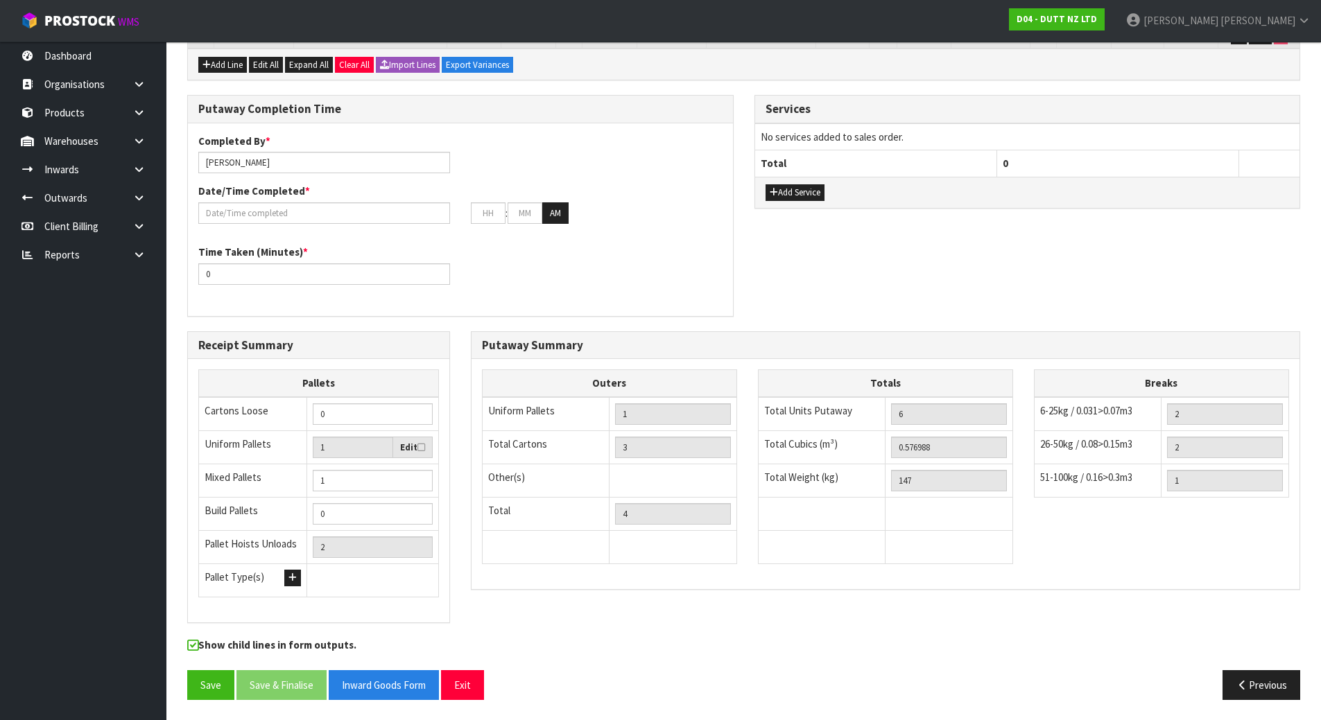
scroll to position [441, 0]
drag, startPoint x: 970, startPoint y: 453, endPoint x: 820, endPoint y: 453, distance: 149.8
click at [821, 454] on tr "Total Cubics (m³) 0.576988" at bounding box center [885, 446] width 254 height 33
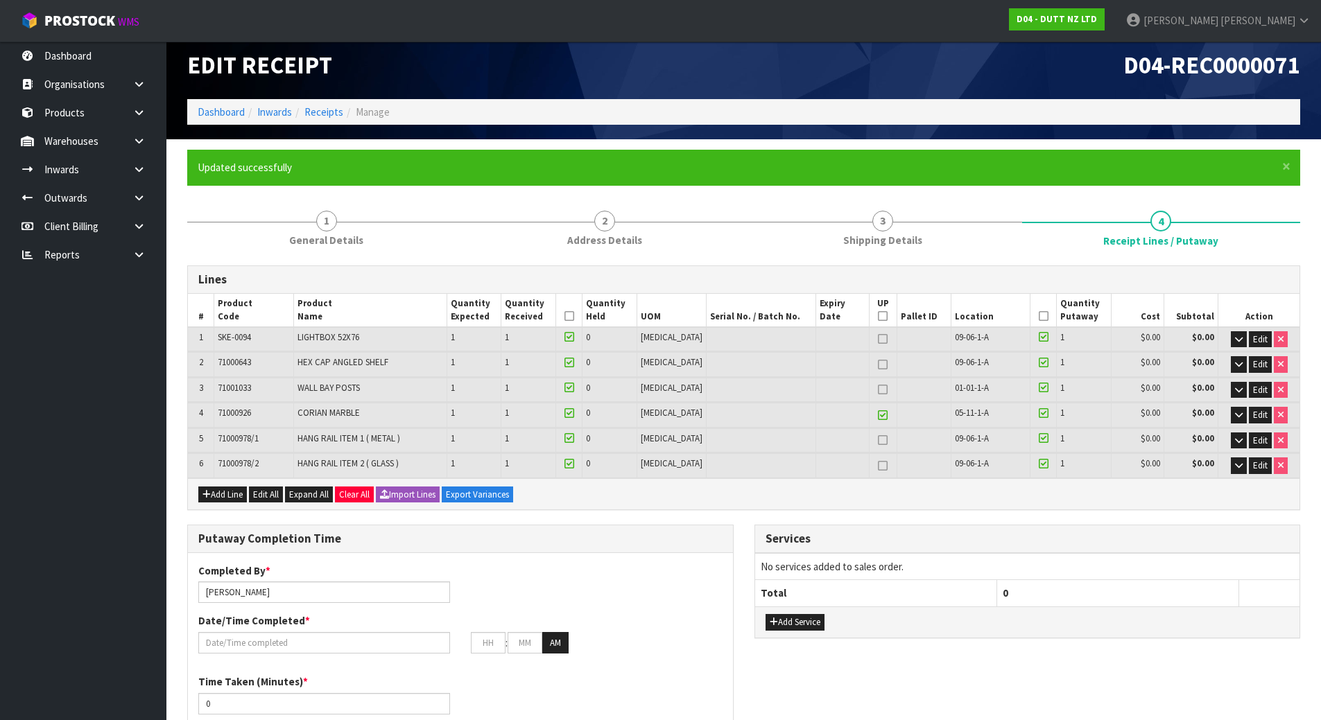
scroll to position [0, 0]
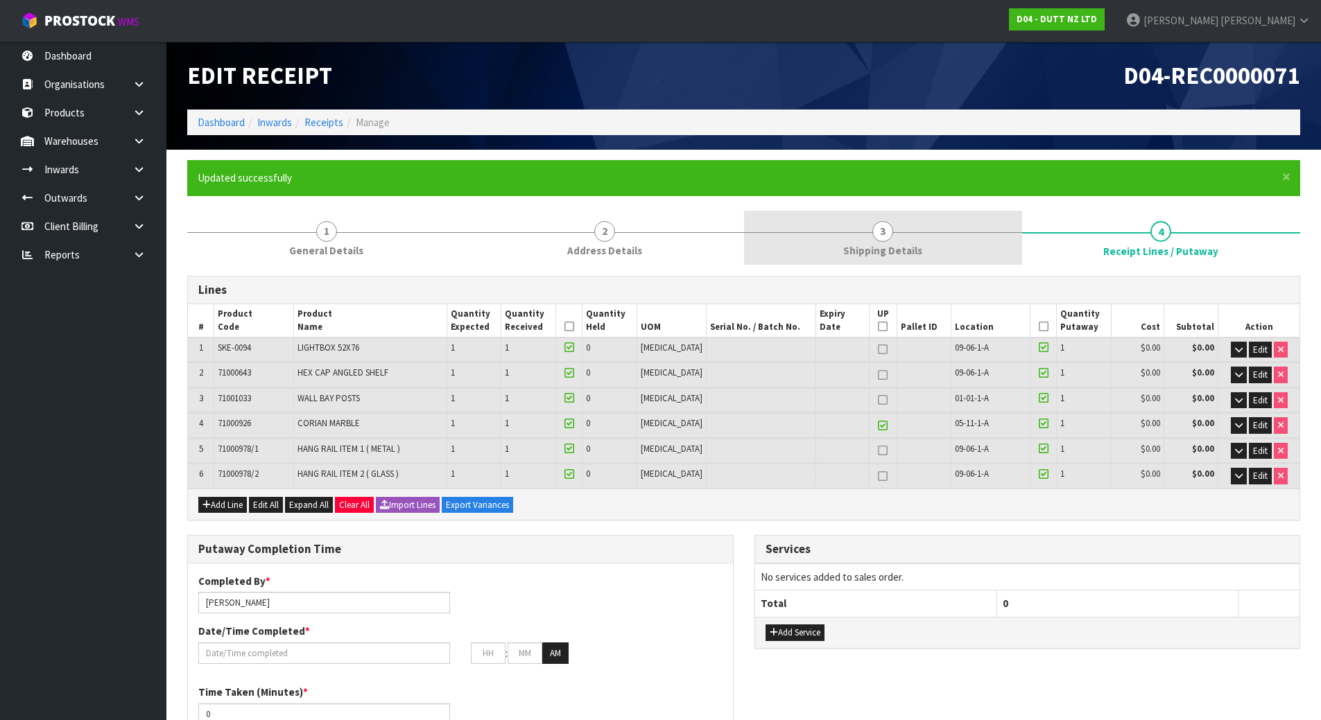
click at [863, 256] on span "Shipping Details" at bounding box center [882, 250] width 79 height 15
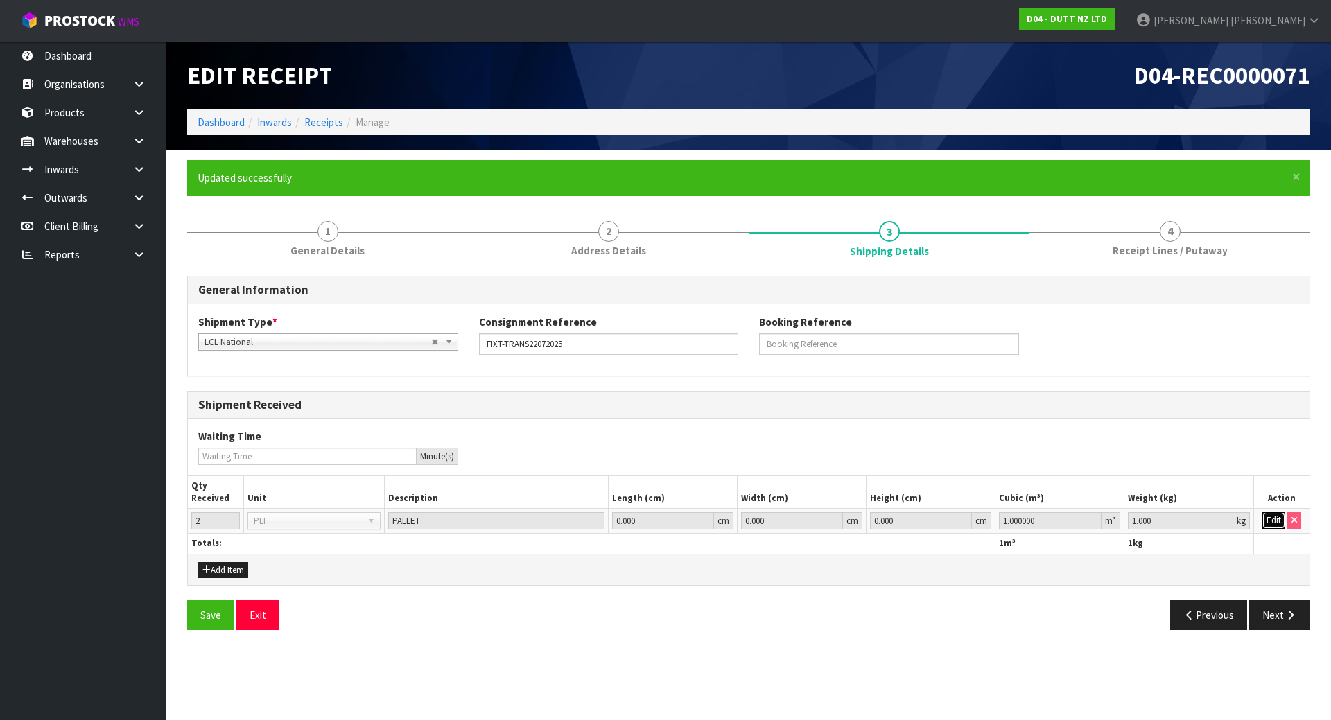
click at [1274, 518] on button "Edit" at bounding box center [1274, 520] width 23 height 17
drag, startPoint x: 1035, startPoint y: 521, endPoint x: 916, endPoint y: 521, distance: 119.3
click at [918, 522] on tr "2 BAG BAR BSK BIN BTL BOX BDL CAB CGE CTN CSE COI CRA CRT CBE CYL DRM JAR MTR P…" at bounding box center [749, 521] width 1122 height 25
paste input "0.576988"
type input "0.576988"
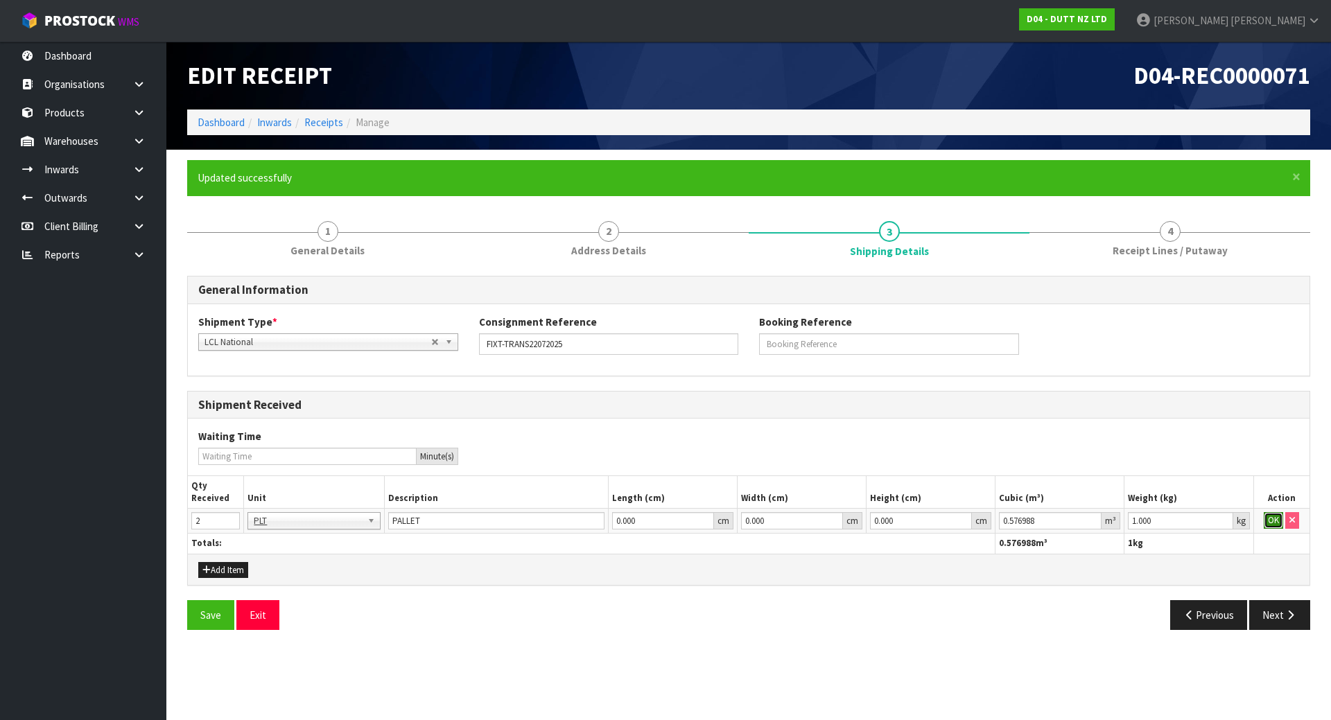
click at [1271, 517] on button "OK" at bounding box center [1273, 520] width 19 height 17
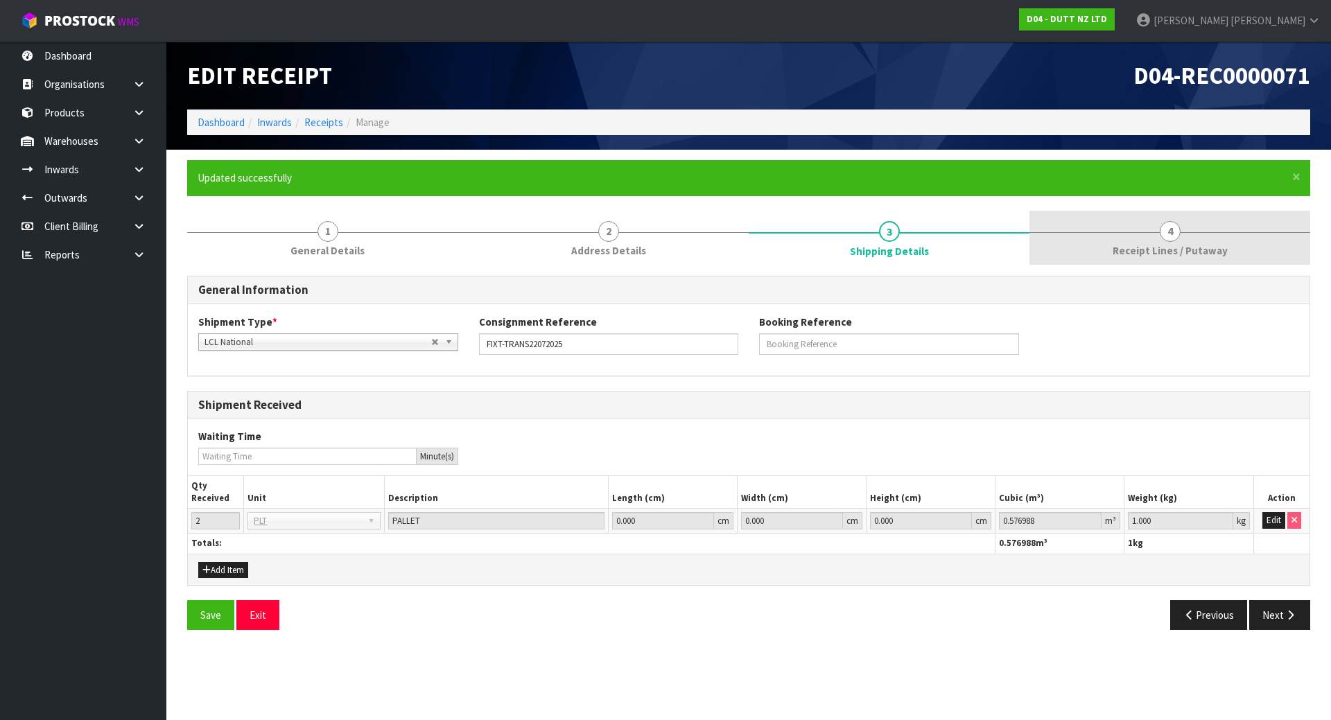
click at [1132, 249] on span "Receipt Lines / Putaway" at bounding box center [1170, 250] width 115 height 15
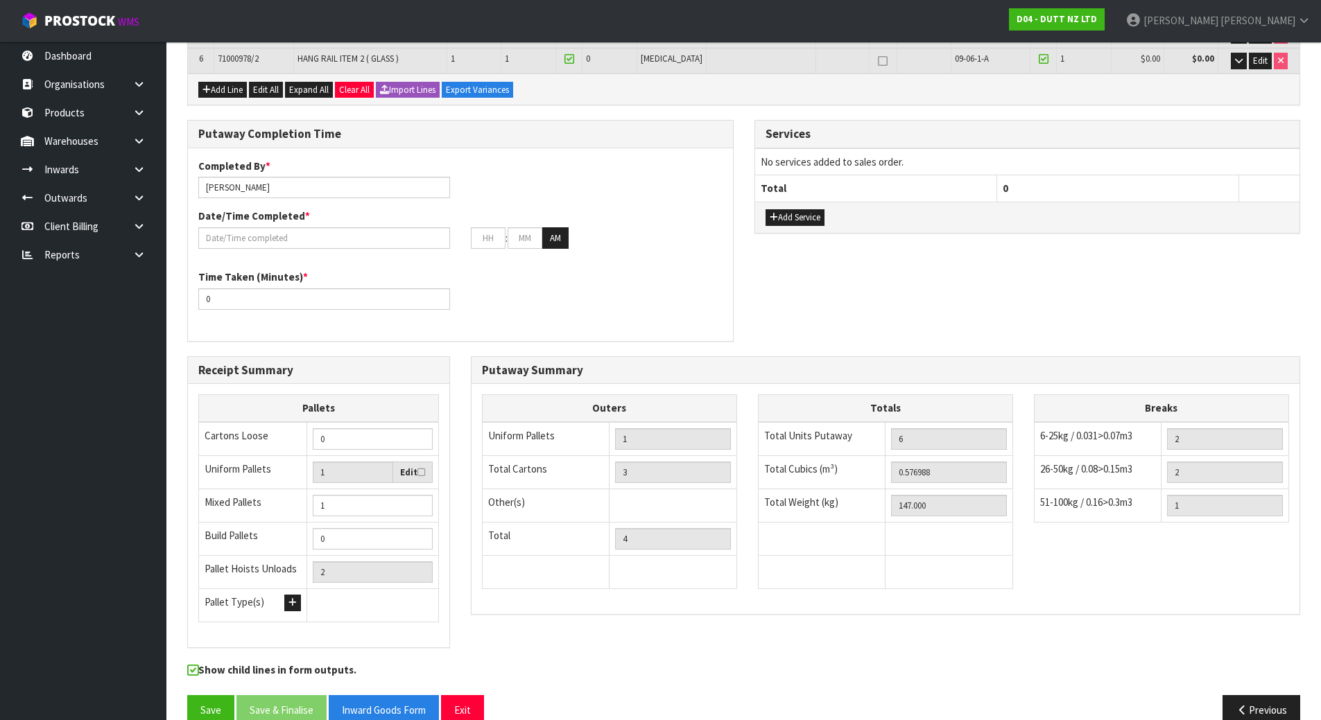
scroll to position [441, 0]
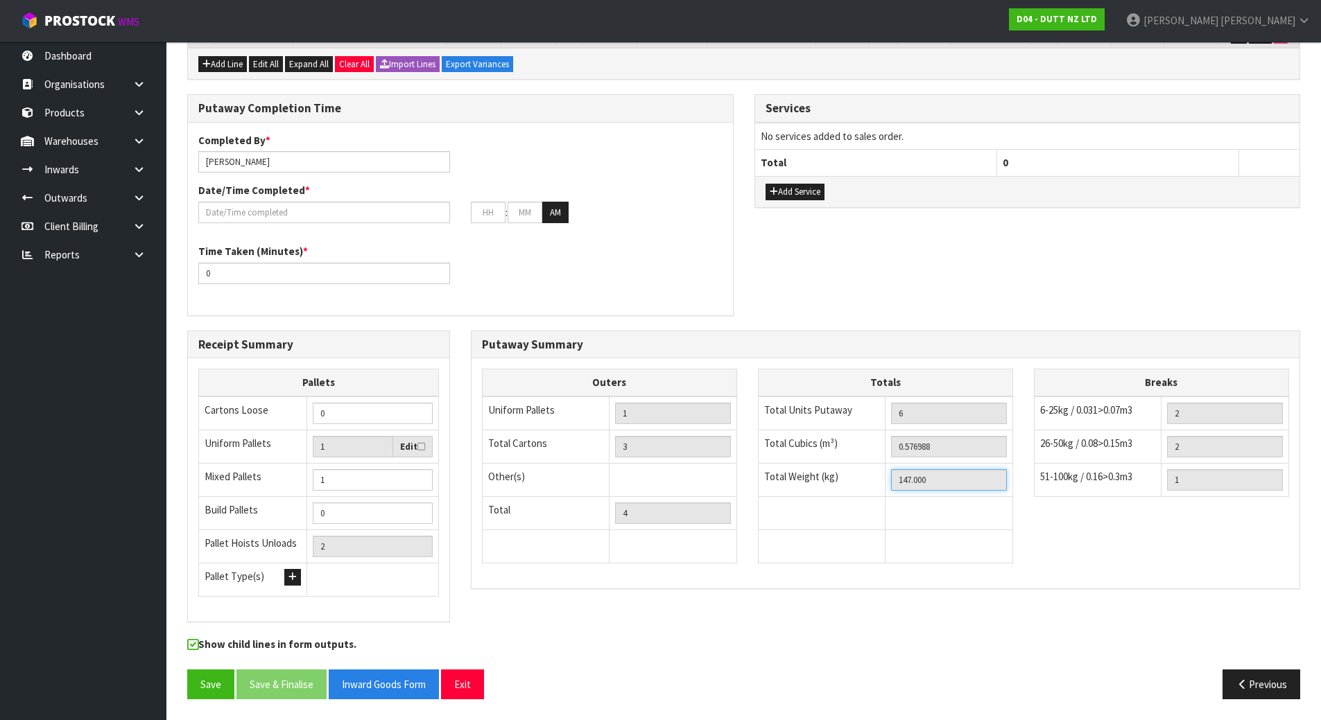
drag, startPoint x: 906, startPoint y: 483, endPoint x: 776, endPoint y: 483, distance: 130.3
click at [776, 483] on tr "Total Weight (kg) 147.000" at bounding box center [885, 479] width 254 height 33
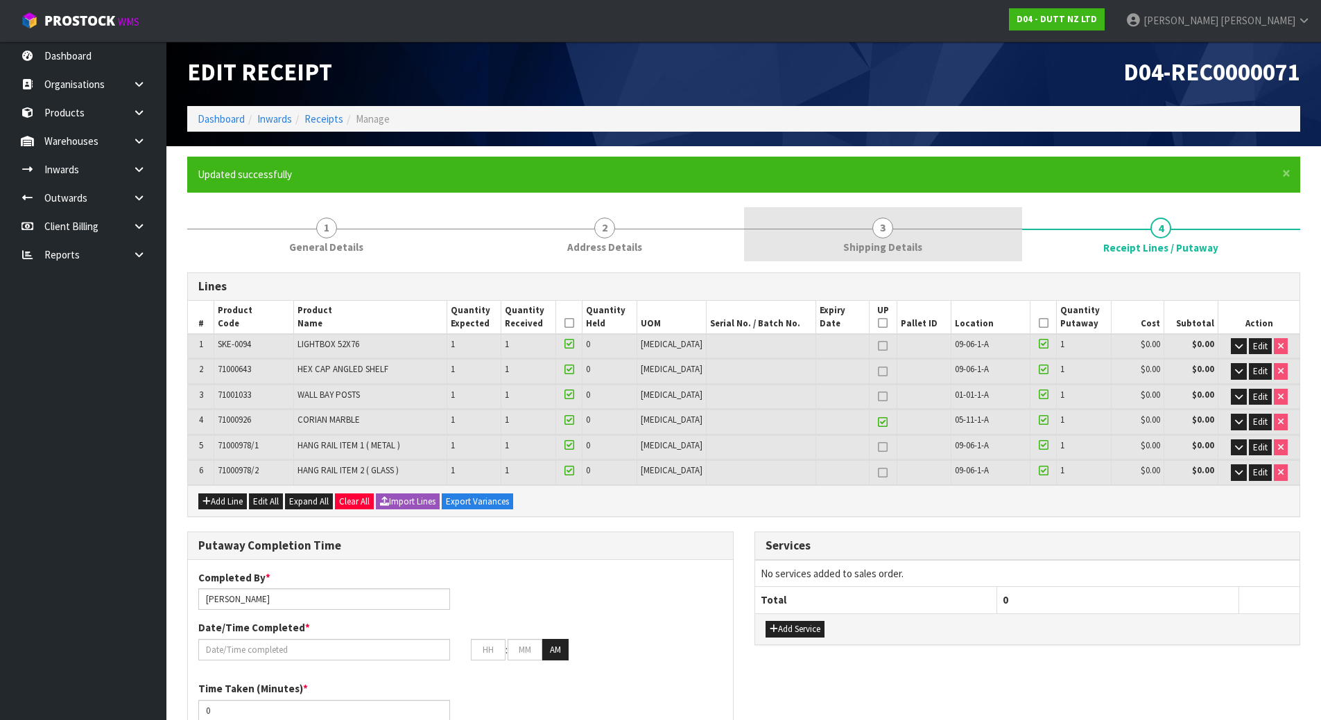
scroll to position [0, 0]
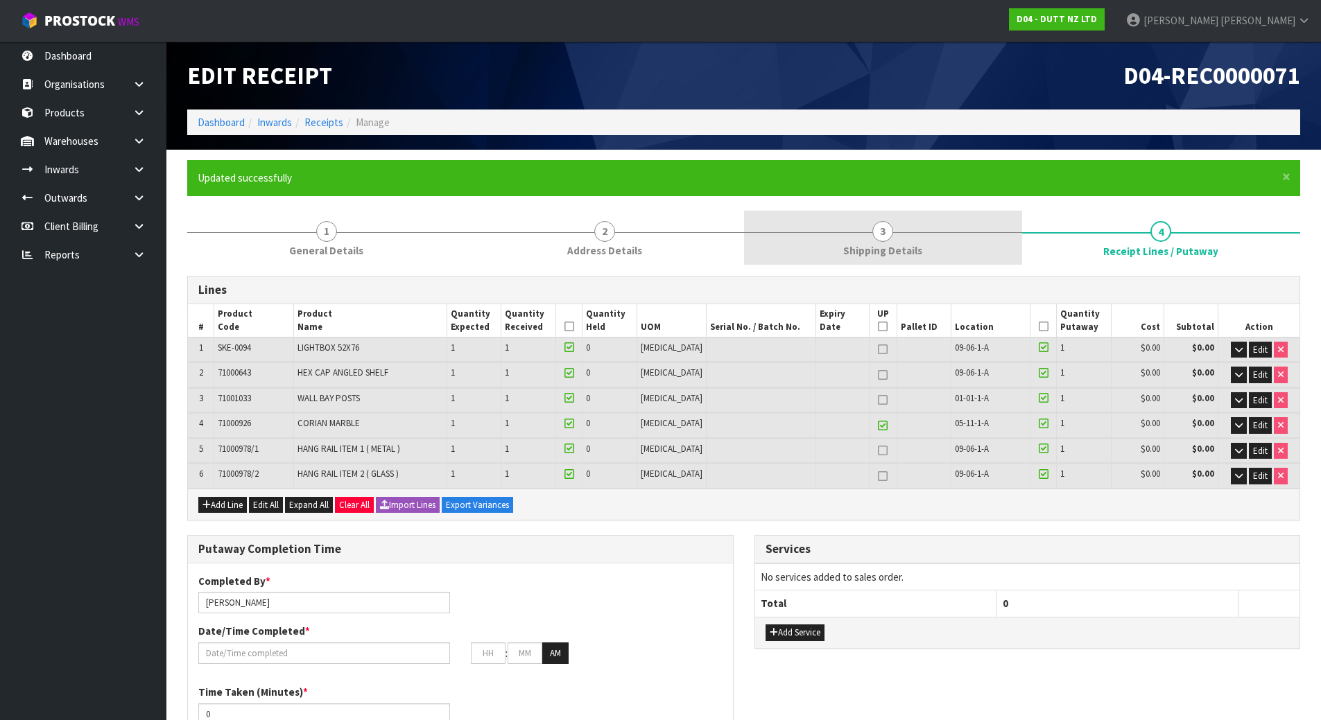
click at [872, 254] on span "Shipping Details" at bounding box center [882, 250] width 79 height 15
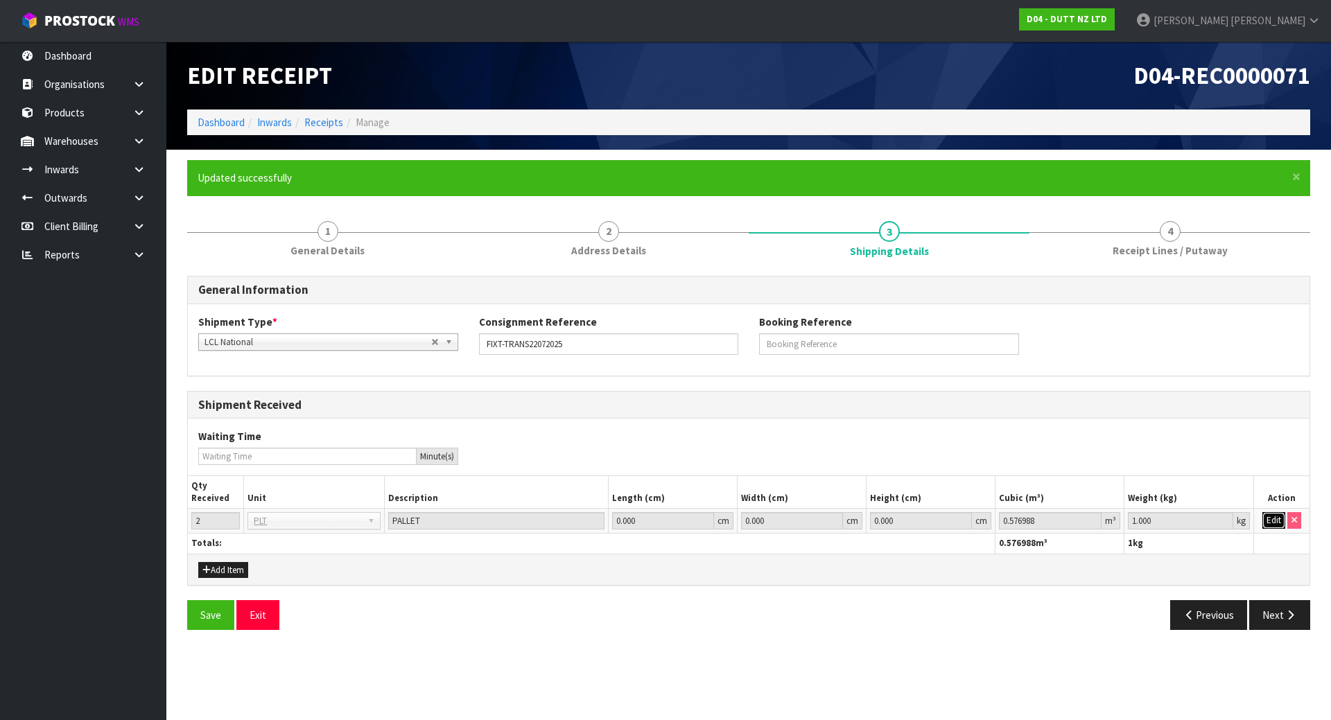
click at [1269, 516] on button "Edit" at bounding box center [1274, 520] width 23 height 17
drag, startPoint x: 1104, startPoint y: 530, endPoint x: 1007, endPoint y: 523, distance: 97.3
click at [1012, 530] on tr "2 BAG BAR BSK BIN BTL BOX BDL CAB CGE CTN CSE COI CRA CRT CBE CYL DRM JAR MTR P…" at bounding box center [749, 521] width 1122 height 25
paste input "47"
type input "147"
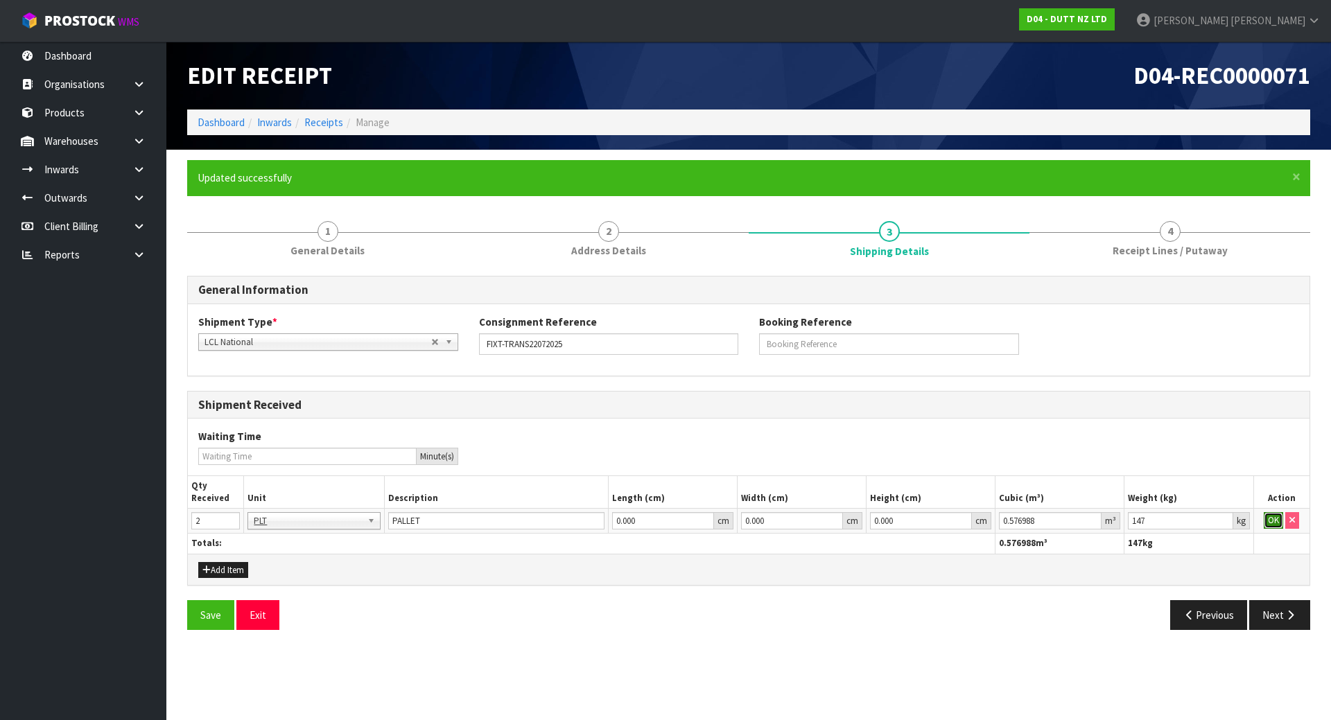
click at [1266, 516] on button "OK" at bounding box center [1273, 520] width 19 height 17
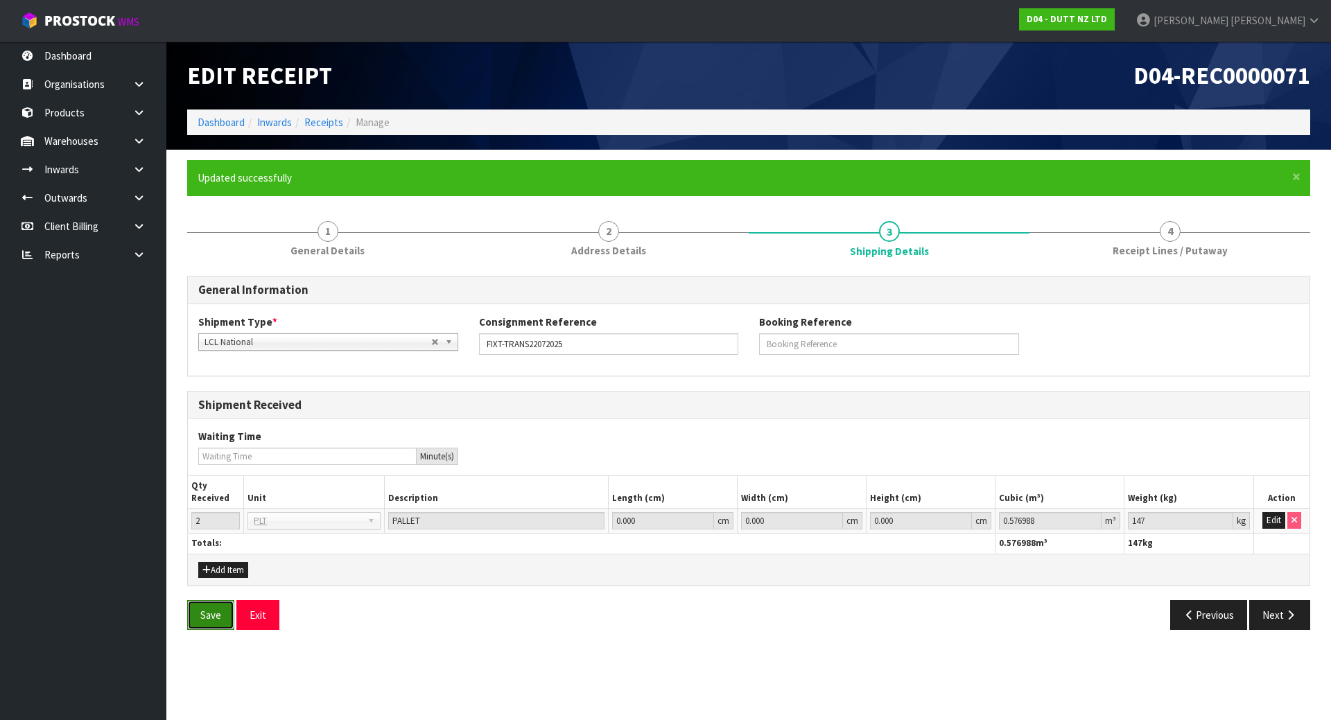
click at [207, 618] on button "Save" at bounding box center [210, 615] width 47 height 30
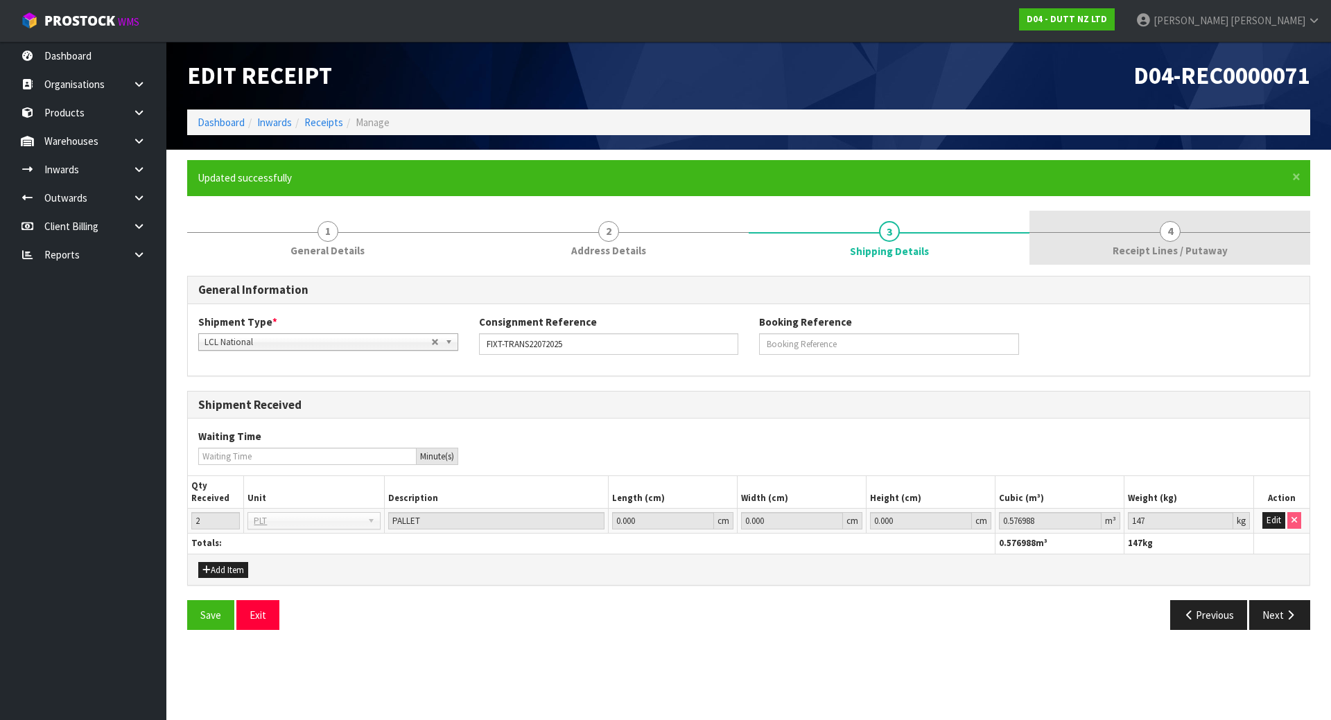
drag, startPoint x: 1079, startPoint y: 229, endPoint x: 1075, endPoint y: 245, distance: 16.0
click at [1079, 231] on link "4 Receipt Lines / Putaway" at bounding box center [1170, 238] width 281 height 55
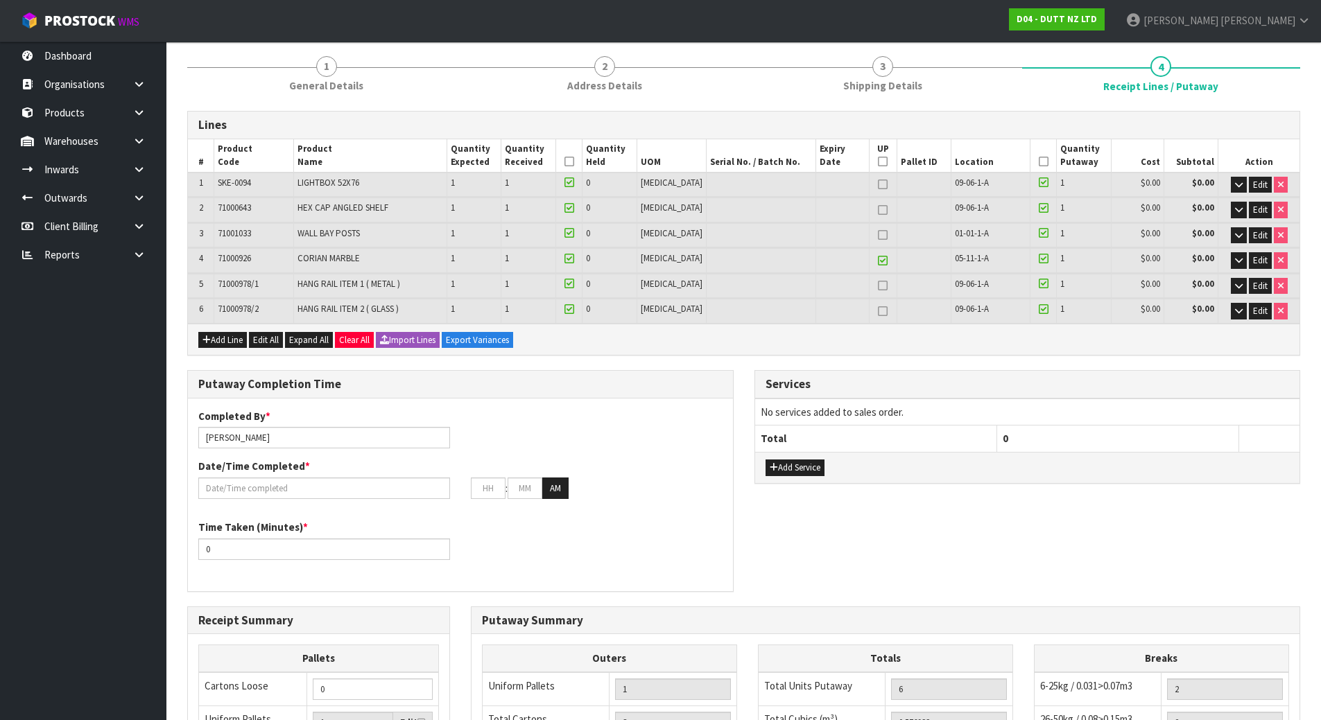
scroll to position [164, 0]
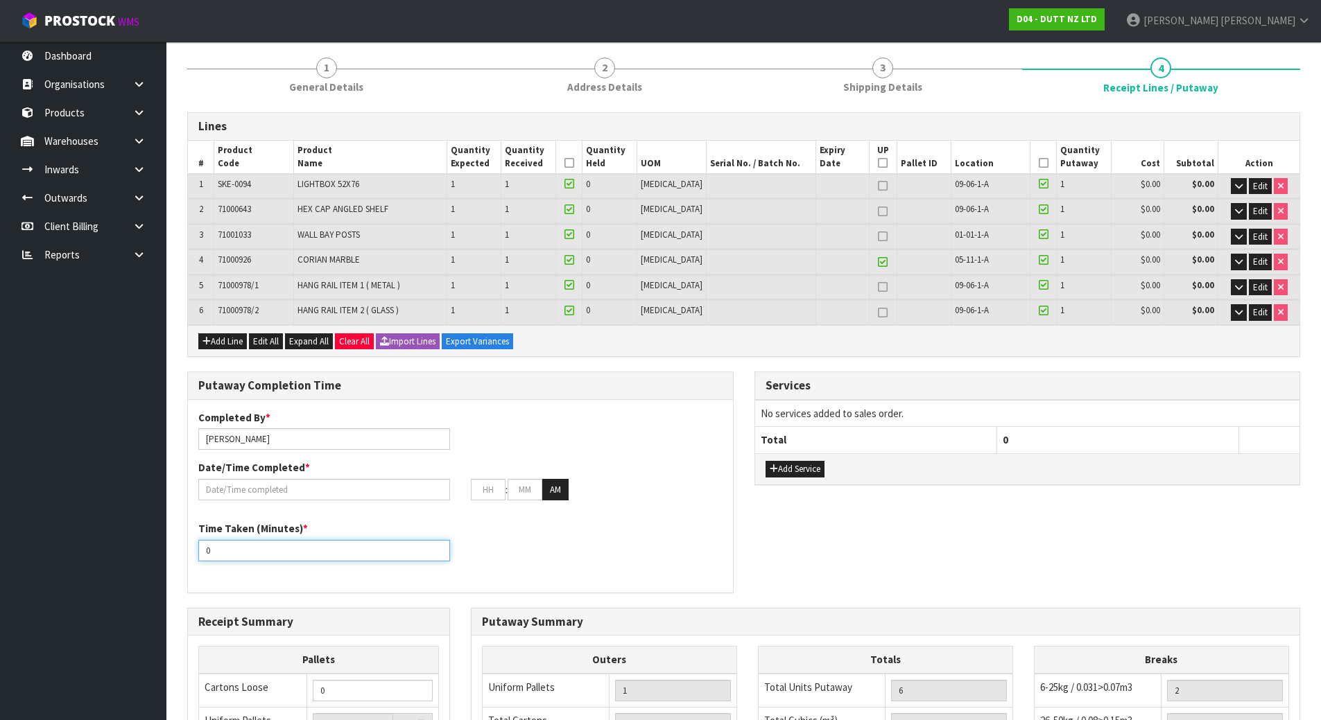
drag, startPoint x: 280, startPoint y: 561, endPoint x: 55, endPoint y: 548, distance: 225.0
click at [55, 548] on body "Toggle navigation ProStock WMS D04 - DUTT NZ LTD [PERSON_NAME] Logout Dashboard…" at bounding box center [660, 196] width 1321 height 720
type input "90"
click at [458, 525] on div "Time Taken (Minutes) * 90" at bounding box center [324, 541] width 272 height 40
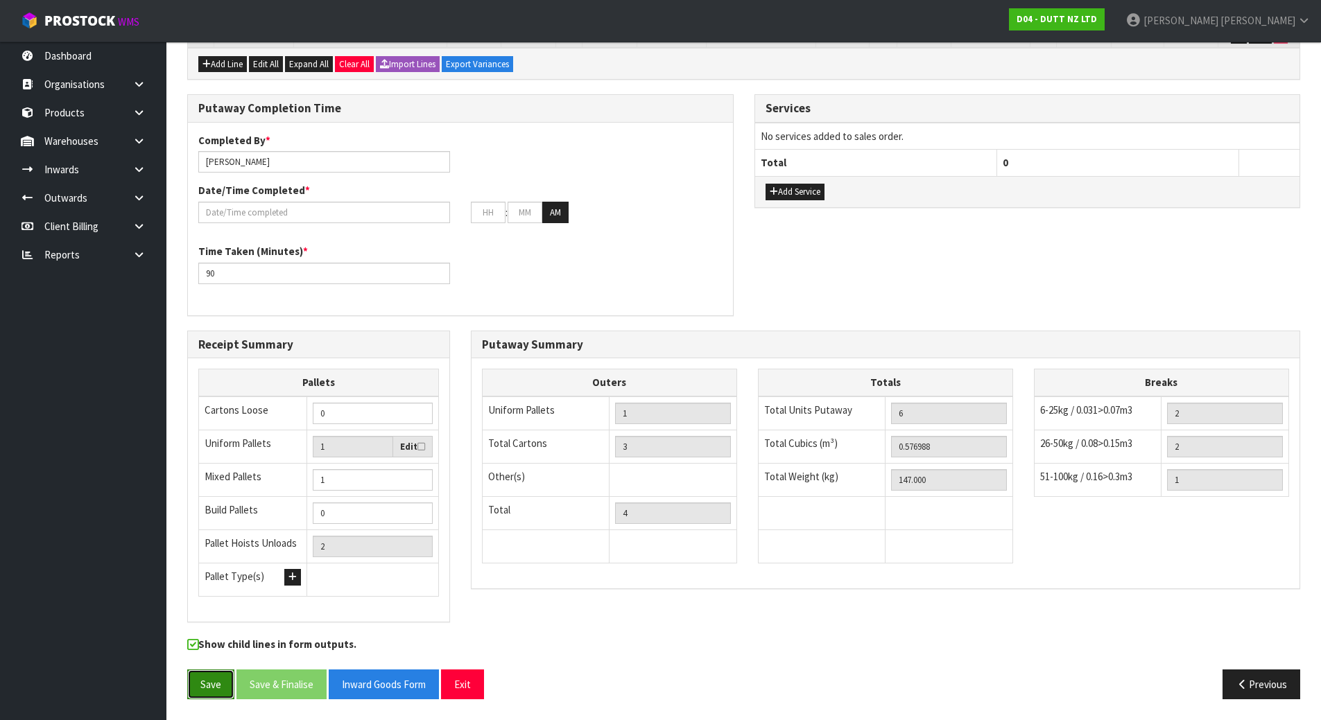
click at [211, 684] on button "Save" at bounding box center [210, 685] width 47 height 30
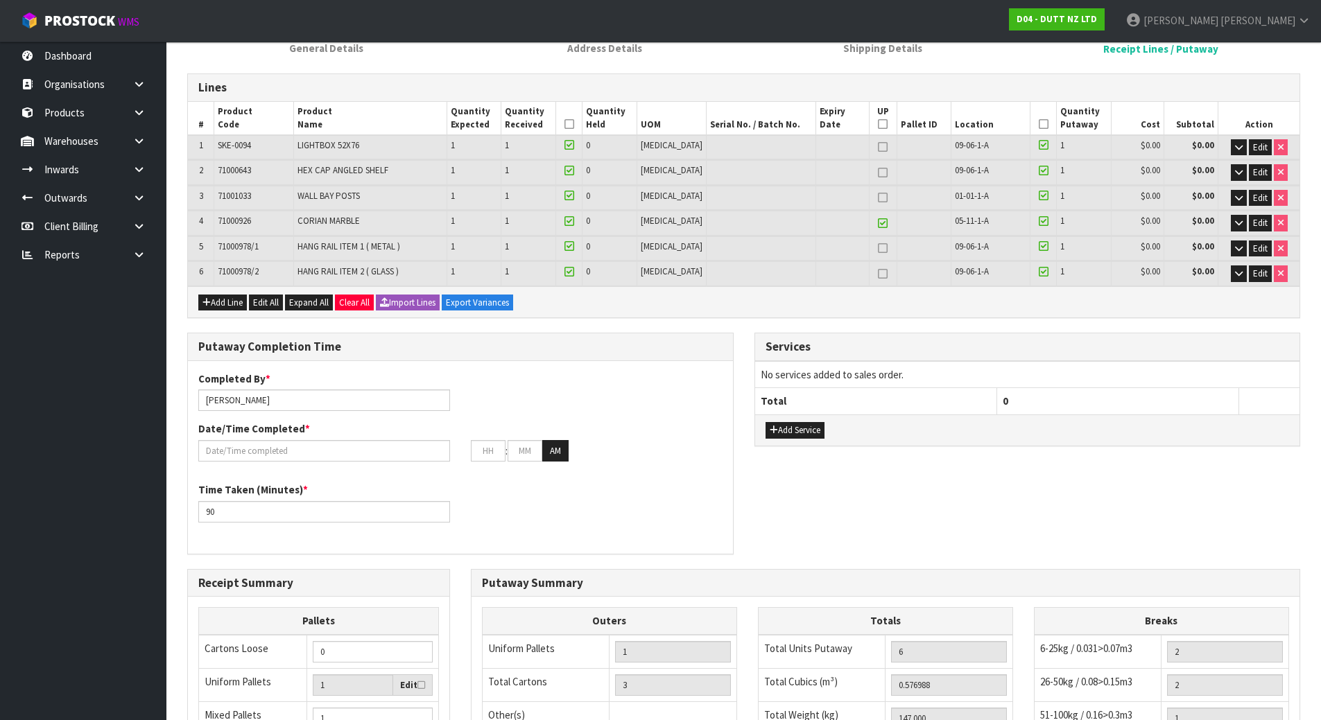
scroll to position [208, 0]
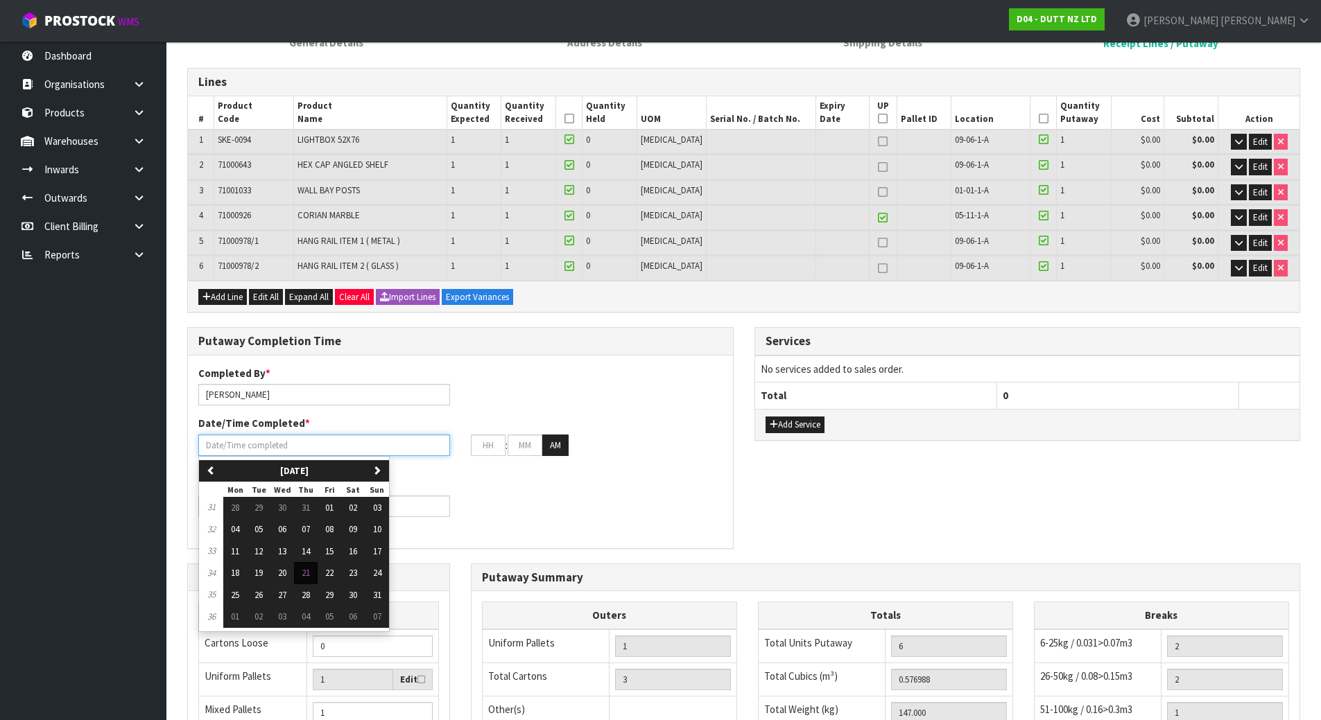
click at [338, 449] on input "text" at bounding box center [324, 445] width 252 height 21
click at [306, 573] on span "21" at bounding box center [306, 573] width 8 height 12
type input "[DATE]"
type input "12"
type input "00"
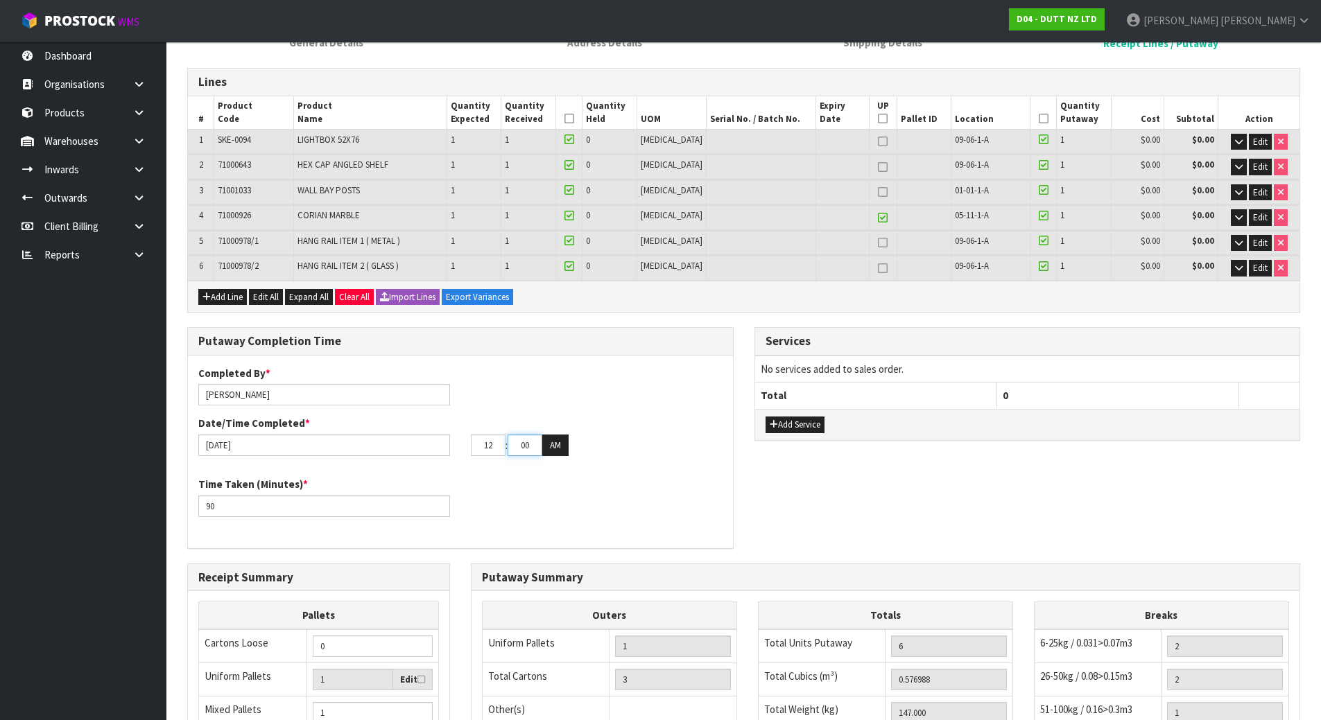
click at [528, 450] on input "00" at bounding box center [525, 445] width 35 height 21
click at [551, 448] on button "AM" at bounding box center [555, 446] width 26 height 22
drag, startPoint x: 492, startPoint y: 443, endPoint x: 427, endPoint y: 446, distance: 65.3
click at [436, 446] on div "[DATE] 12 : 00 : 00 PM" at bounding box center [460, 446] width 545 height 22
type input "01"
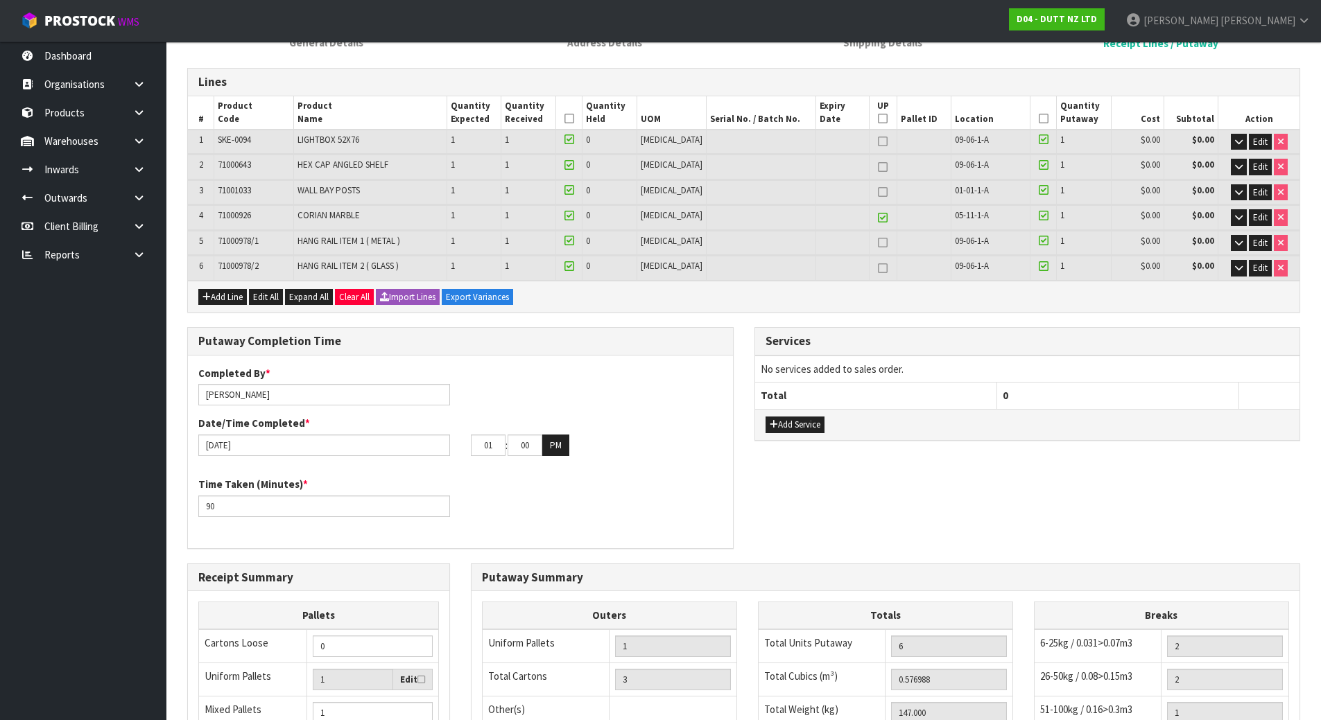
click at [515, 477] on div "Time Taken (Minutes) * 90" at bounding box center [460, 502] width 545 height 50
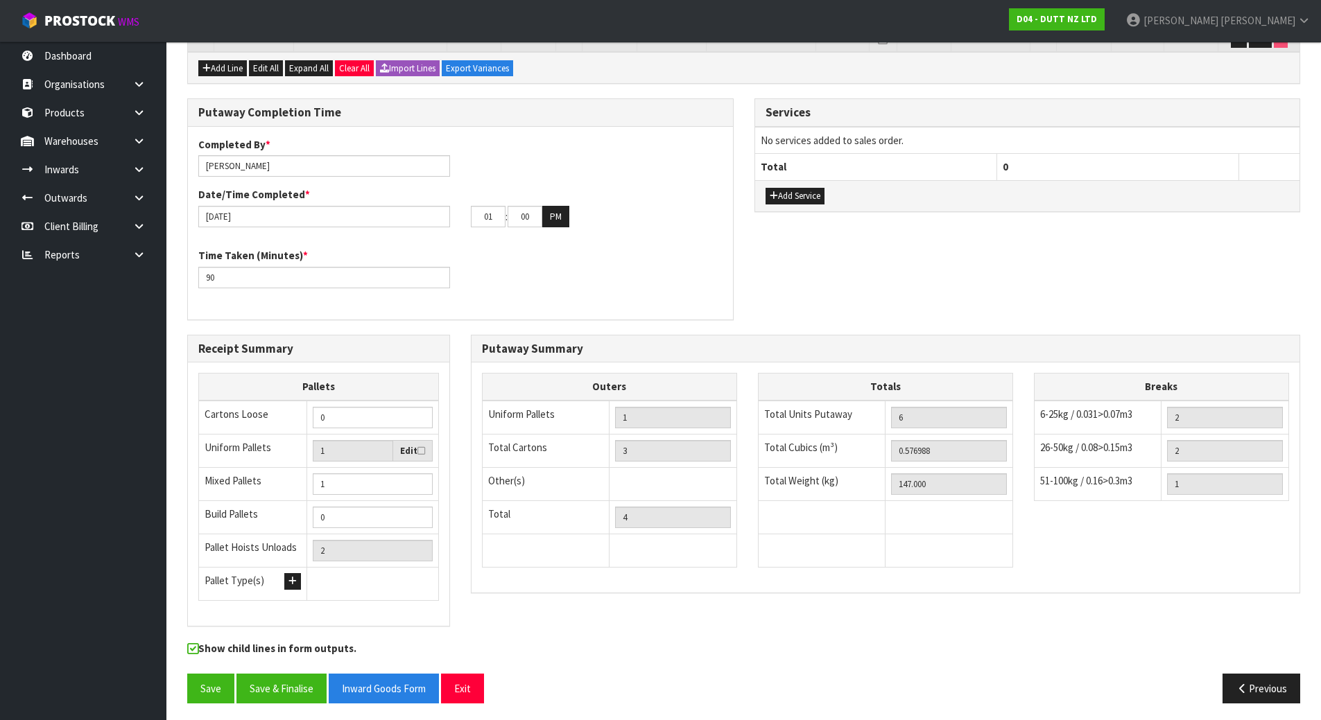
scroll to position [441, 0]
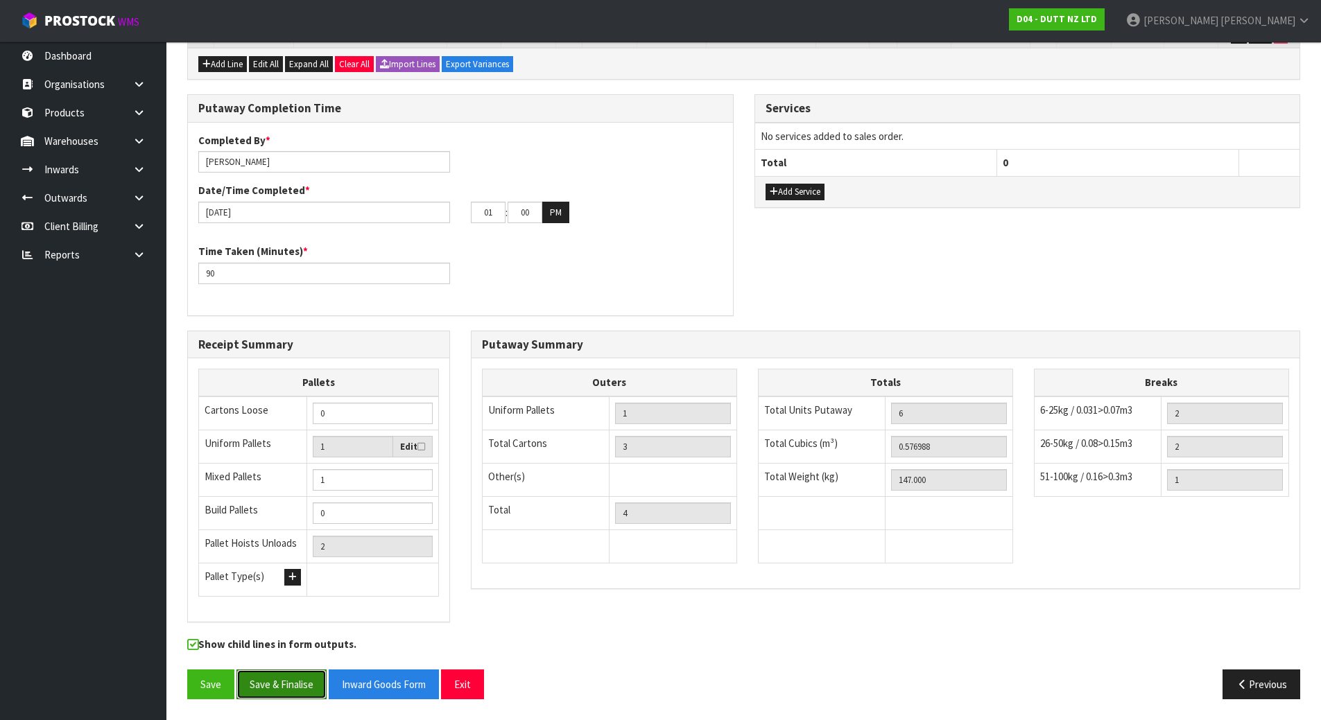
click at [248, 677] on button "Save & Finalise" at bounding box center [281, 685] width 90 height 30
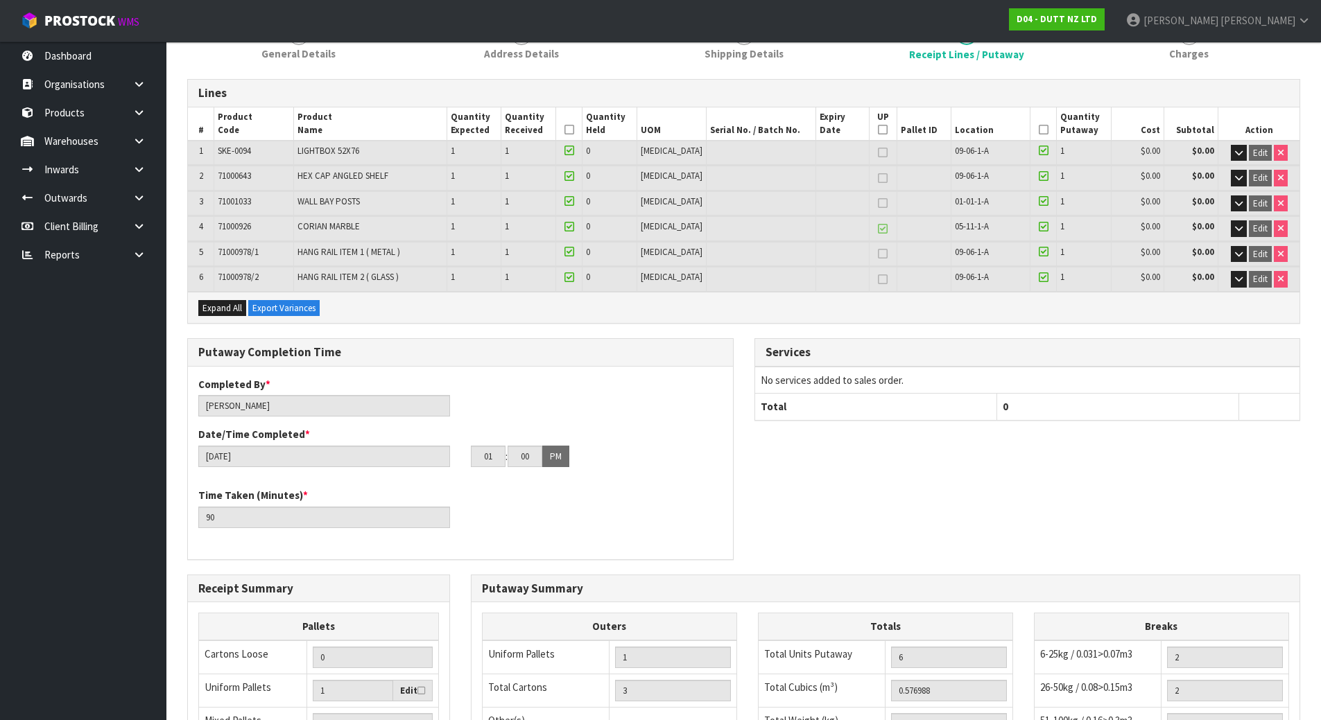
scroll to position [0, 0]
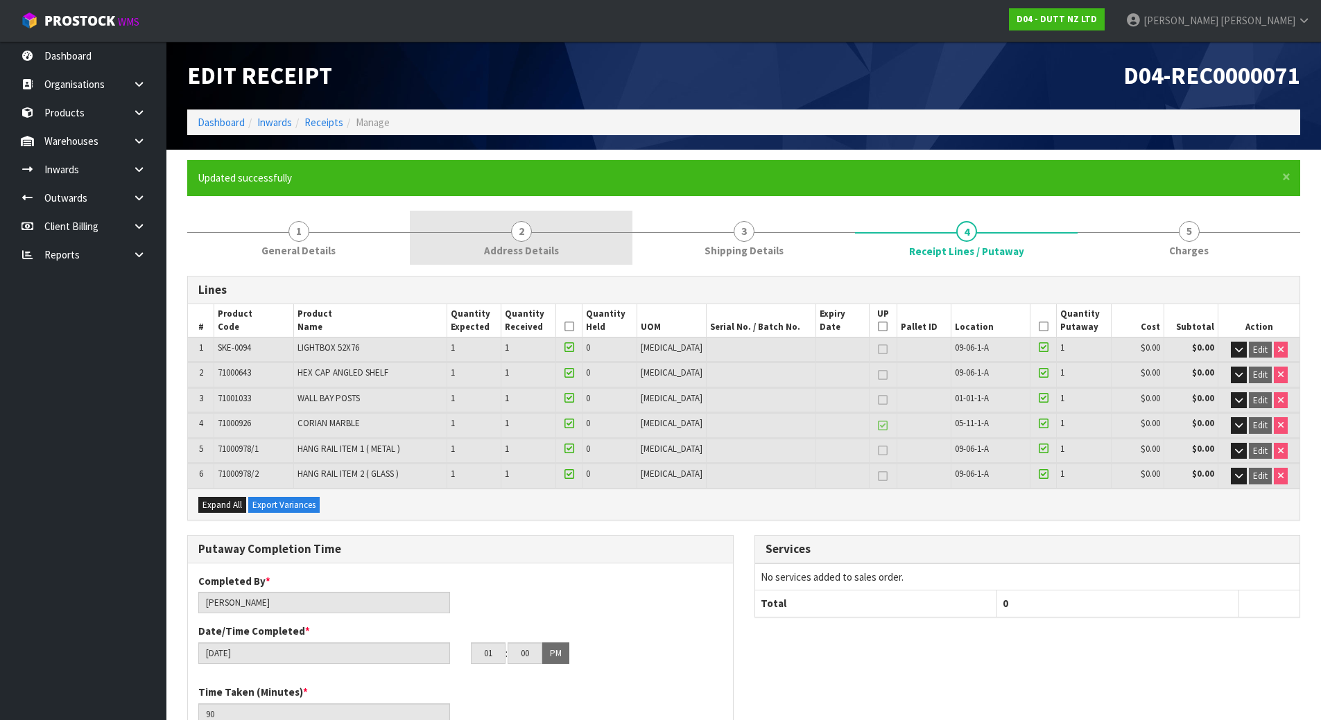
drag, startPoint x: 581, startPoint y: 227, endPoint x: 598, endPoint y: 245, distance: 24.5
click at [580, 225] on link "2 Address Details" at bounding box center [521, 238] width 223 height 55
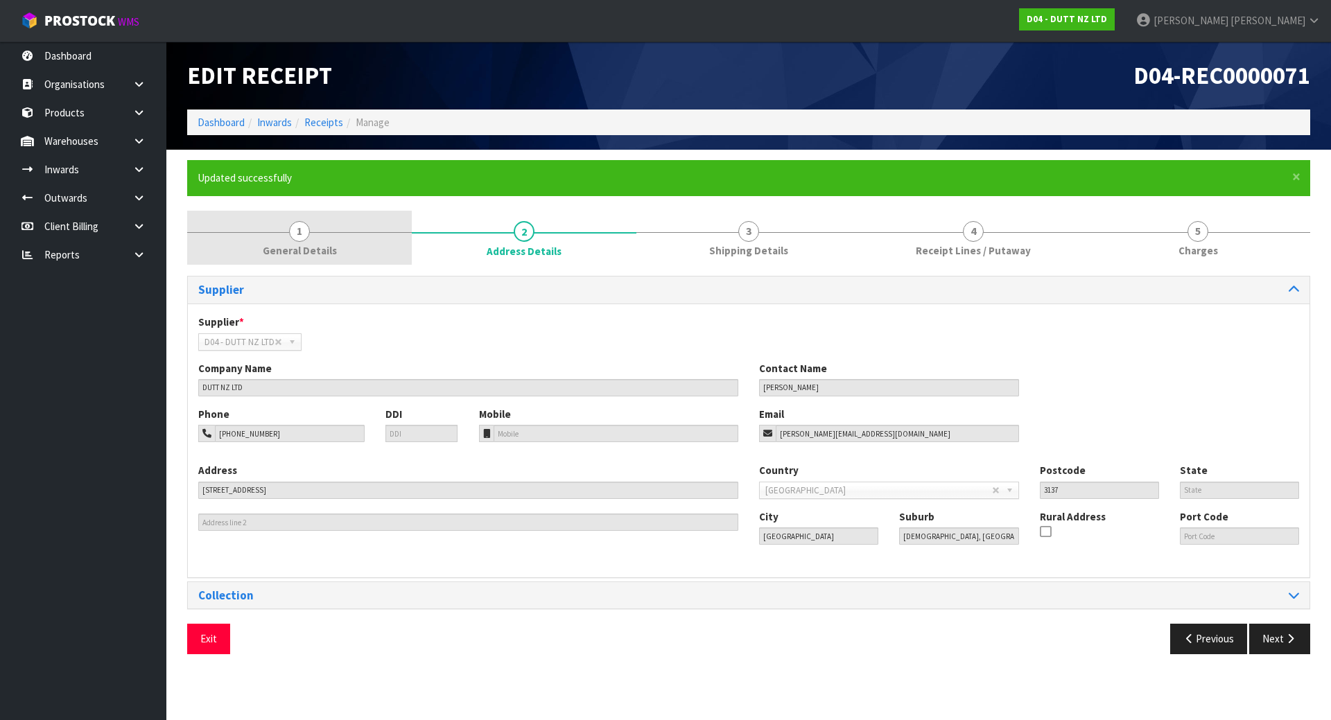
click at [379, 241] on link "1 General Details" at bounding box center [299, 238] width 225 height 55
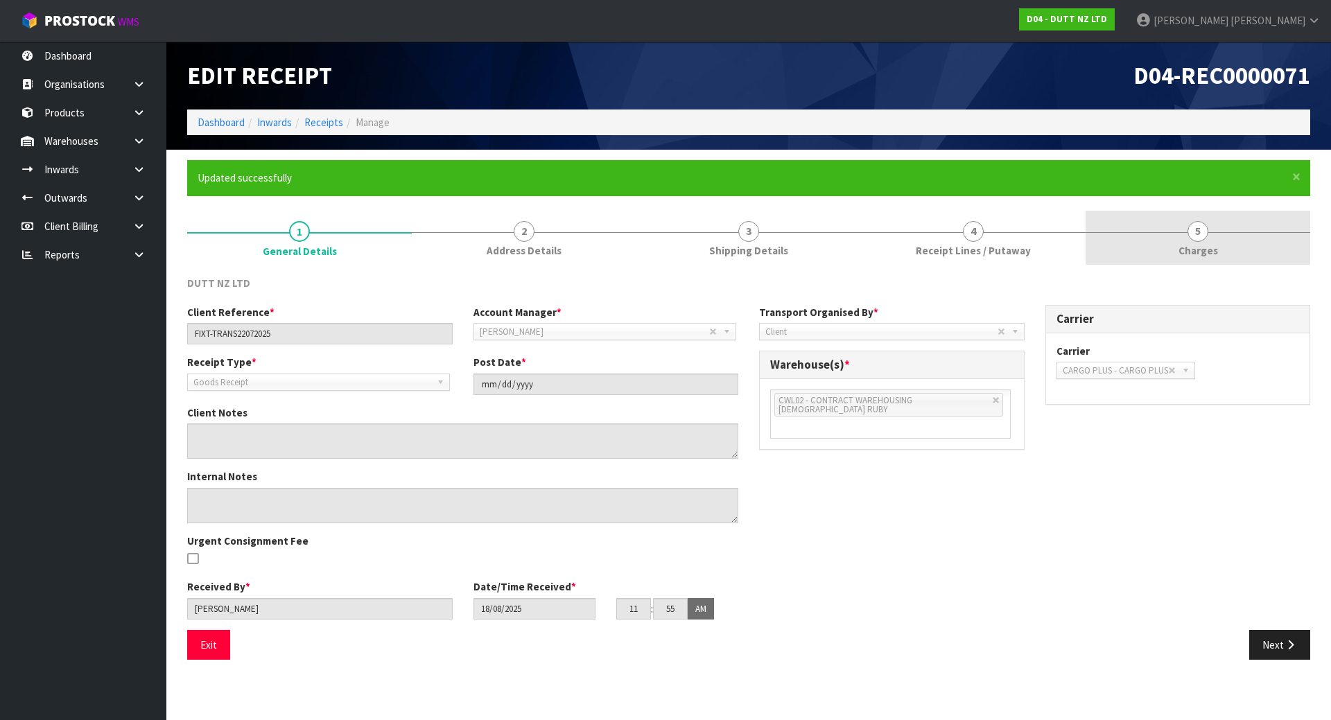
click at [1123, 240] on link "5 [GEOGRAPHIC_DATA]" at bounding box center [1198, 238] width 225 height 55
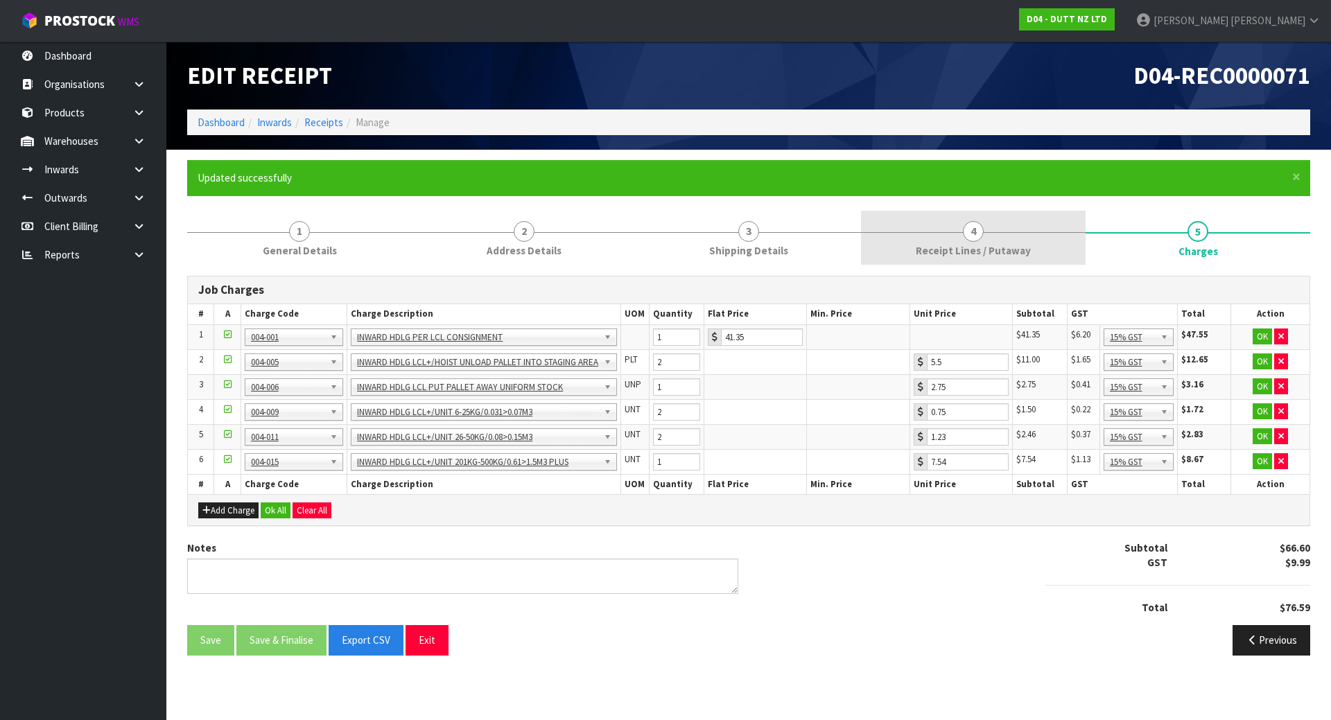
click at [977, 232] on span "4" at bounding box center [973, 231] width 21 height 21
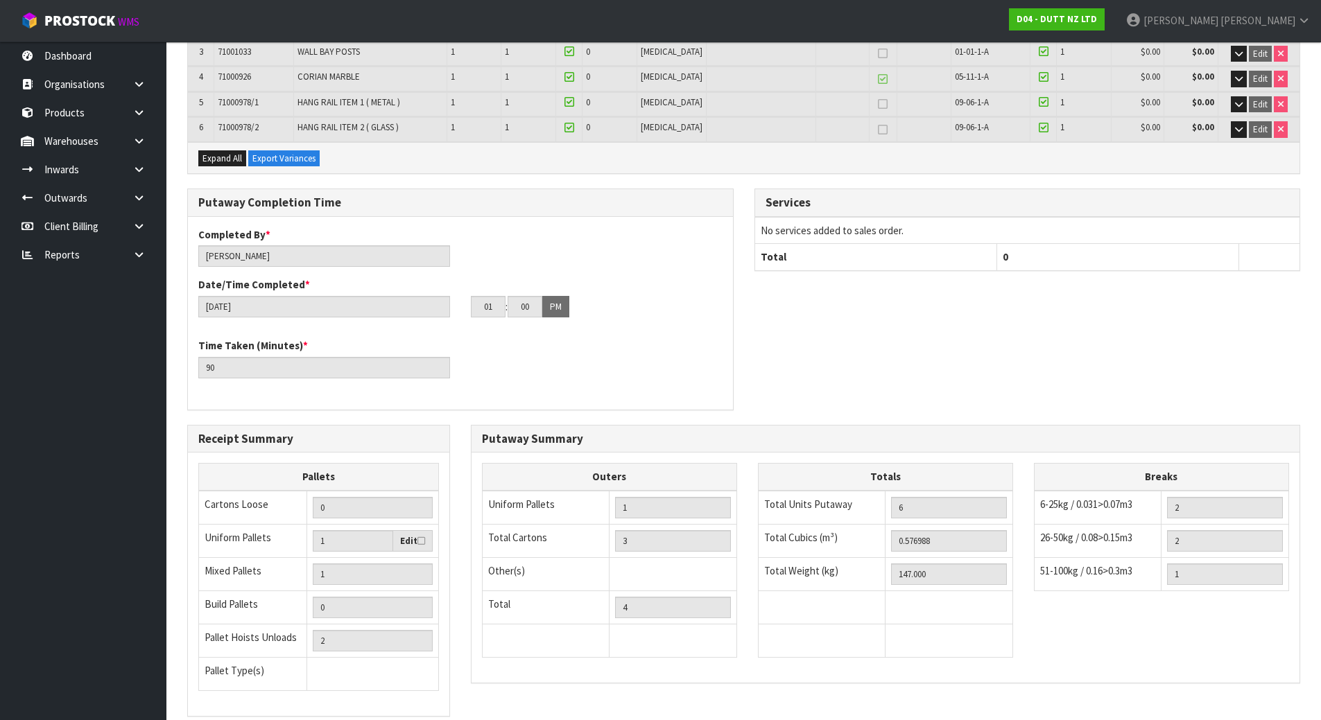
scroll to position [277, 0]
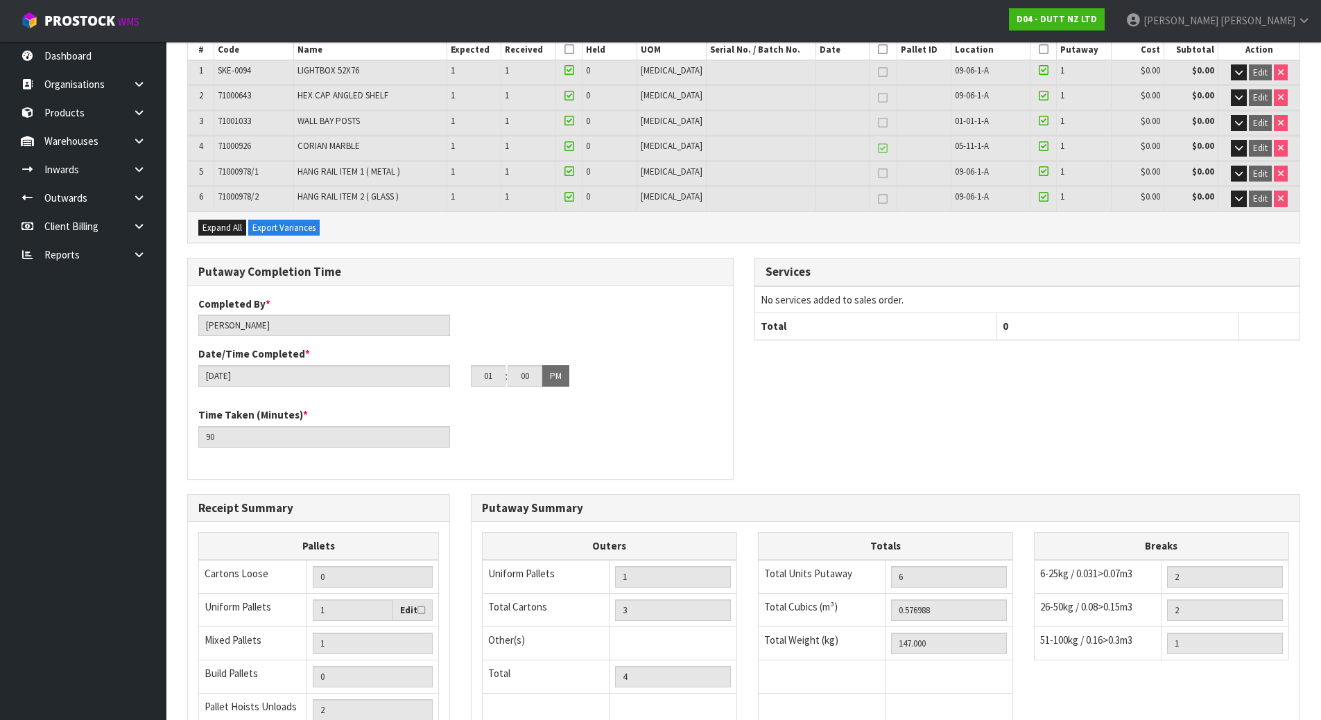
click at [751, 331] on div "Services No services added to sales order. Total 0" at bounding box center [1027, 306] width 567 height 97
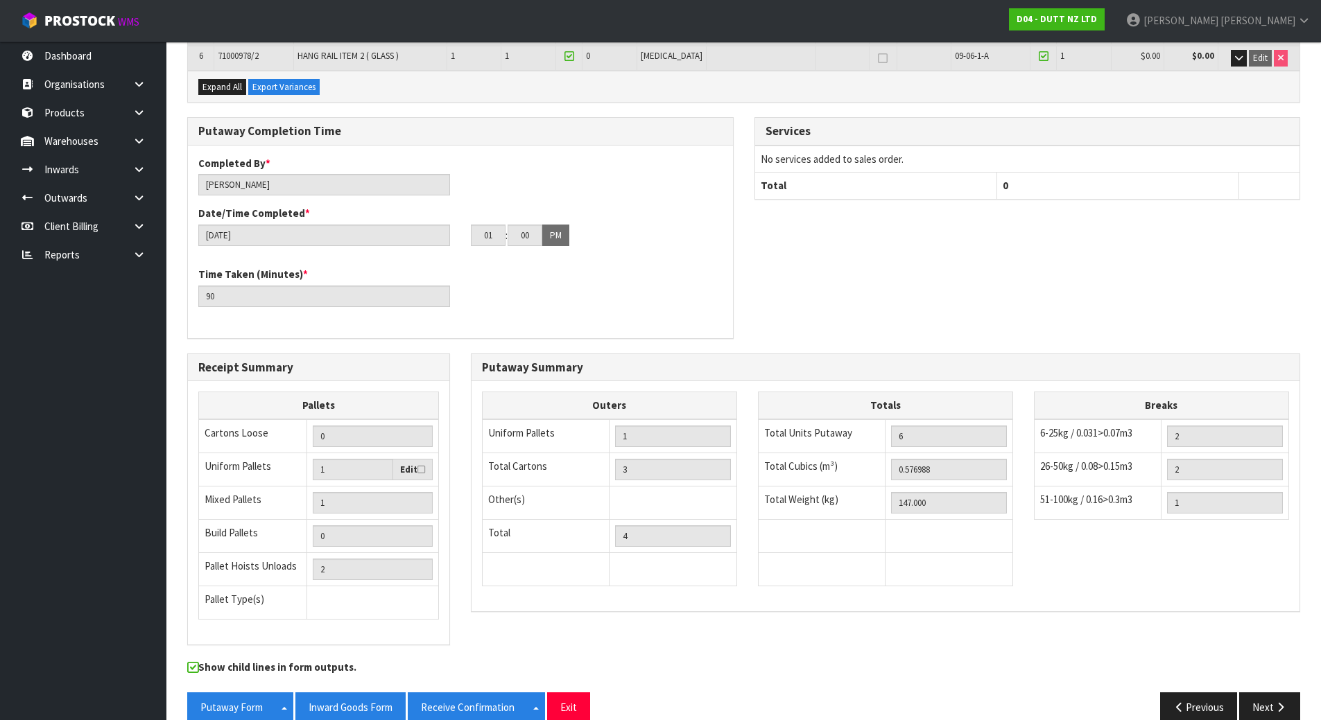
scroll to position [441, 0]
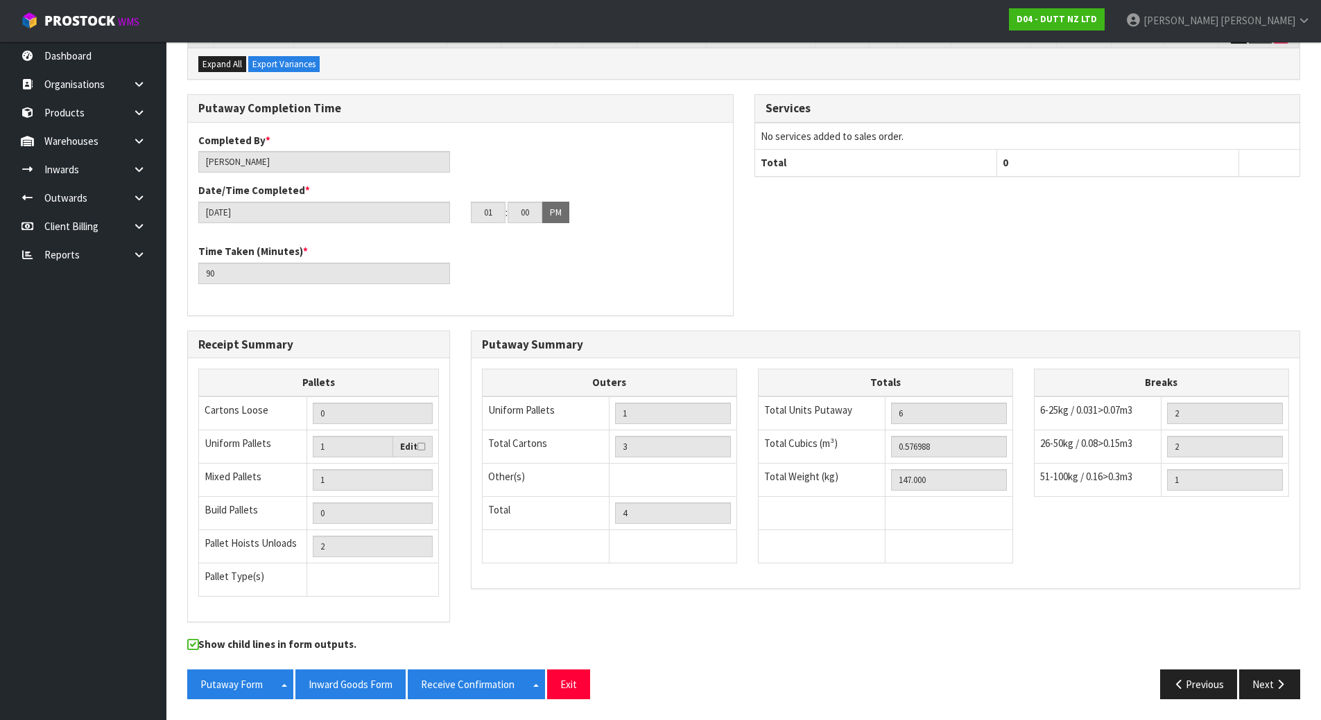
click at [732, 266] on div "Time Taken (Minutes) * 90" at bounding box center [460, 269] width 545 height 50
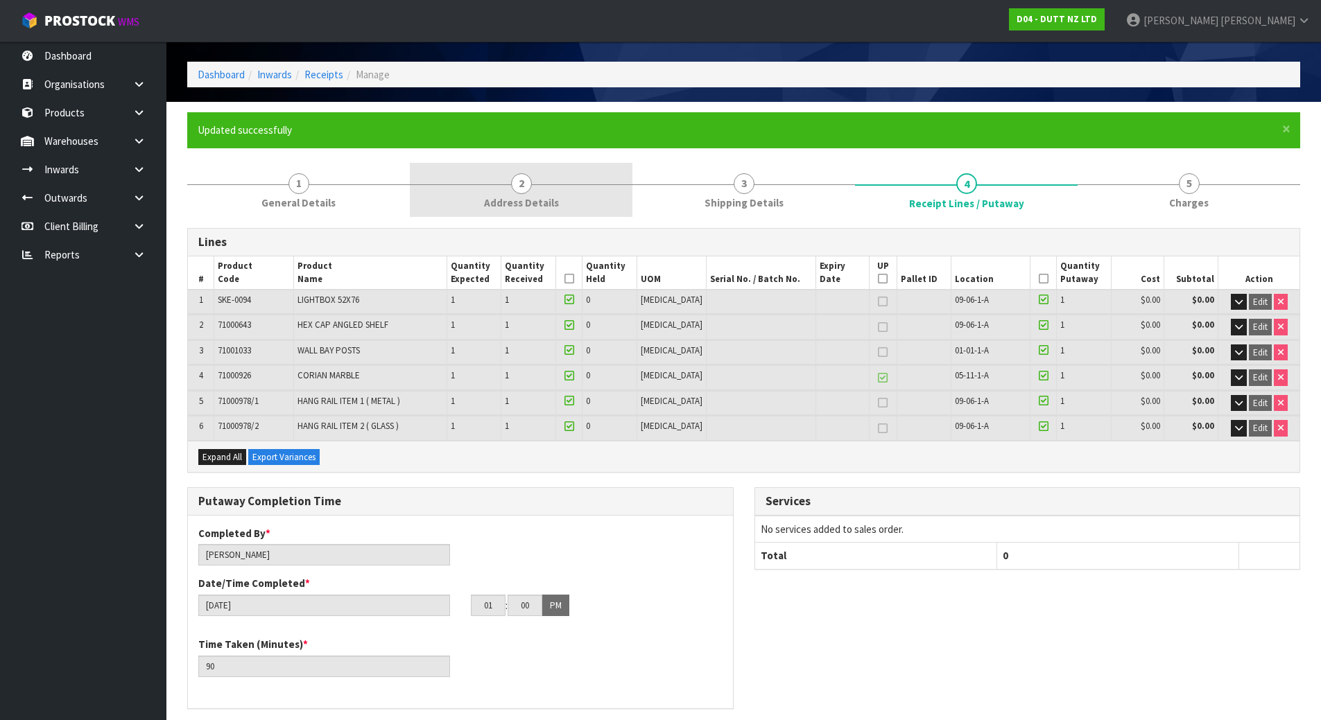
scroll to position [0, 0]
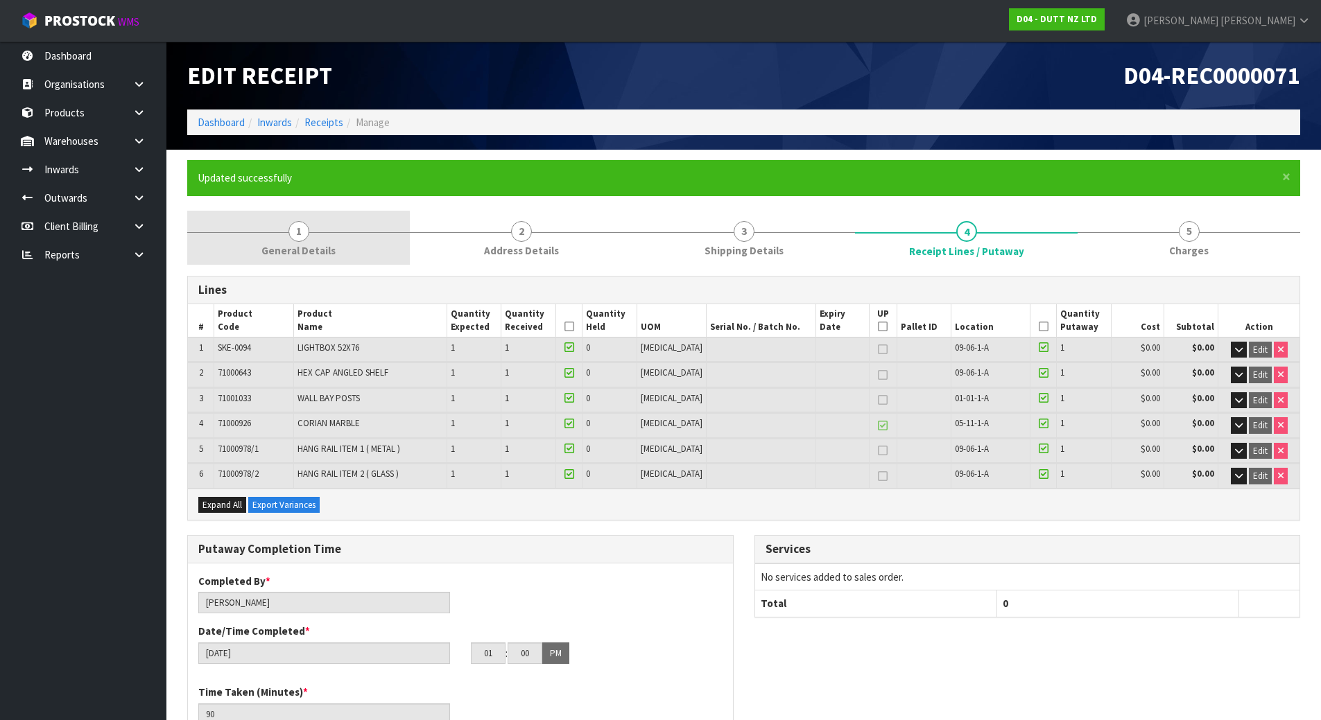
click at [368, 250] on link "1 General Details" at bounding box center [298, 238] width 223 height 55
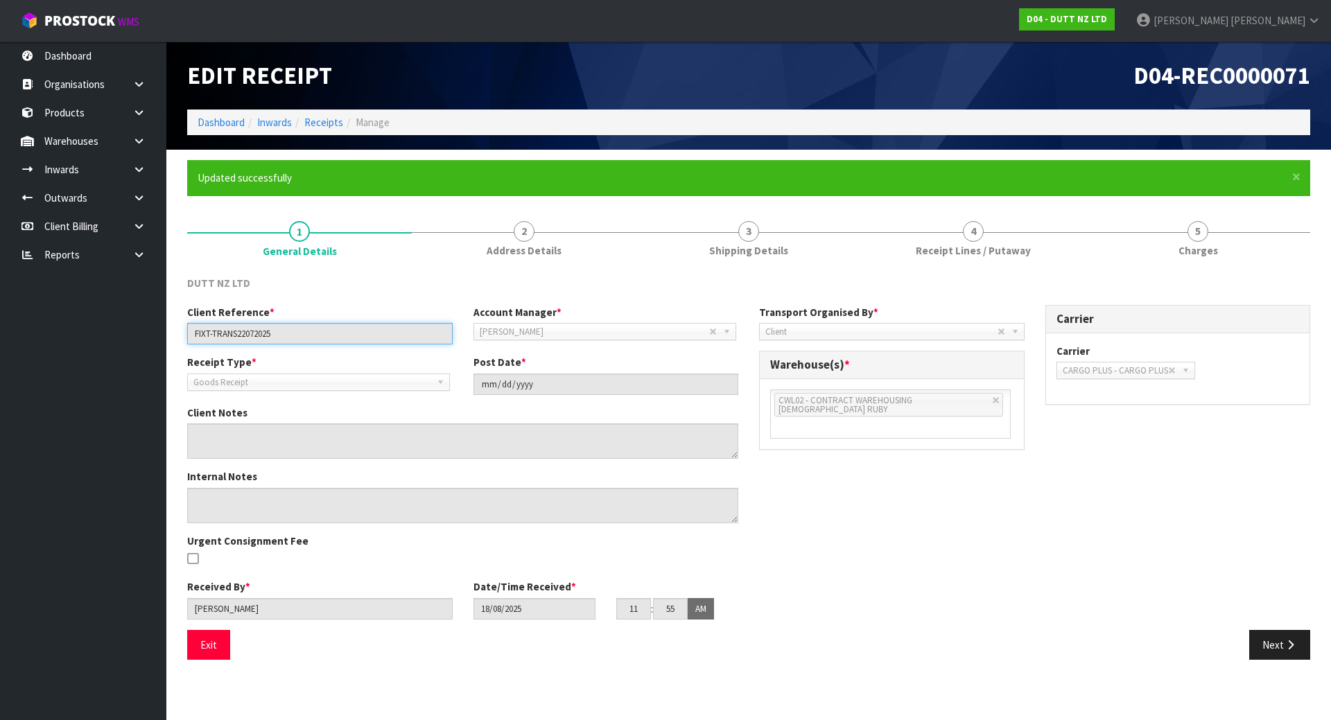
drag, startPoint x: 338, startPoint y: 336, endPoint x: 123, endPoint y: 343, distance: 215.0
click at [123, 343] on body "Toggle navigation ProStock WMS D04 - DUTT NZ LTD [PERSON_NAME] Logout Dashboard…" at bounding box center [665, 360] width 1331 height 720
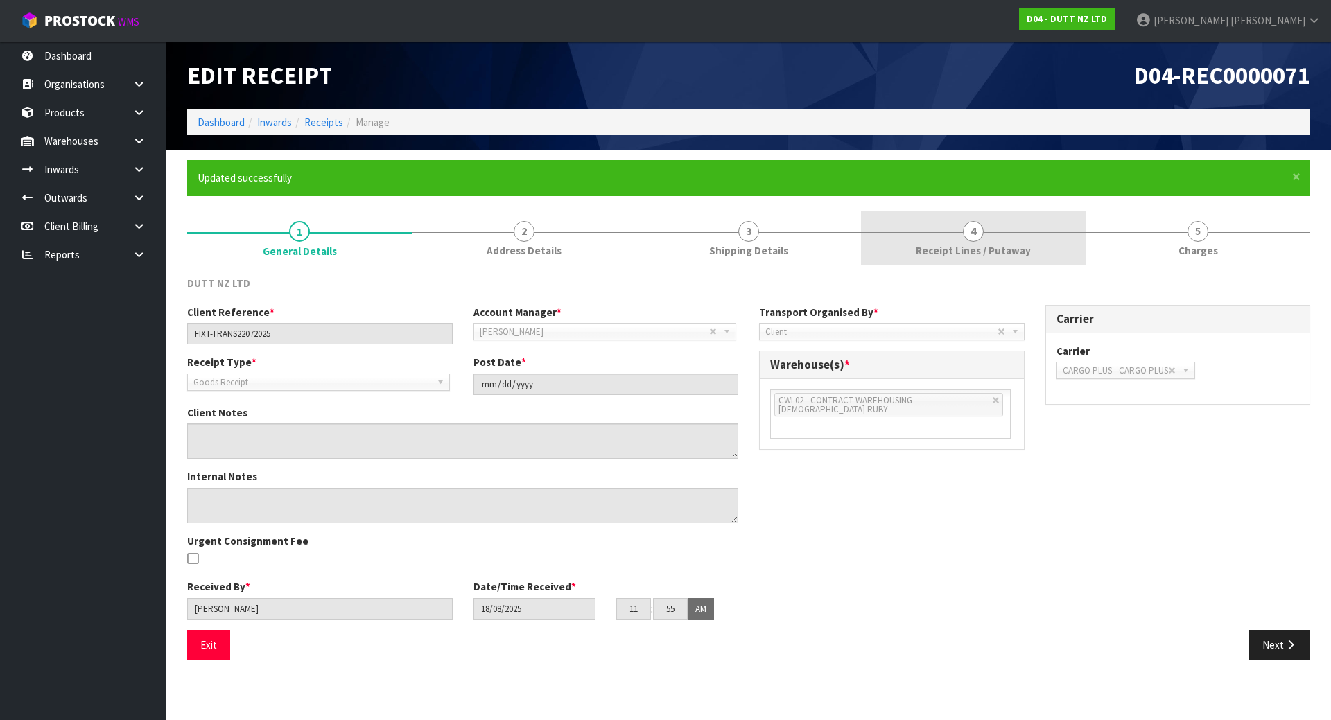
click at [979, 251] on span "Receipt Lines / Putaway" at bounding box center [973, 250] width 115 height 15
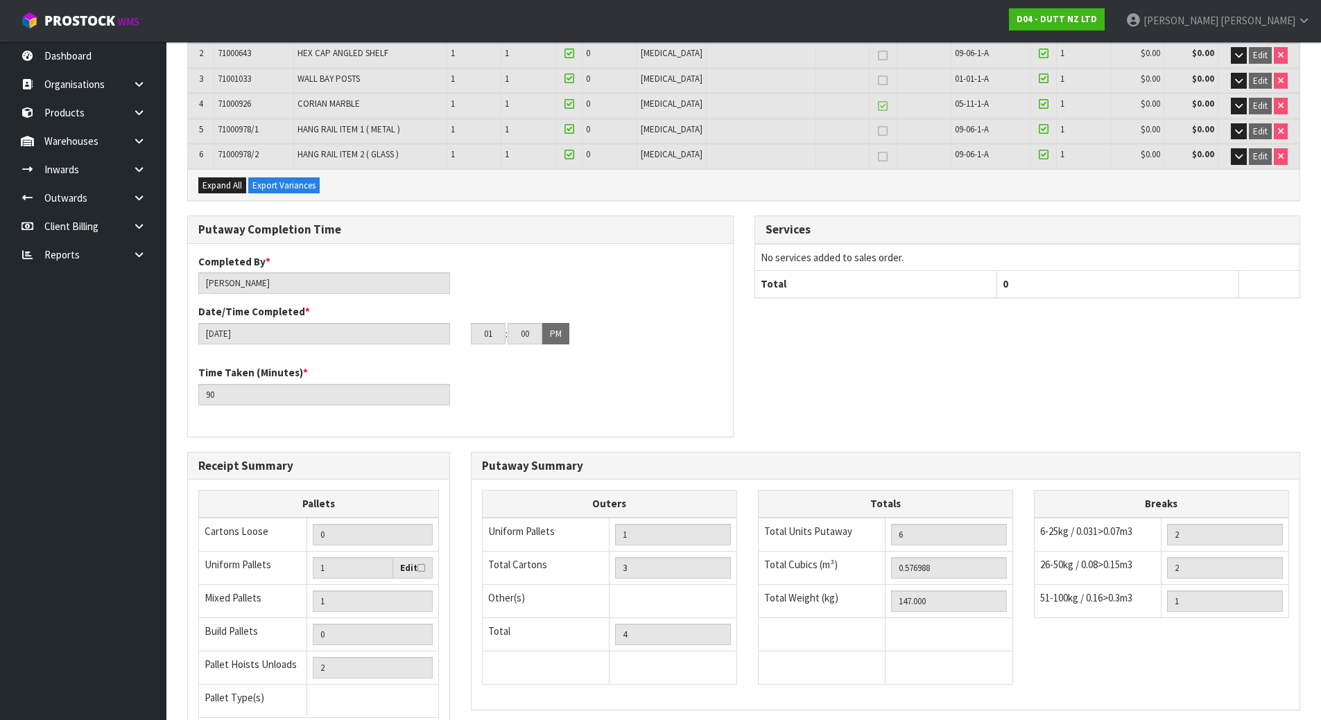
scroll to position [347, 0]
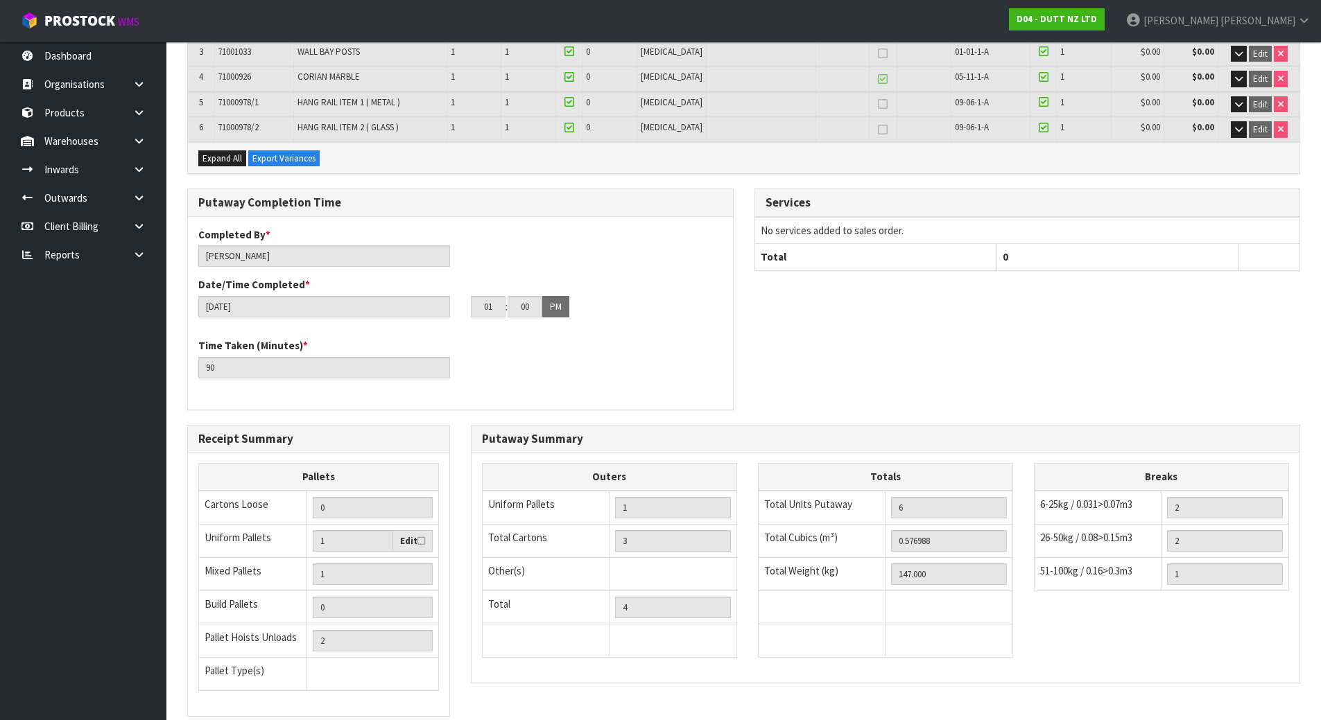
click at [749, 343] on div "Putaway Completion Time Completed By * [PERSON_NAME] Date/Time Completed * [DAT…" at bounding box center [744, 307] width 1134 height 236
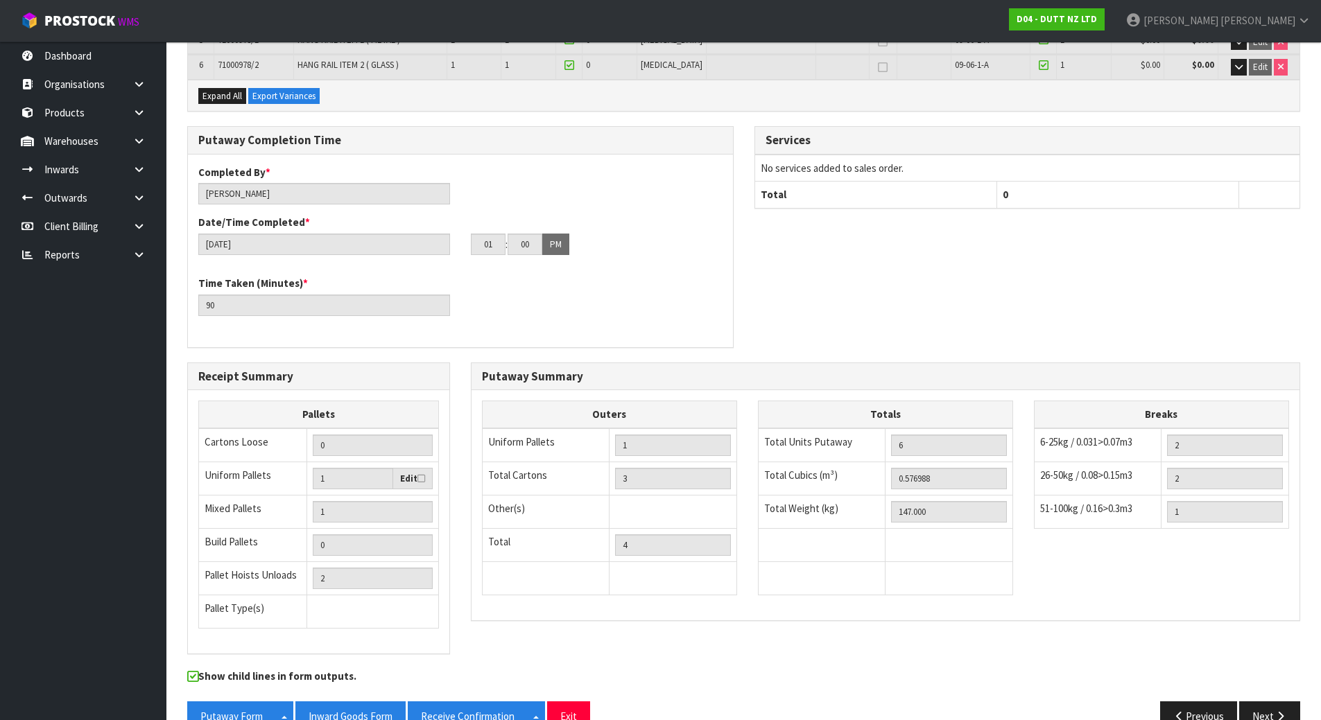
scroll to position [441, 0]
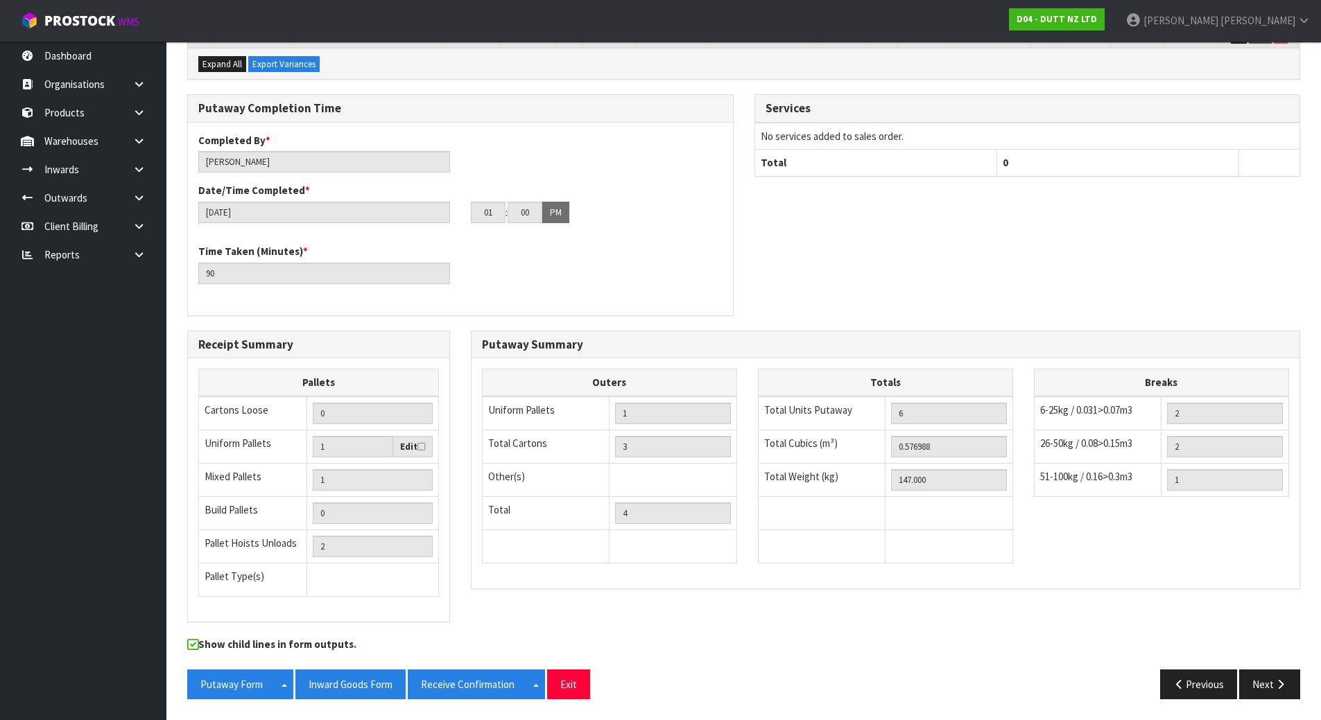
click at [736, 200] on div "Putaway Completion Time Completed By * [PERSON_NAME] Date/Time Completed * [DAT…" at bounding box center [460, 212] width 567 height 236
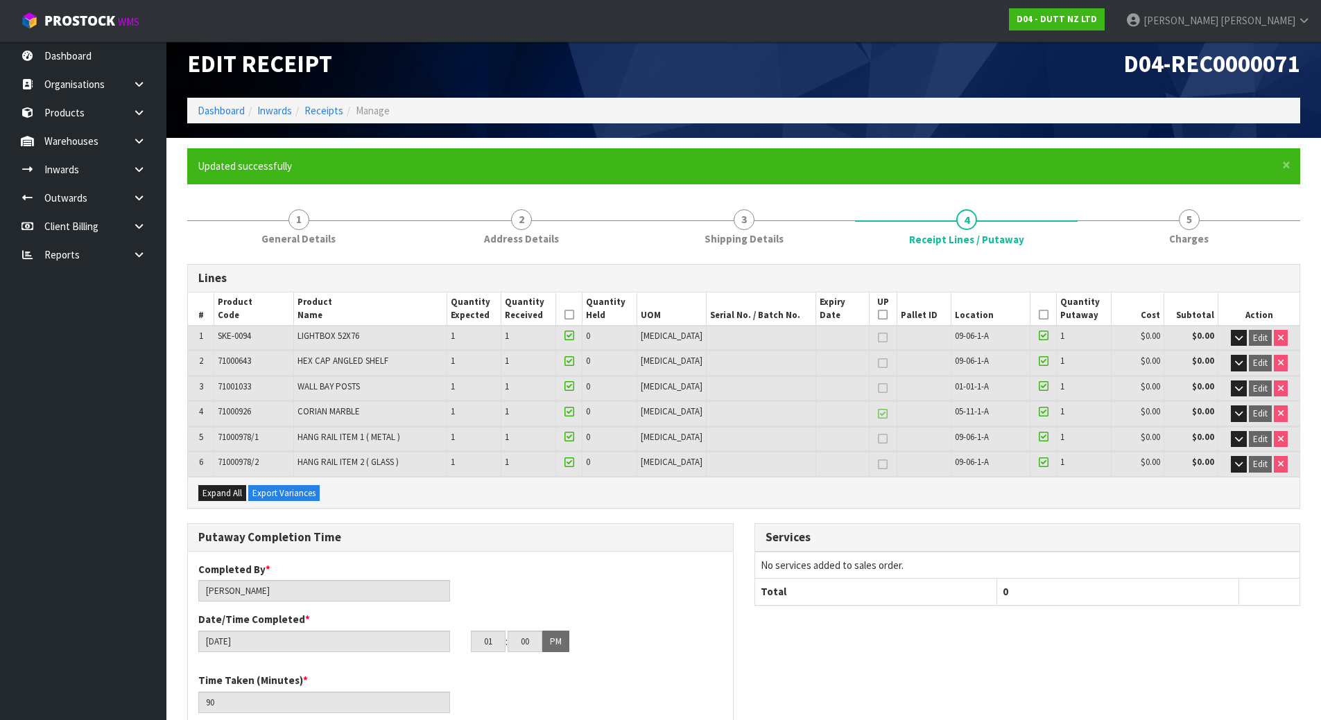
scroll to position [0, 0]
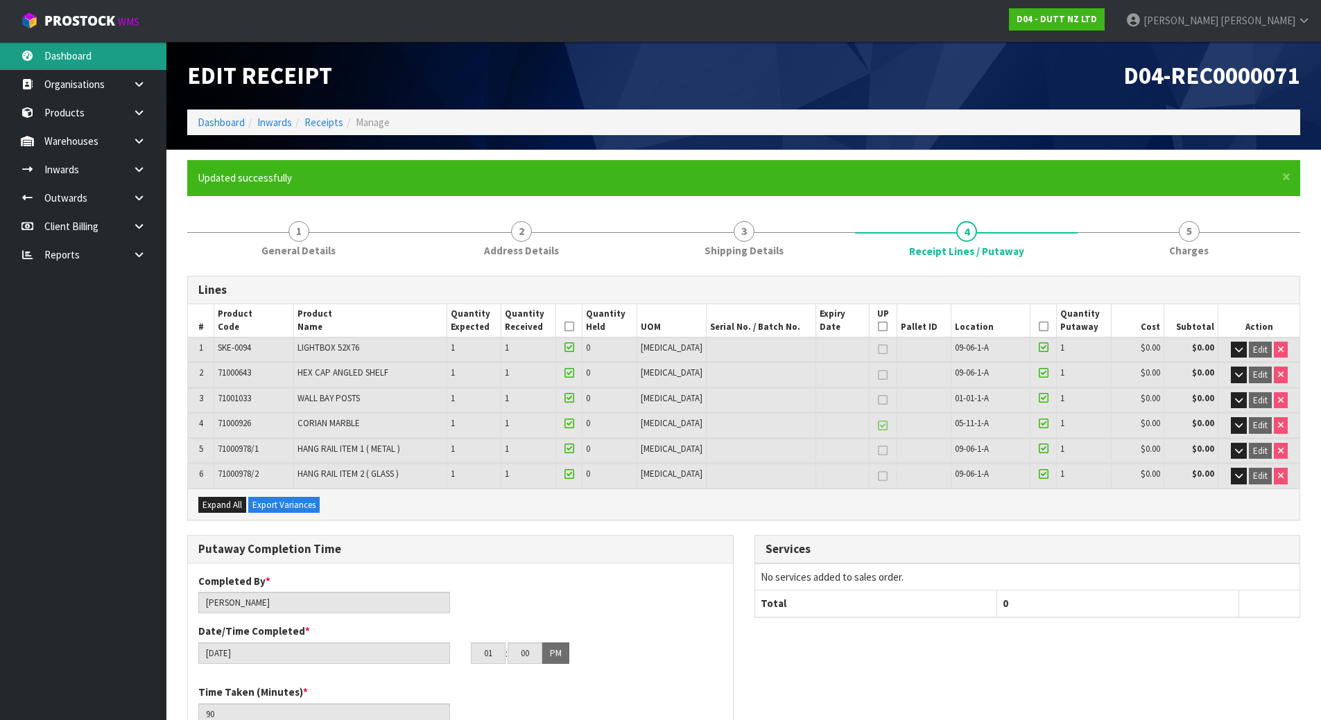
click at [110, 67] on link "Dashboard" at bounding box center [83, 56] width 166 height 28
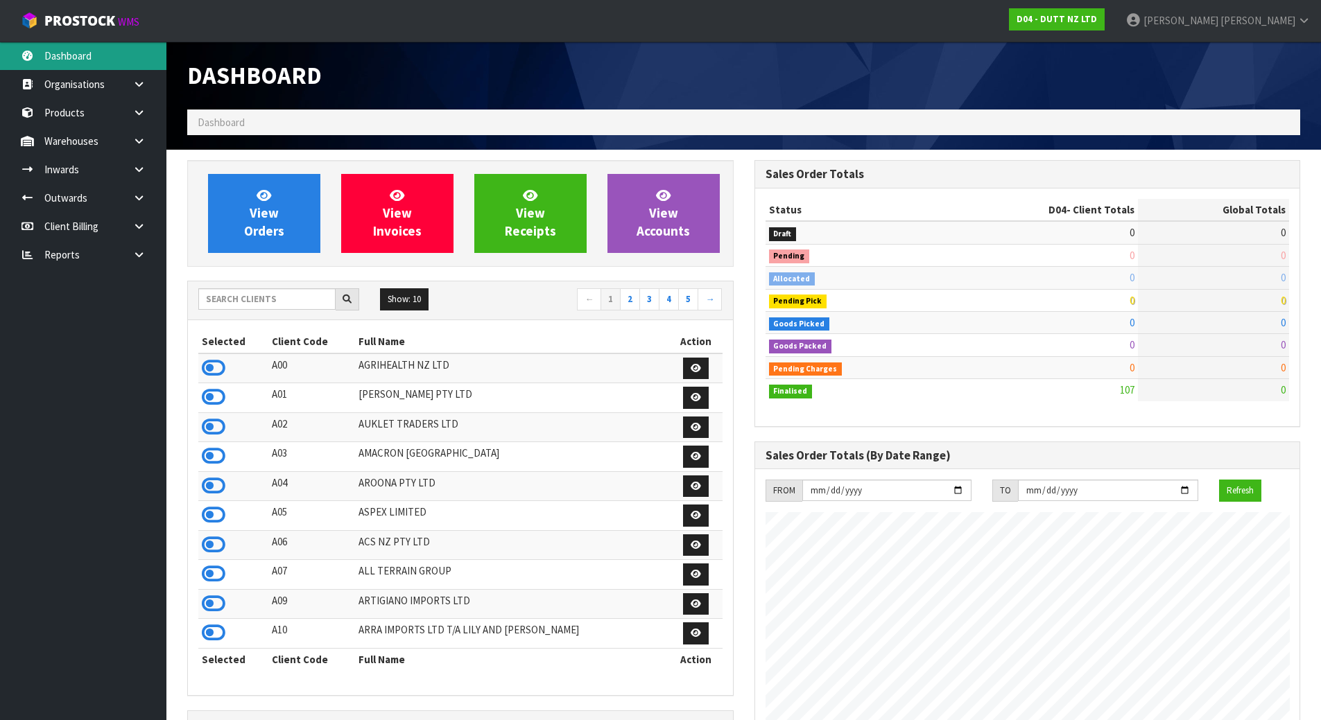
scroll to position [1080, 566]
click at [260, 292] on input "text" at bounding box center [266, 298] width 137 height 21
click at [256, 295] on input "text" at bounding box center [266, 298] width 137 height 21
click at [90, 171] on link "Inwards" at bounding box center [83, 169] width 166 height 28
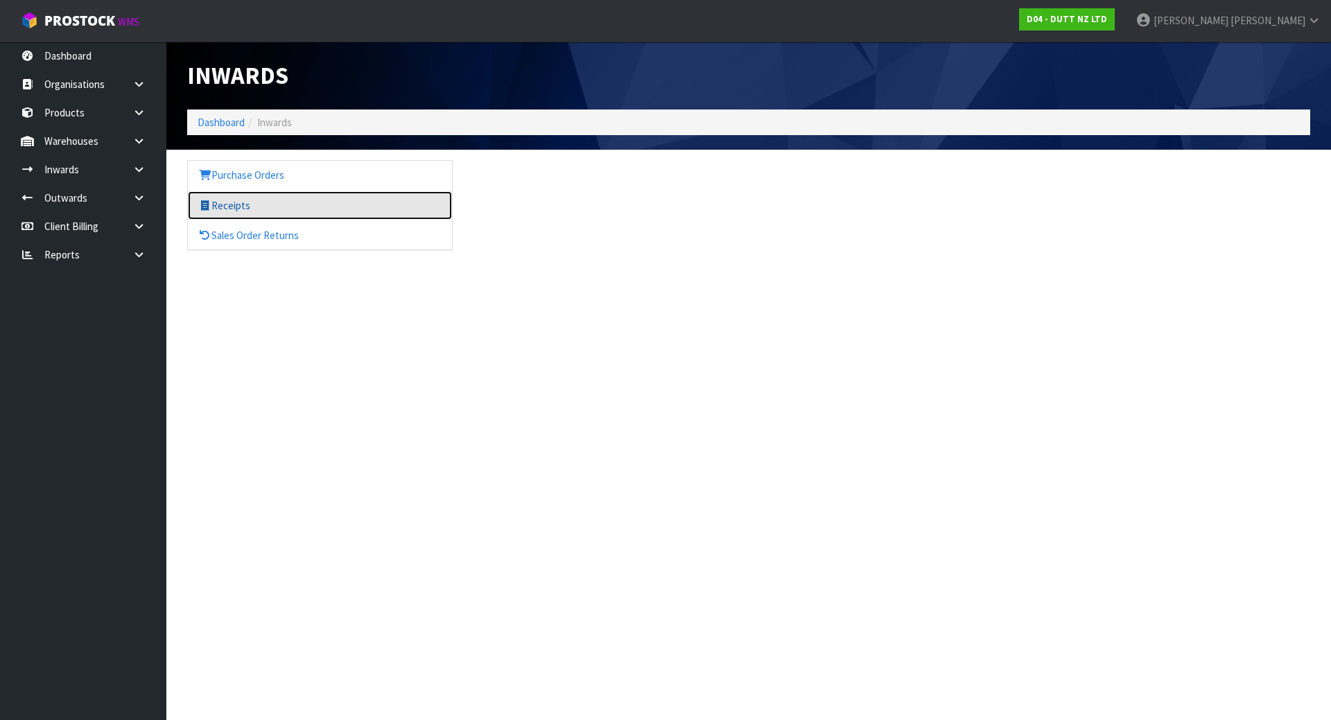
click at [236, 207] on link "Receipts" at bounding box center [320, 205] width 264 height 28
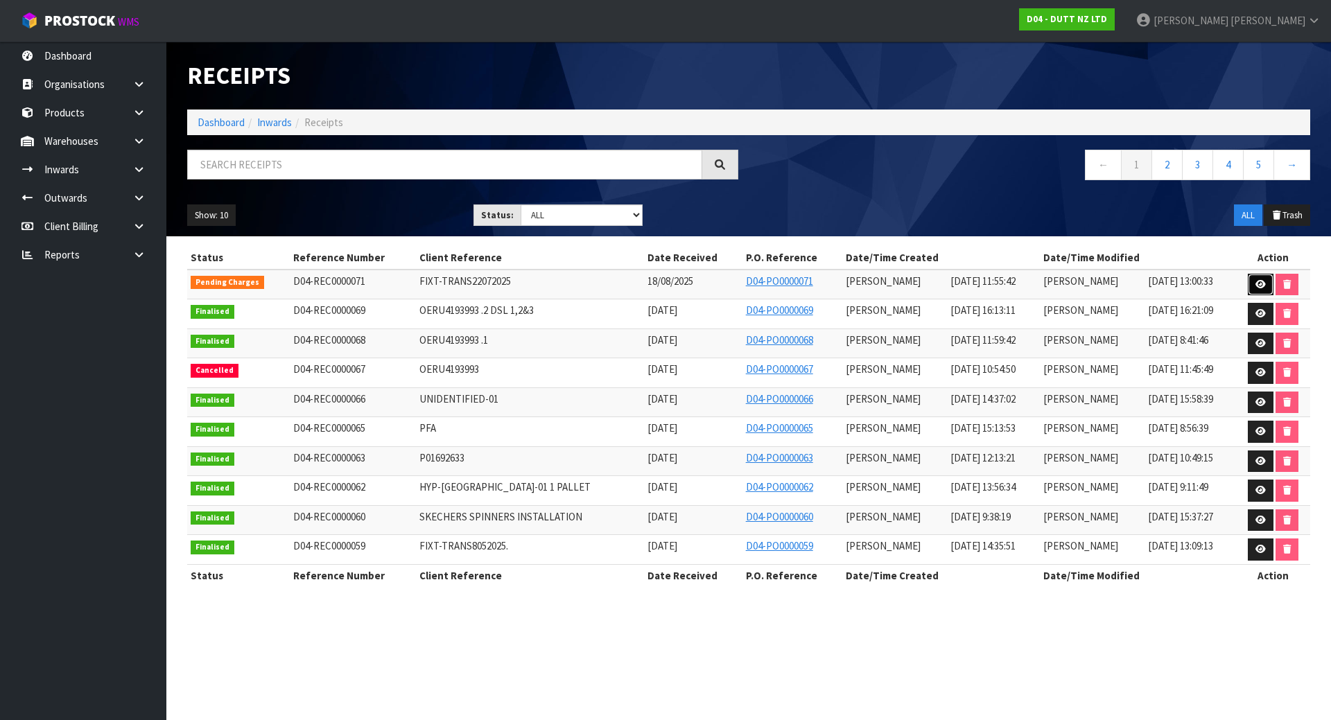
click at [1269, 281] on link at bounding box center [1261, 285] width 26 height 22
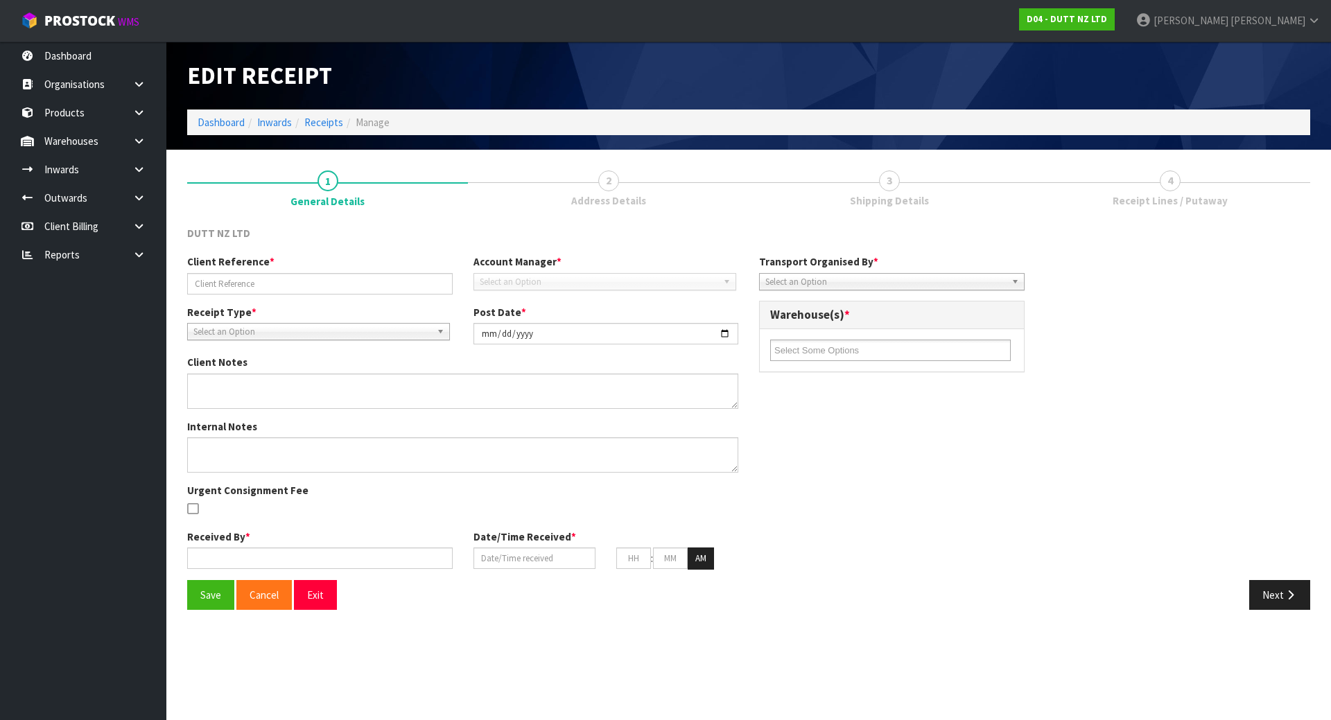
type input "FIXT-TRANS22072025"
type input "[DATE]"
type input "[PERSON_NAME]"
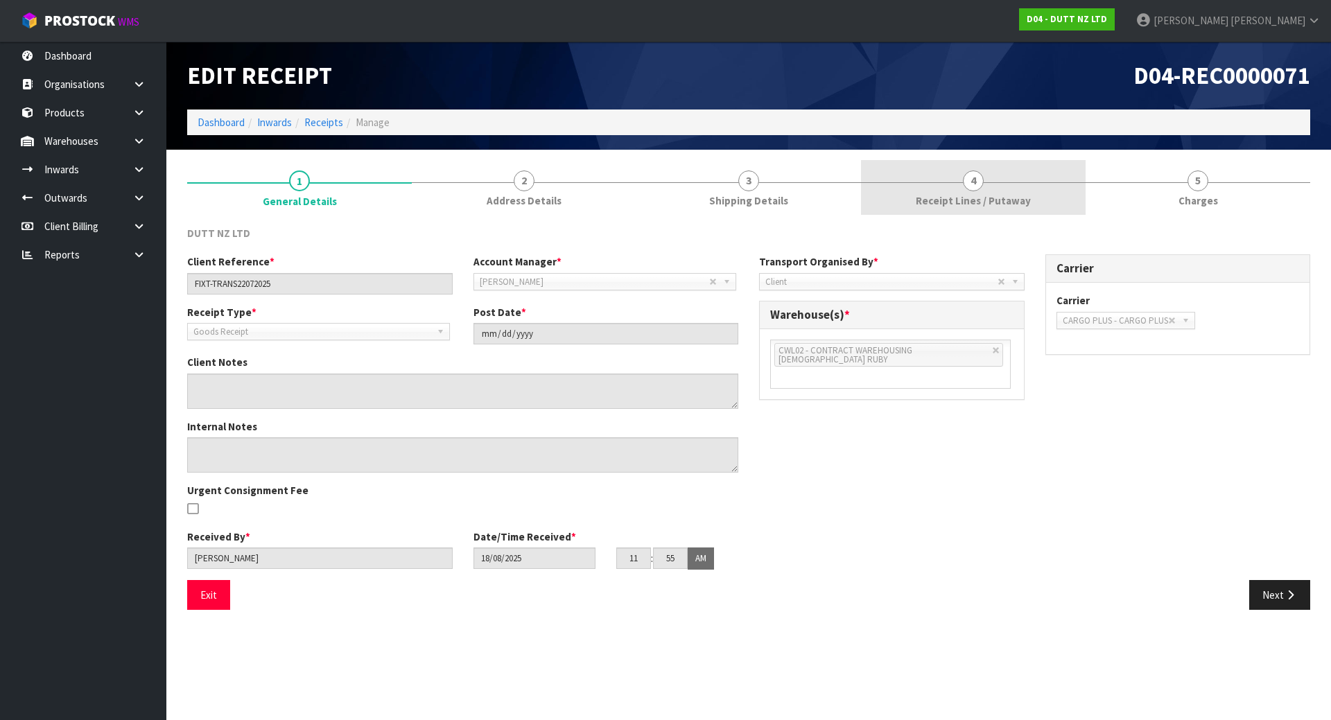
click at [892, 200] on link "4 Receipt Lines / Putaway" at bounding box center [973, 187] width 225 height 55
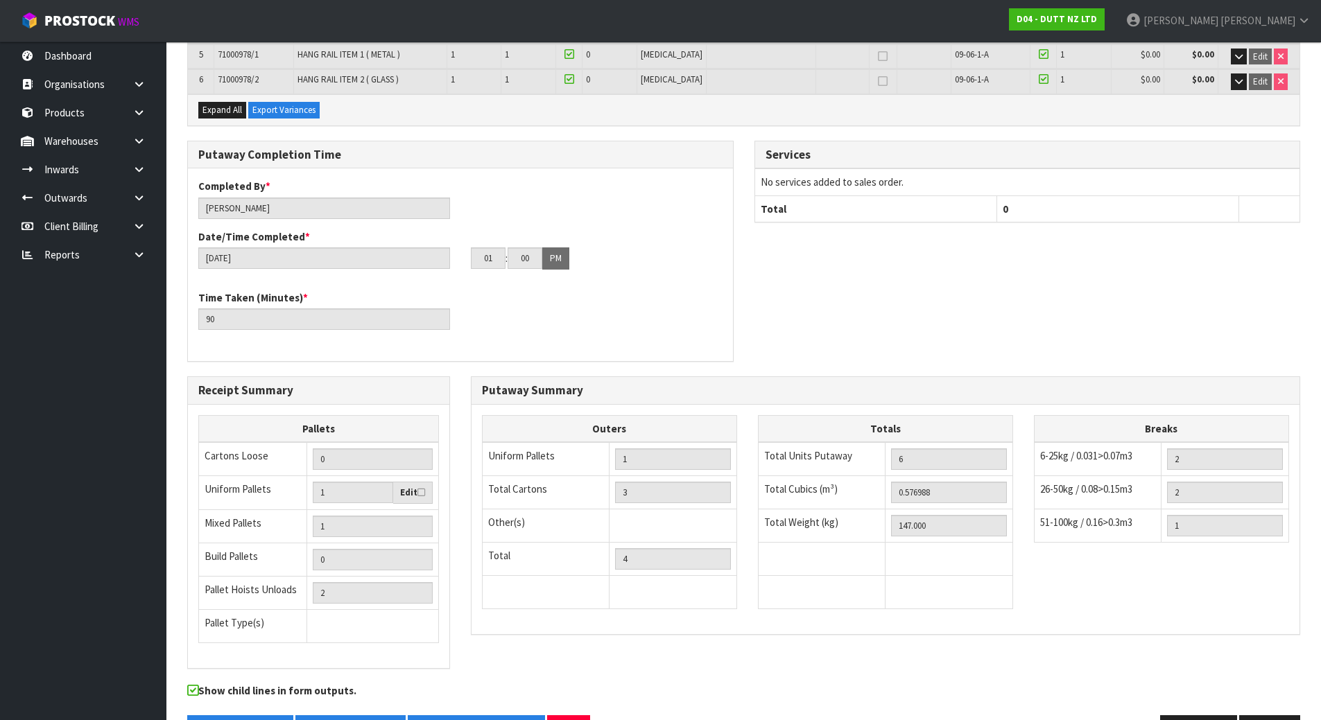
scroll to position [391, 0]
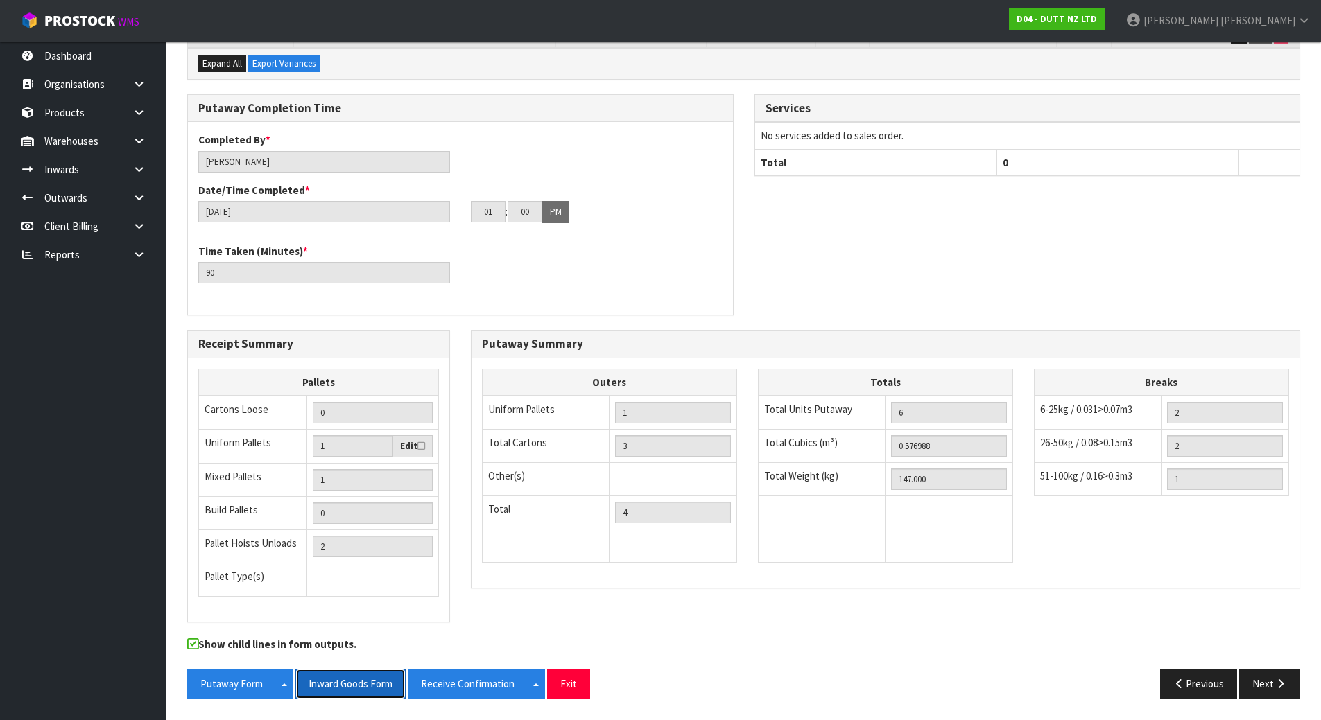
click at [350, 685] on button "Inward Goods Form" at bounding box center [350, 684] width 110 height 30
click at [454, 673] on button "Receive Confirmation" at bounding box center [468, 684] width 120 height 30
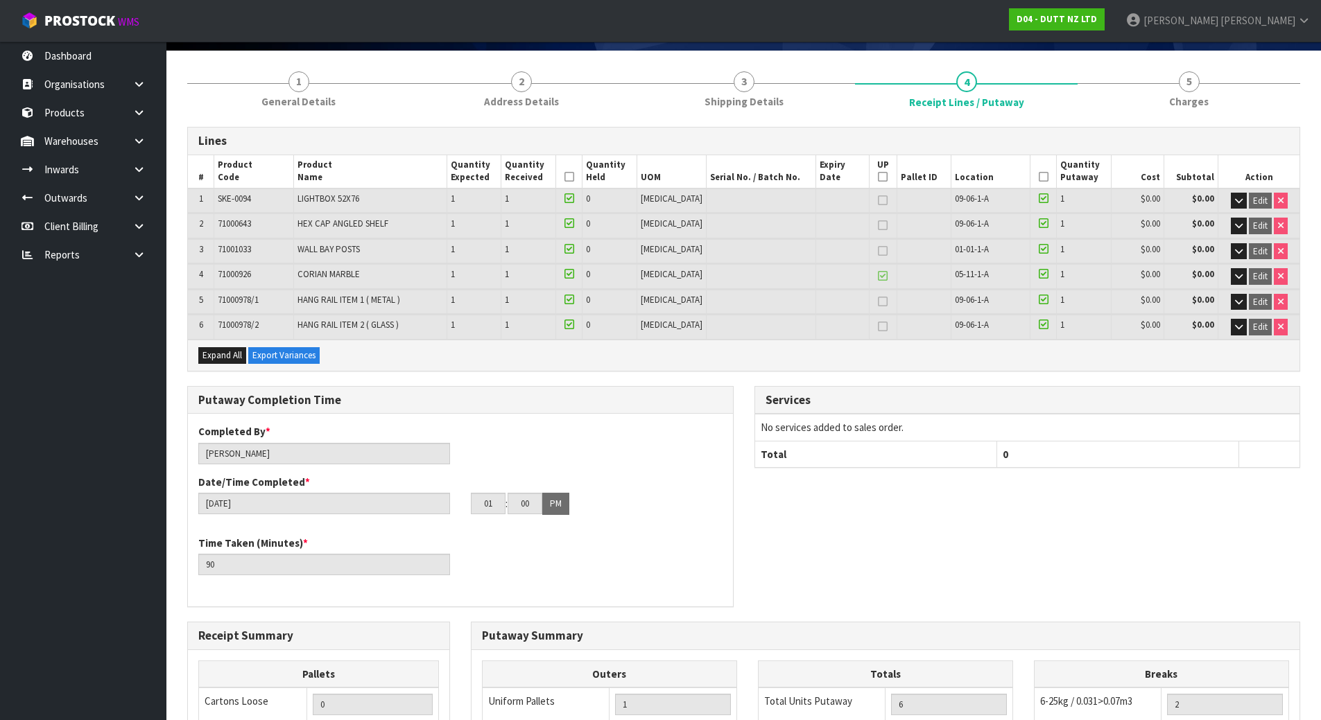
scroll to position [0, 0]
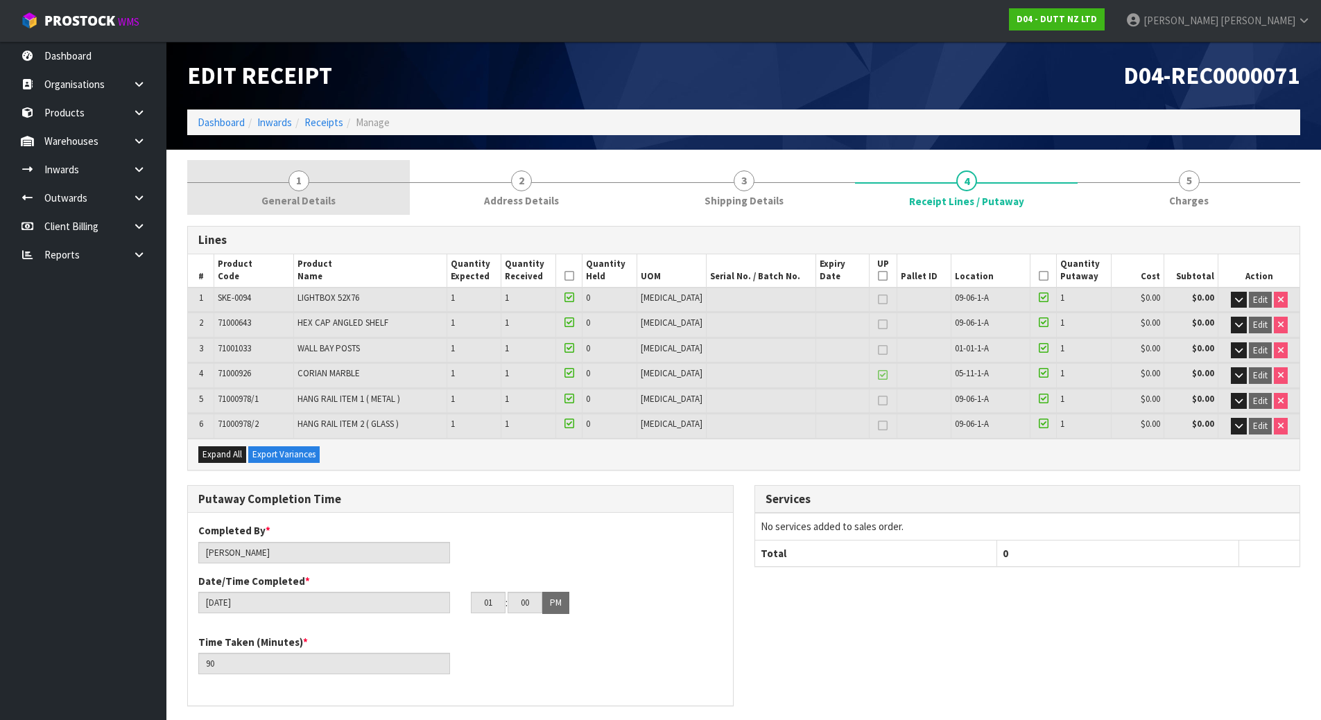
click at [288, 180] on span "1" at bounding box center [298, 181] width 21 height 21
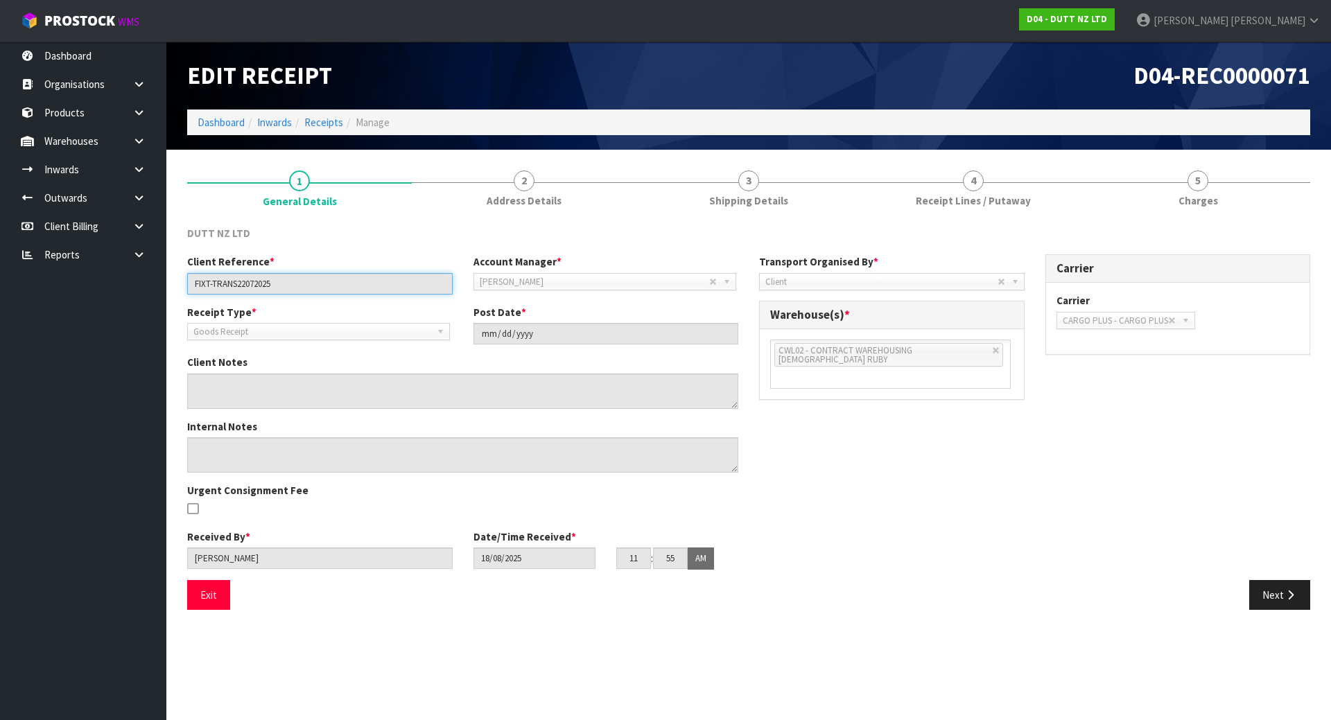
drag, startPoint x: 290, startPoint y: 281, endPoint x: 110, endPoint y: 276, distance: 180.3
click at [110, 276] on body "Toggle navigation ProStock WMS D04 - DUTT NZ LTD [PERSON_NAME] Logout Dashboard…" at bounding box center [665, 360] width 1331 height 720
click at [94, 156] on link "Inwards" at bounding box center [83, 169] width 166 height 28
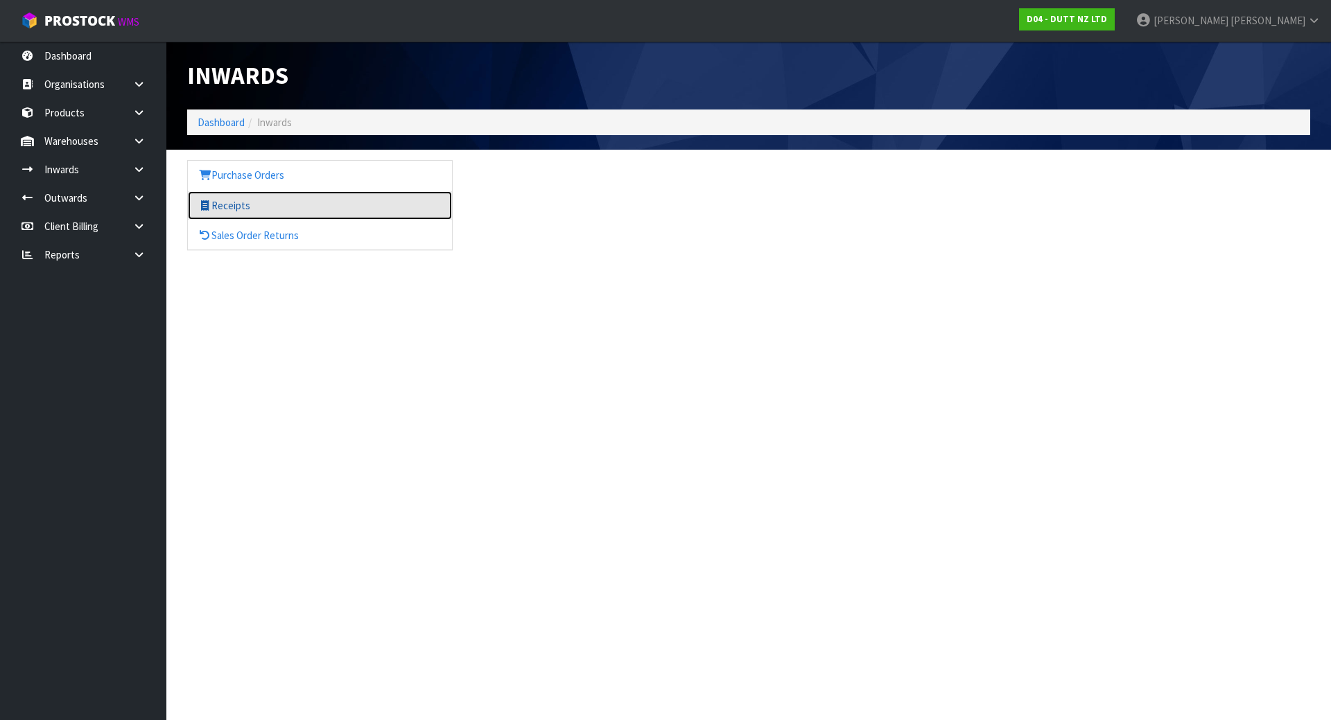
click at [238, 209] on link "Receipts" at bounding box center [320, 205] width 264 height 28
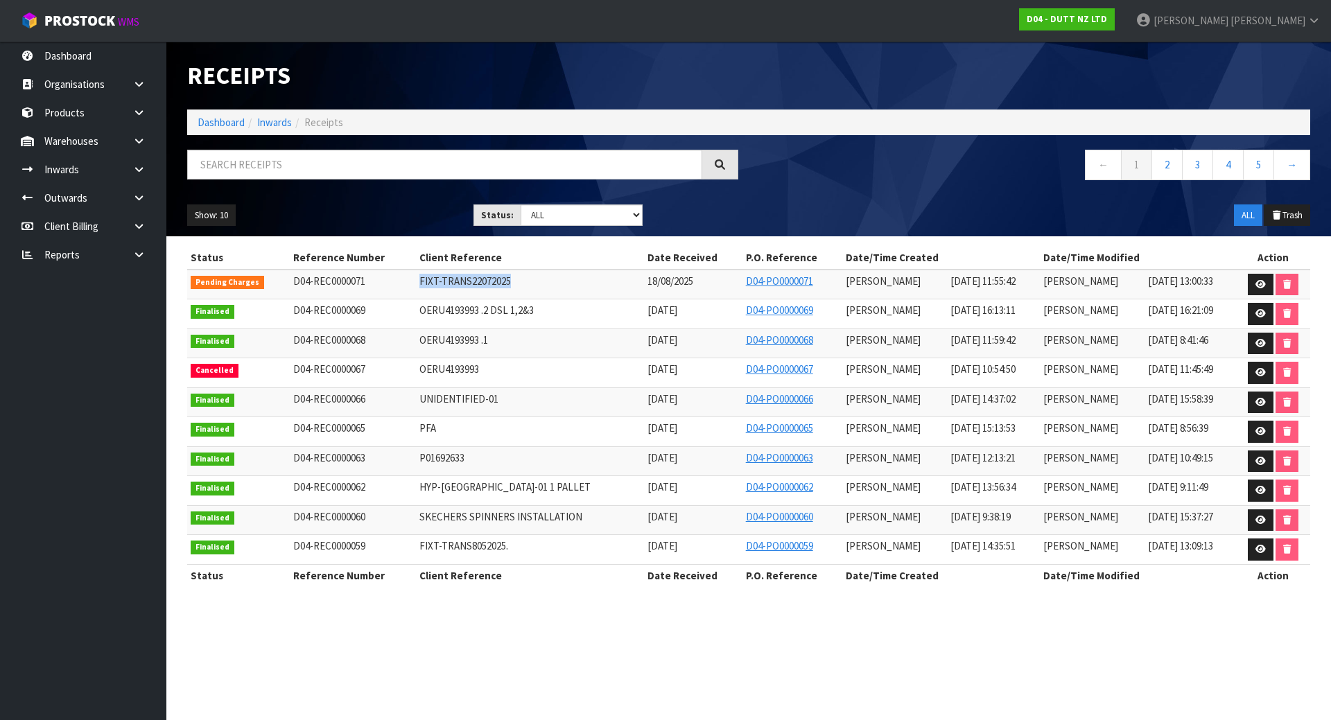
drag, startPoint x: 404, startPoint y: 281, endPoint x: 498, endPoint y: 280, distance: 94.3
click at [498, 280] on td "FIXT-TRANS22072025" at bounding box center [530, 285] width 228 height 30
copy span "FIXT-TRANS22072025"
click at [65, 49] on link "Dashboard" at bounding box center [83, 56] width 166 height 28
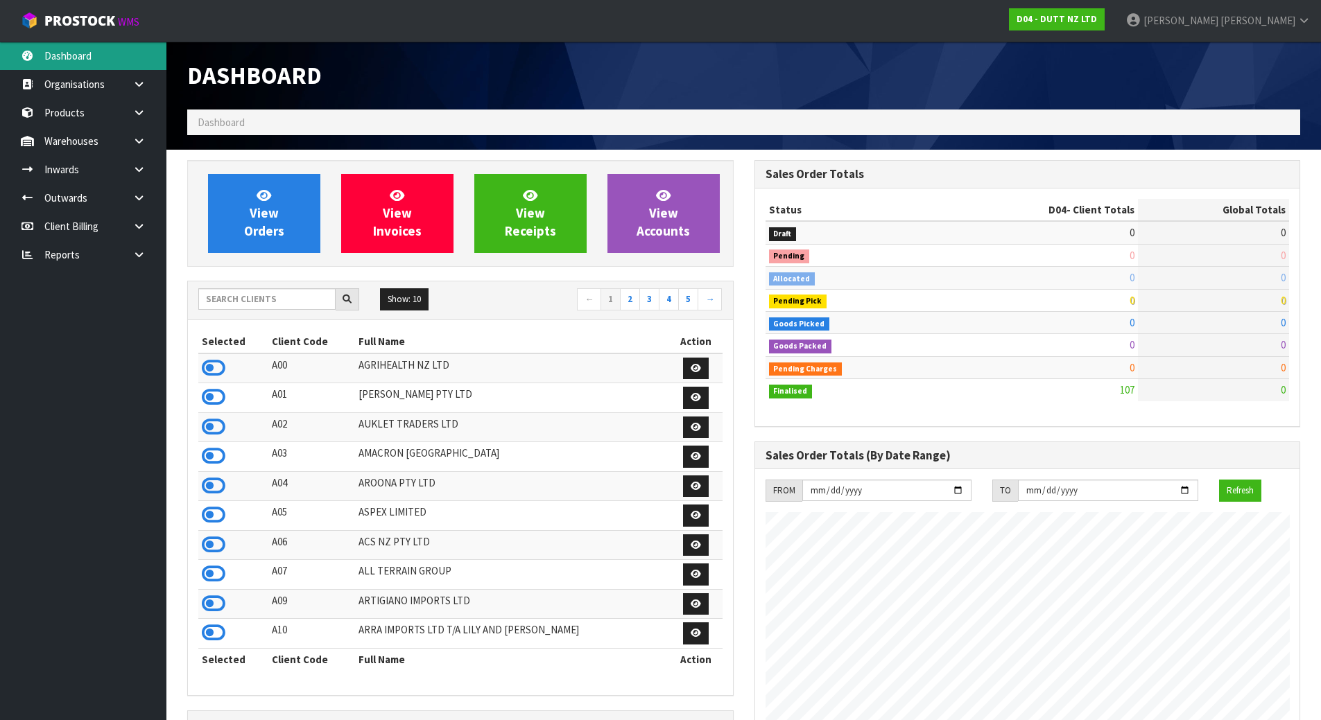
scroll to position [1080, 566]
click at [274, 301] on input "text" at bounding box center [266, 298] width 137 height 21
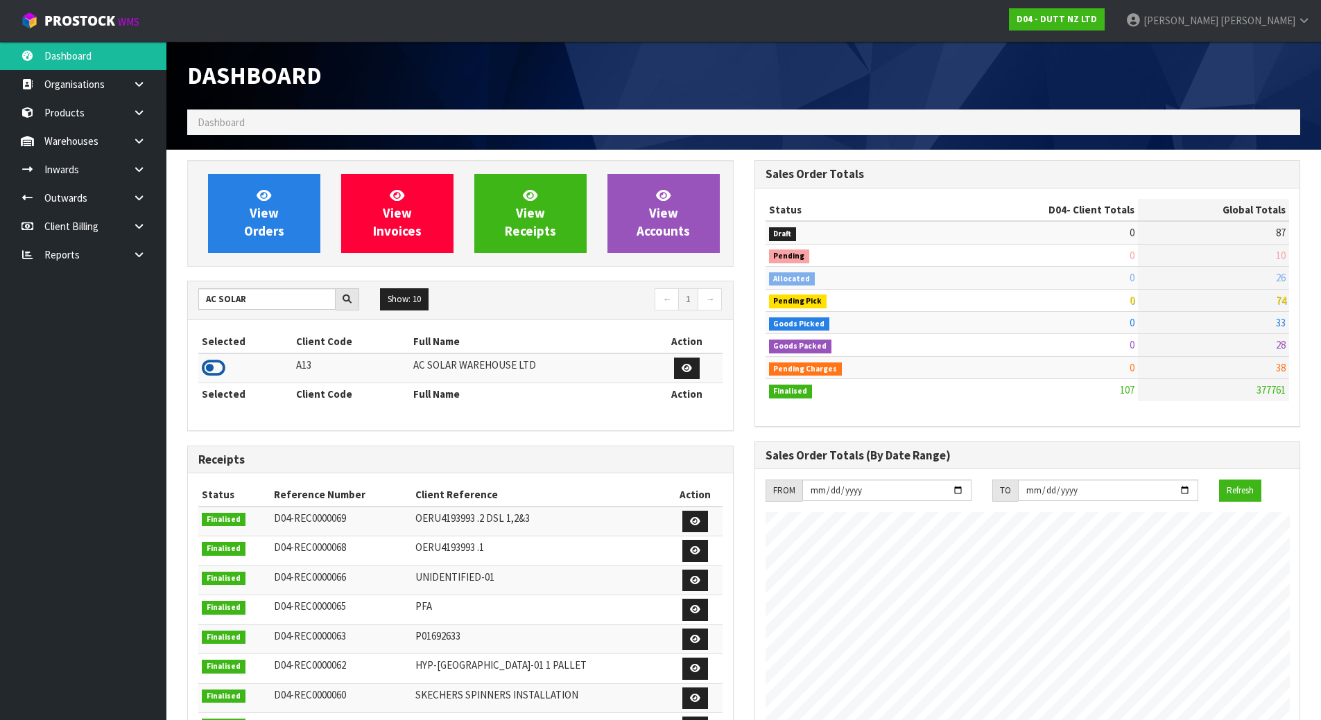
click at [207, 372] on icon at bounding box center [214, 368] width 24 height 21
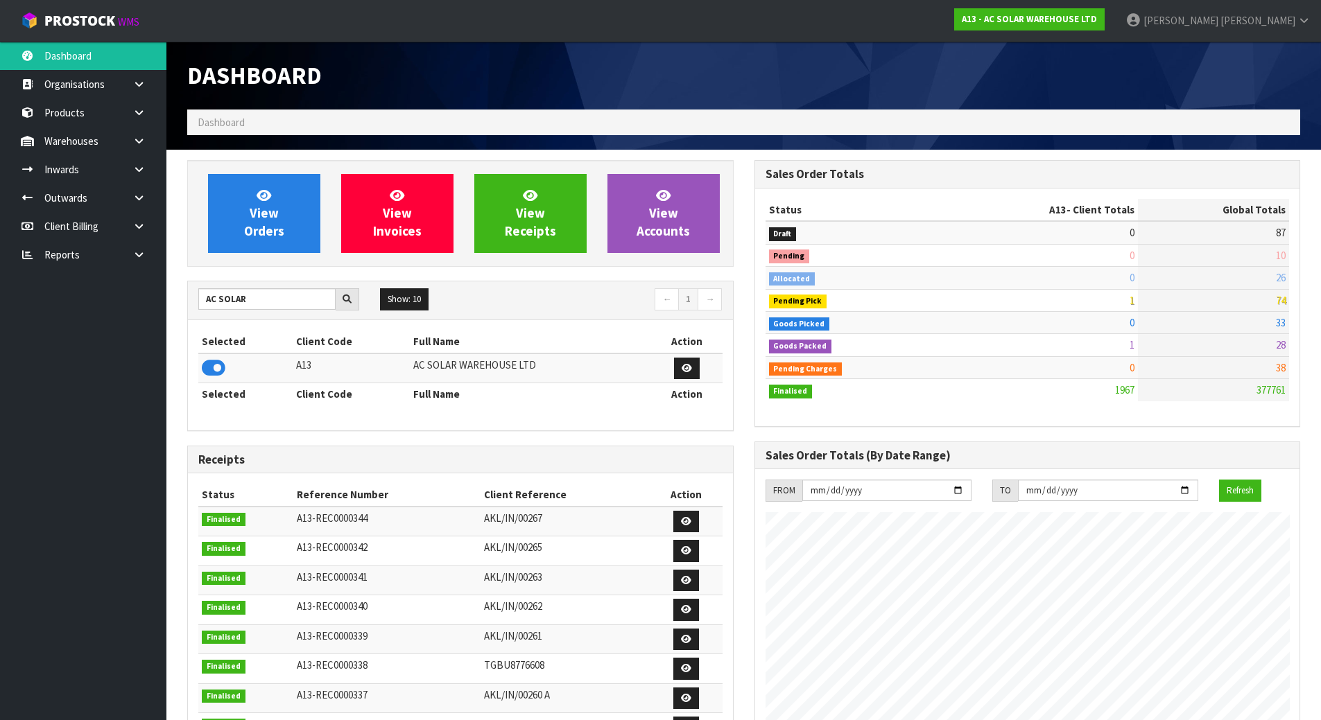
scroll to position [1109, 566]
click at [90, 169] on link "Inwards" at bounding box center [83, 169] width 166 height 28
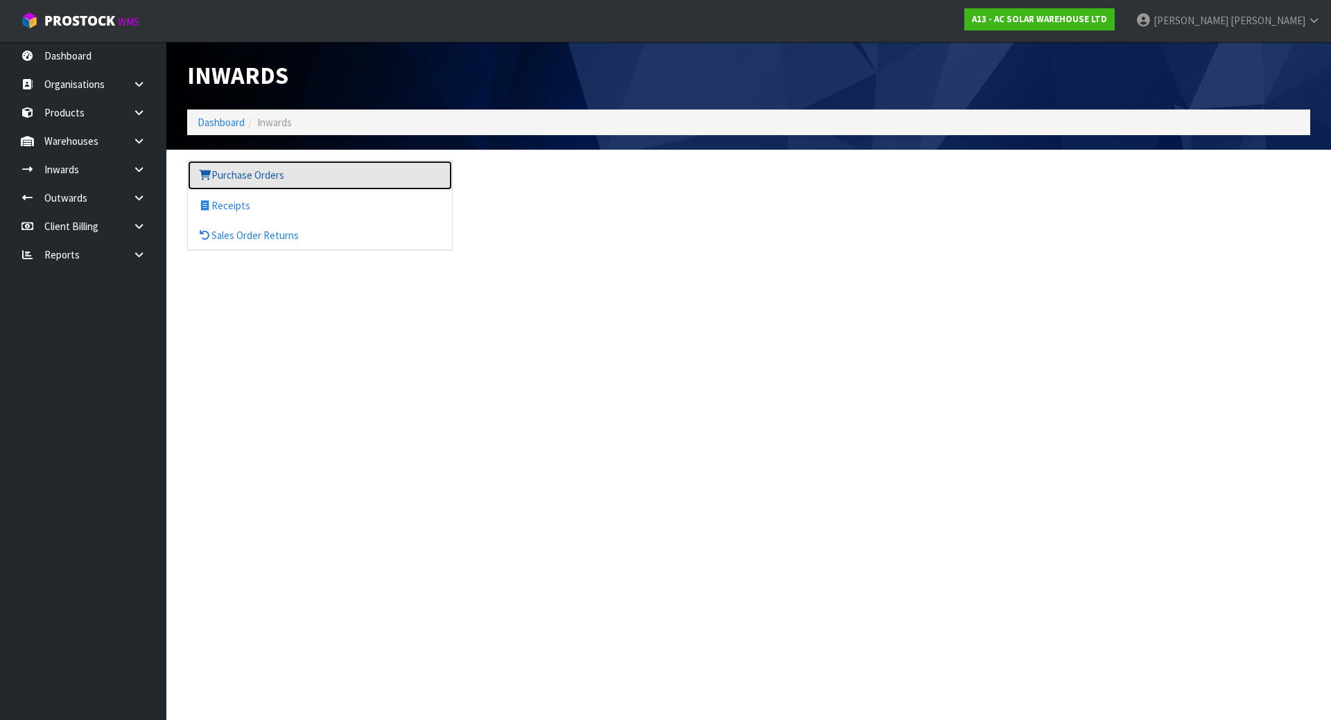
click at [236, 181] on link "Purchase Orders" at bounding box center [320, 175] width 264 height 28
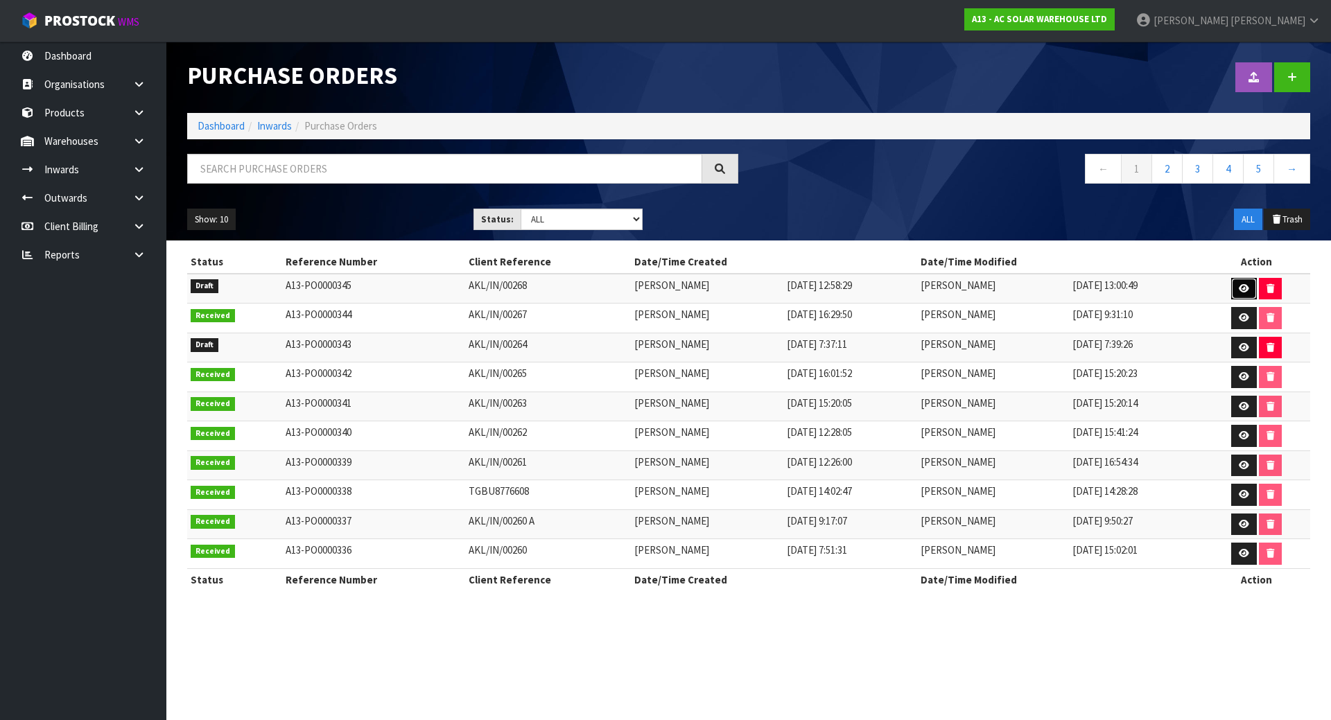
click at [1245, 297] on link at bounding box center [1244, 289] width 26 height 22
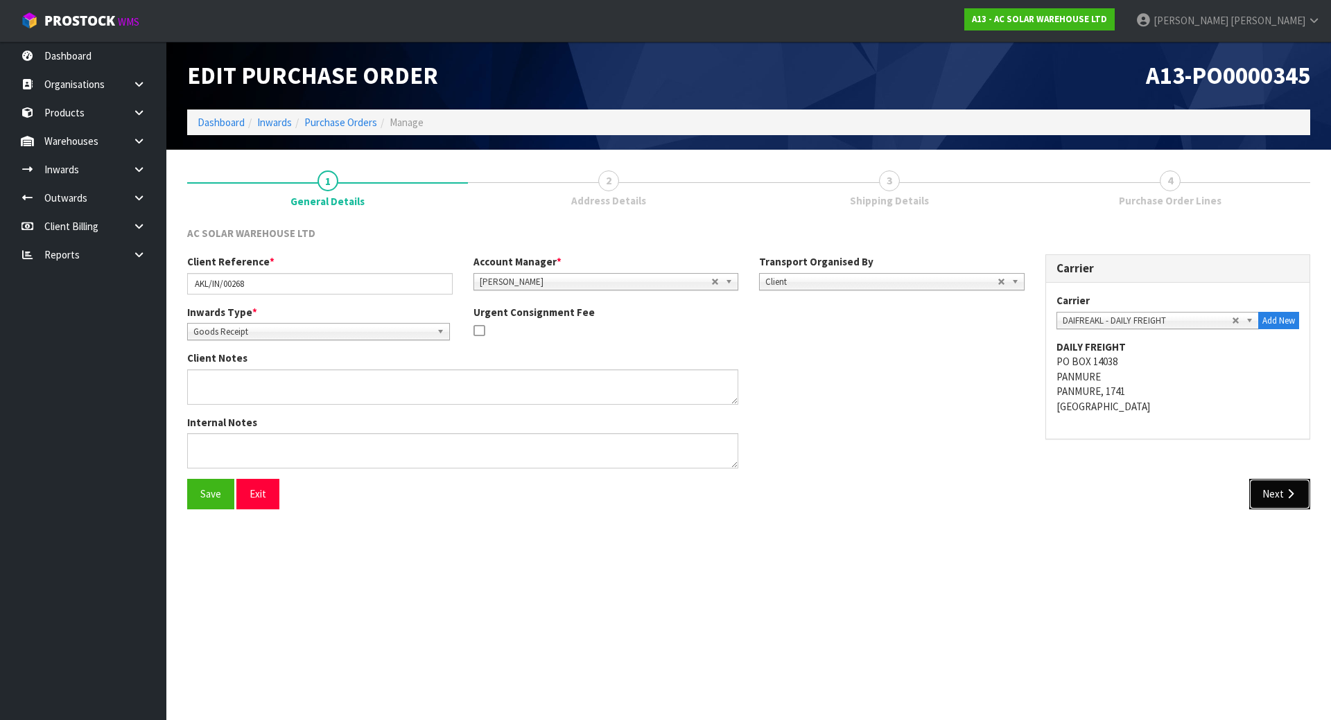
click at [1251, 489] on button "Next" at bounding box center [1279, 494] width 61 height 30
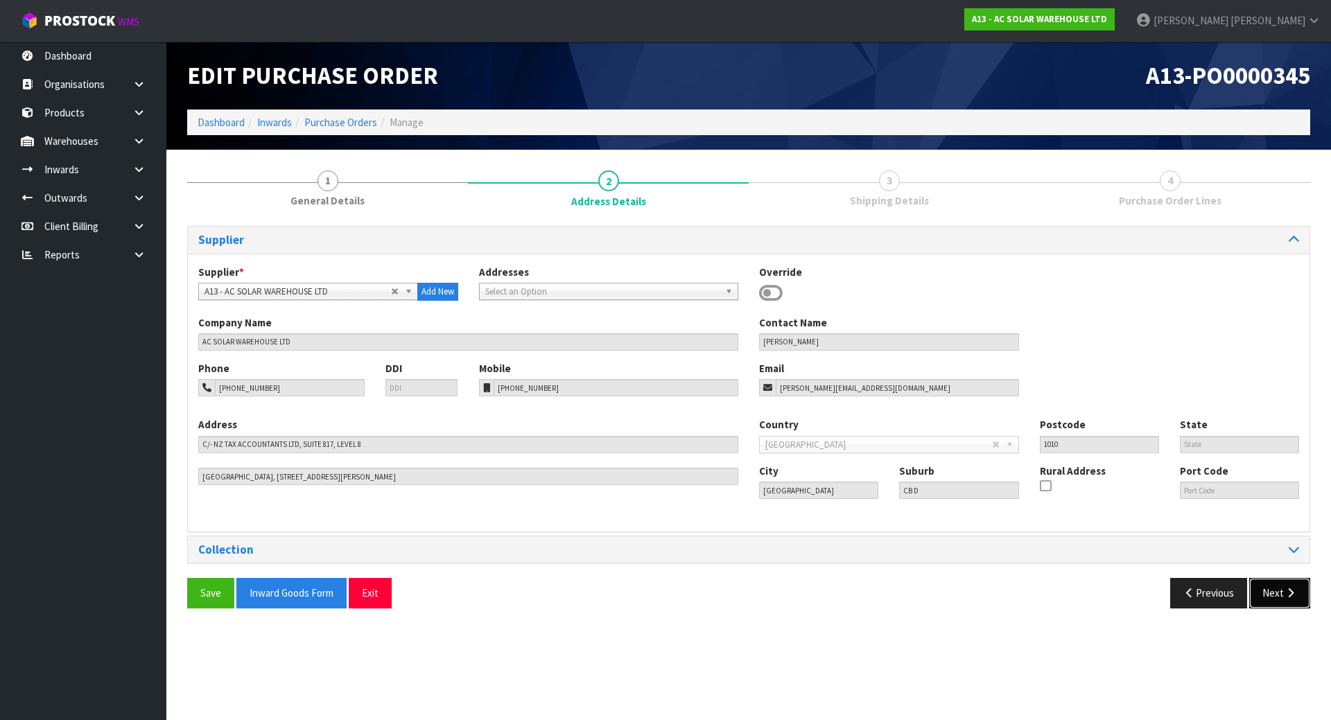
click at [1281, 605] on button "Next" at bounding box center [1279, 593] width 61 height 30
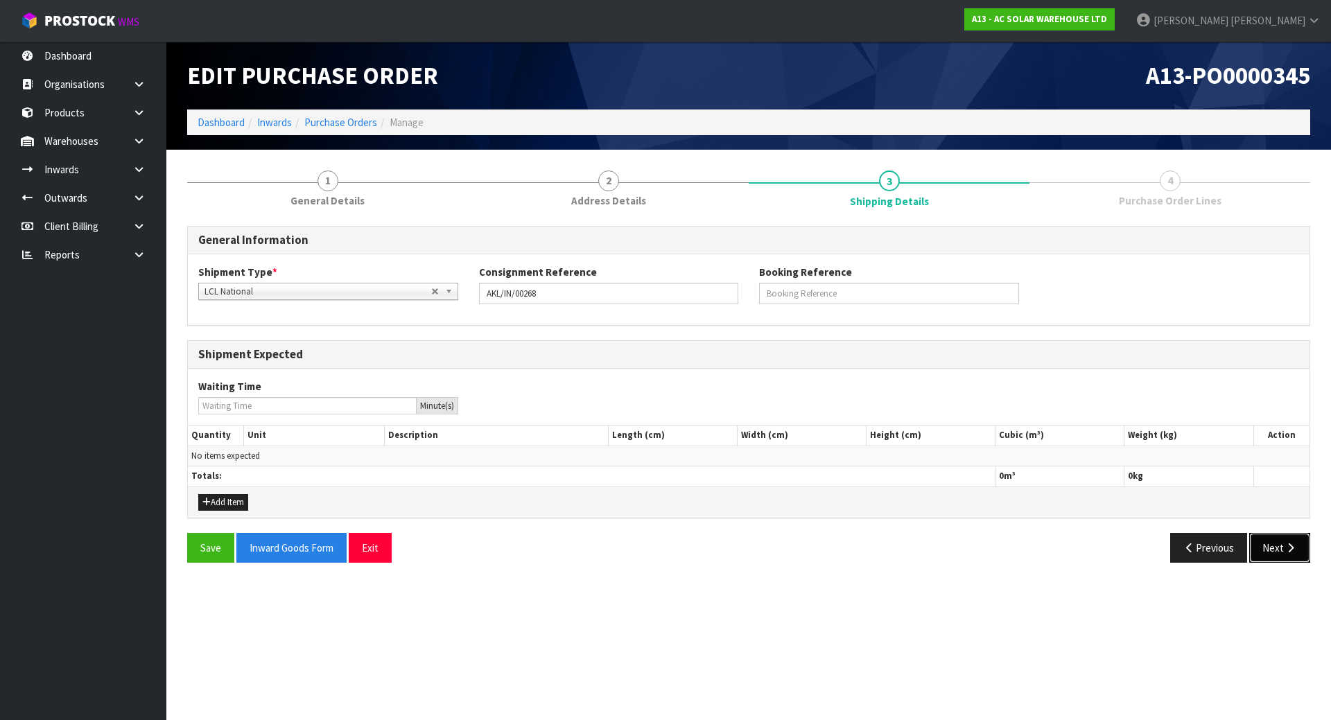
click at [1298, 552] on button "Next" at bounding box center [1279, 548] width 61 height 30
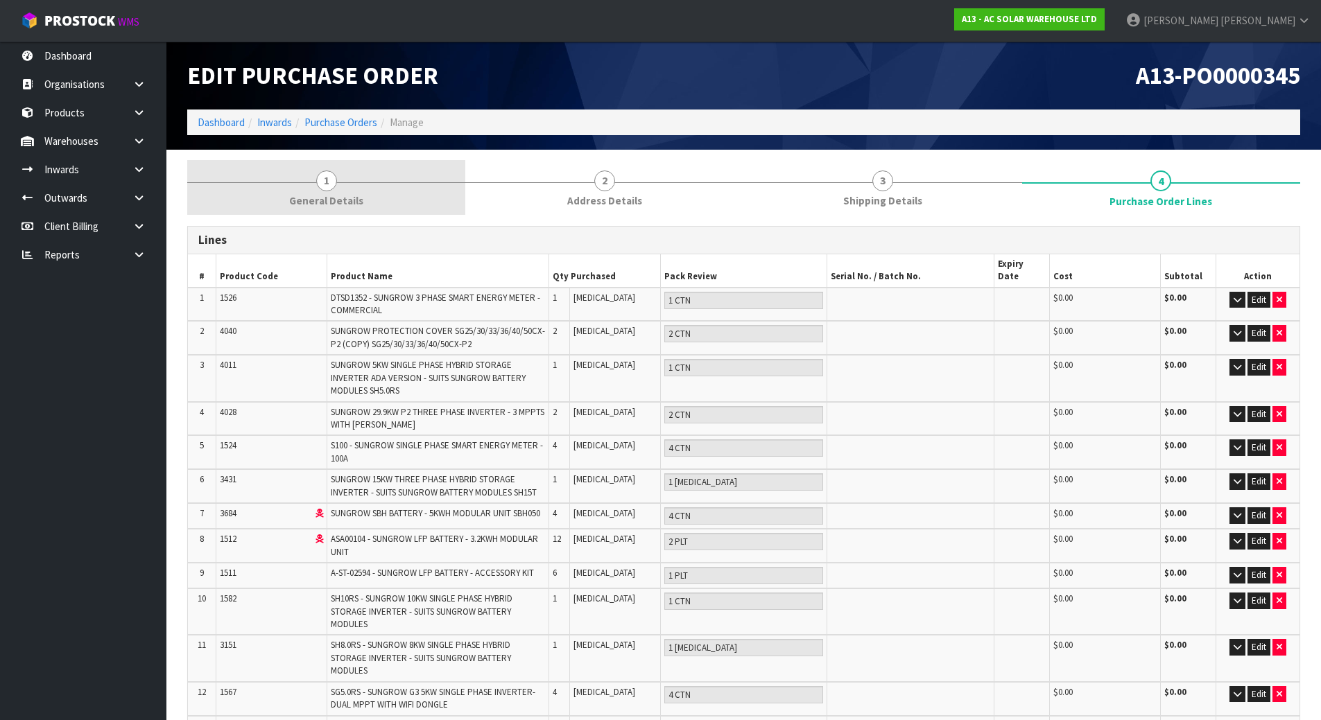
click at [341, 169] on link "1 General Details" at bounding box center [326, 187] width 278 height 55
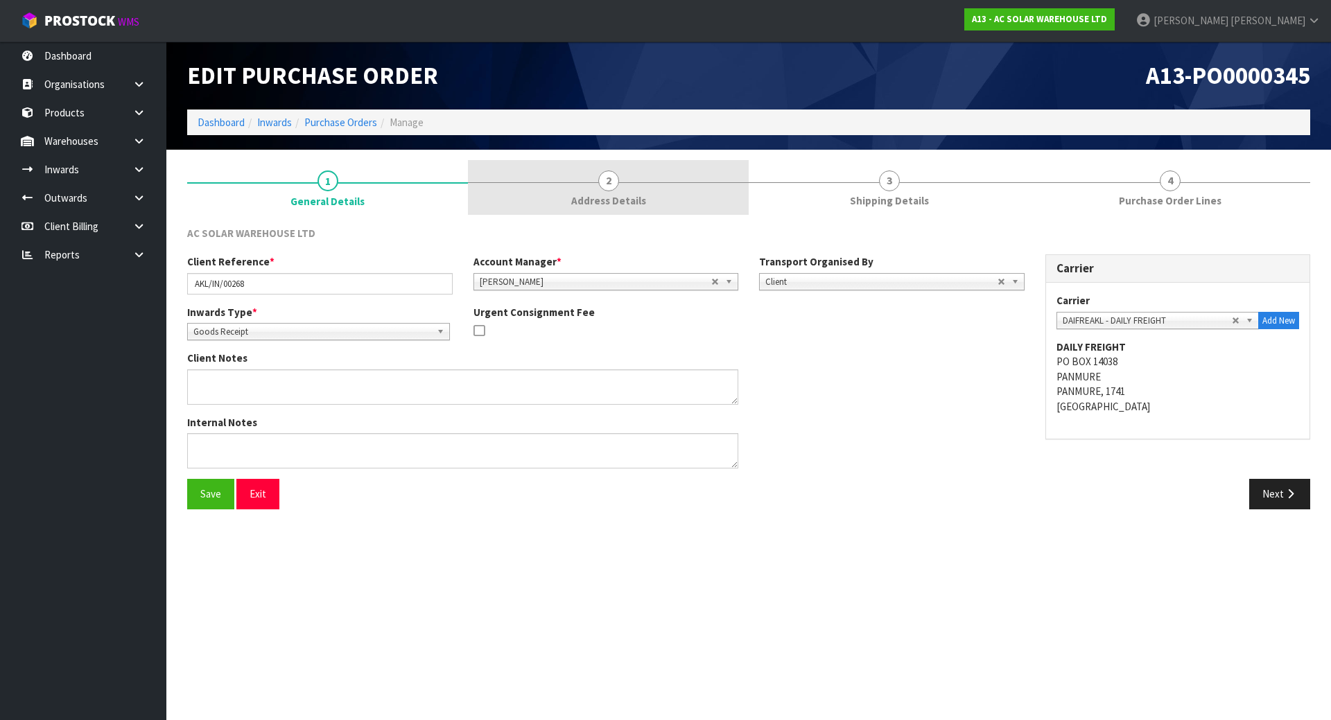
click at [545, 180] on link "2 Address Details" at bounding box center [608, 187] width 281 height 55
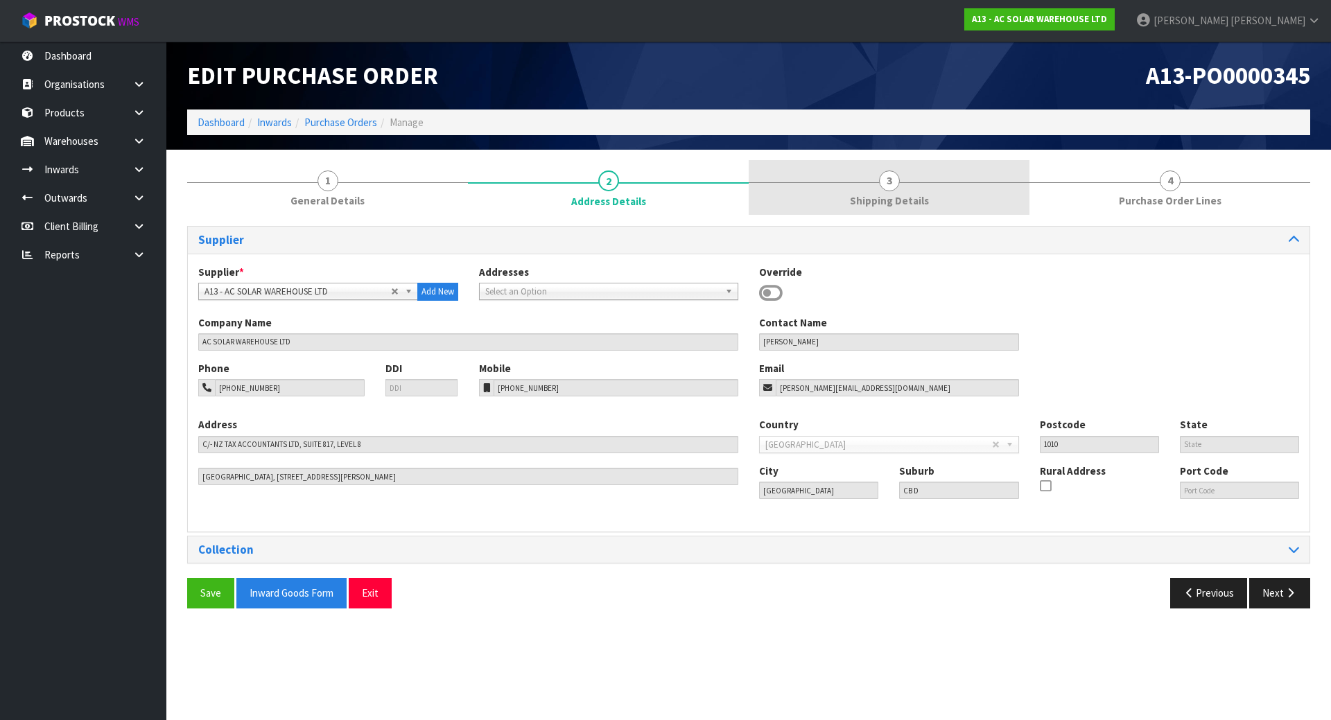
click at [892, 192] on link "3 Shipping Details" at bounding box center [889, 187] width 281 height 55
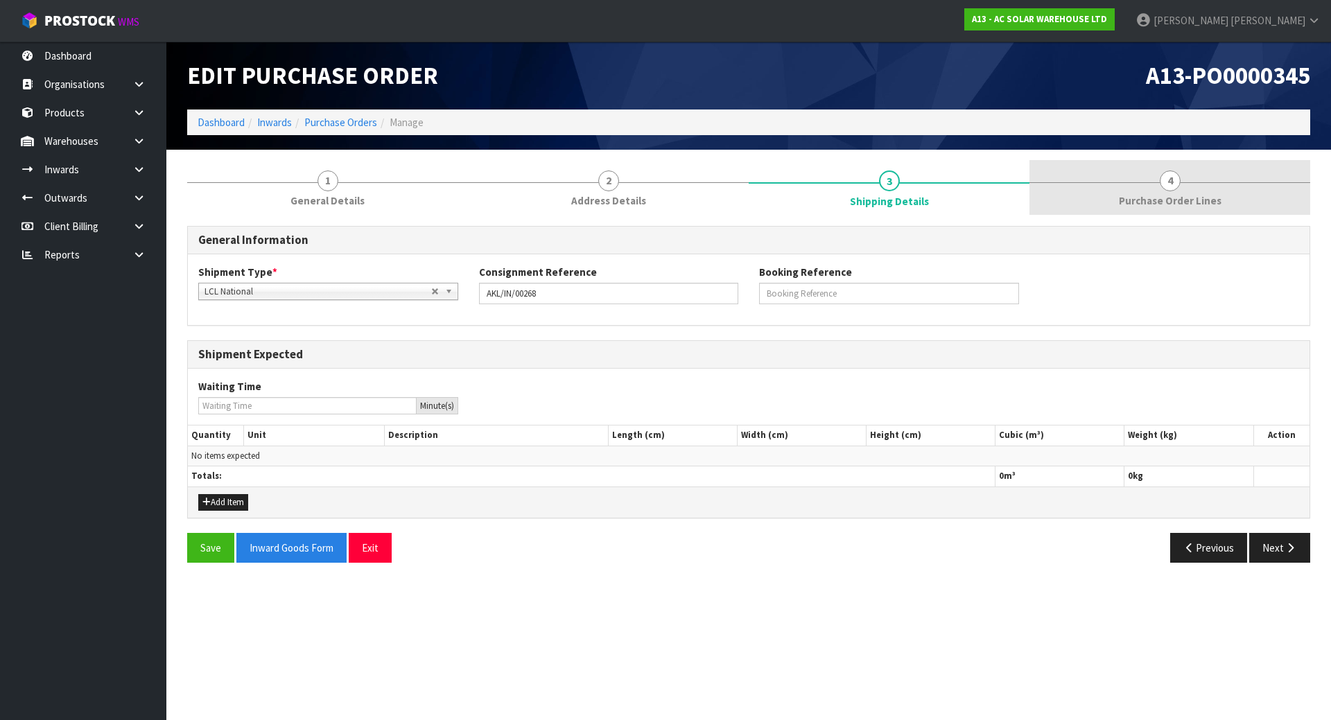
click at [1174, 196] on span "Purchase Order Lines" at bounding box center [1170, 200] width 103 height 15
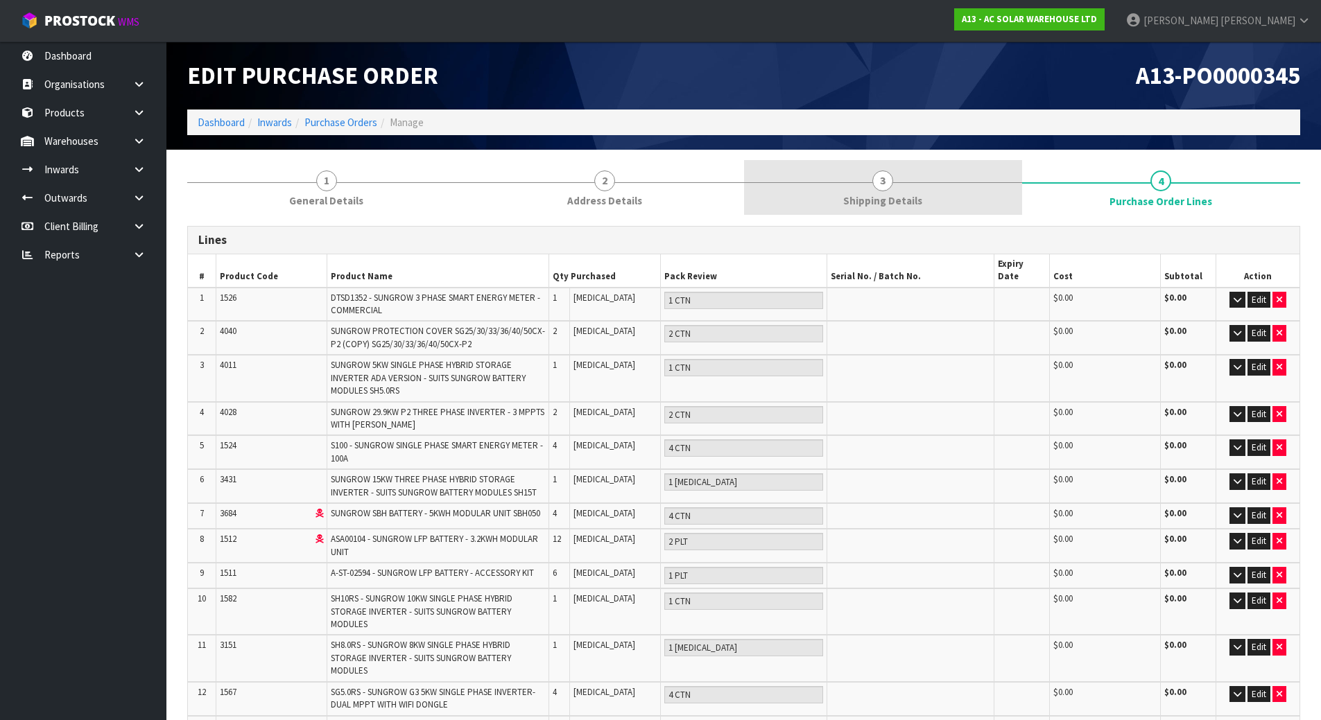
click at [931, 196] on link "3 Shipping Details" at bounding box center [883, 187] width 278 height 55
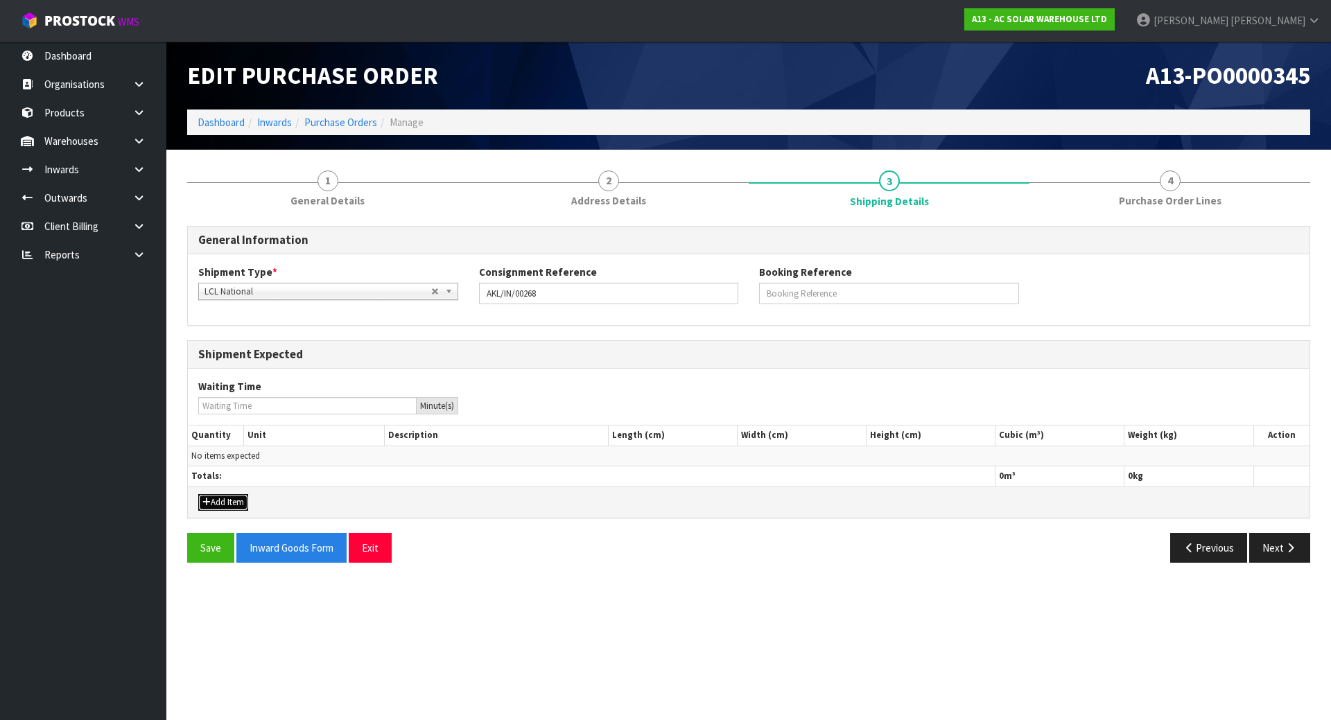
click at [230, 505] on button "Add Item" at bounding box center [223, 502] width 50 height 17
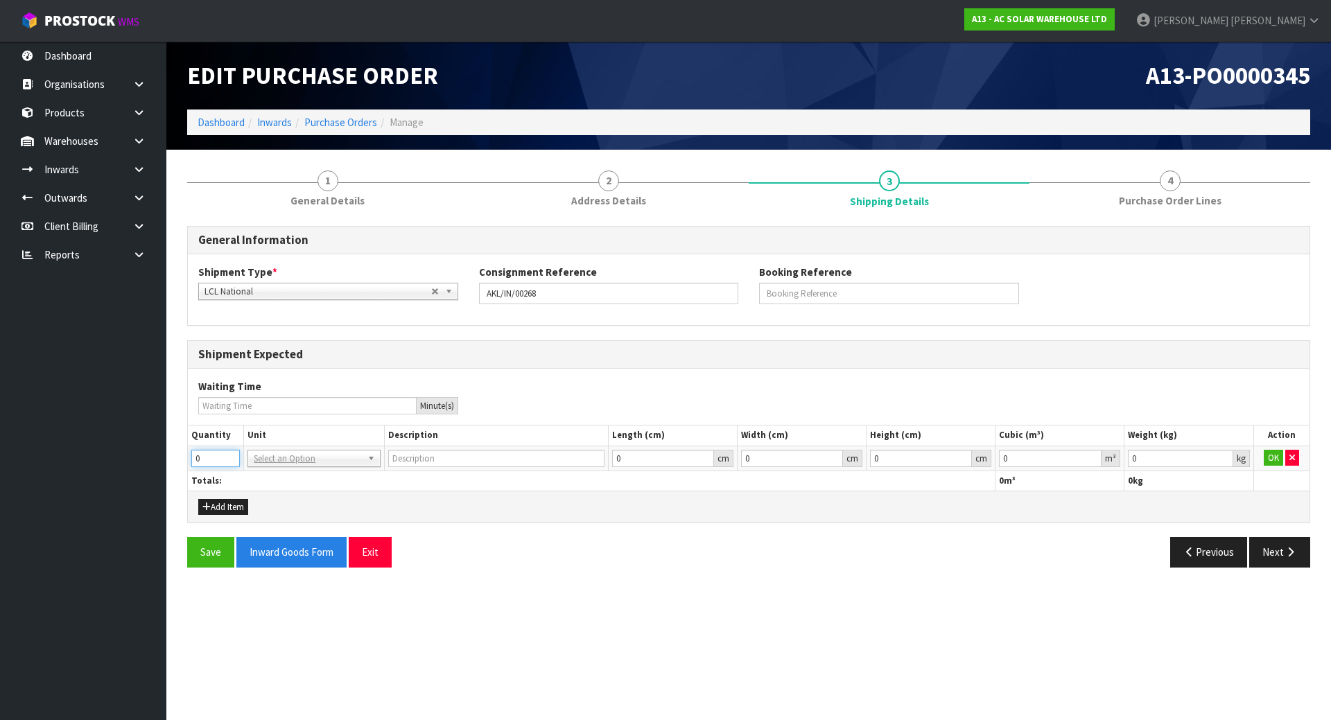
drag, startPoint x: 208, startPoint y: 457, endPoint x: 175, endPoint y: 462, distance: 33.6
click at [175, 462] on section "1 General Details 2 Address Details 3 Shipping Details 4 Purchase Order Lines G…" at bounding box center [748, 369] width 1165 height 438
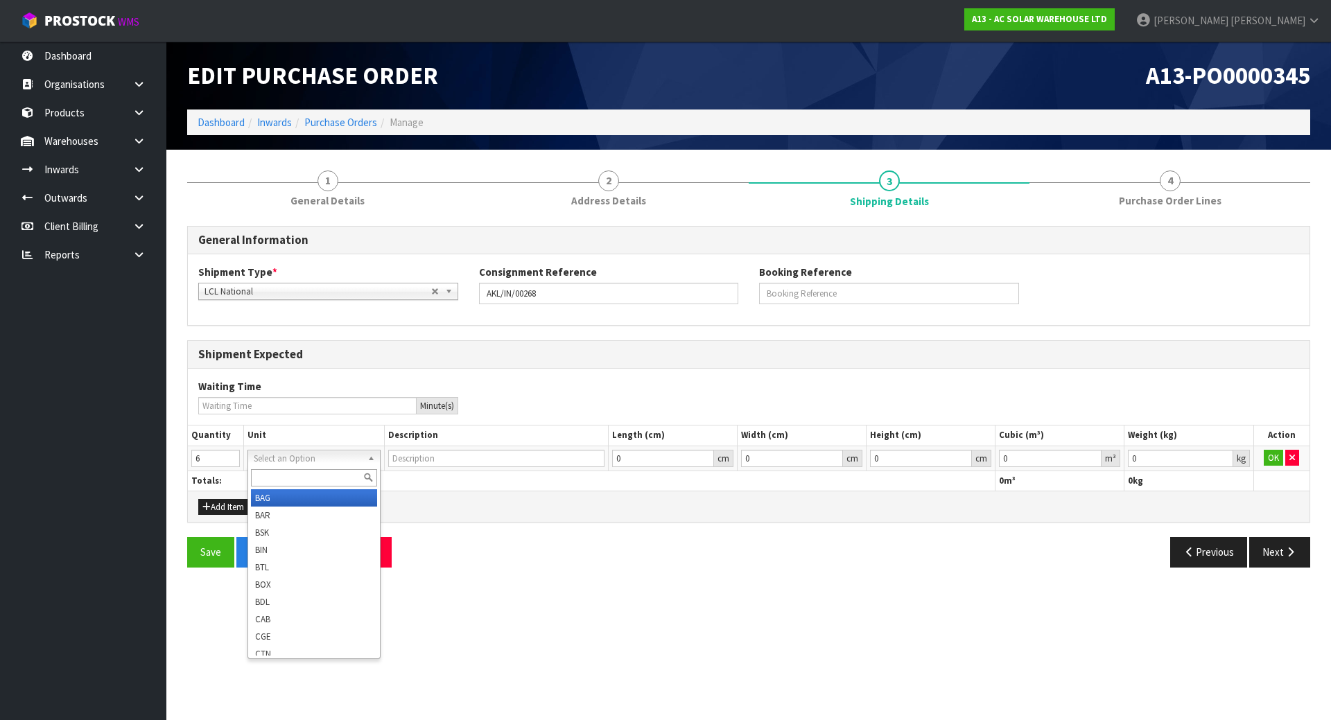
click at [319, 476] on input "text" at bounding box center [313, 477] width 125 height 17
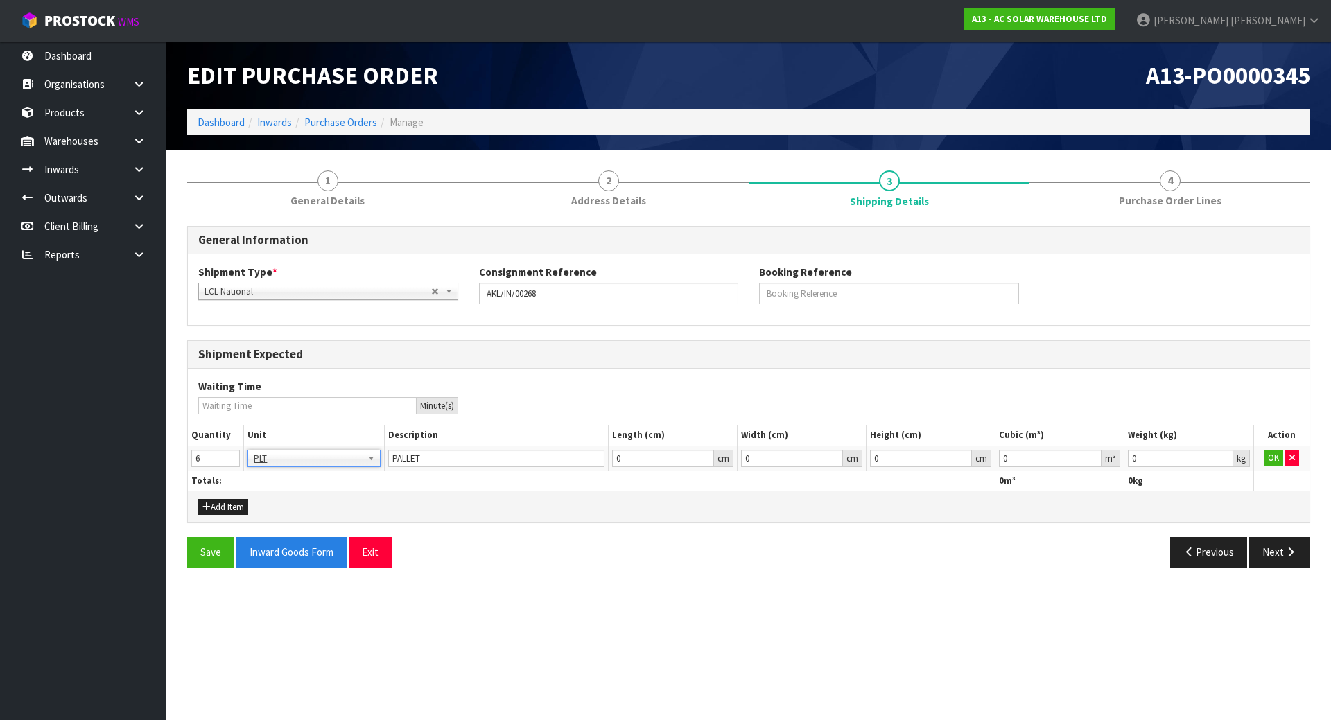
click at [535, 494] on div "Add Item" at bounding box center [749, 506] width 1122 height 31
click at [1275, 457] on button "OK" at bounding box center [1273, 458] width 19 height 17
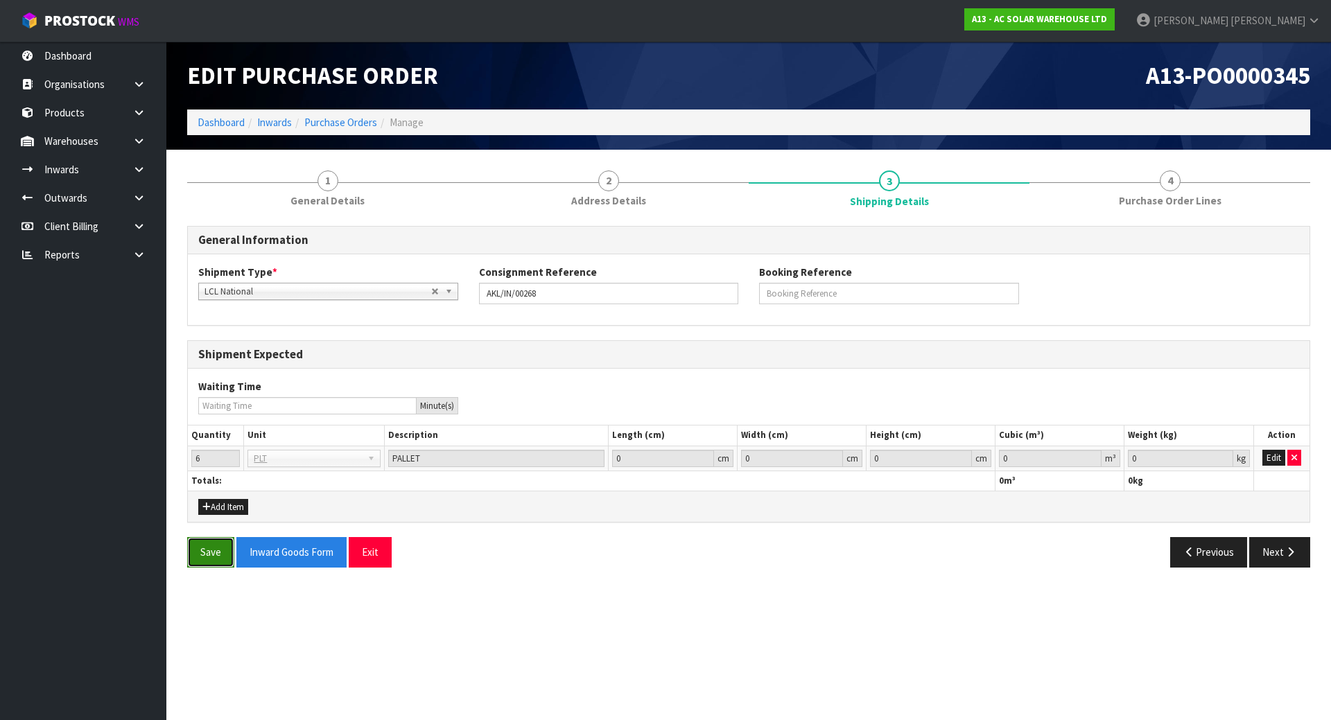
click at [215, 556] on button "Save" at bounding box center [210, 552] width 47 height 30
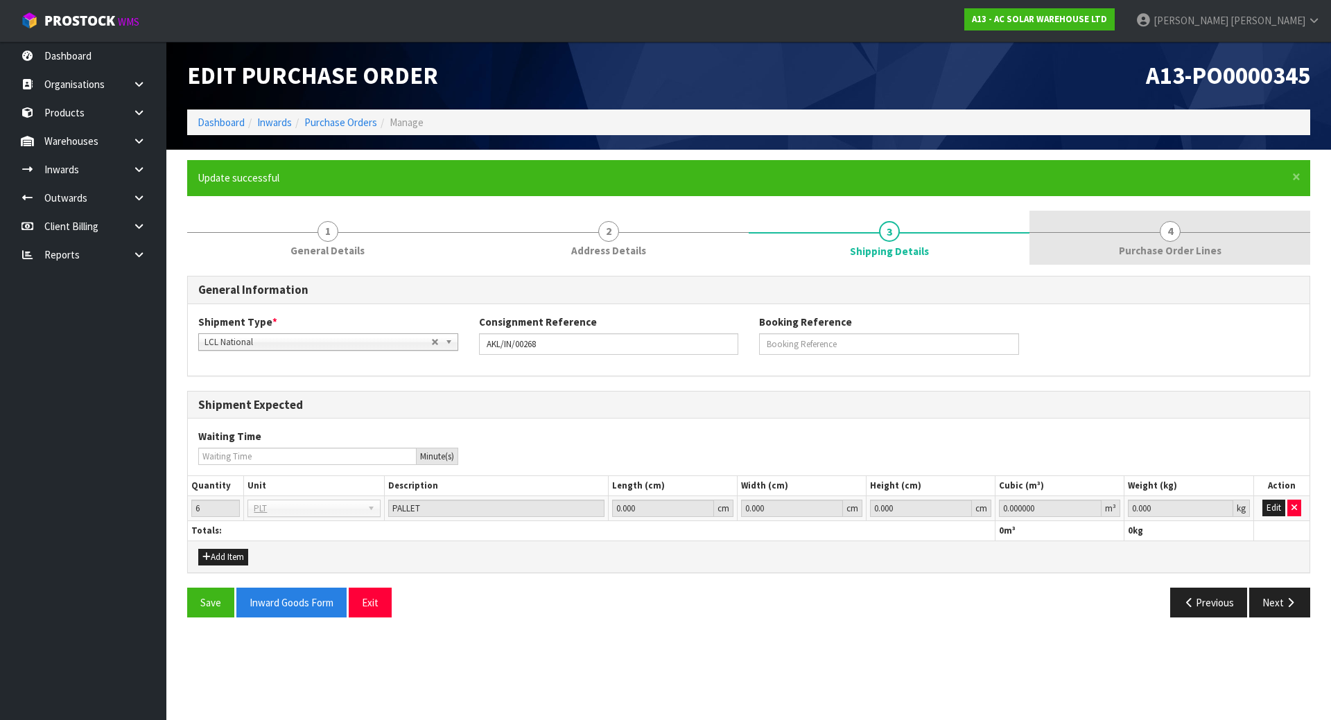
click at [1144, 239] on link "4 Purchase Order Lines" at bounding box center [1170, 238] width 281 height 55
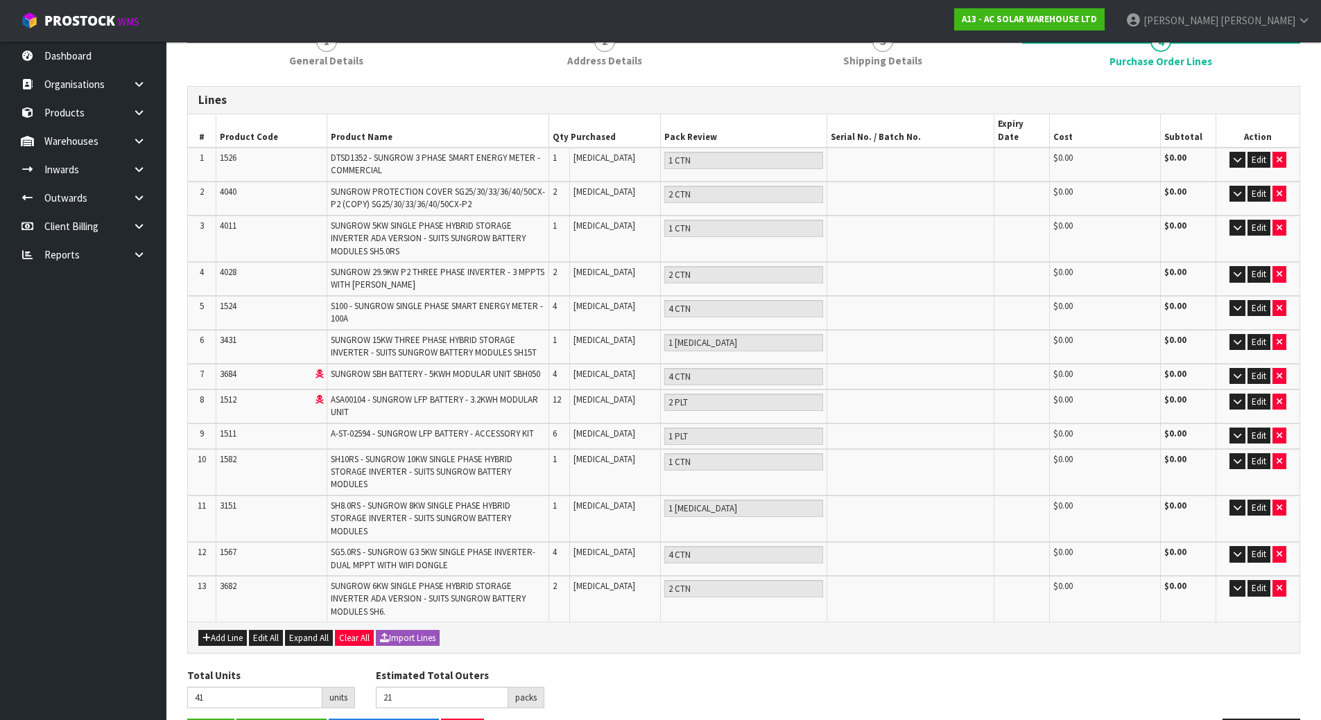
scroll to position [227, 0]
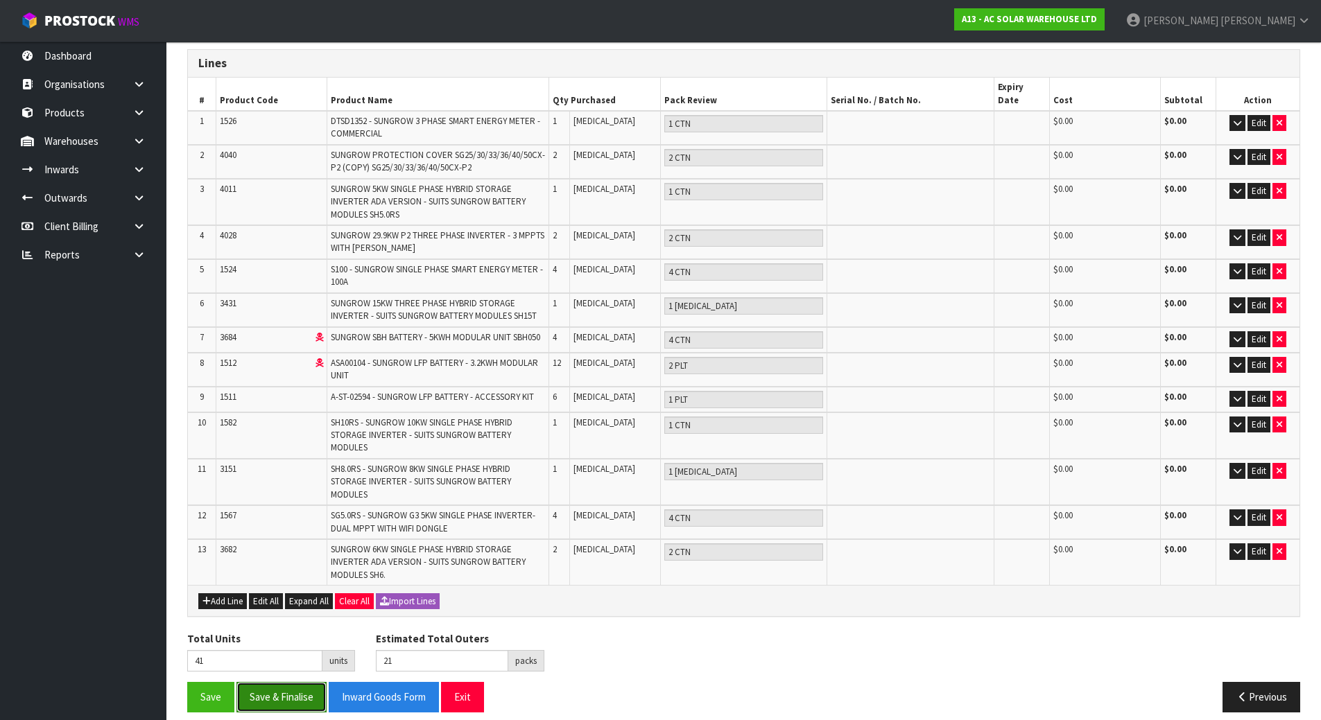
click at [290, 682] on button "Save & Finalise" at bounding box center [281, 697] width 90 height 30
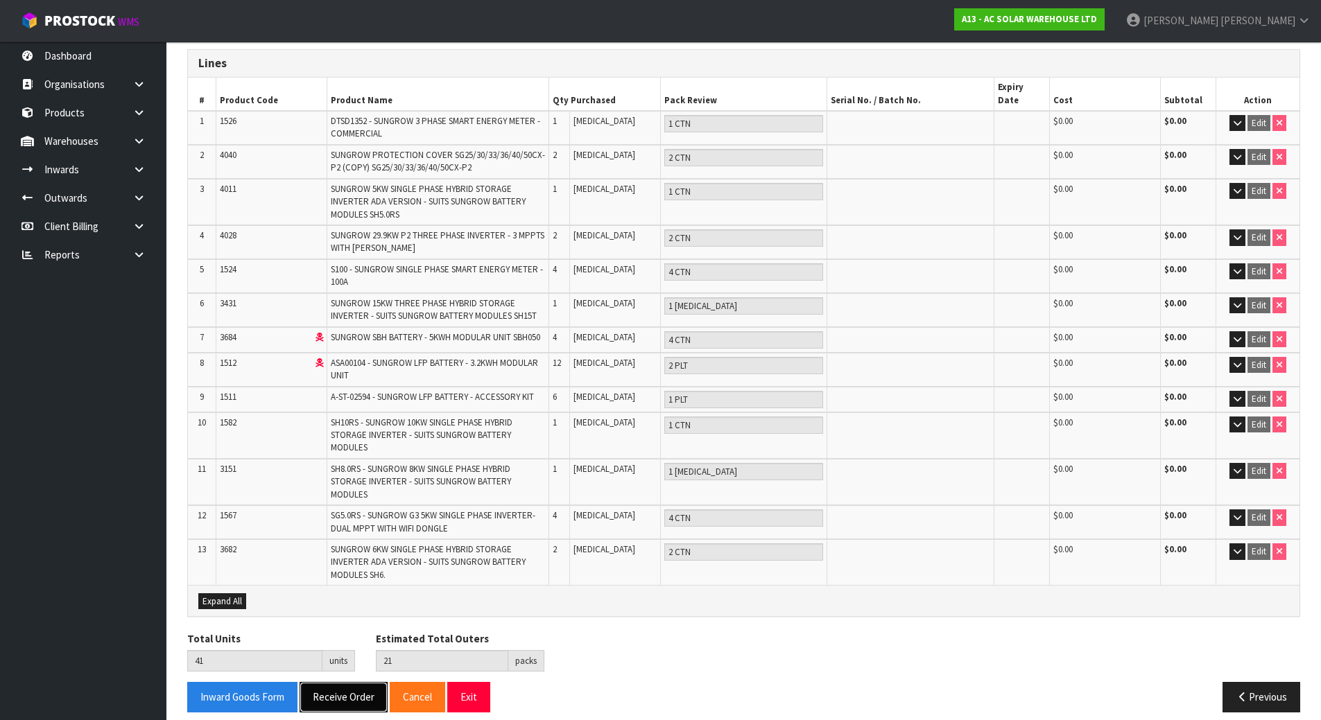
click at [338, 686] on button "Receive Order" at bounding box center [344, 697] width 88 height 30
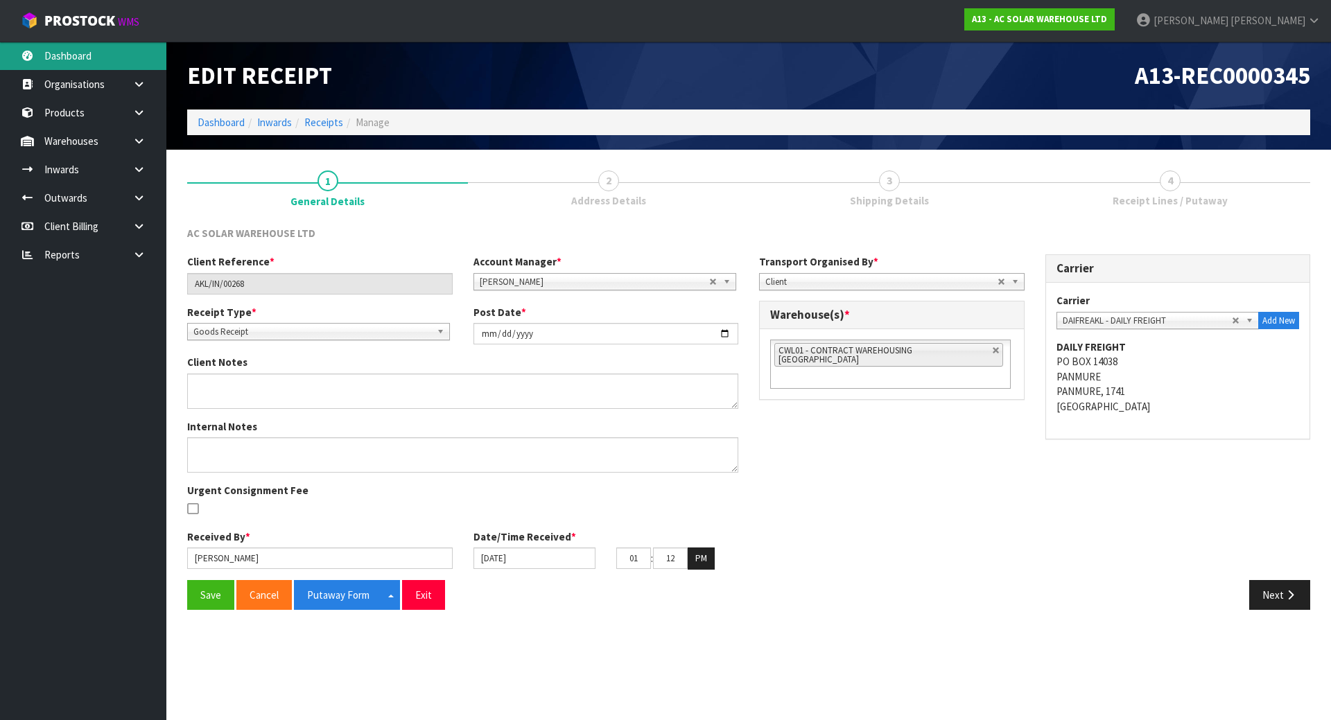
click at [146, 51] on link "Dashboard" at bounding box center [83, 56] width 166 height 28
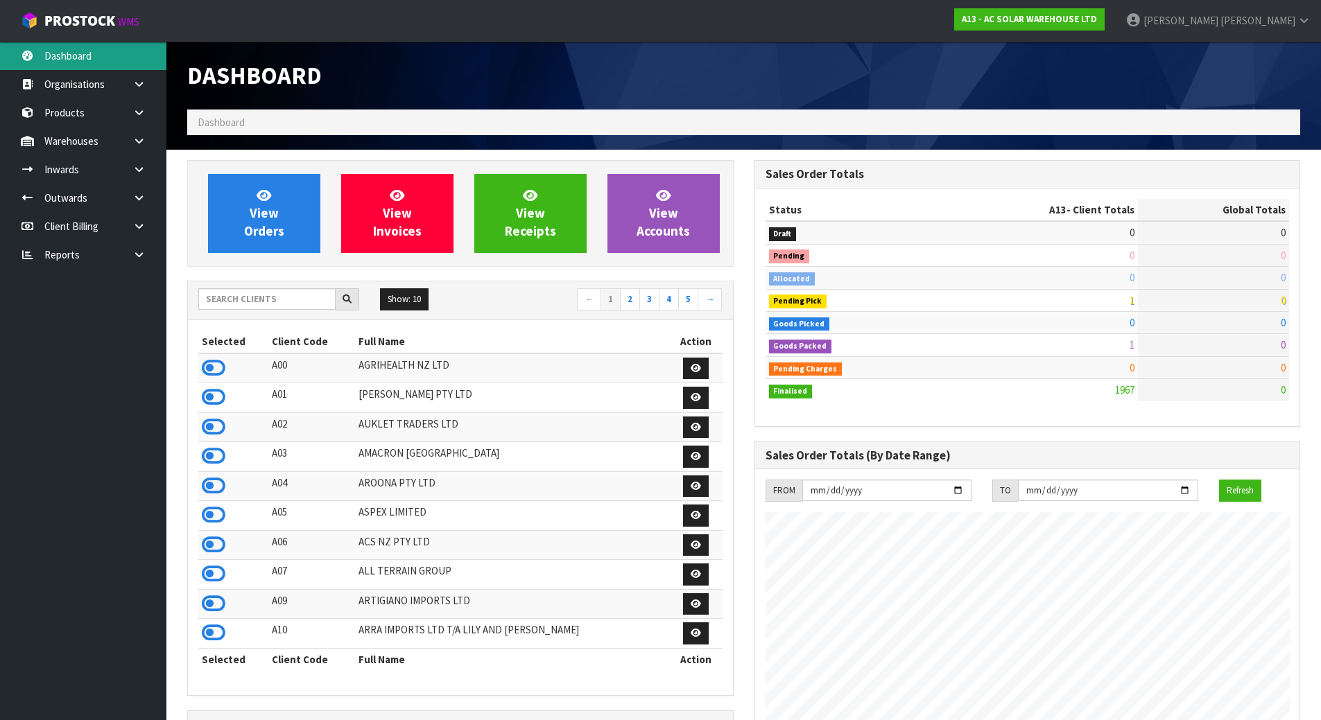
scroll to position [1125, 566]
click at [246, 305] on input "text" at bounding box center [266, 298] width 137 height 21
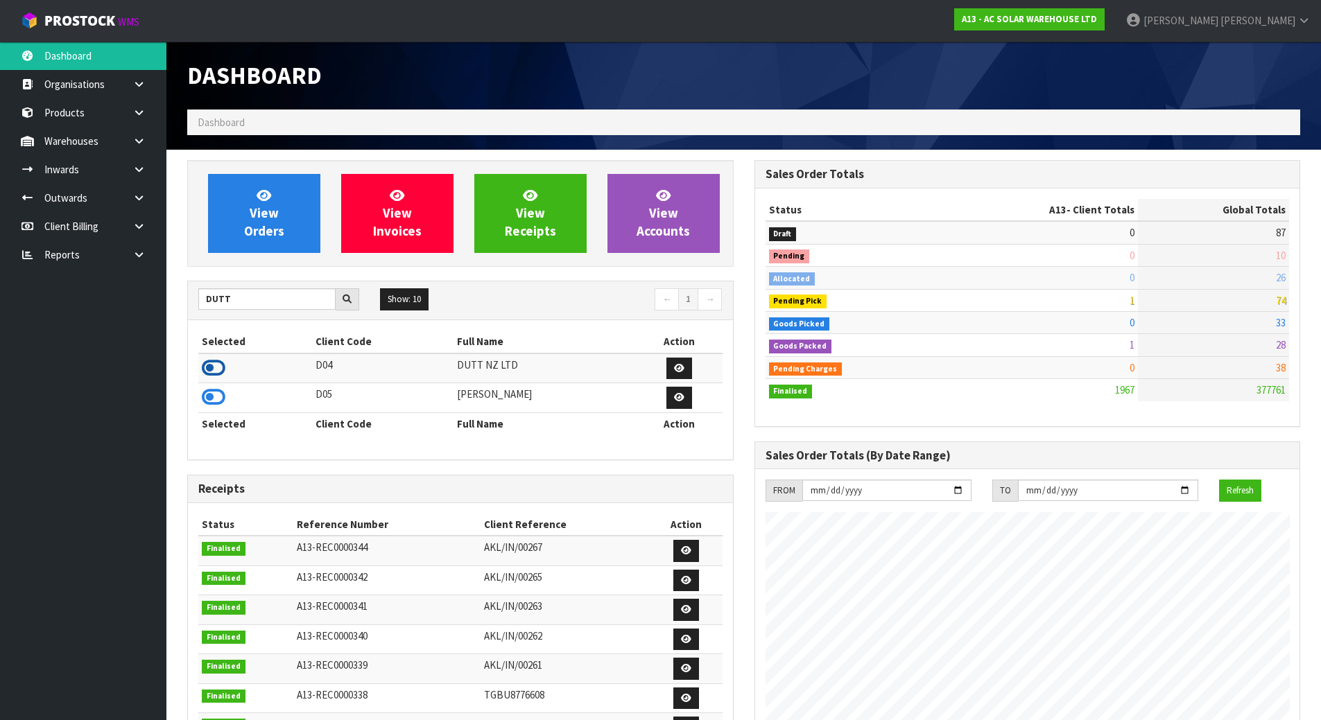
click at [214, 372] on icon at bounding box center [214, 368] width 24 height 21
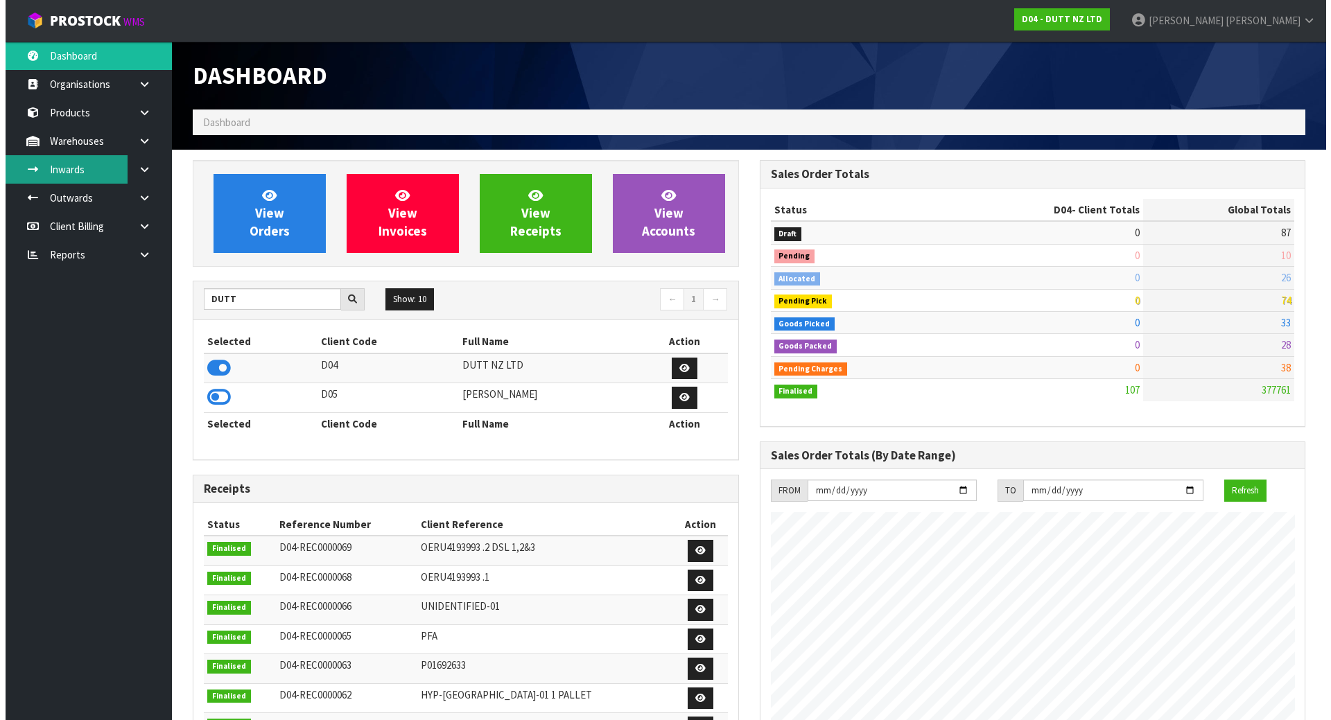
scroll to position [1080, 566]
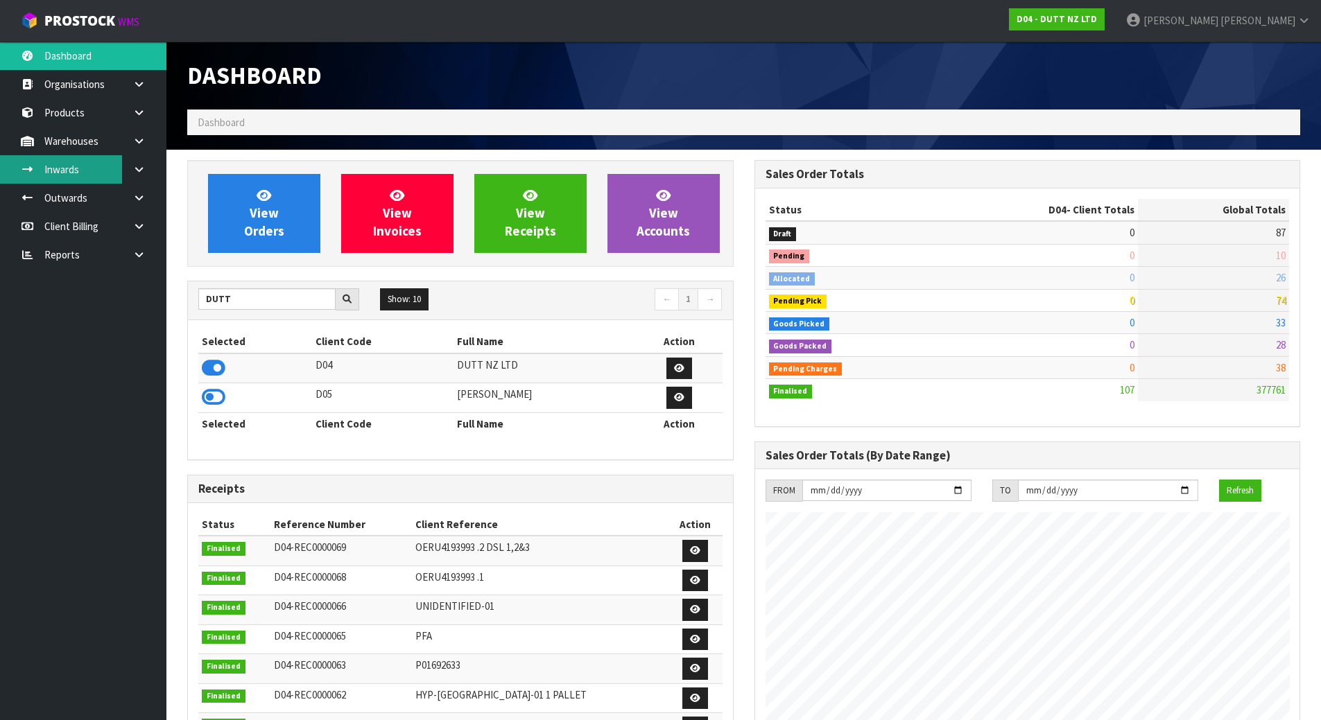
click at [86, 165] on link "Inwards" at bounding box center [83, 169] width 166 height 28
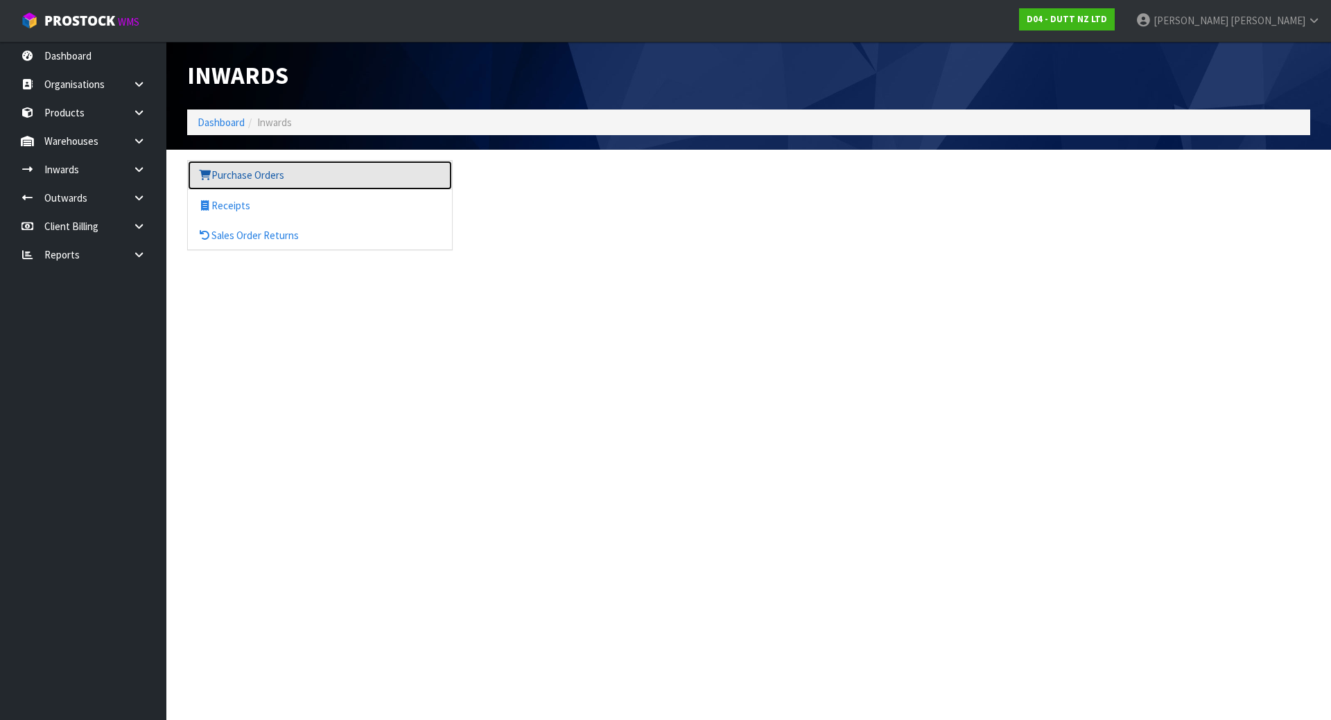
click at [308, 184] on link "Purchase Orders" at bounding box center [320, 175] width 264 height 28
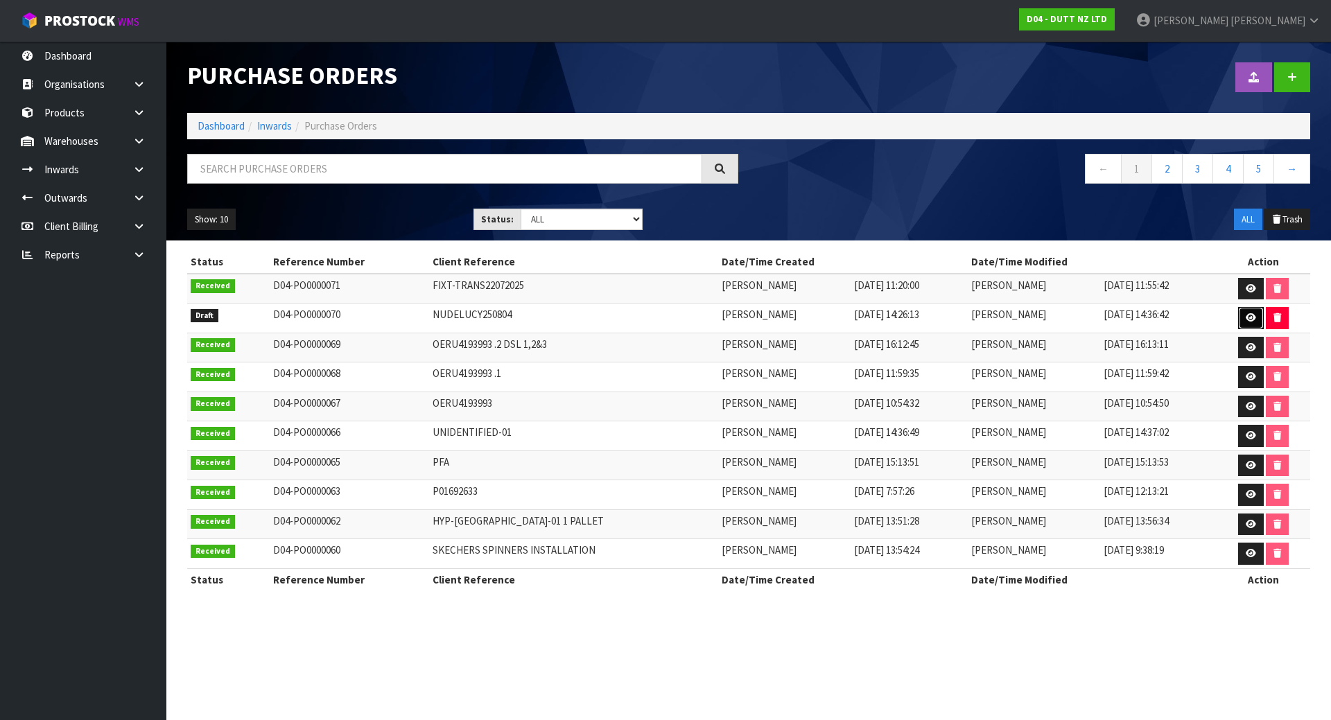
click at [1254, 319] on icon at bounding box center [1251, 317] width 10 height 9
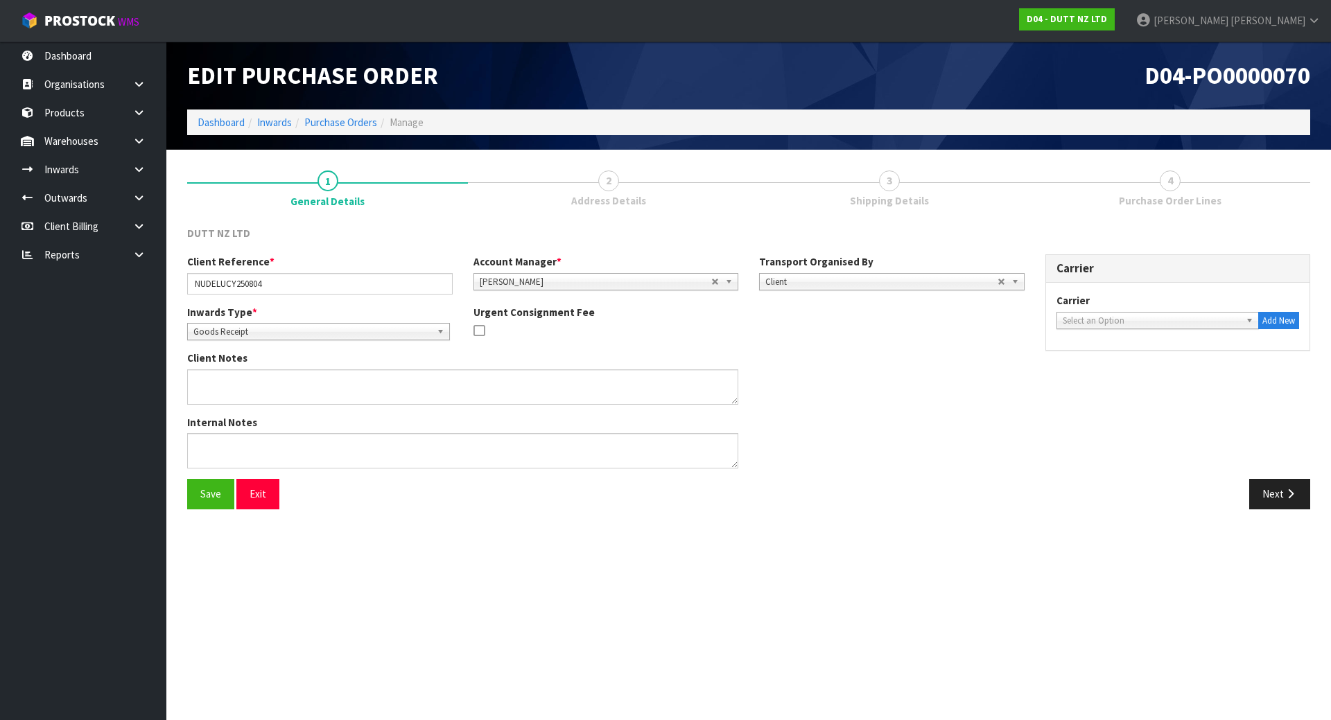
click at [907, 191] on link "3 Shipping Details" at bounding box center [889, 187] width 281 height 55
click at [1301, 488] on button "Next" at bounding box center [1279, 494] width 61 height 30
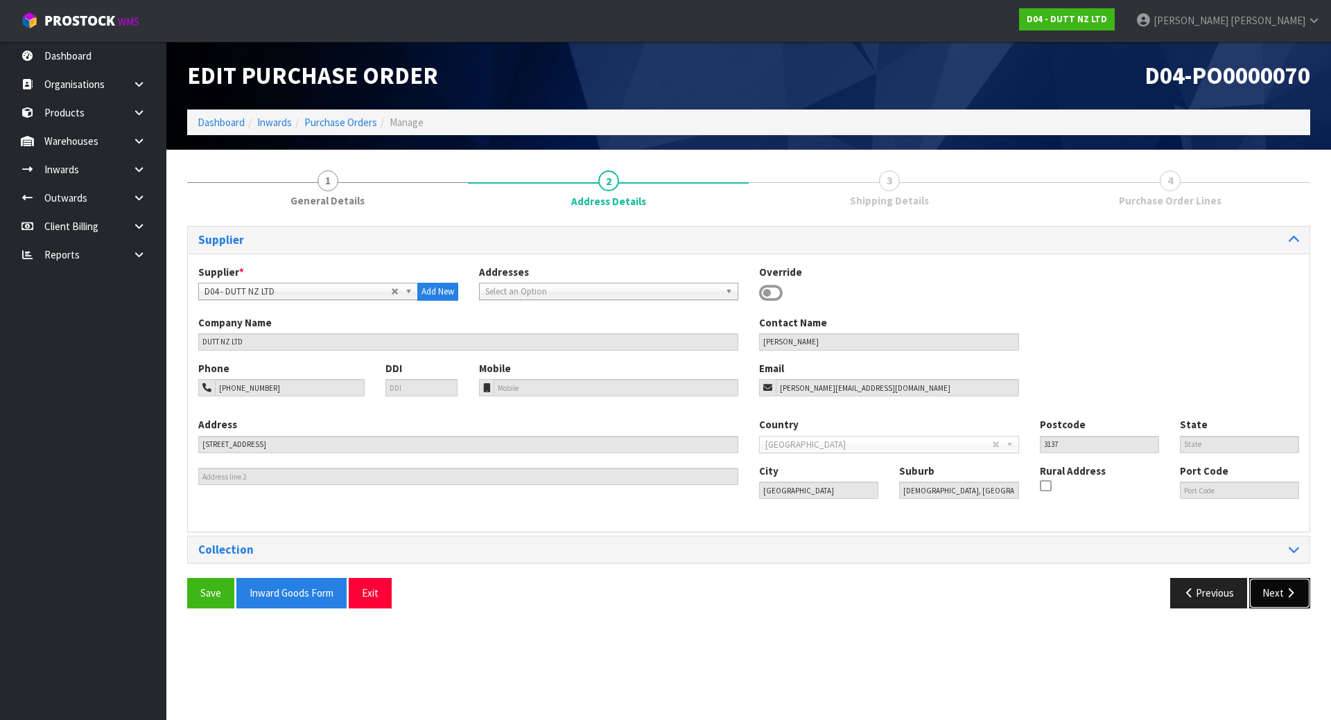
click at [1273, 600] on button "Next" at bounding box center [1279, 593] width 61 height 30
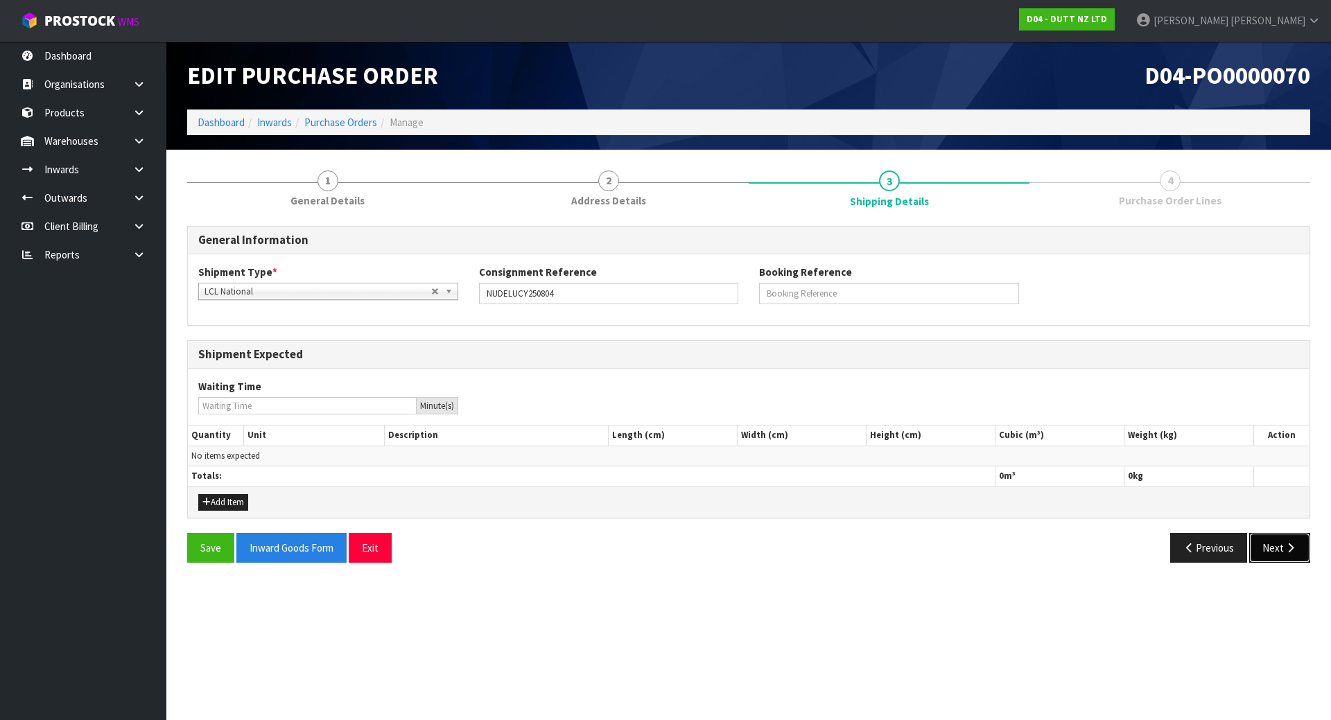
click at [1289, 548] on icon "button" at bounding box center [1290, 548] width 13 height 10
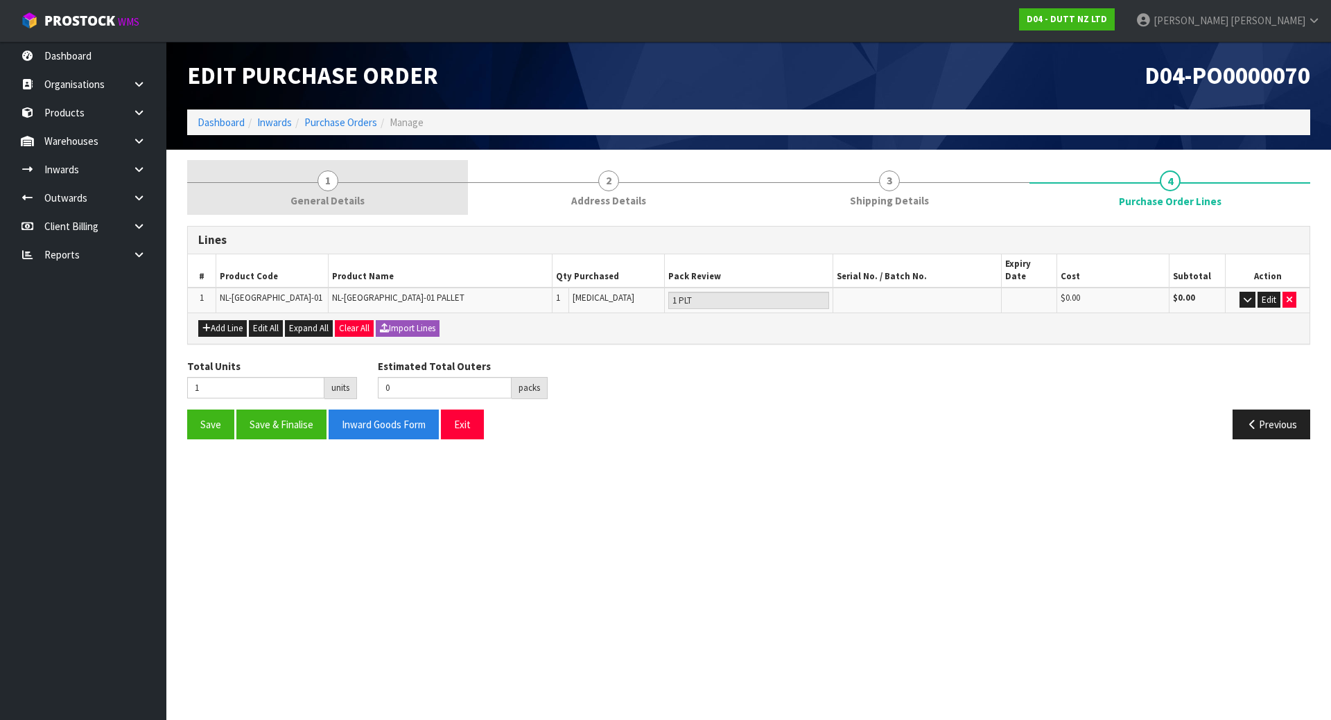
click at [353, 200] on span "General Details" at bounding box center [327, 200] width 74 height 15
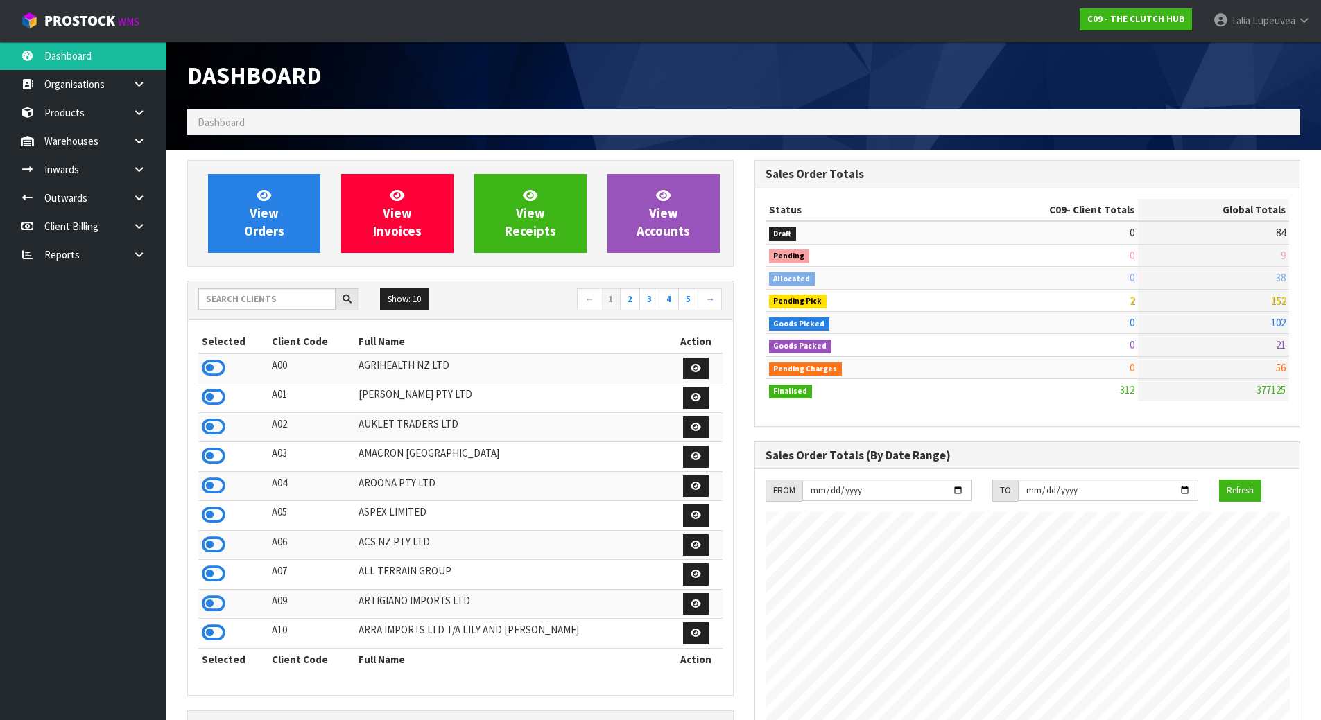
scroll to position [1050, 566]
